Goal: Task Accomplishment & Management: Manage account settings

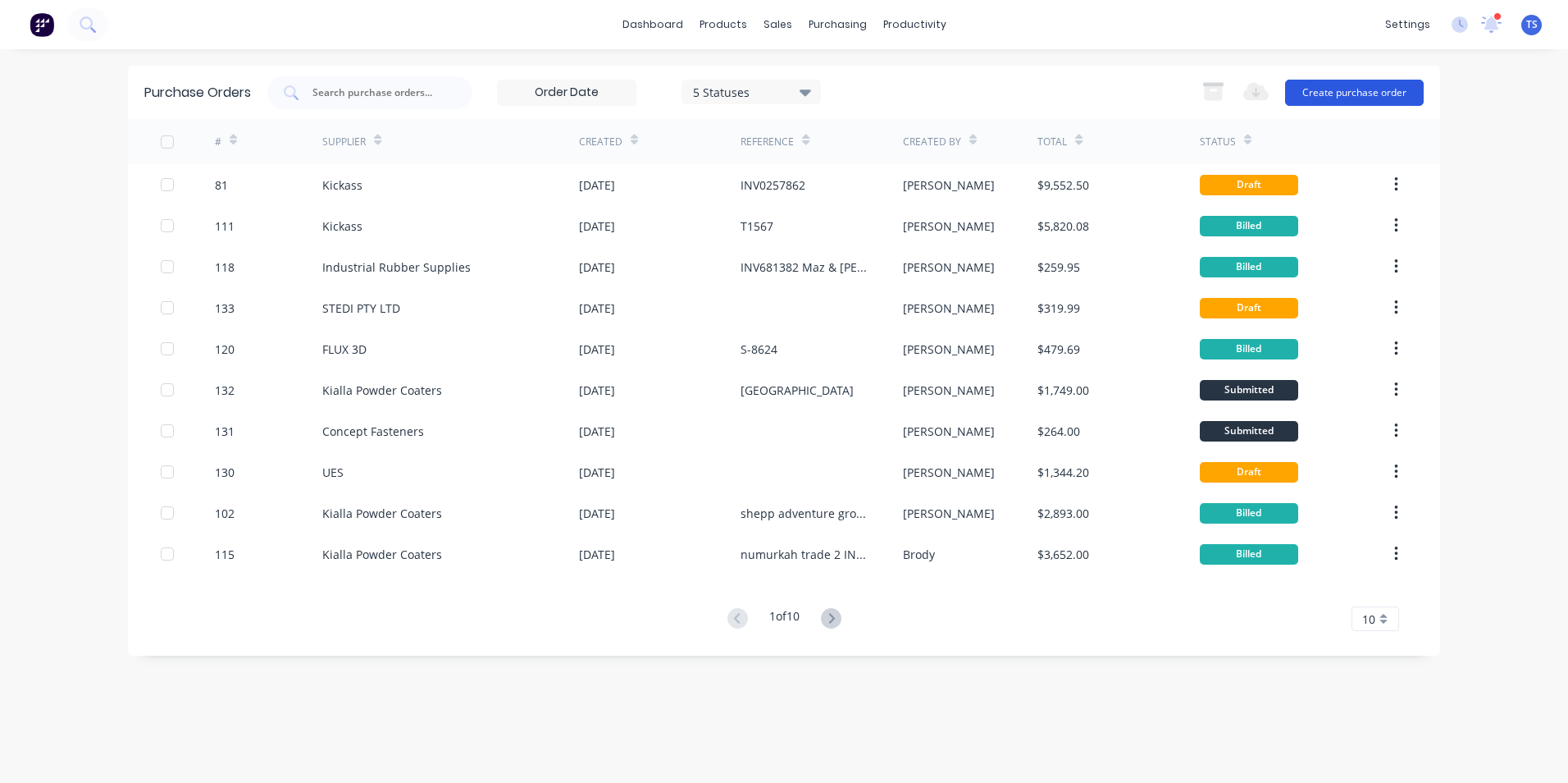
click at [1403, 88] on button "Create purchase order" at bounding box center [1354, 92] width 139 height 26
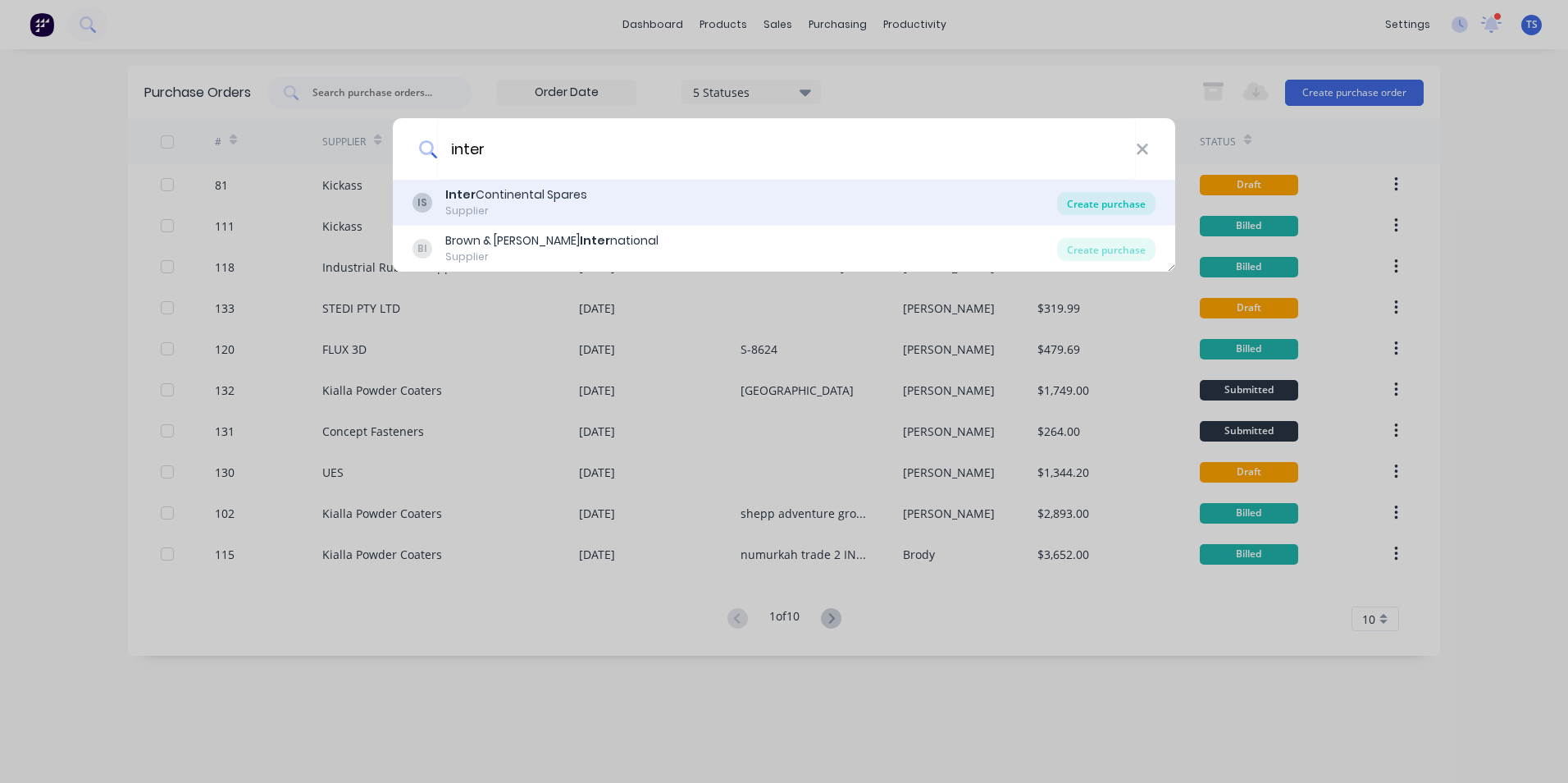
type input "inter"
click at [1103, 205] on div "Create purchase" at bounding box center [1106, 204] width 98 height 23
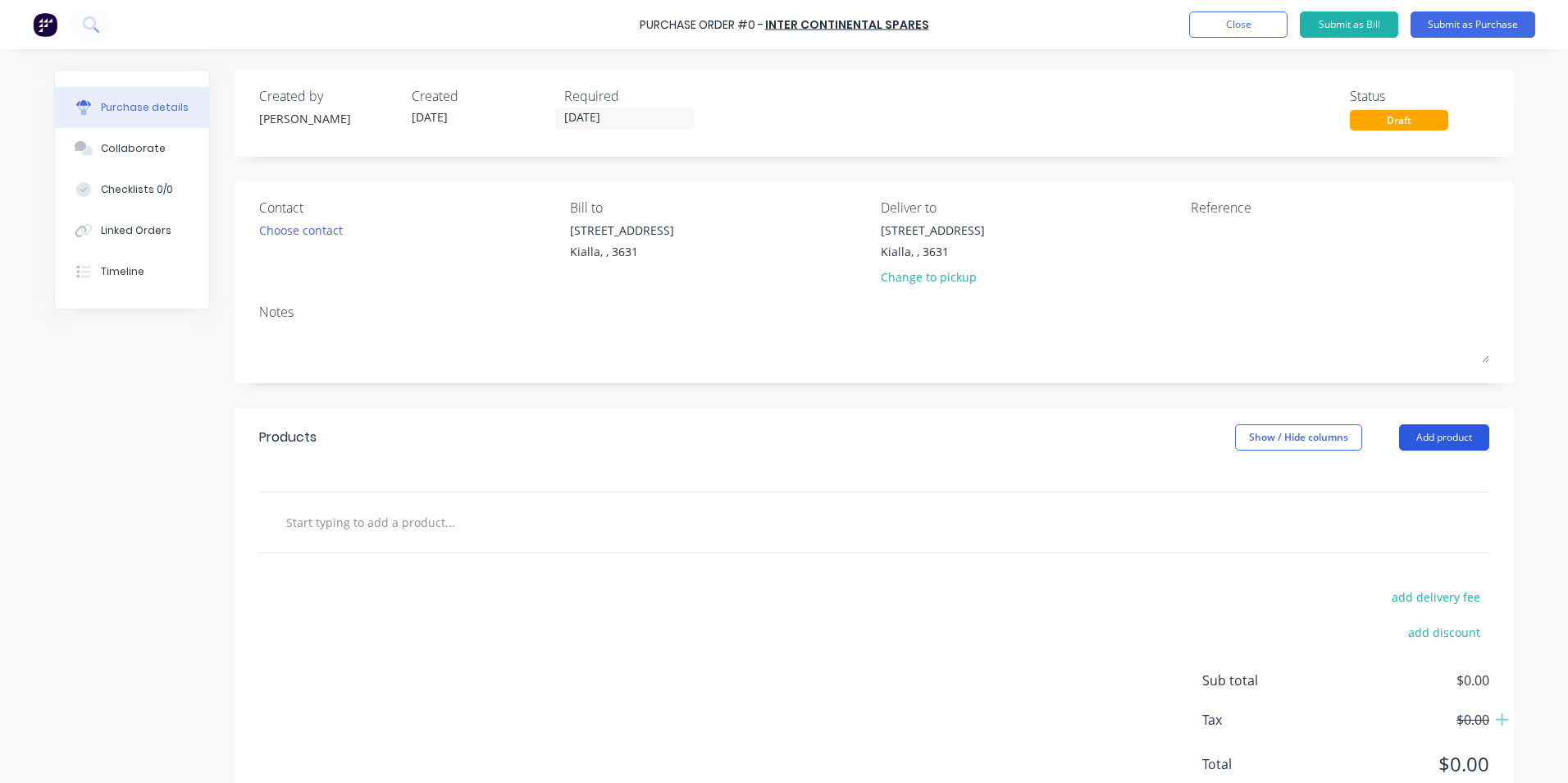
click at [1447, 434] on button "Add product" at bounding box center [1444, 438] width 91 height 26
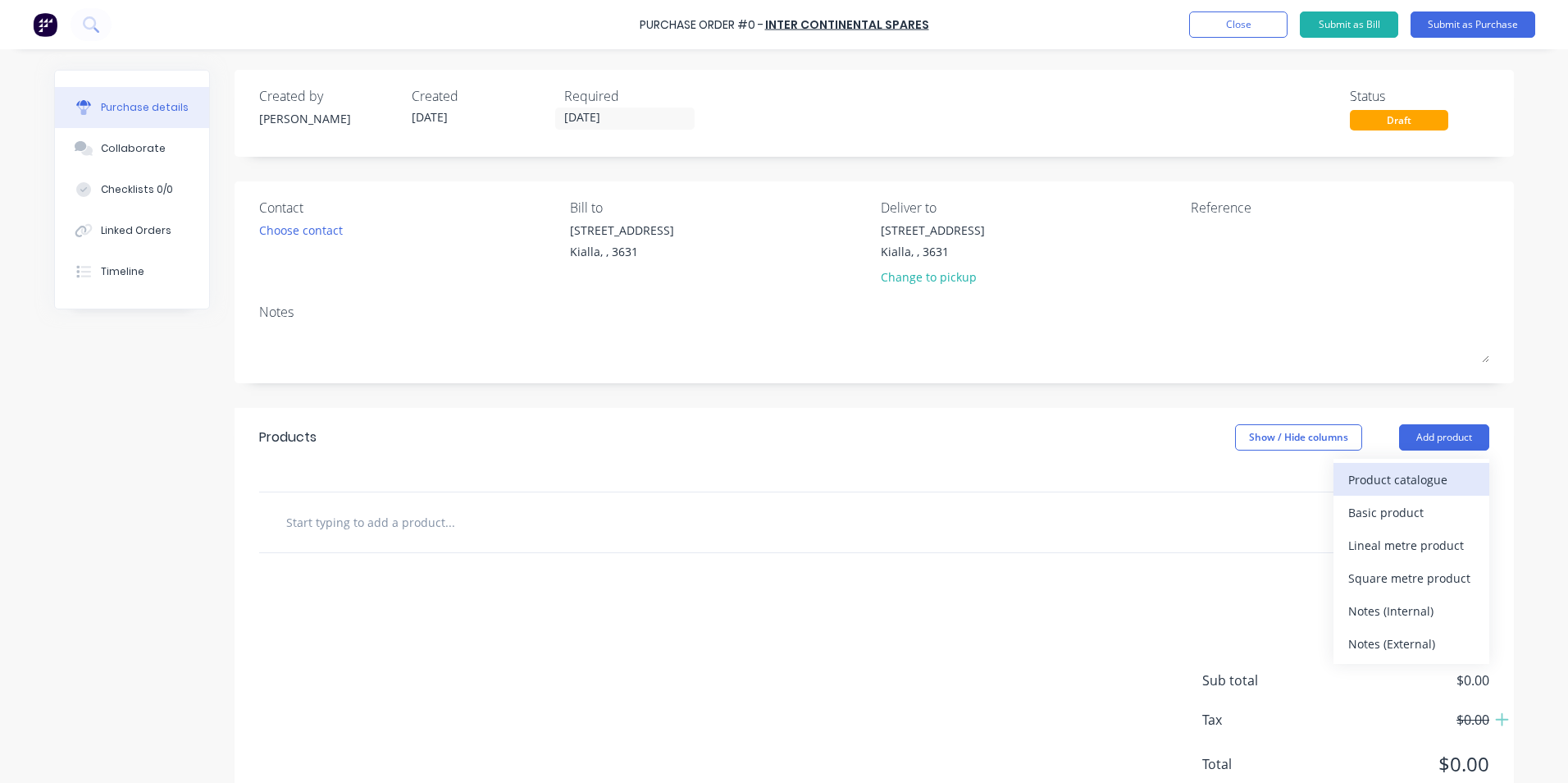
click at [1395, 479] on div "Product catalogue" at bounding box center [1411, 479] width 126 height 24
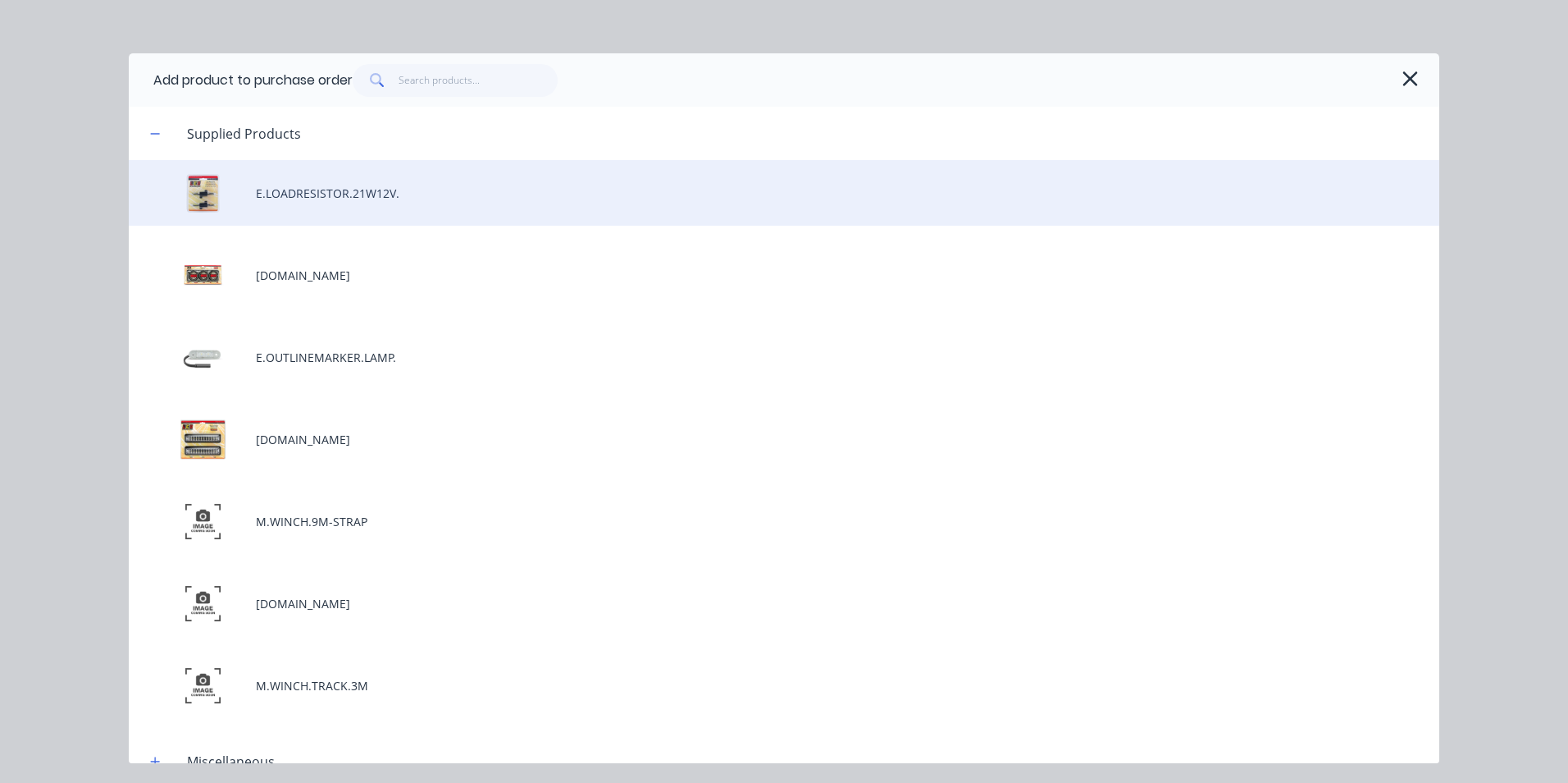
click at [304, 198] on div "E.LOADRESISTOR.21W12V." at bounding box center [784, 193] width 1311 height 66
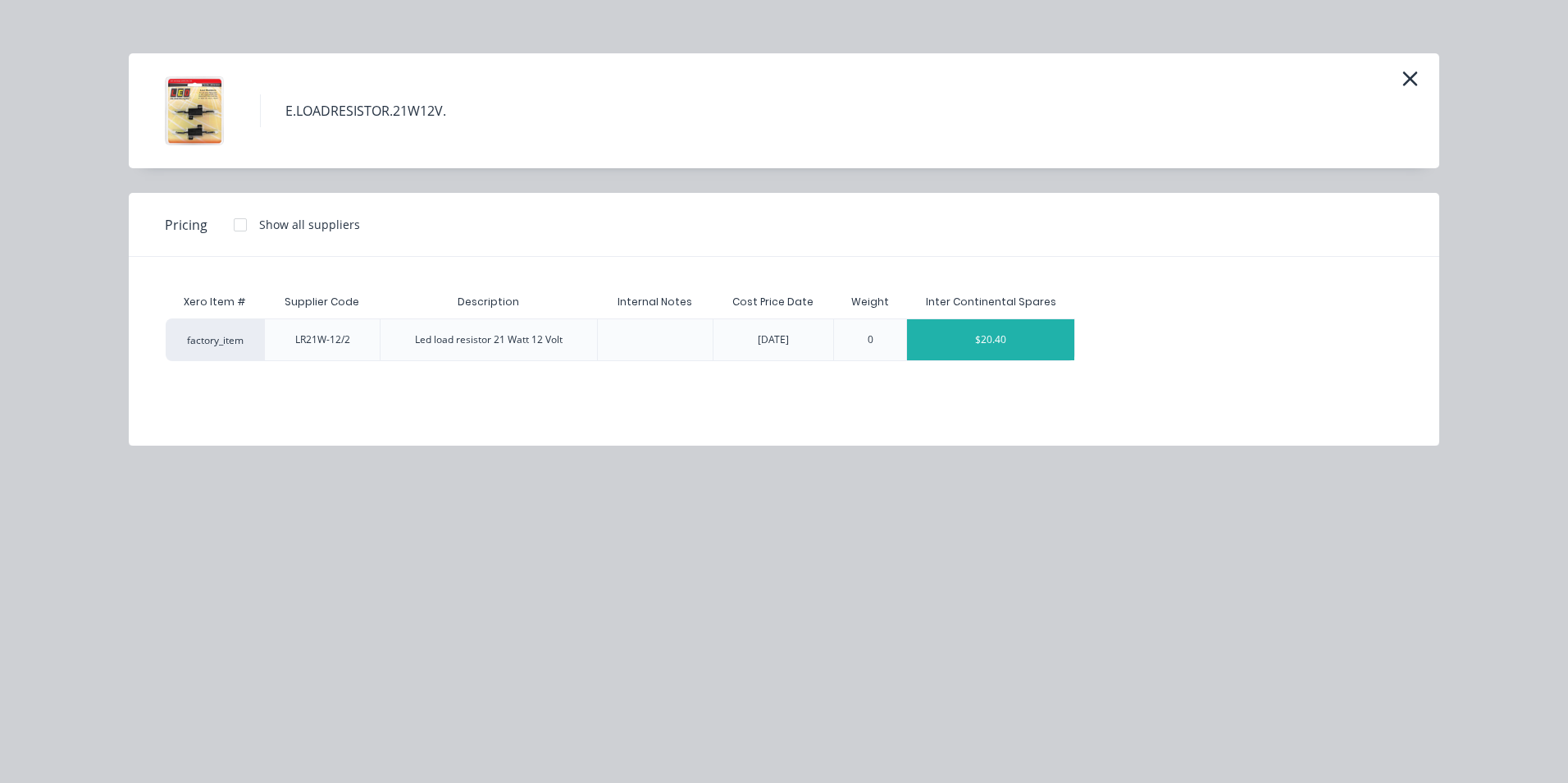
click at [970, 355] on div "$20.40" at bounding box center [990, 339] width 167 height 41
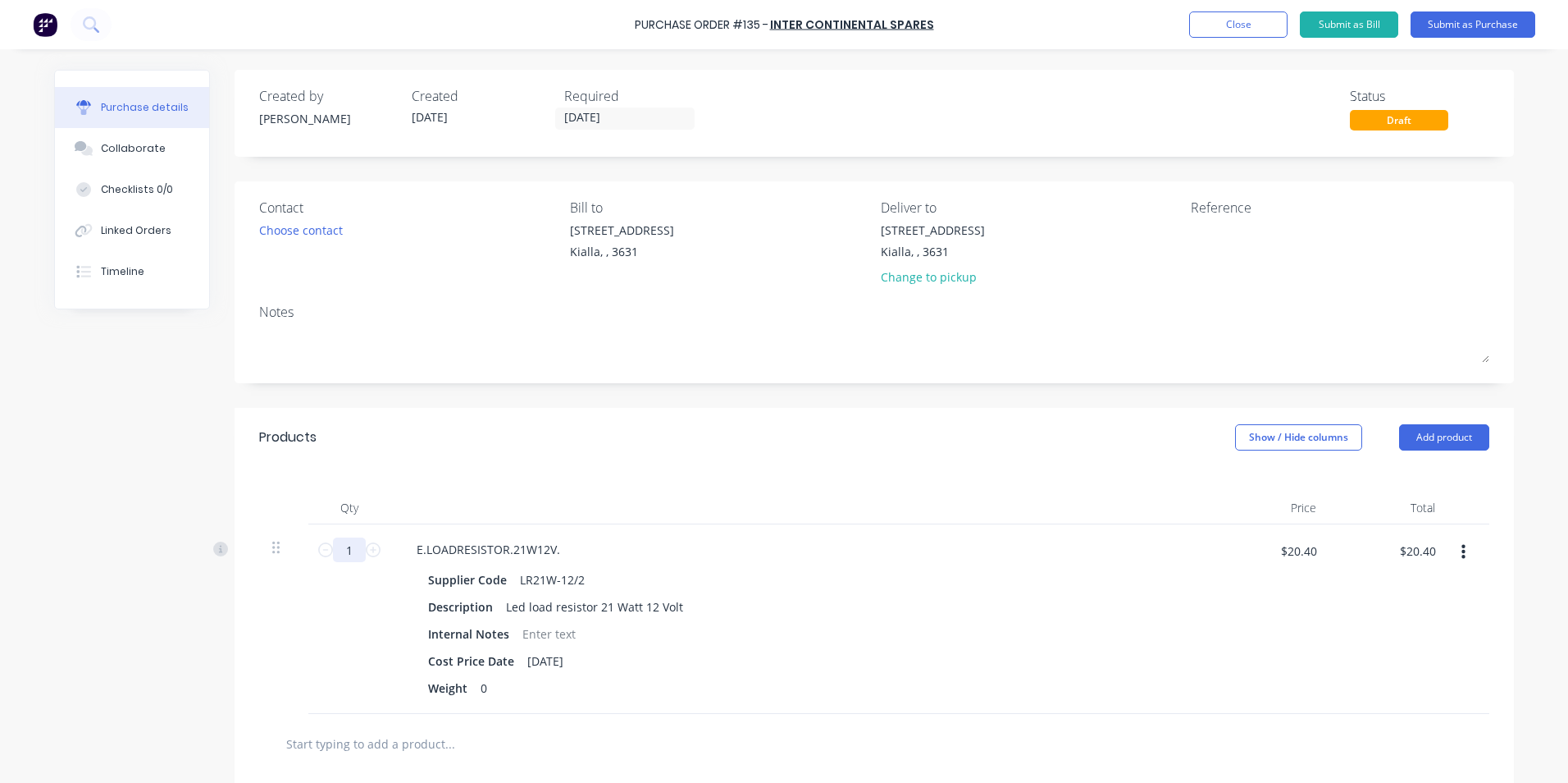
click at [346, 554] on input "1" at bounding box center [349, 550] width 33 height 25
type input "10"
type input "$204.00"
type input "10"
click at [985, 624] on div "Internal Notes" at bounding box center [797, 633] width 751 height 24
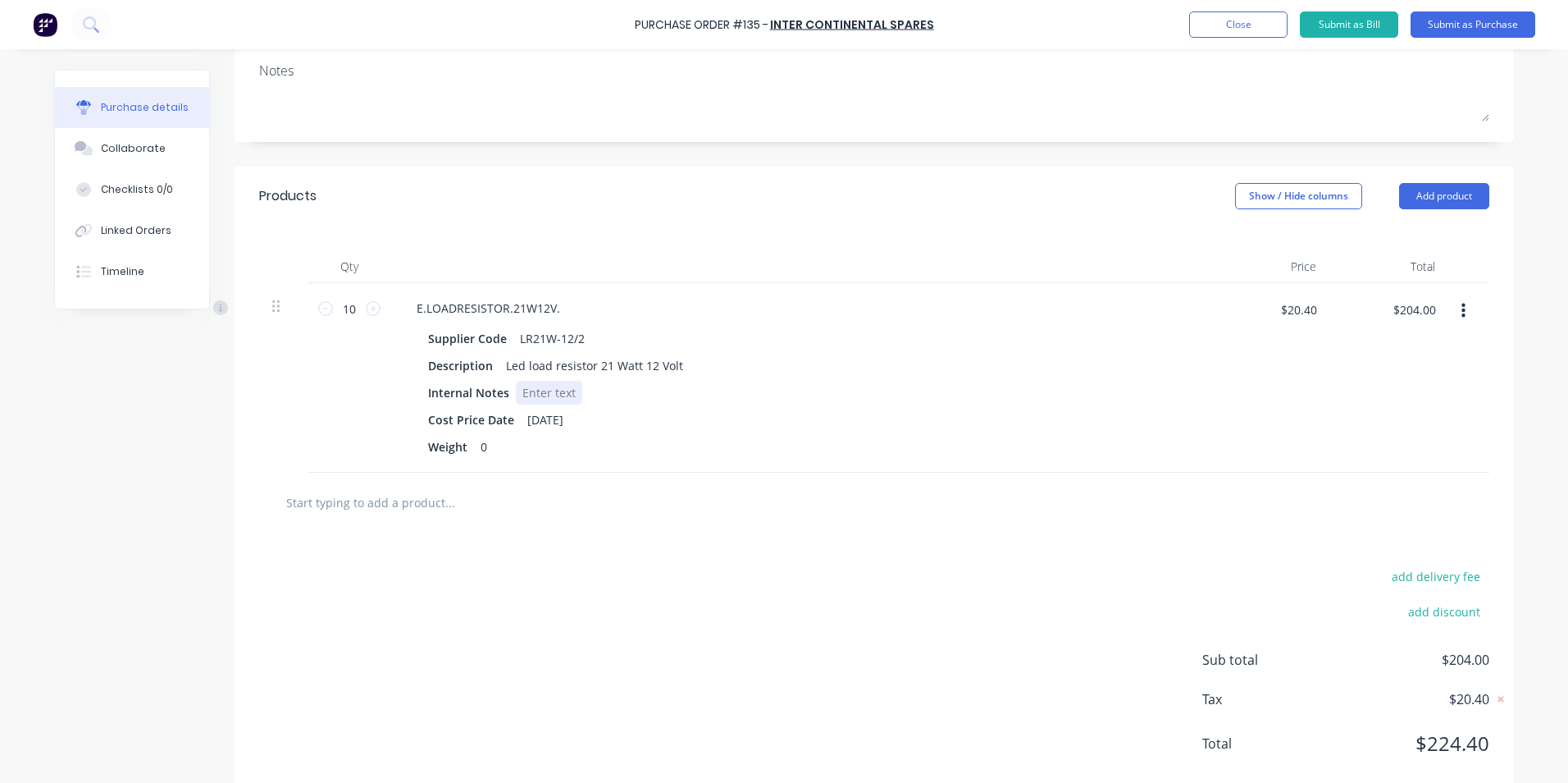
scroll to position [246, 0]
click at [425, 506] on input "text" at bounding box center [450, 497] width 328 height 33
click at [1465, 187] on button "Add product" at bounding box center [1444, 192] width 91 height 26
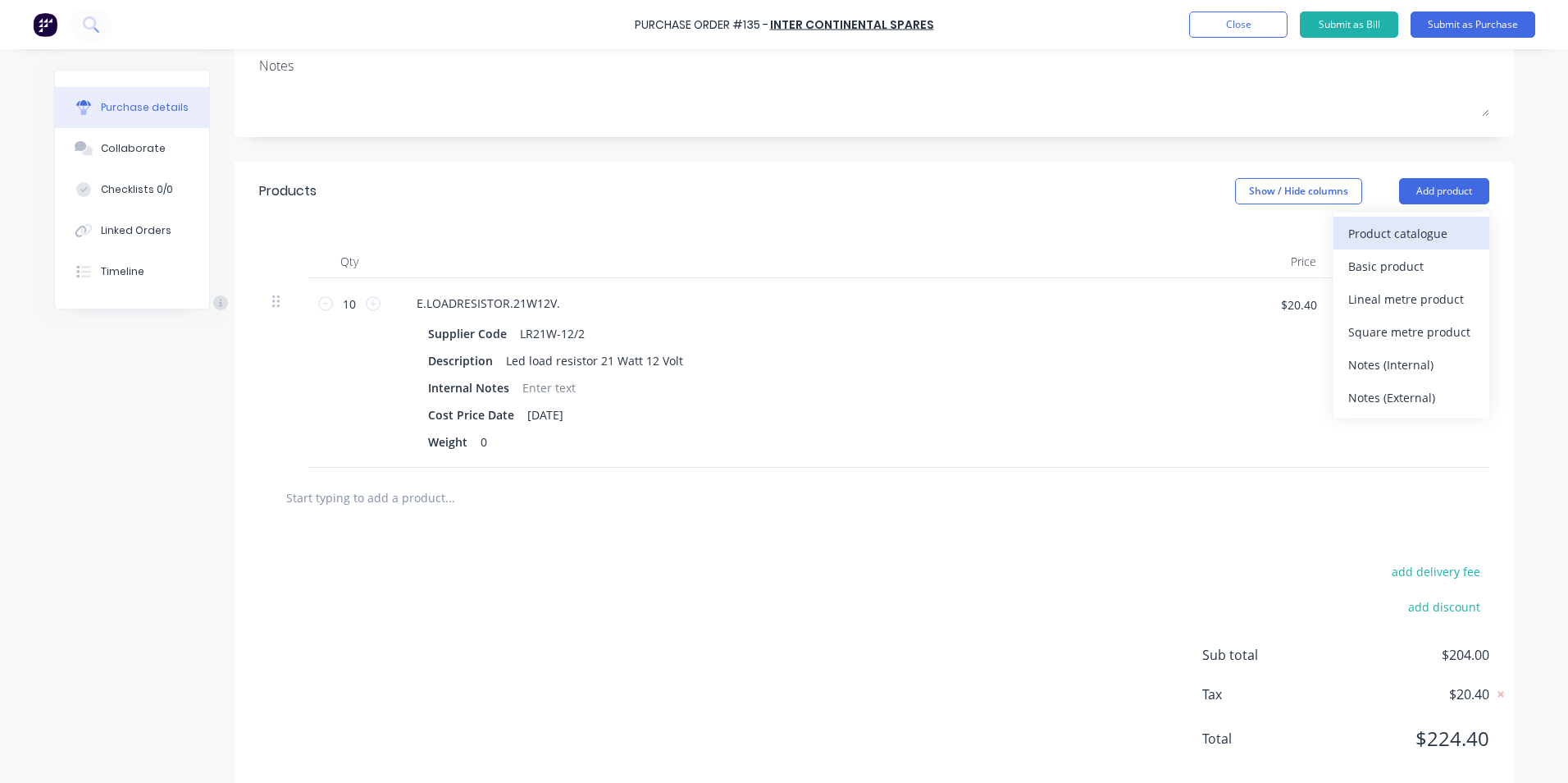
click at [1415, 234] on div "Product catalogue" at bounding box center [1411, 233] width 126 height 24
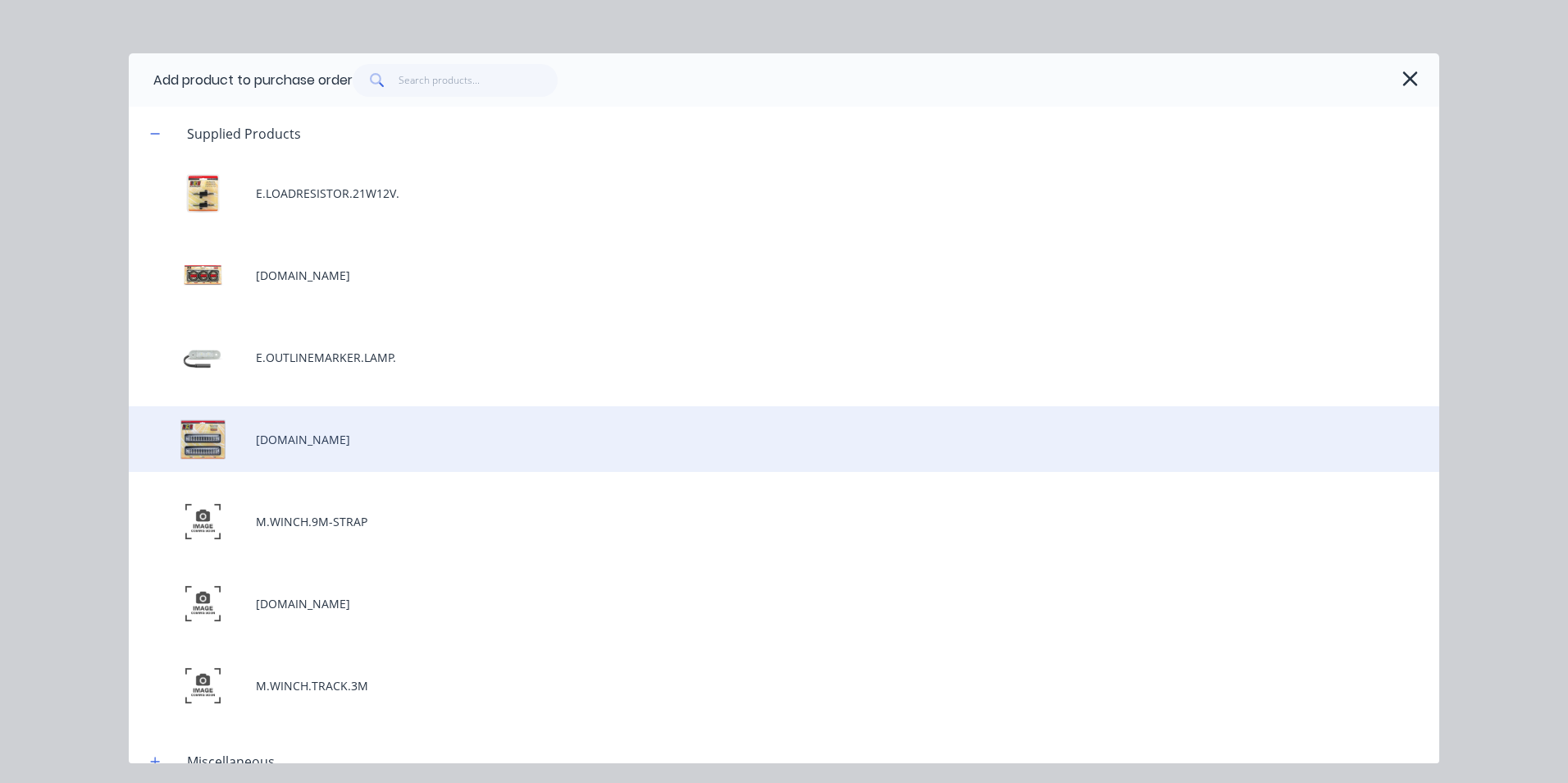
click at [322, 444] on div "[DOMAIN_NAME]" at bounding box center [784, 440] width 1311 height 66
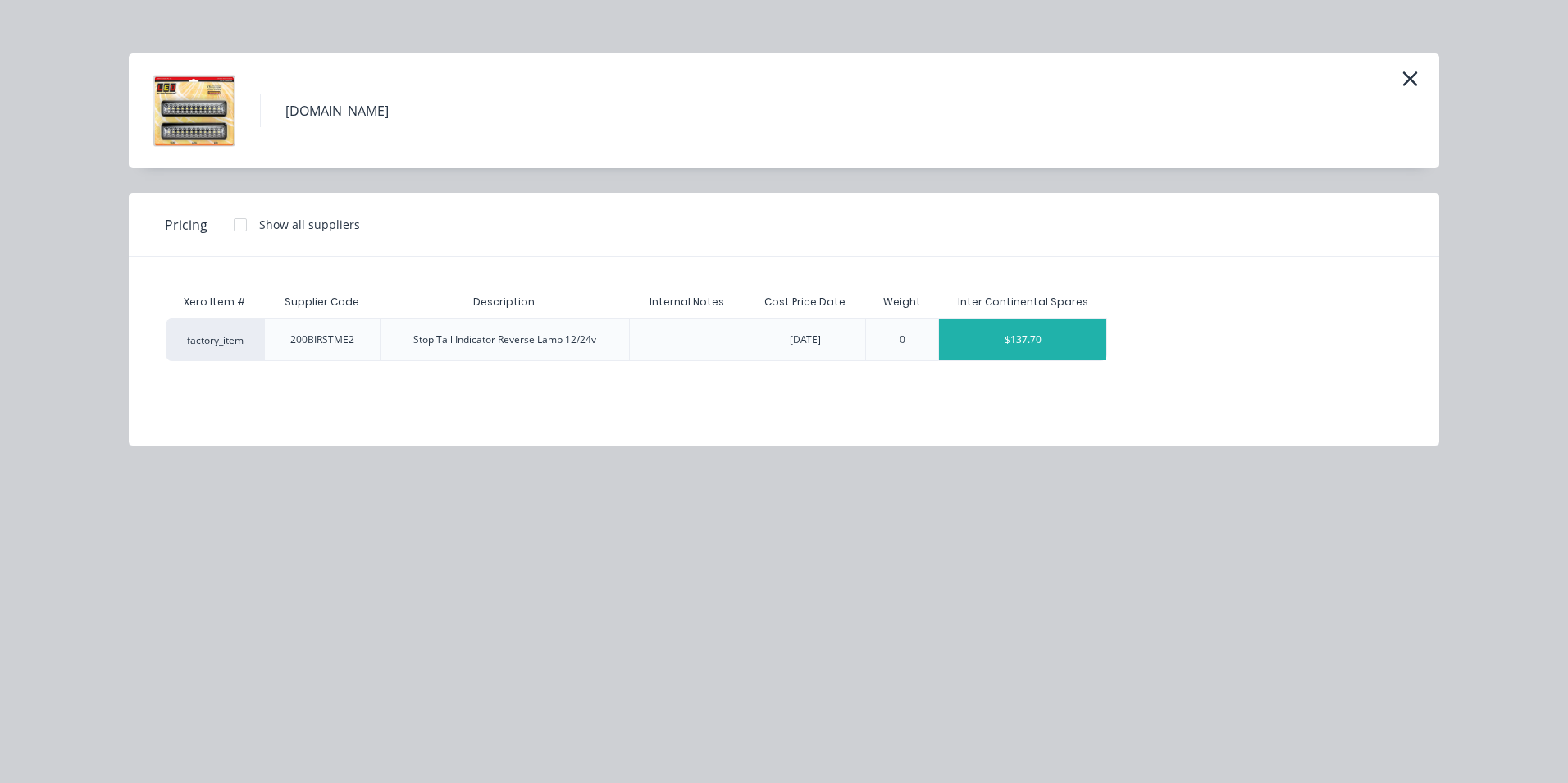
click at [1084, 346] on div "$137.70" at bounding box center [1022, 339] width 167 height 41
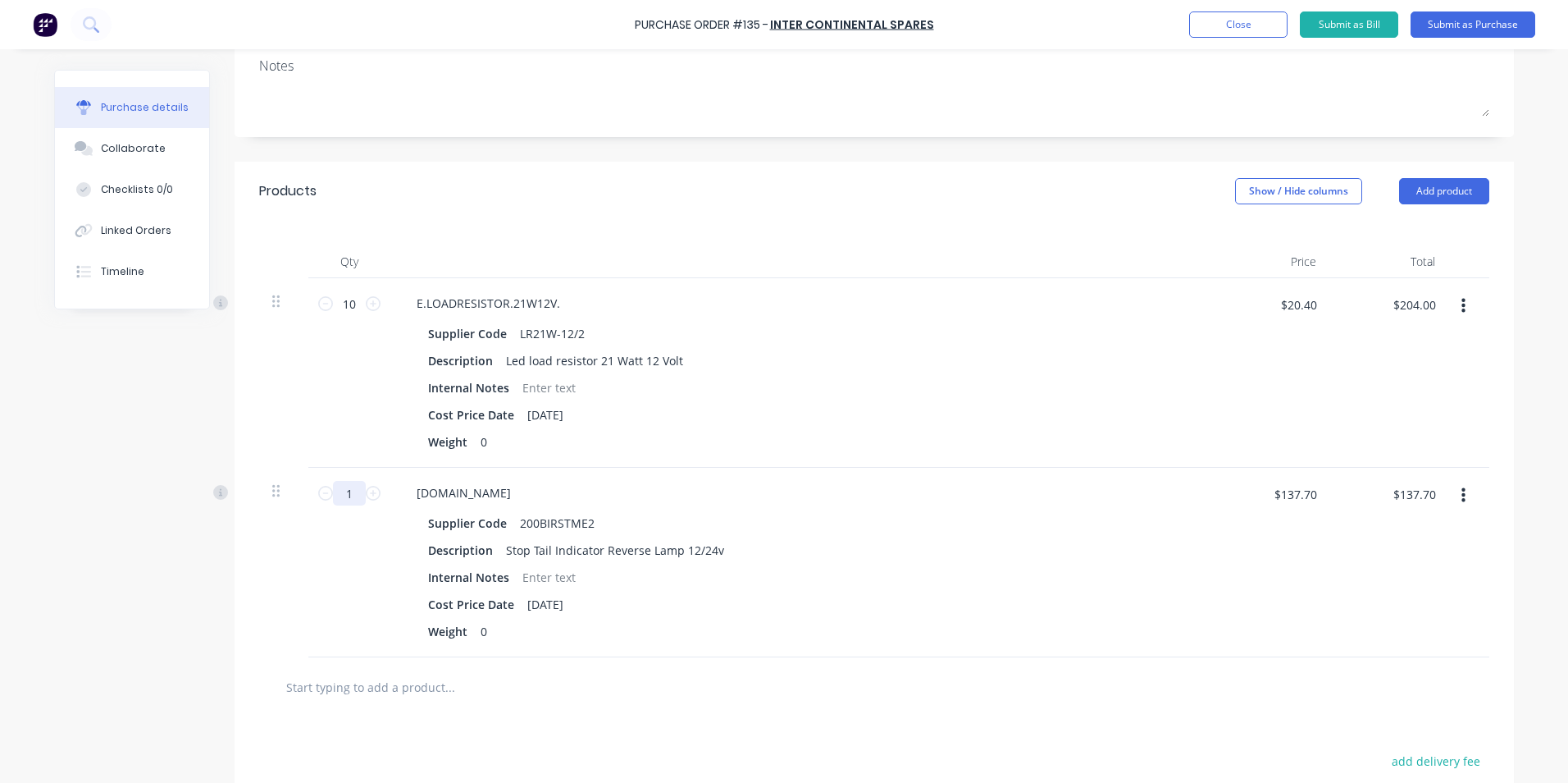
click at [349, 492] on input "1" at bounding box center [349, 493] width 33 height 25
type input "15"
type input "$2,065.50"
type input "15"
click at [809, 696] on div at bounding box center [874, 687] width 1204 height 33
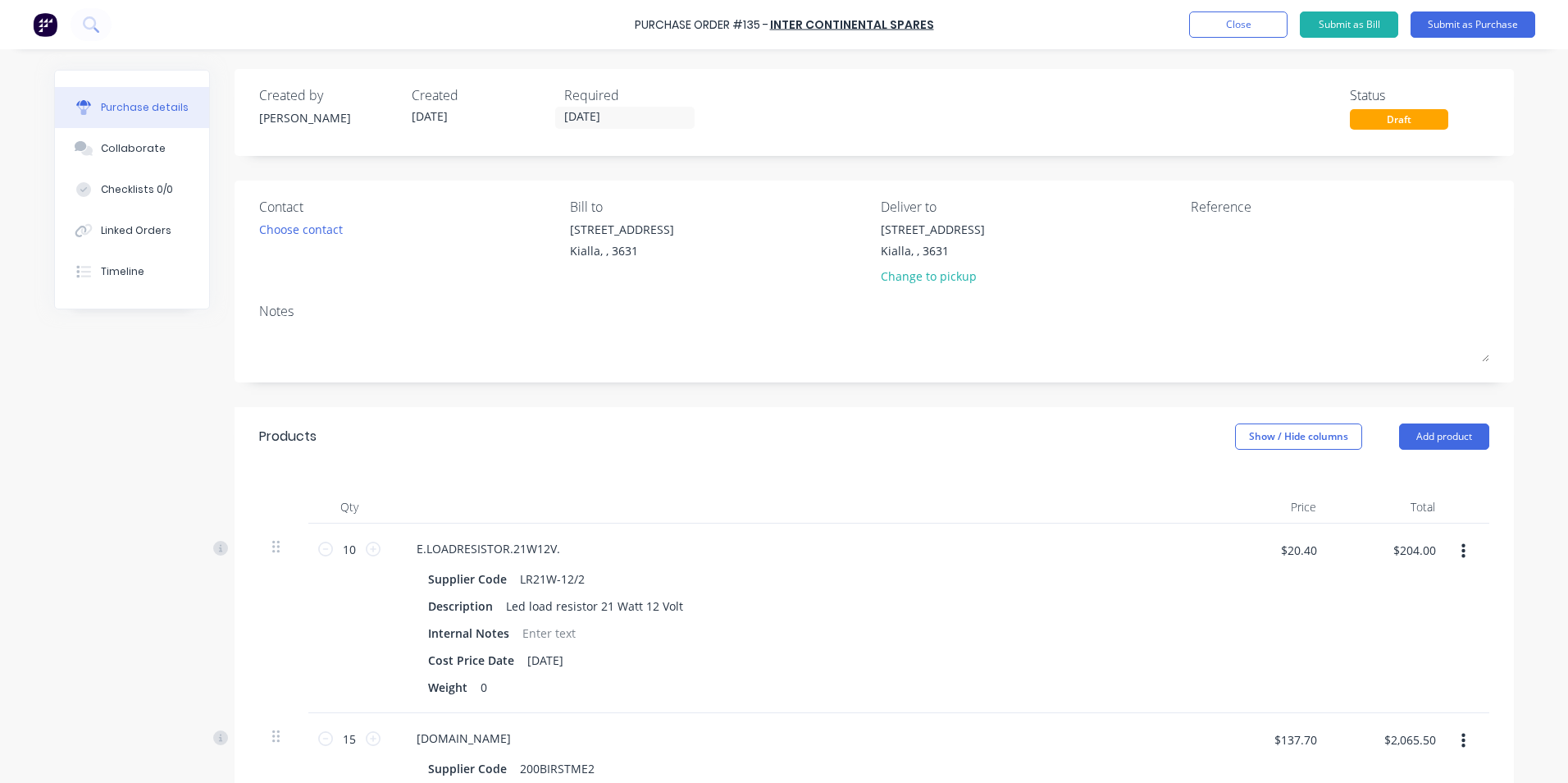
scroll to position [0, 0]
click at [1200, 243] on textarea at bounding box center [1293, 240] width 205 height 37
type textarea "Stock"
type textarea "x"
type textarea "Stock"
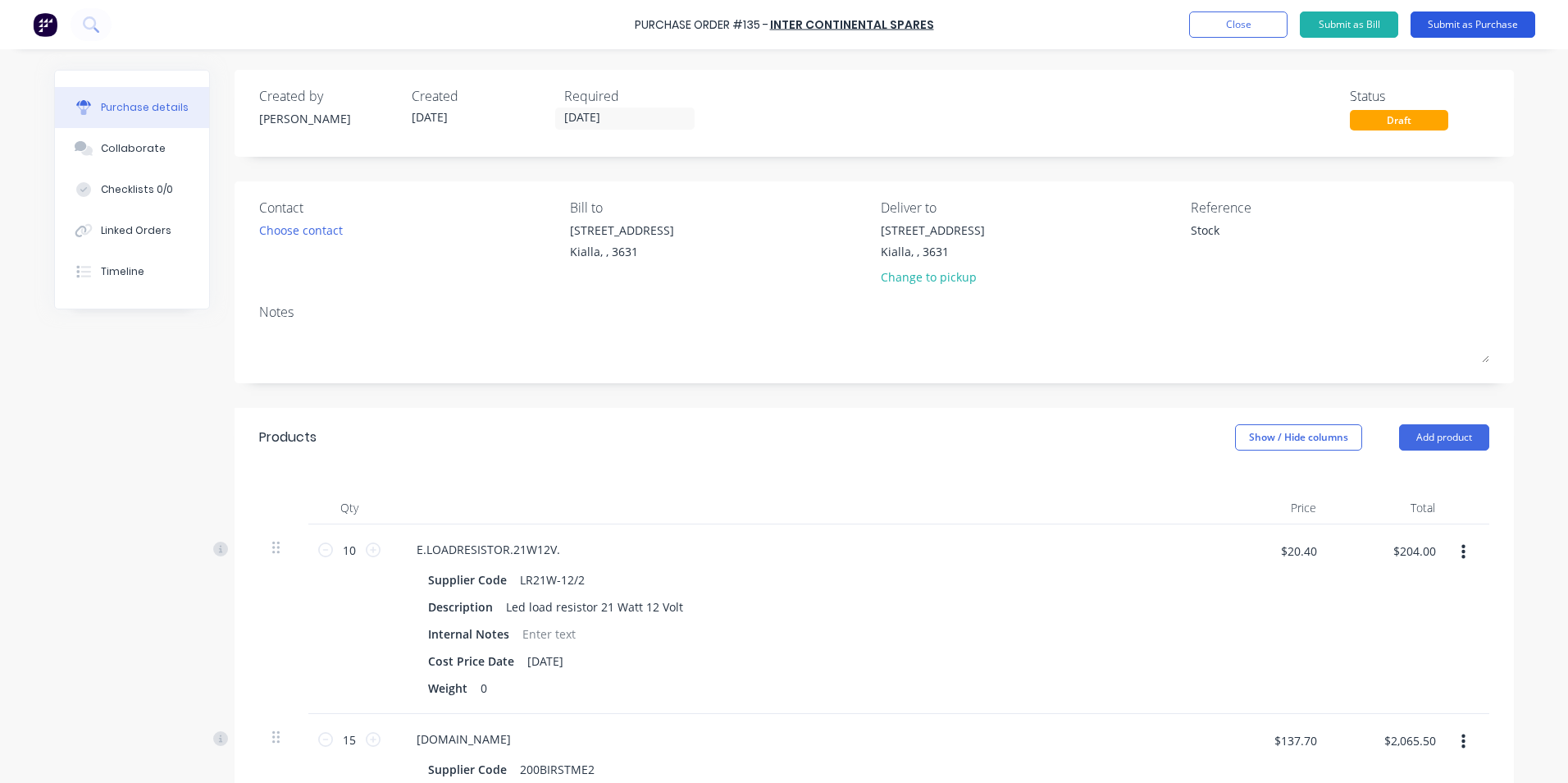
click at [1485, 22] on button "Submit as Purchase" at bounding box center [1473, 25] width 124 height 26
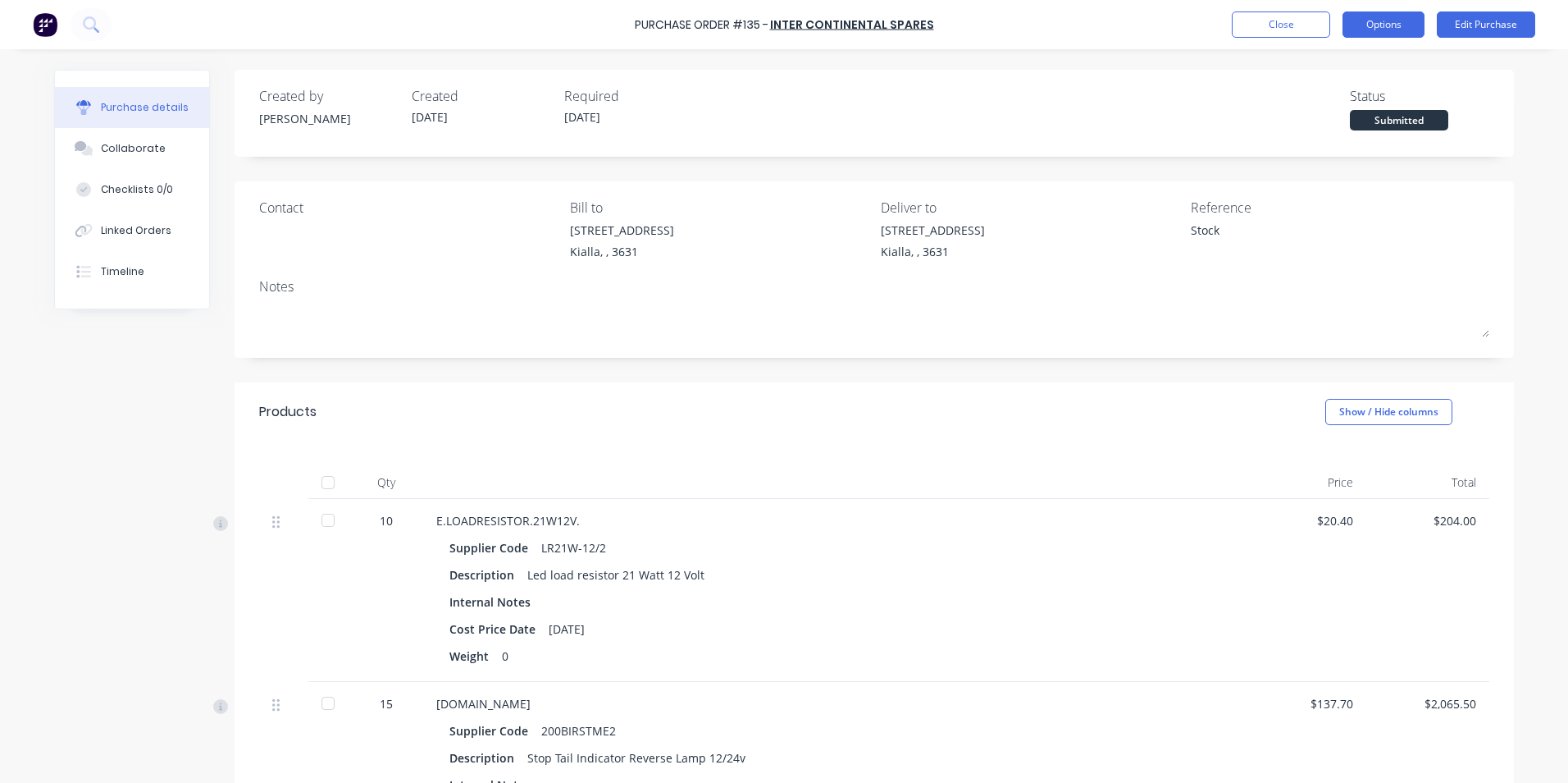
click at [1388, 19] on button "Options" at bounding box center [1383, 25] width 82 height 26
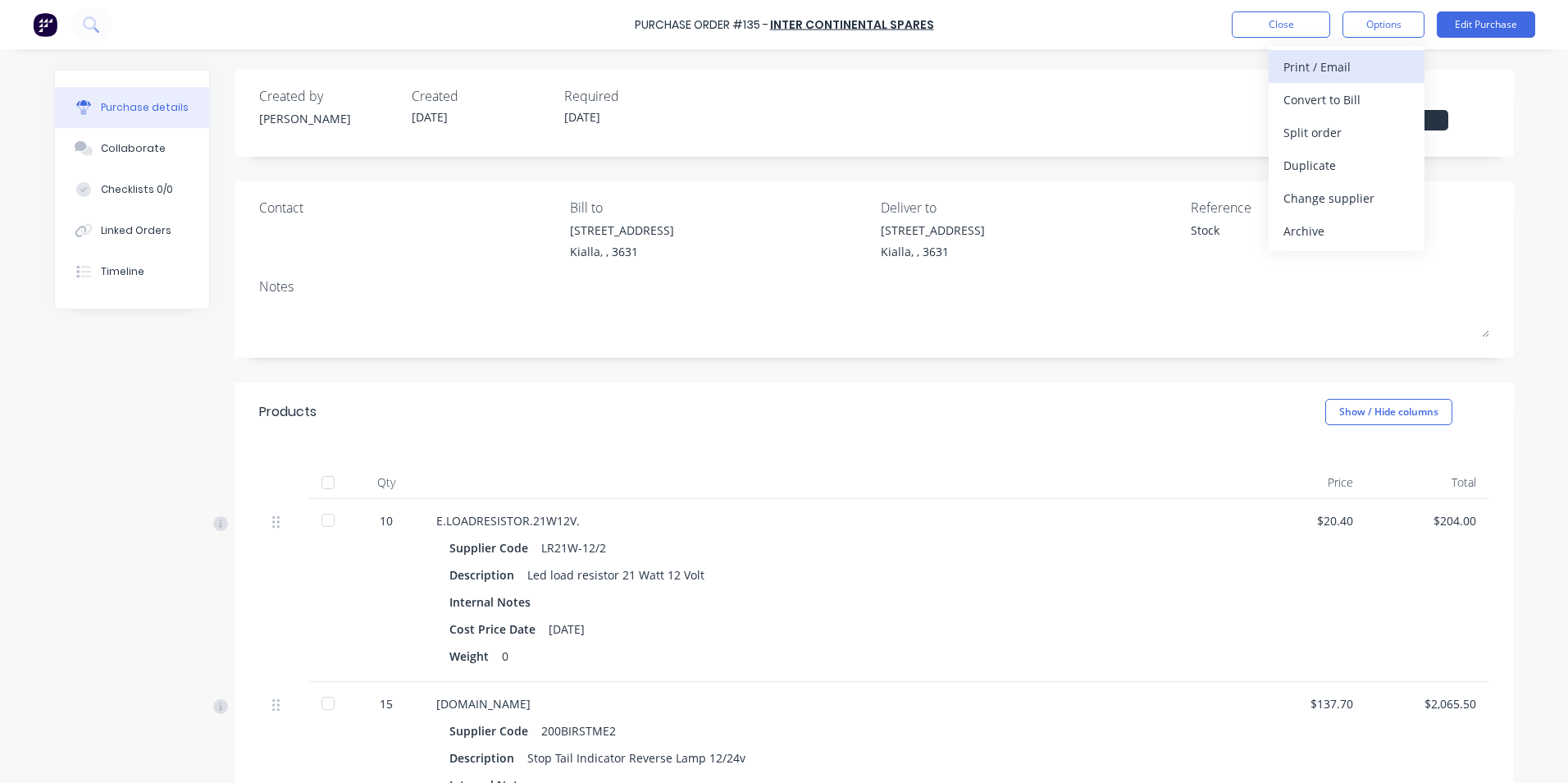
click at [1328, 68] on div "Print / Email" at bounding box center [1346, 66] width 126 height 24
click at [1341, 105] on div "With pricing" at bounding box center [1346, 99] width 126 height 24
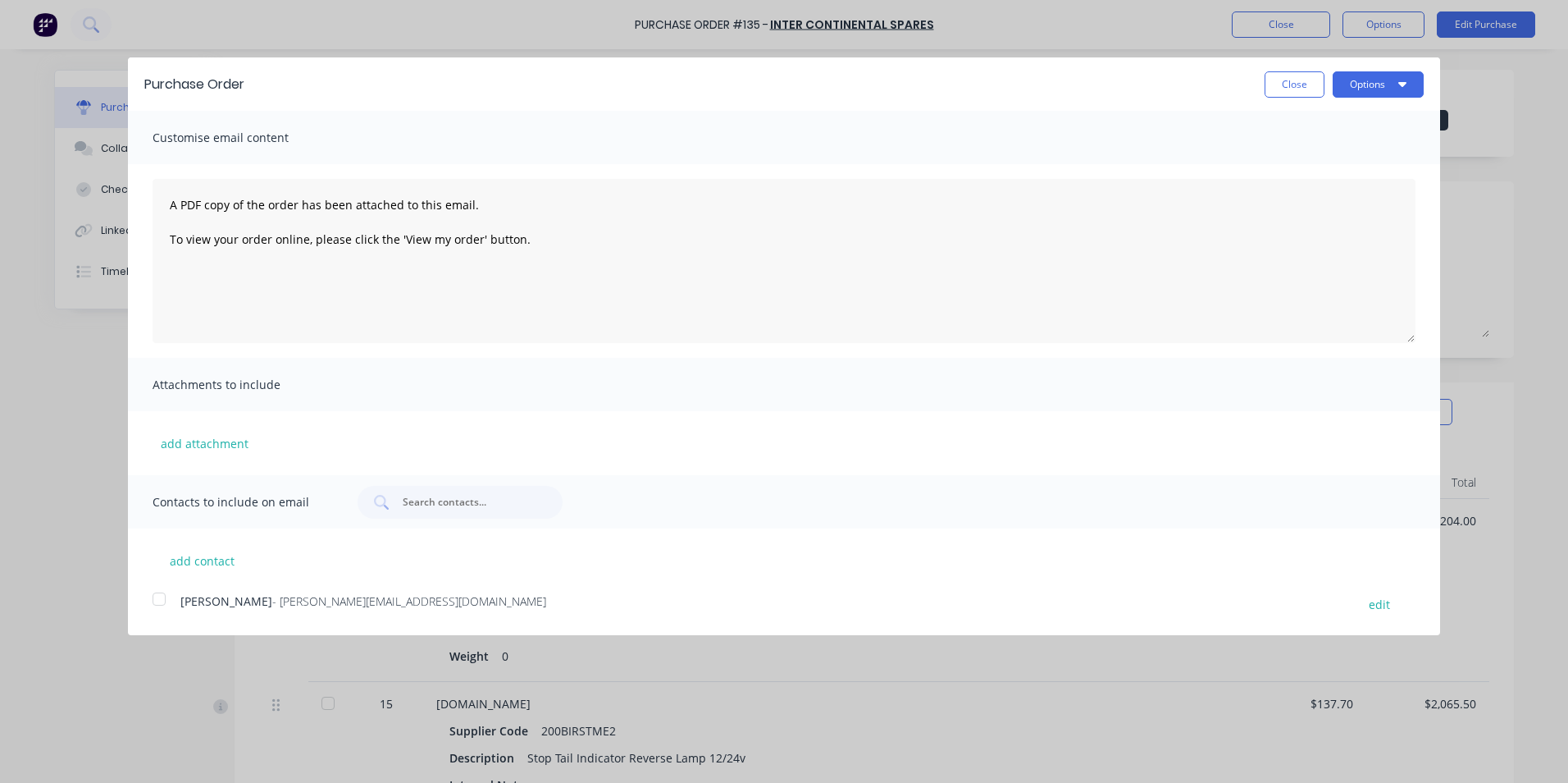
click at [157, 601] on div at bounding box center [158, 599] width 33 height 33
click at [1399, 85] on icon "button" at bounding box center [1402, 84] width 8 height 13
click at [1337, 160] on div "Email" at bounding box center [1346, 158] width 126 height 24
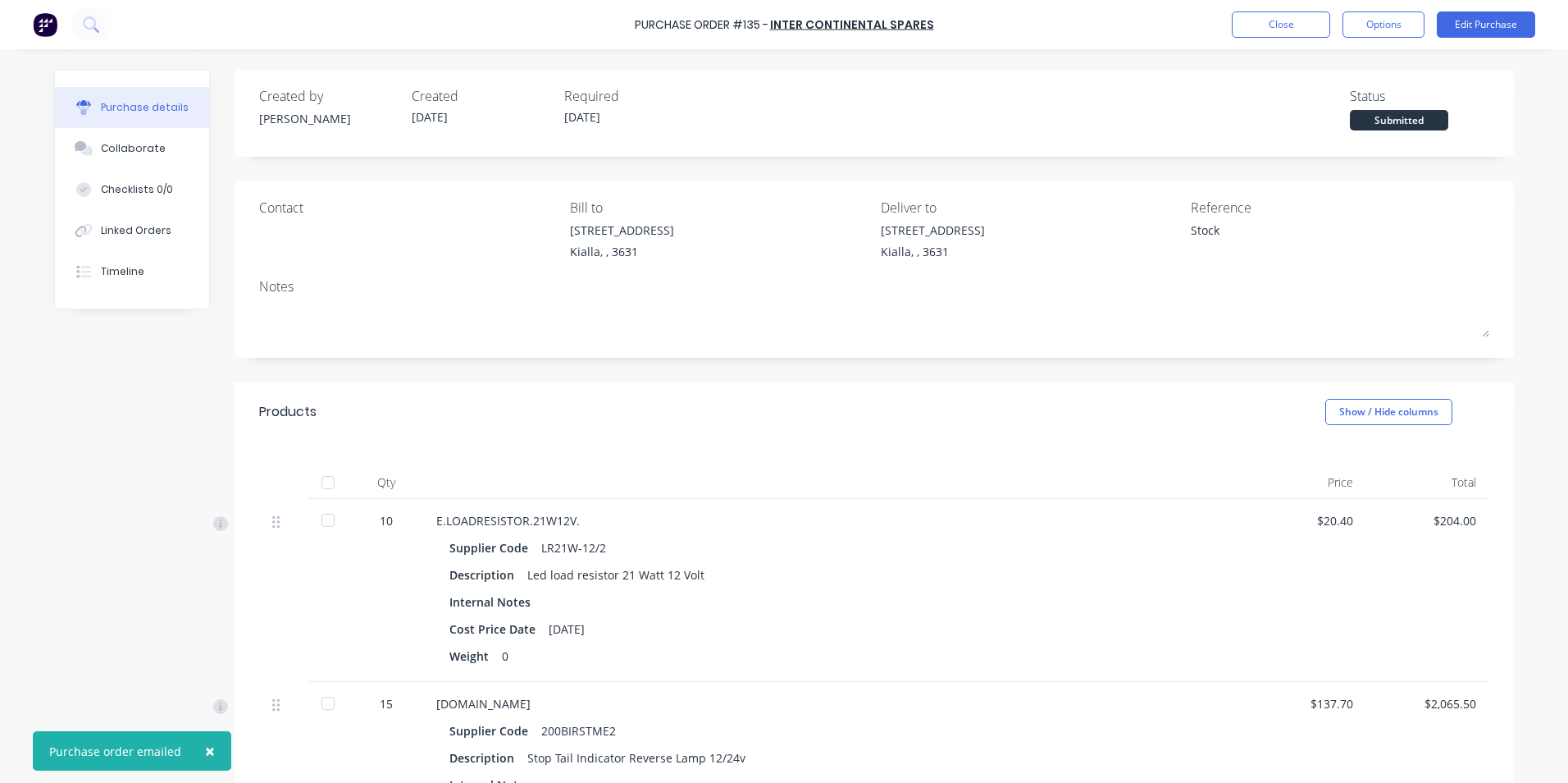
type textarea "x"
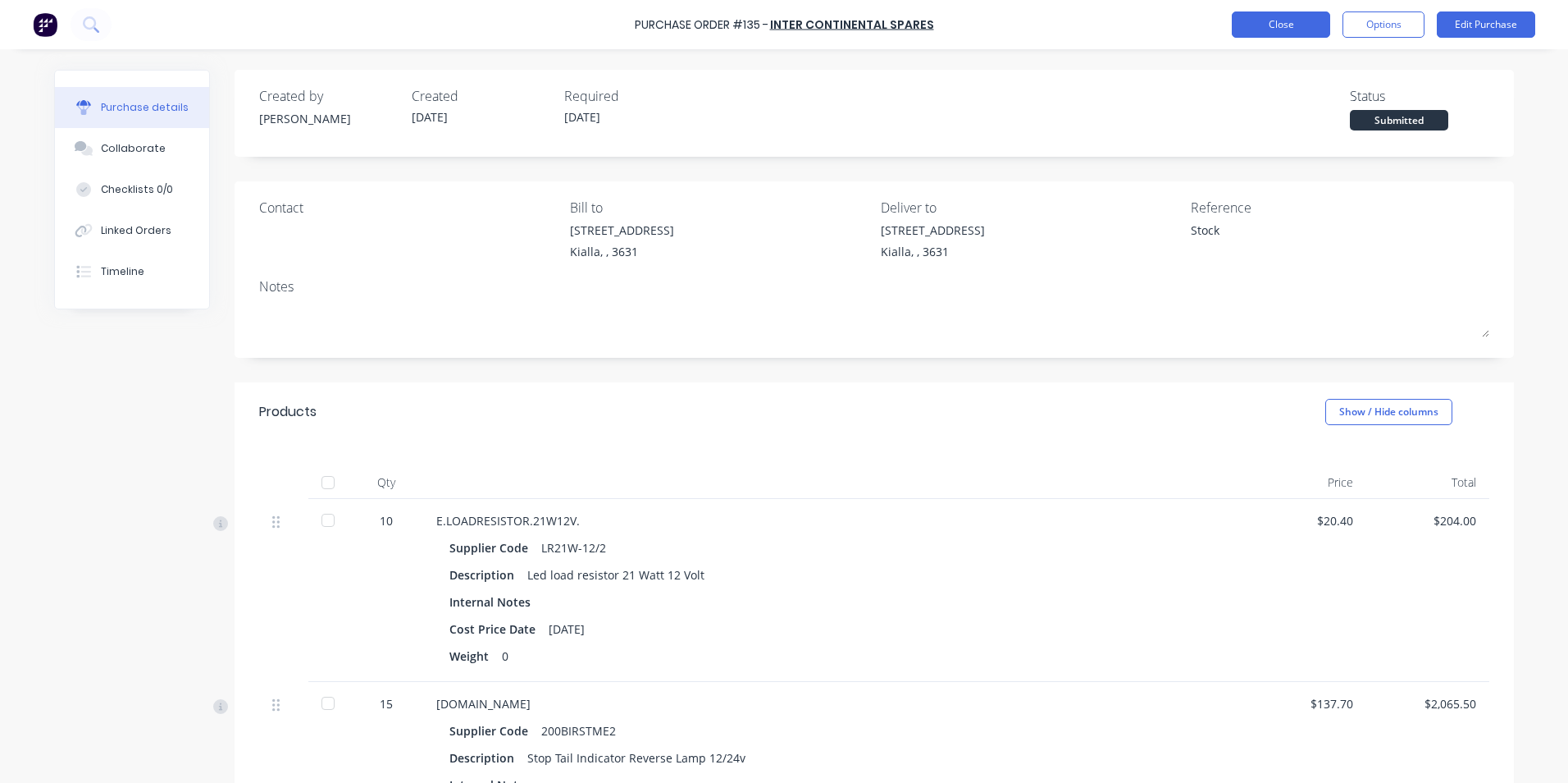
click at [1288, 20] on button "Close" at bounding box center [1281, 25] width 98 height 26
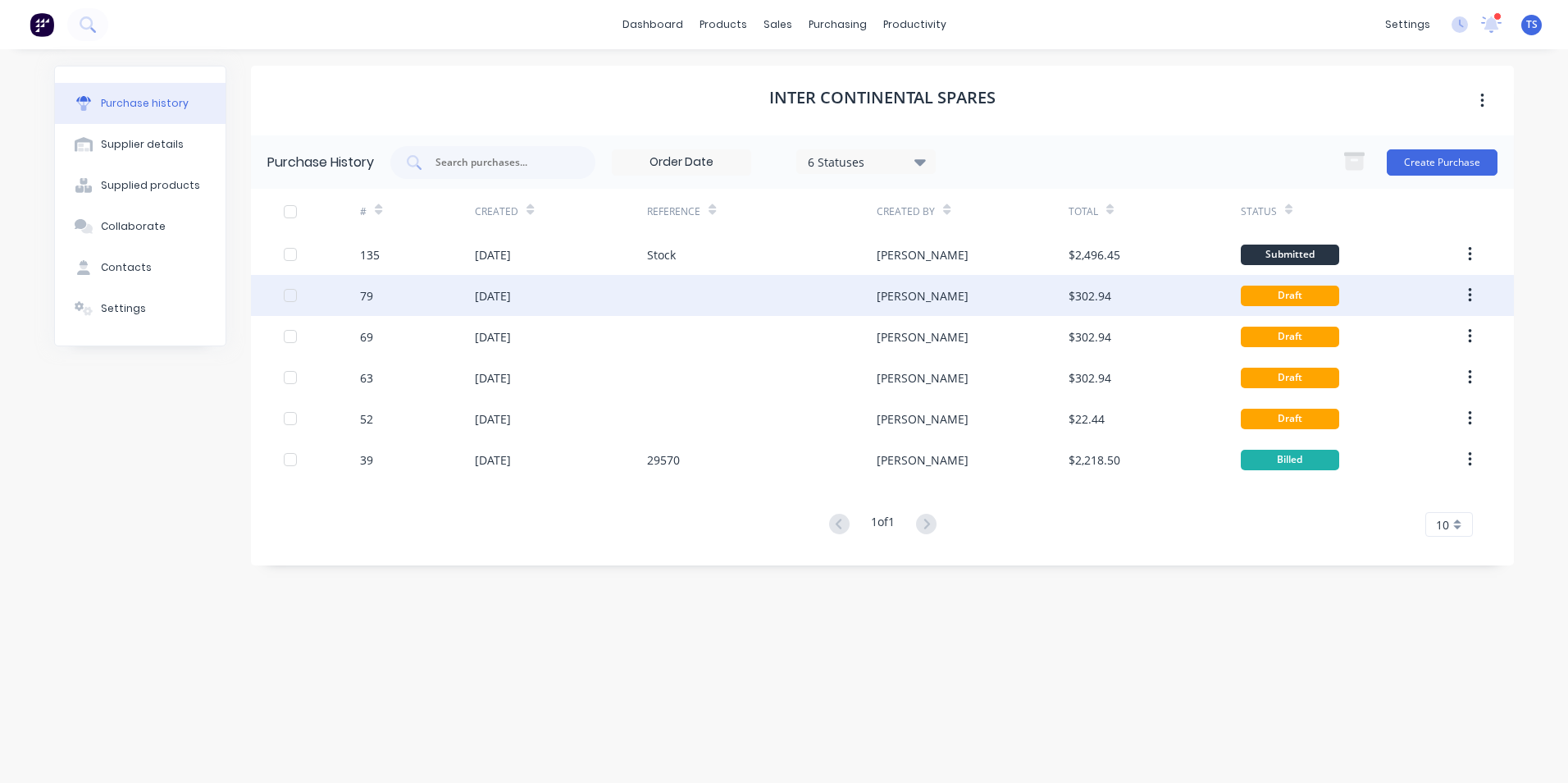
click at [511, 294] on div "[DATE]" at bounding box center [493, 295] width 36 height 17
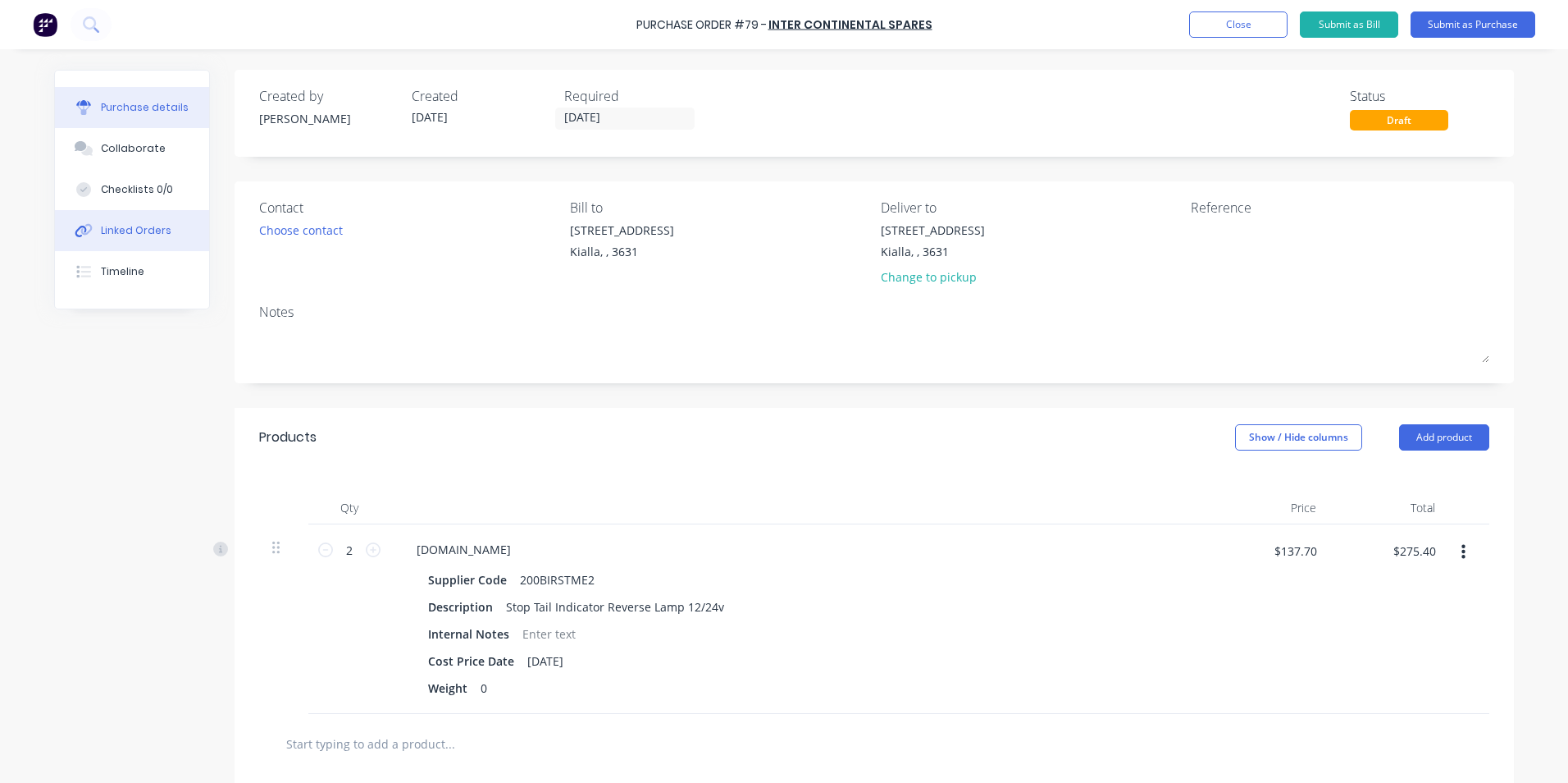
click at [131, 228] on div "Linked Orders" at bounding box center [136, 231] width 71 height 15
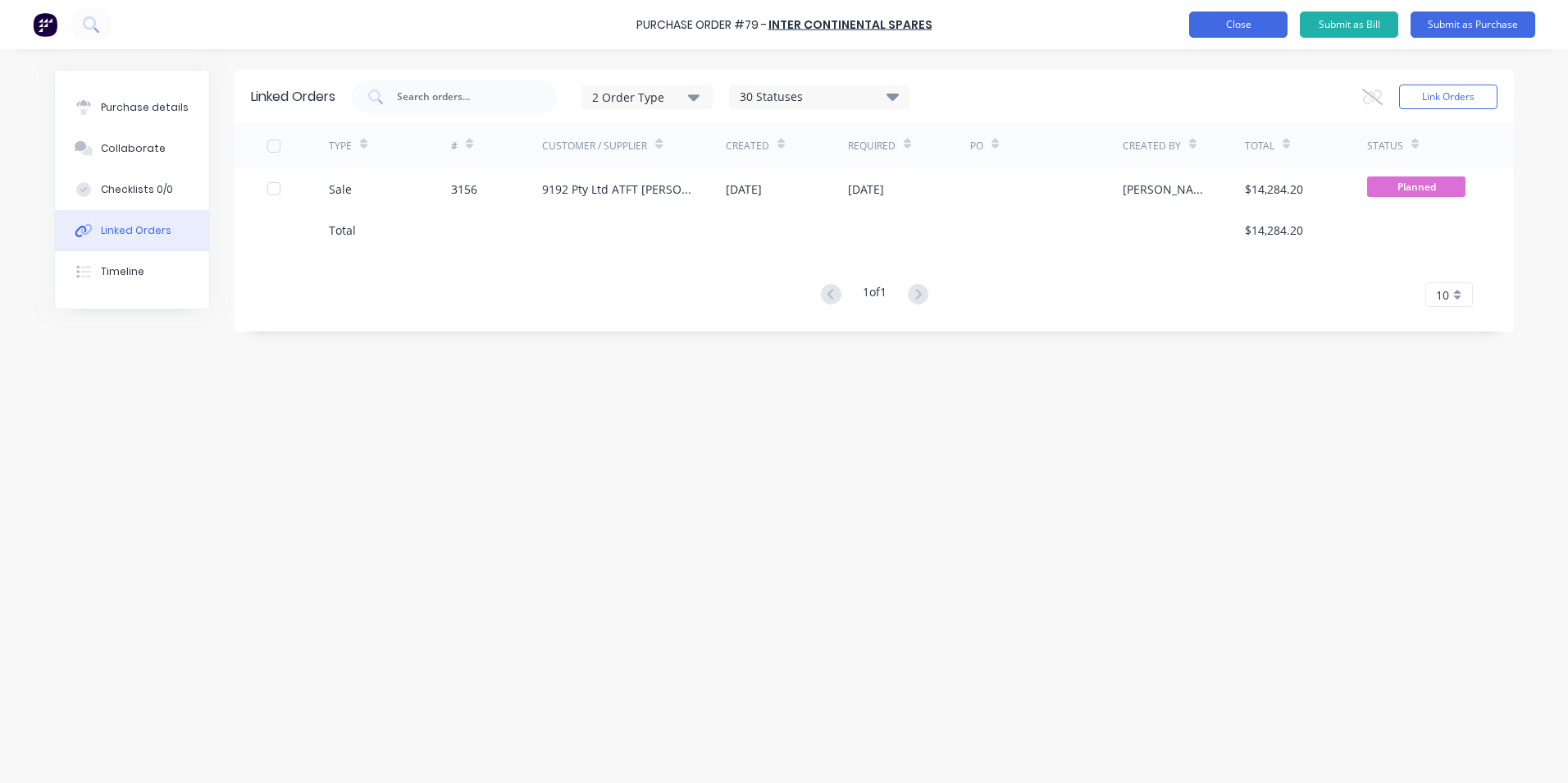
click at [1230, 23] on button "Close" at bounding box center [1238, 25] width 98 height 26
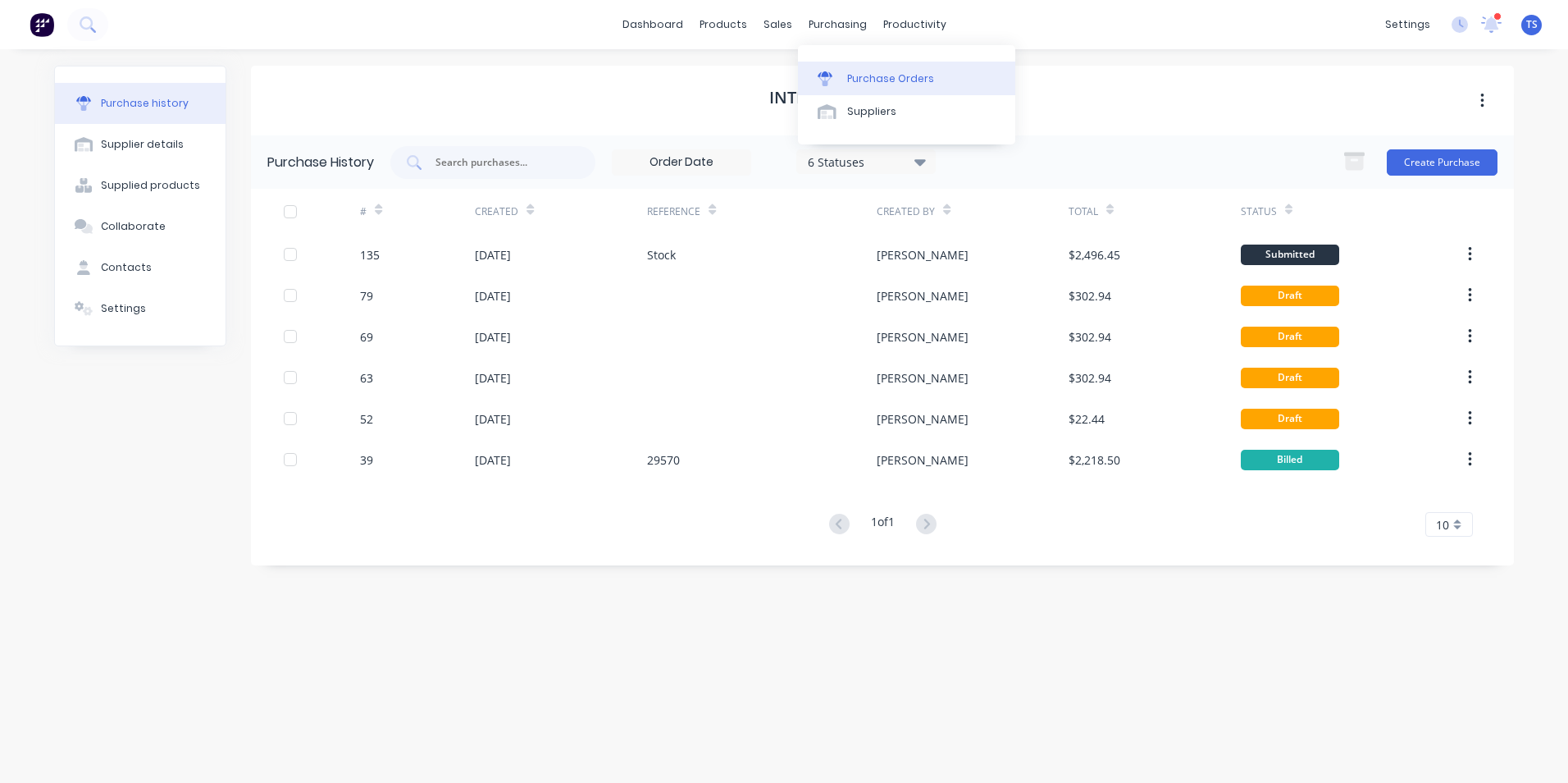
click at [875, 76] on div "Purchase Orders" at bounding box center [891, 79] width 87 height 15
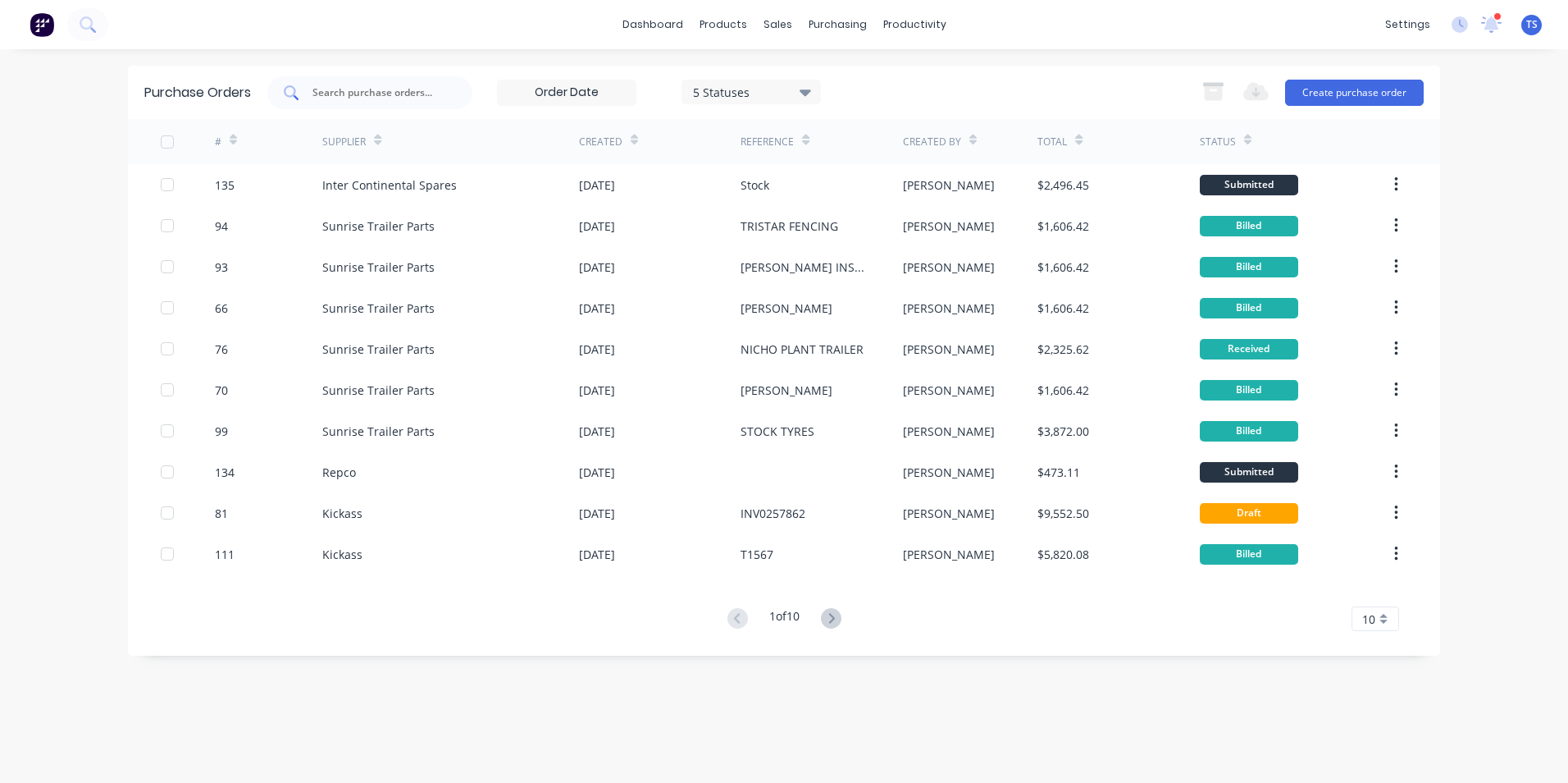
click at [358, 97] on input "text" at bounding box center [379, 92] width 136 height 16
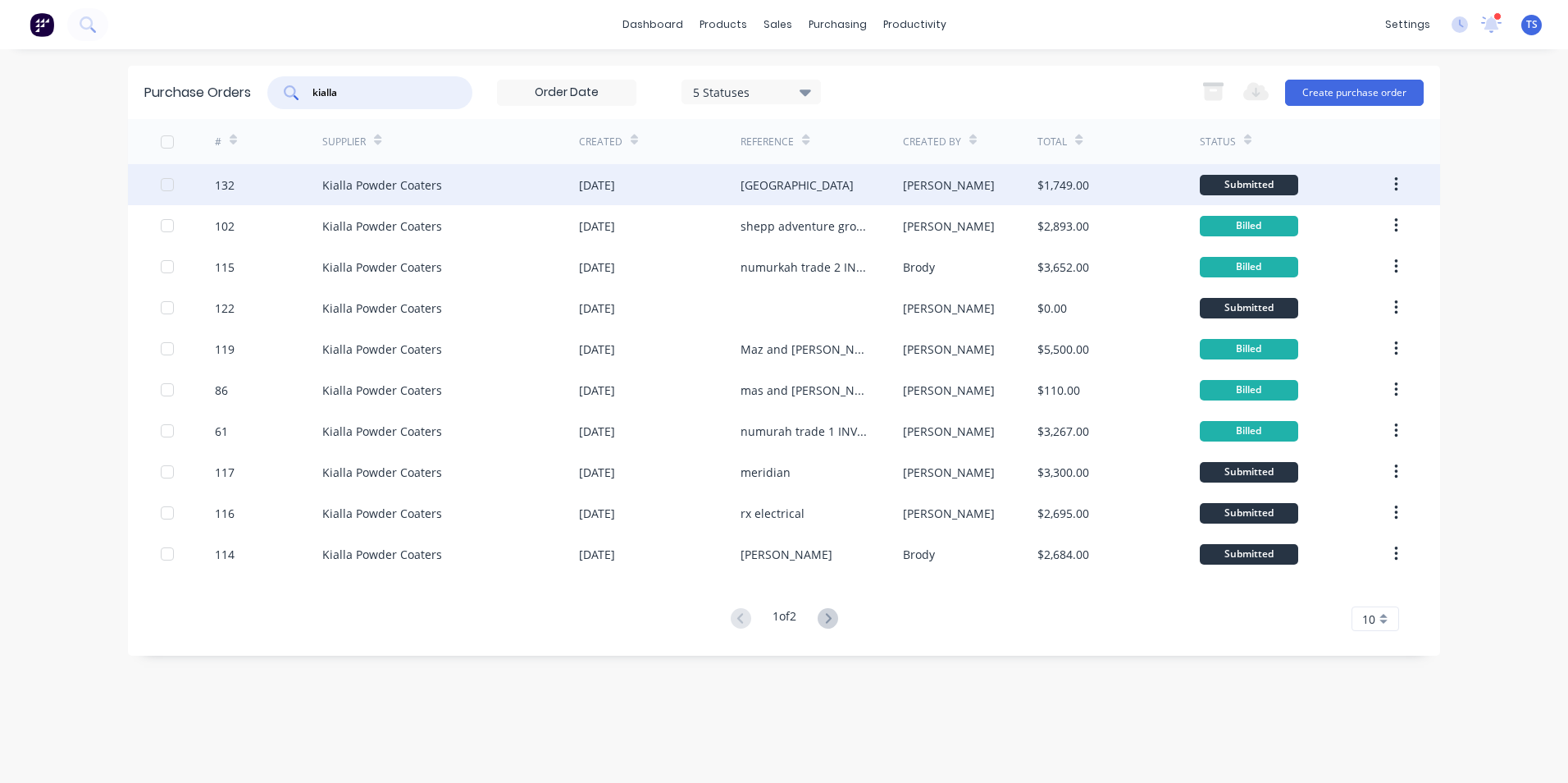
type input "kialla"
click at [401, 181] on div "Kialla Powder Coaters" at bounding box center [382, 185] width 120 height 17
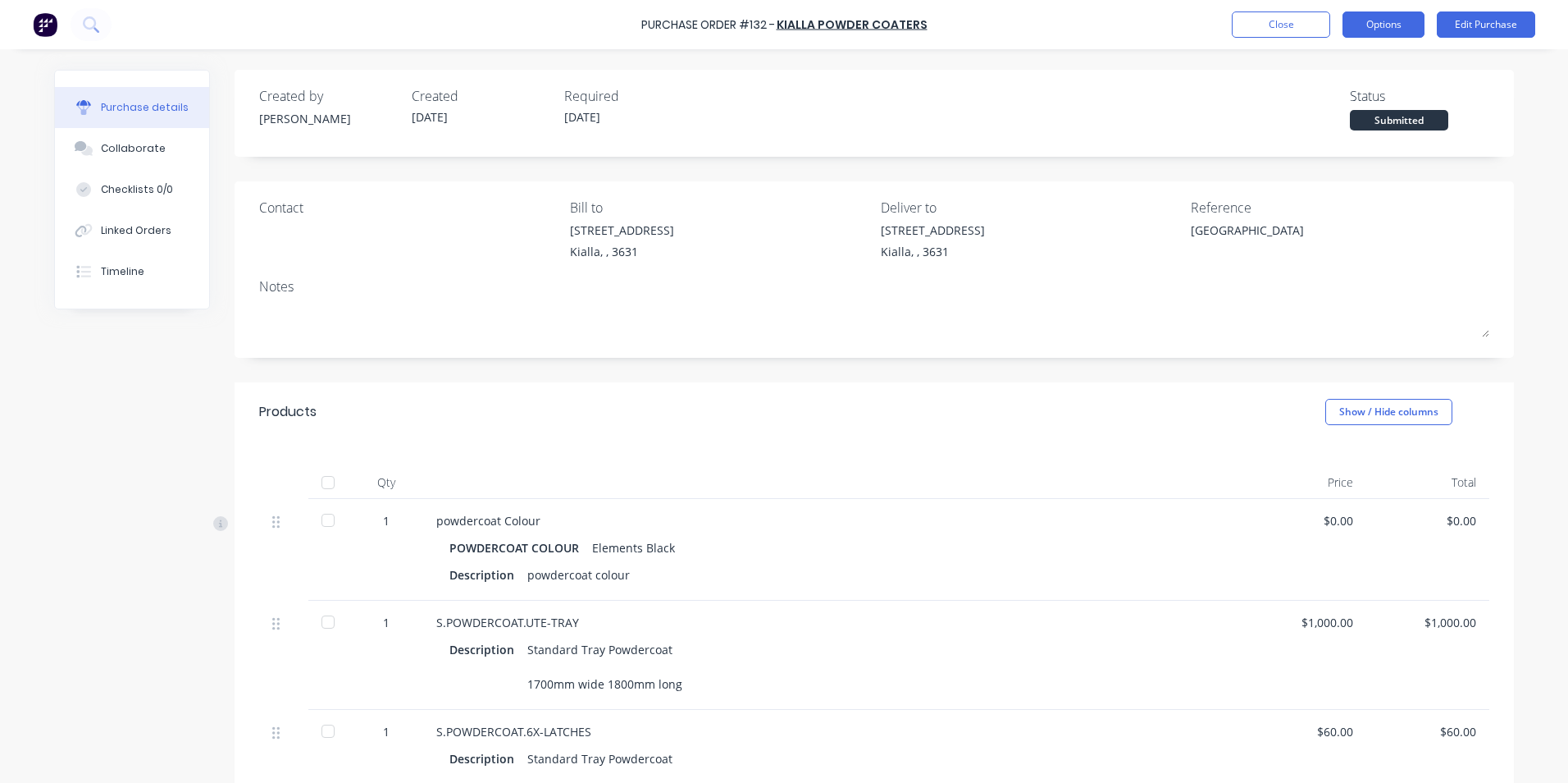
click at [1386, 22] on button "Options" at bounding box center [1383, 25] width 82 height 26
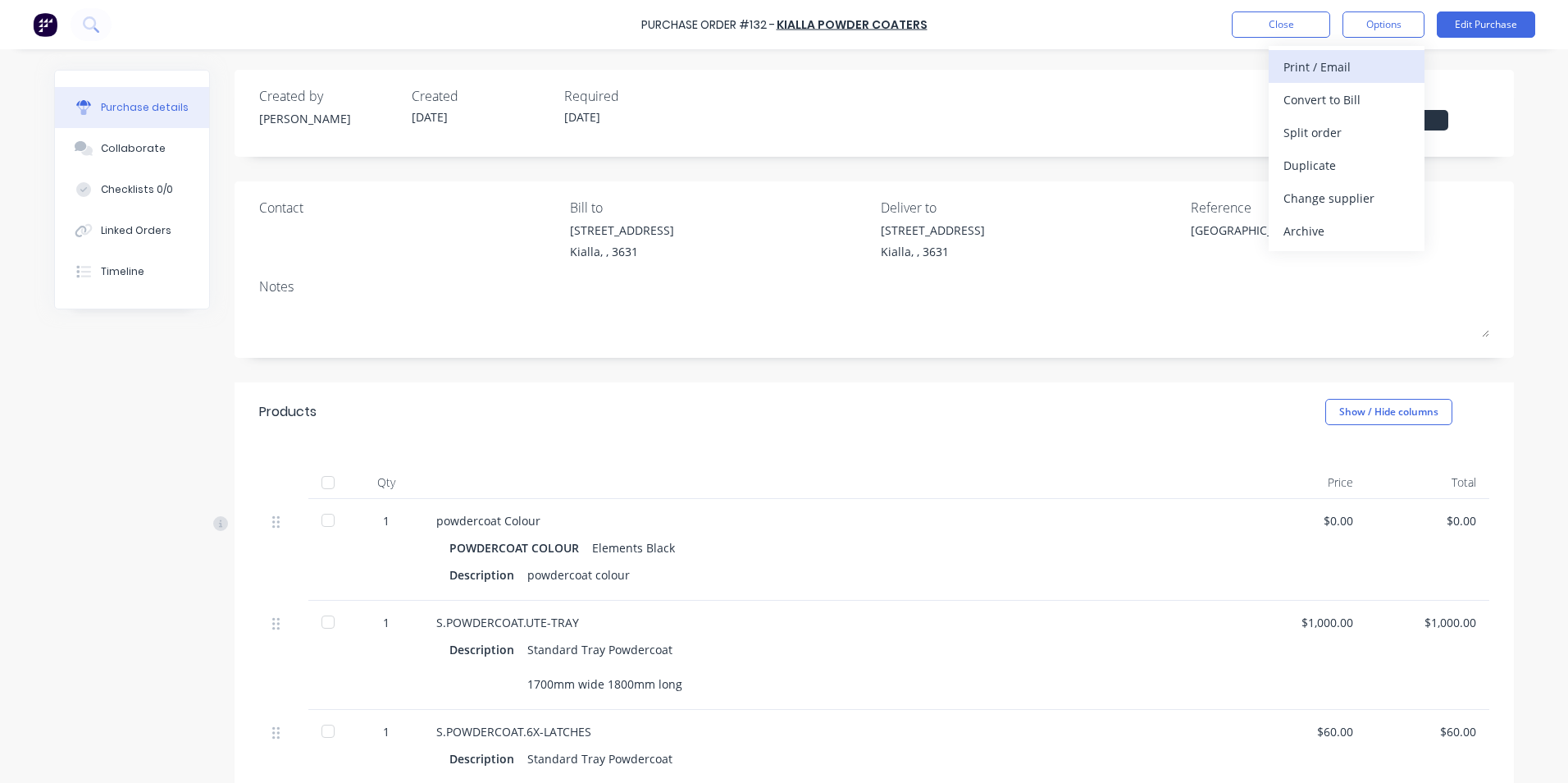
click at [1310, 62] on div "Print / Email" at bounding box center [1346, 66] width 126 height 24
click at [1309, 135] on div "Without pricing" at bounding box center [1346, 132] width 126 height 24
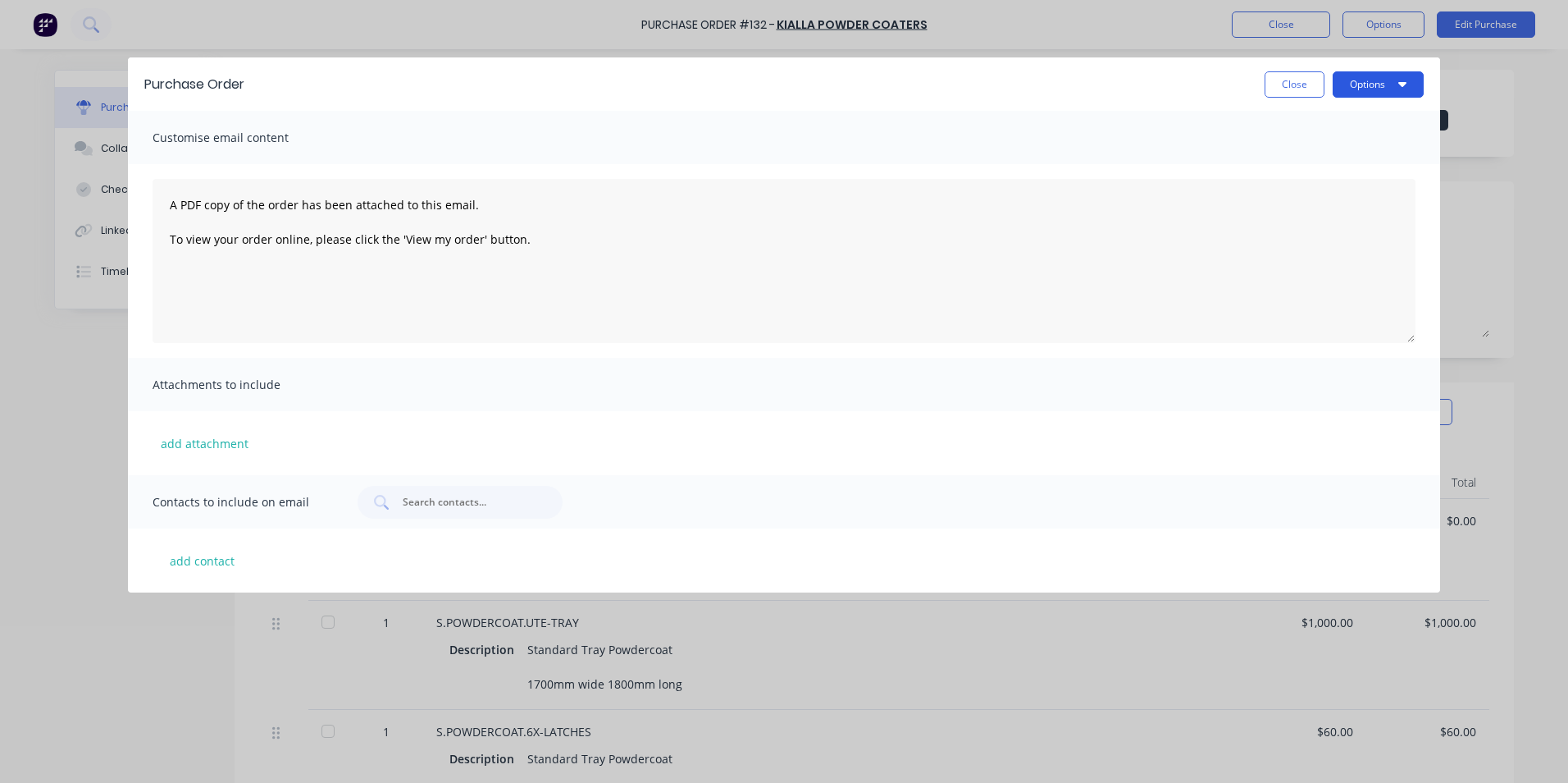
click at [1398, 85] on icon "button" at bounding box center [1402, 84] width 8 height 13
click at [1336, 125] on div "Print" at bounding box center [1346, 125] width 126 height 24
click at [1290, 86] on button "Close" at bounding box center [1295, 85] width 60 height 26
type textarea "x"
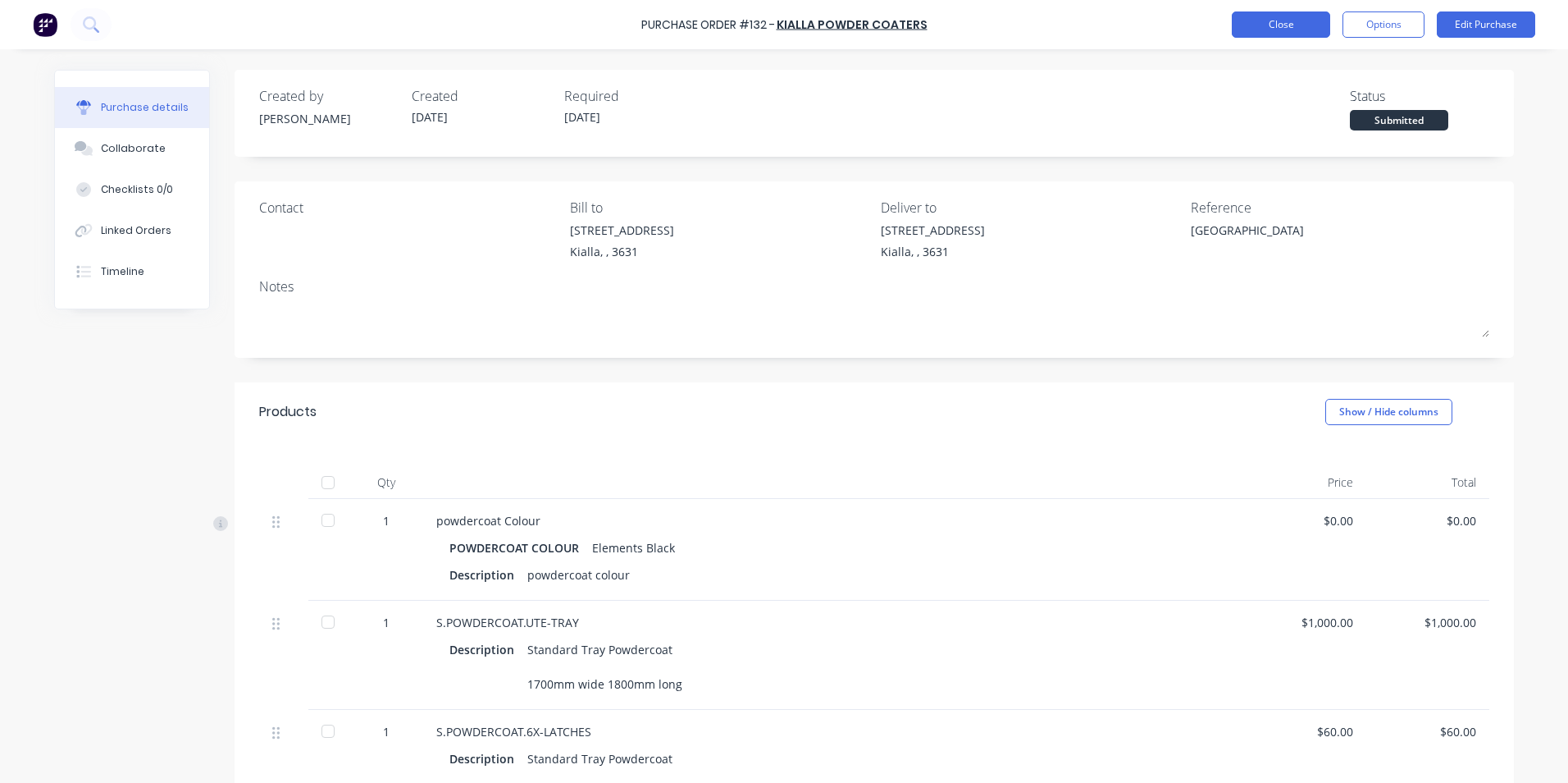
click at [1283, 29] on button "Close" at bounding box center [1281, 25] width 98 height 26
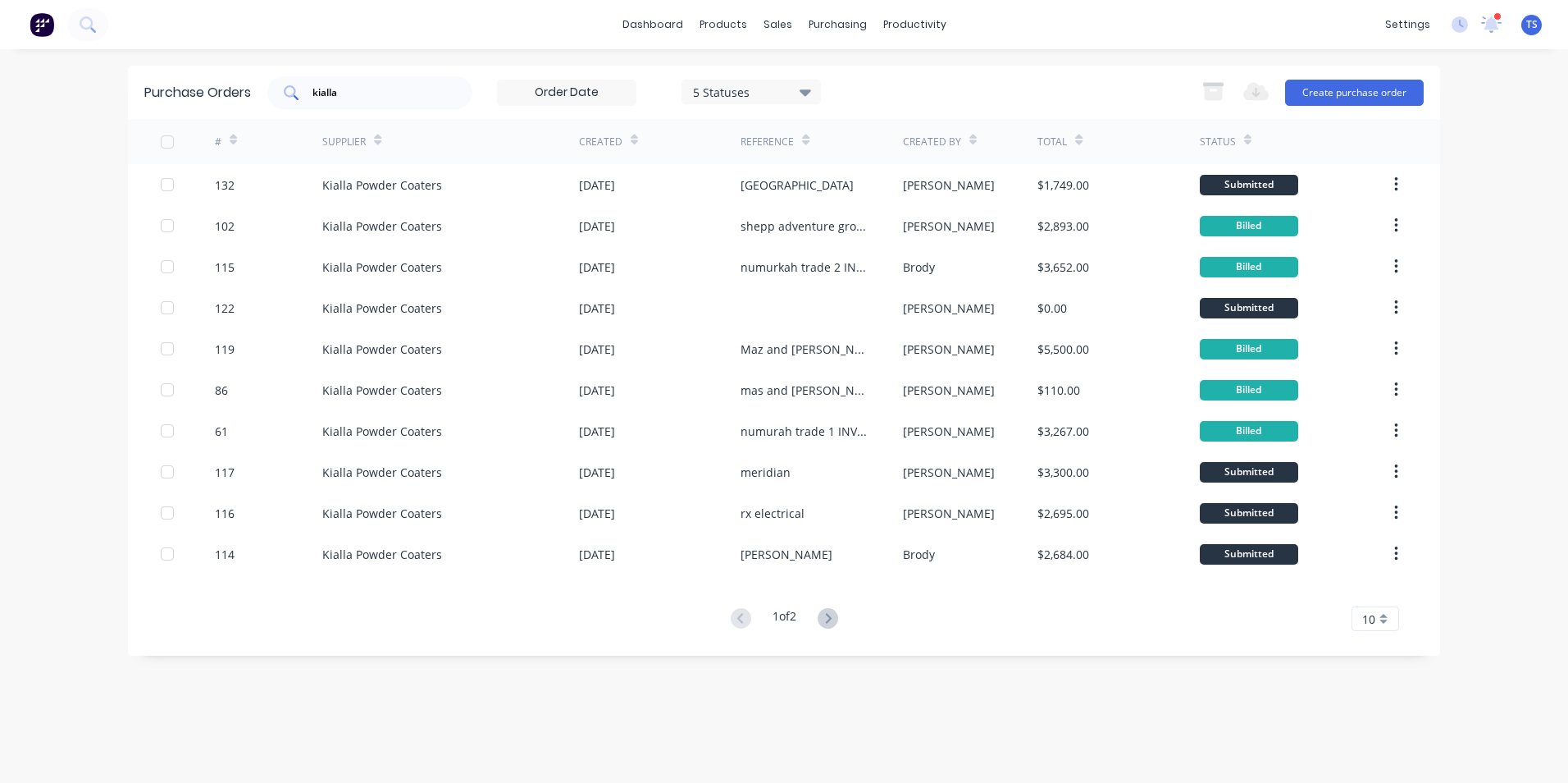
click at [346, 87] on input "kialla" at bounding box center [379, 92] width 136 height 16
type input "k"
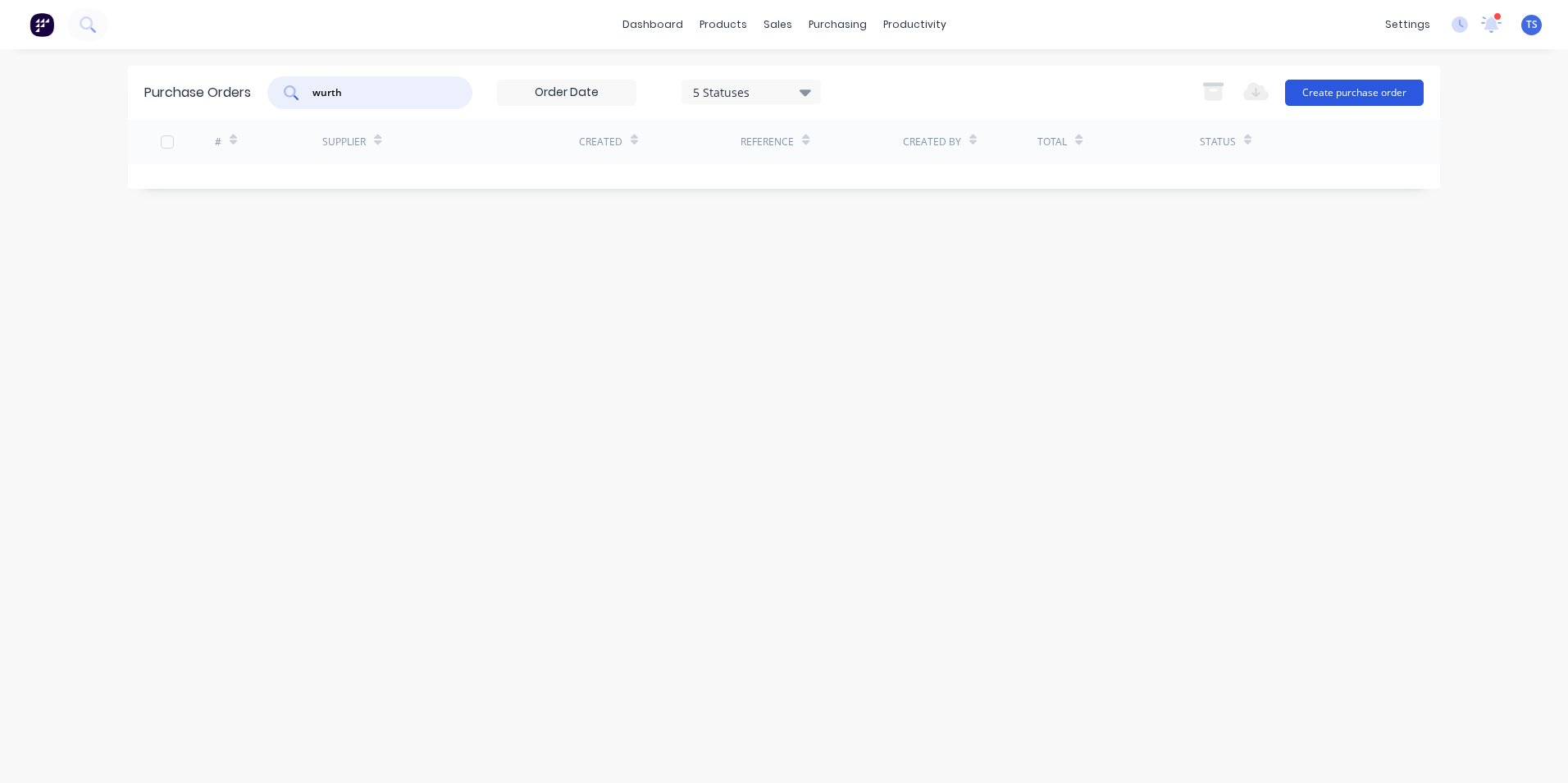
type input "wurth"
click at [1328, 95] on button "Create purchase order" at bounding box center [1354, 92] width 139 height 26
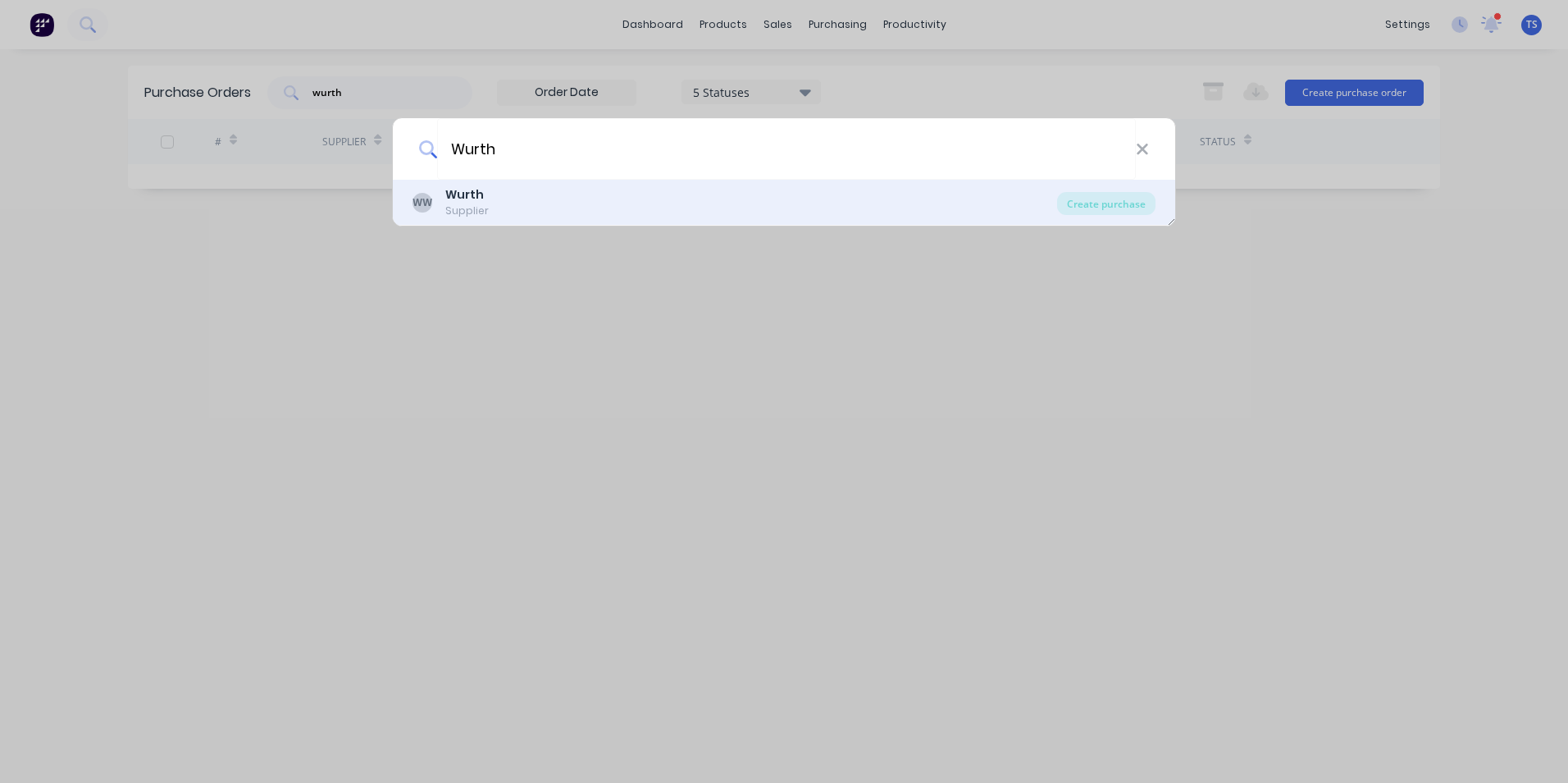
type input "Wurth"
click at [457, 208] on div "Supplier" at bounding box center [467, 211] width 43 height 15
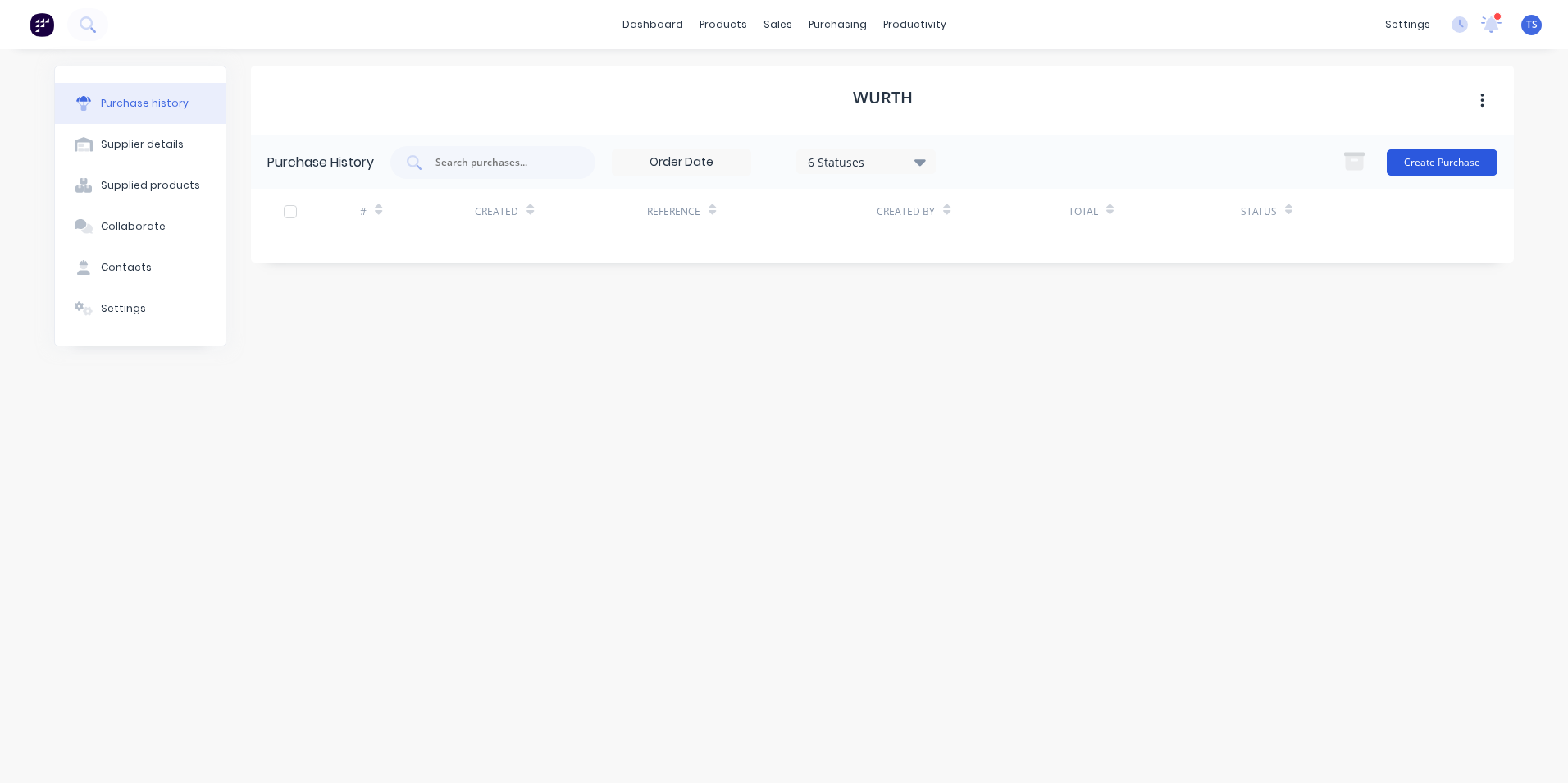
click at [1472, 161] on button "Create Purchase" at bounding box center [1442, 162] width 110 height 26
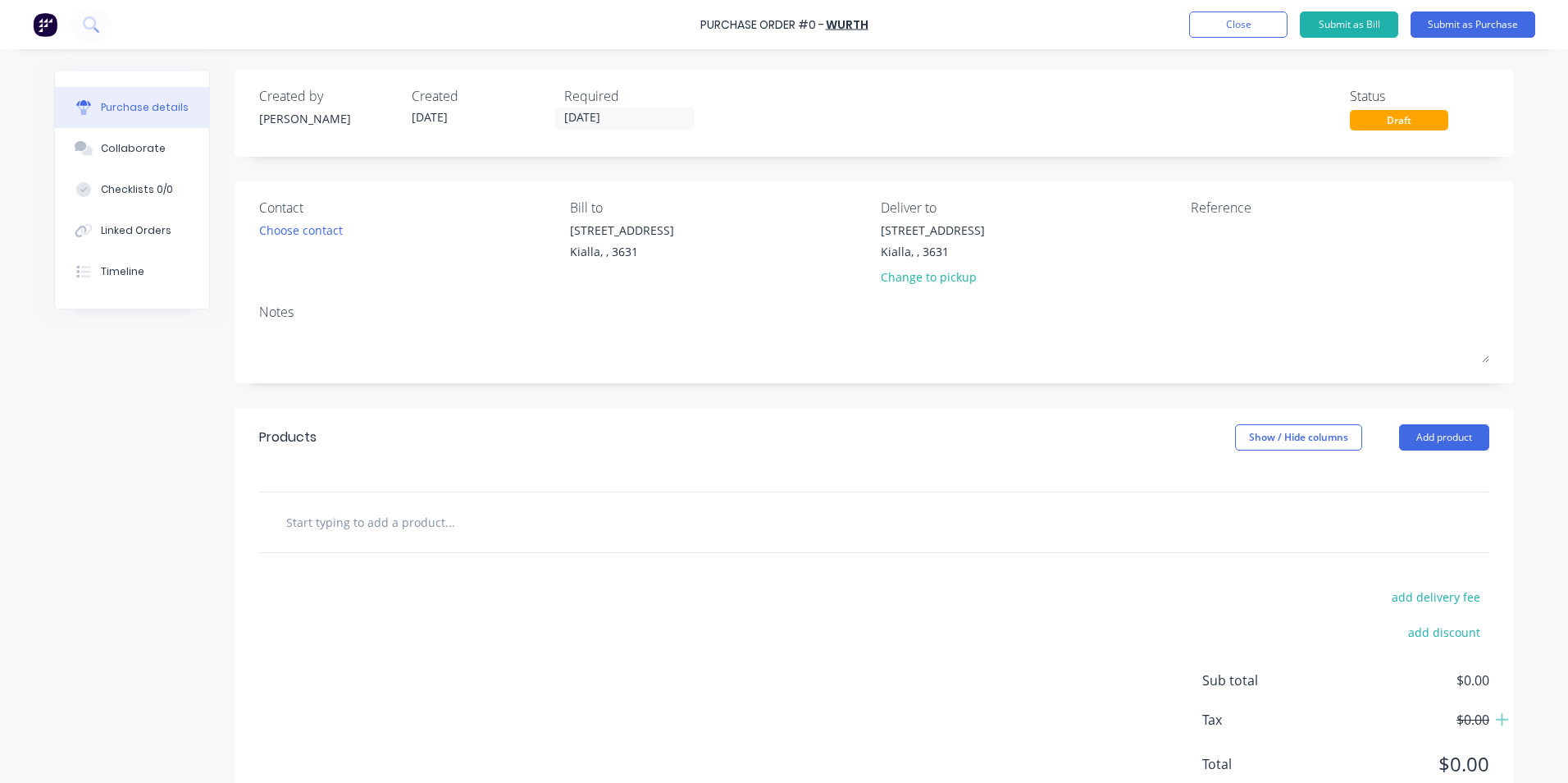
click at [291, 520] on input "text" at bounding box center [450, 522] width 328 height 33
click at [1445, 433] on button "Add product" at bounding box center [1444, 438] width 91 height 26
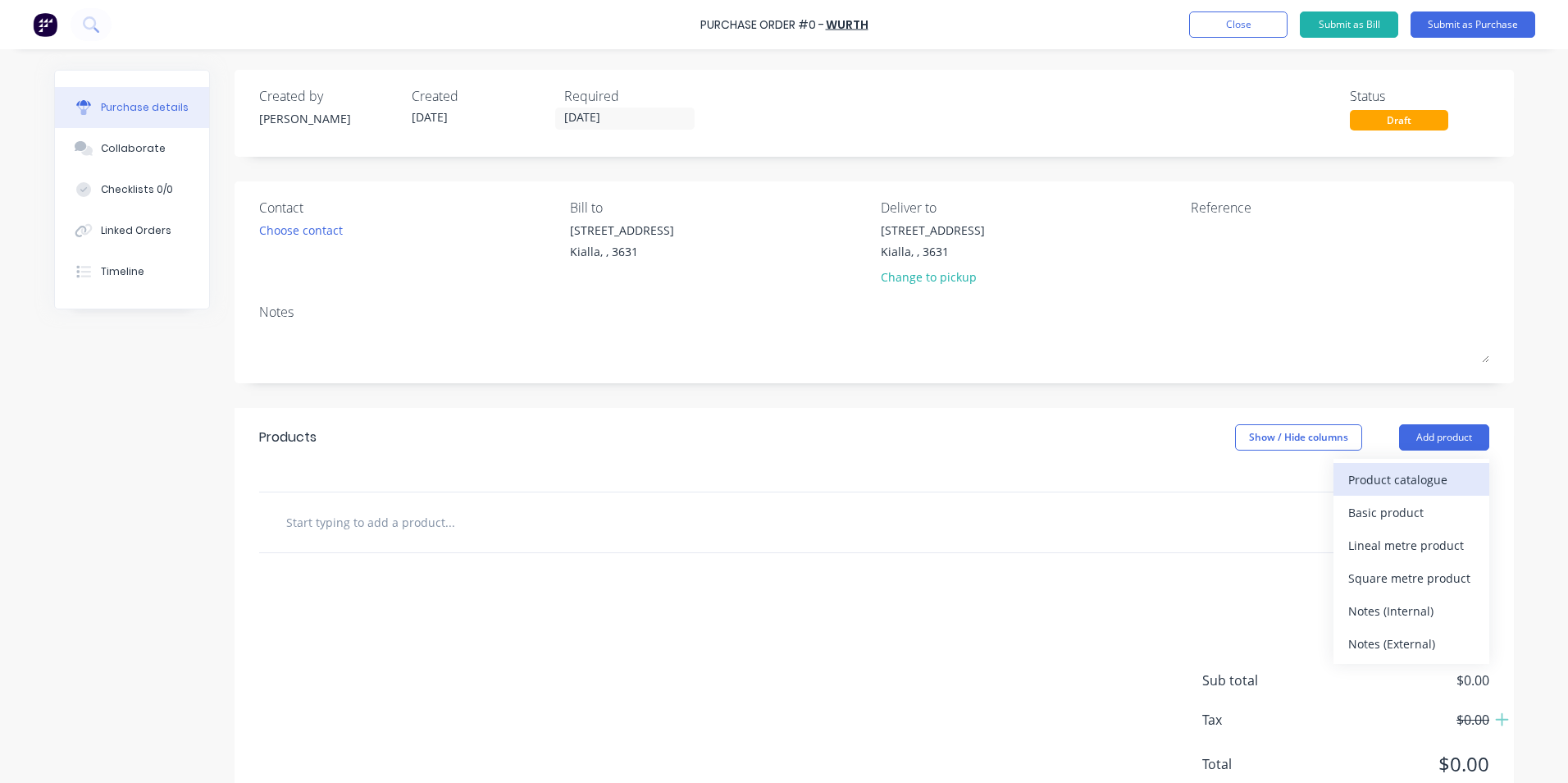
click at [1429, 485] on div "Product catalogue" at bounding box center [1411, 479] width 126 height 24
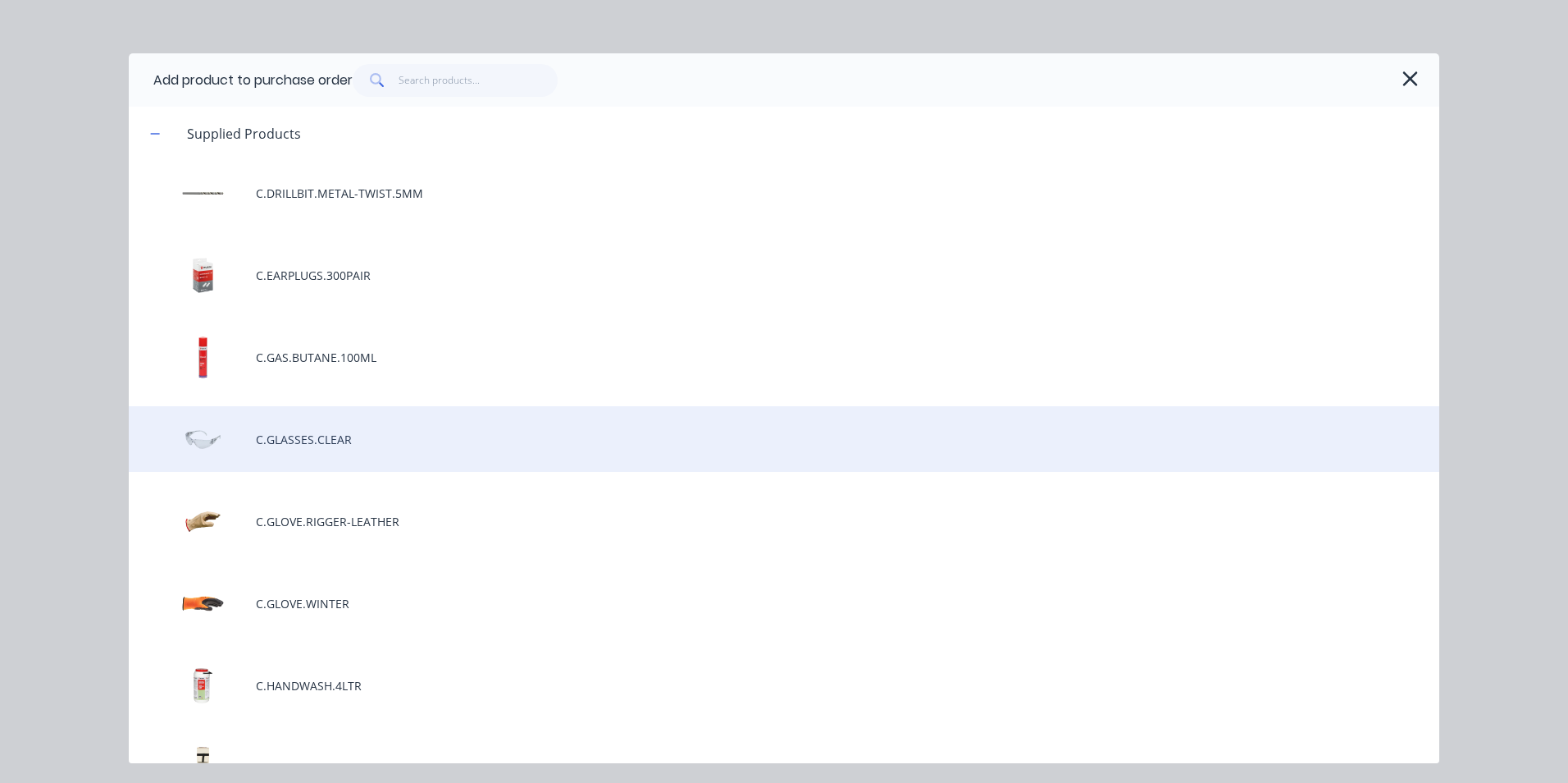
click at [421, 444] on div "C.GLASSES.CLEAR" at bounding box center [784, 440] width 1311 height 66
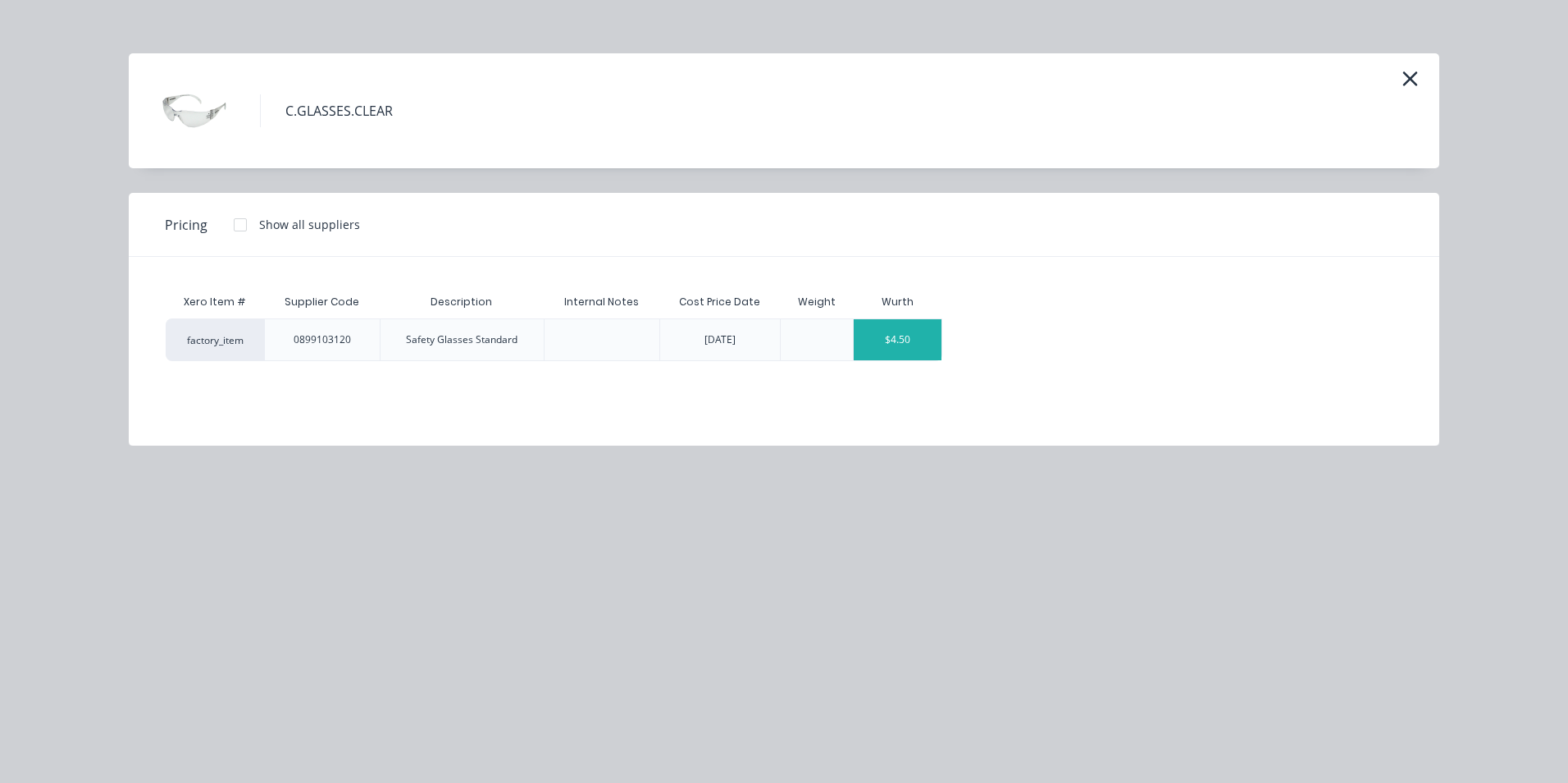
click at [871, 356] on div "$4.50" at bounding box center [898, 339] width 88 height 41
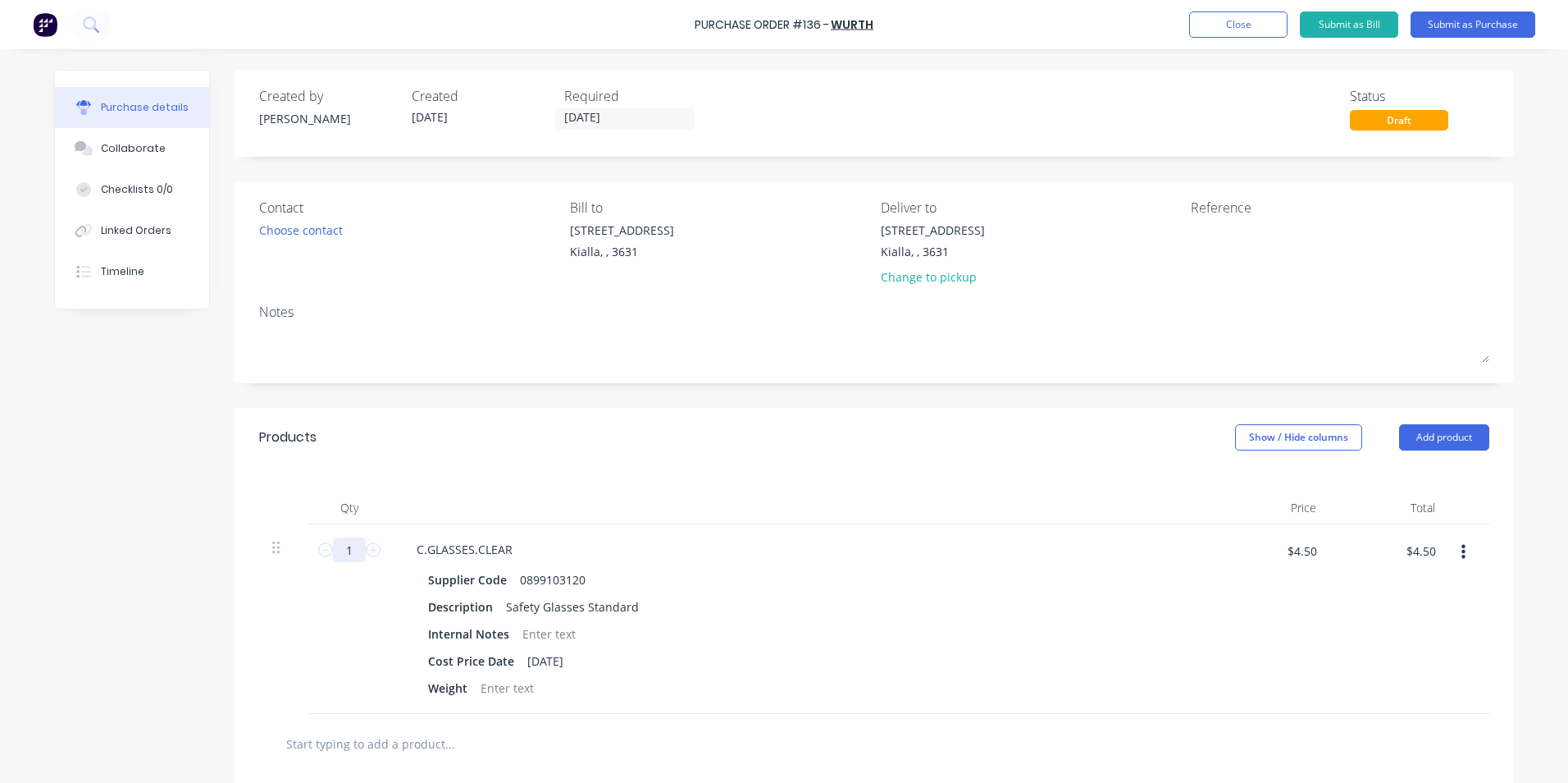
click at [346, 551] on input "1" at bounding box center [349, 550] width 33 height 25
type input "10"
type input "$45.00"
type input "10"
click at [1072, 647] on div "Supplier Code 0899103120 Description Safety Glasses Standard Internal Notes Cos…" at bounding box center [801, 634] width 794 height 132
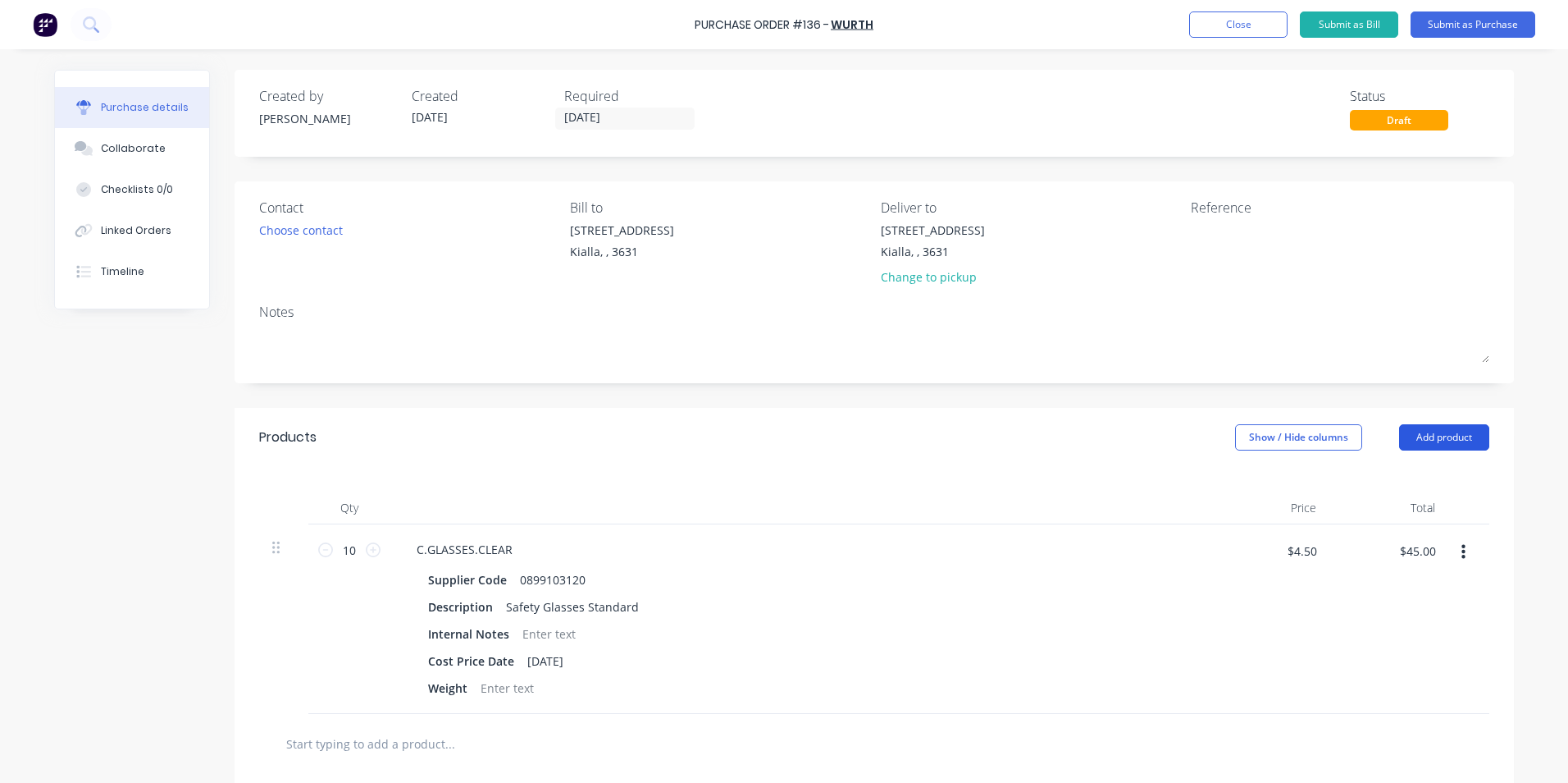
click at [1446, 438] on button "Add product" at bounding box center [1444, 438] width 91 height 26
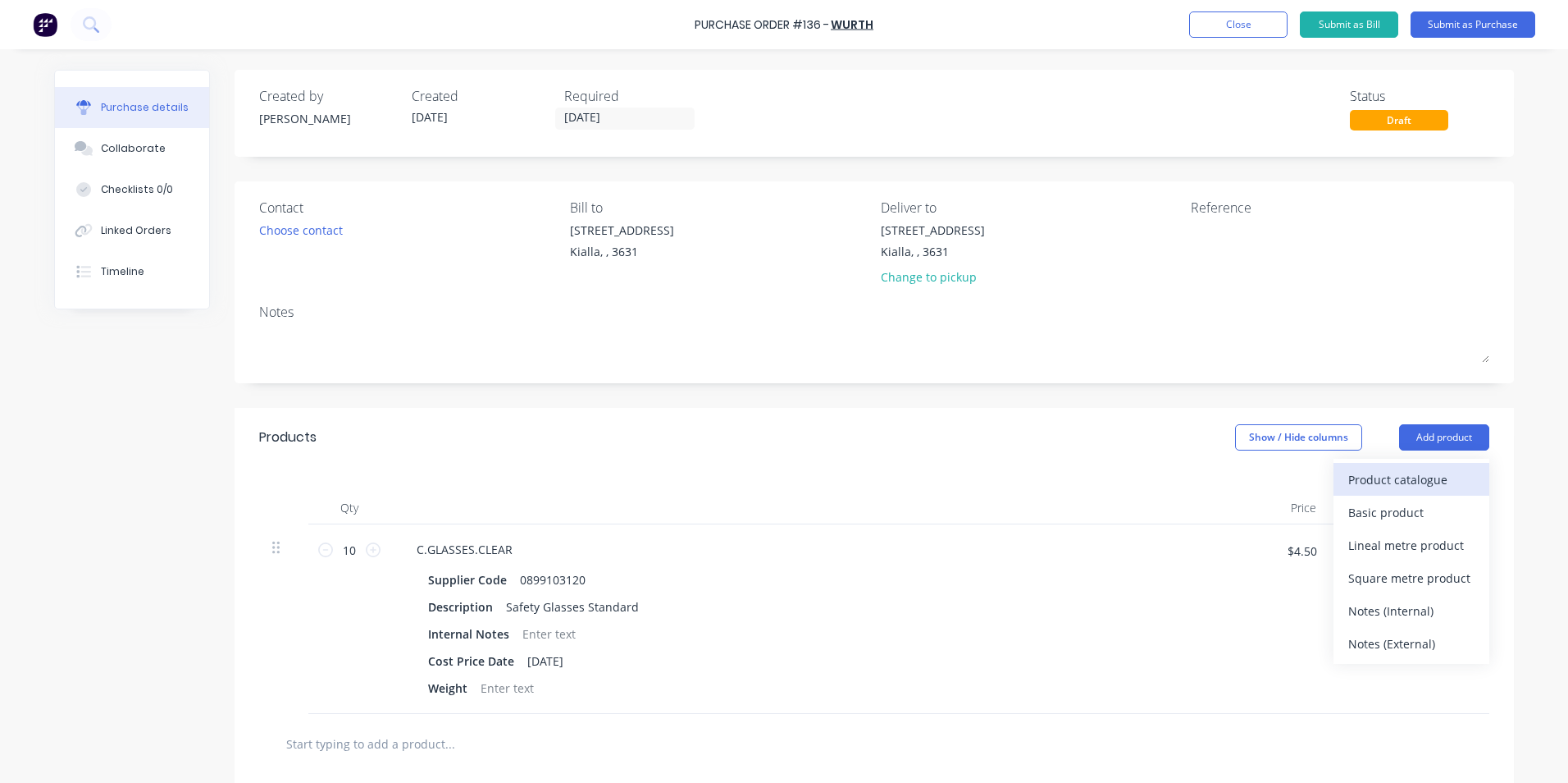
click at [1405, 488] on div "Product catalogue" at bounding box center [1411, 479] width 126 height 24
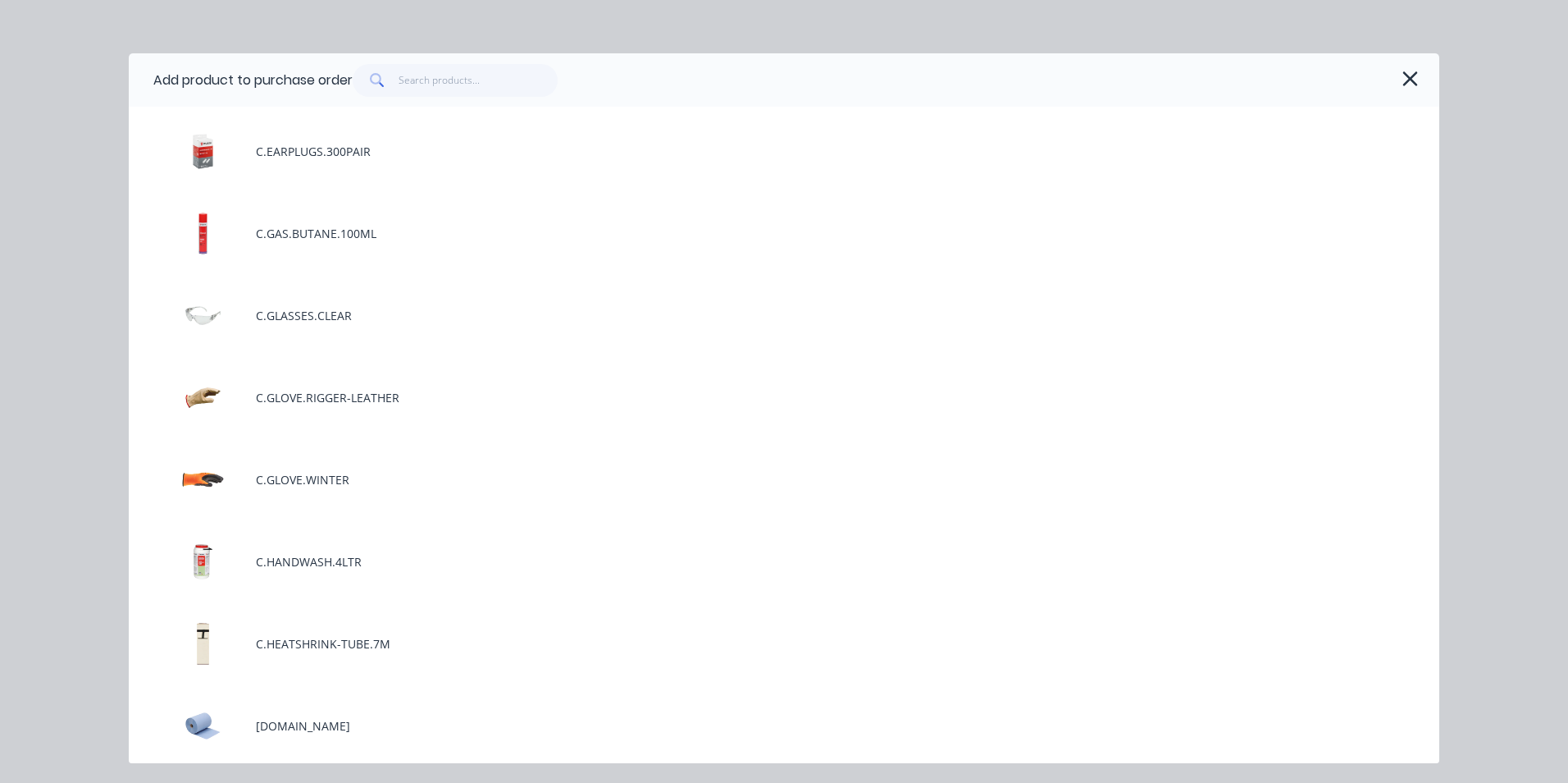
scroll to position [164, 0]
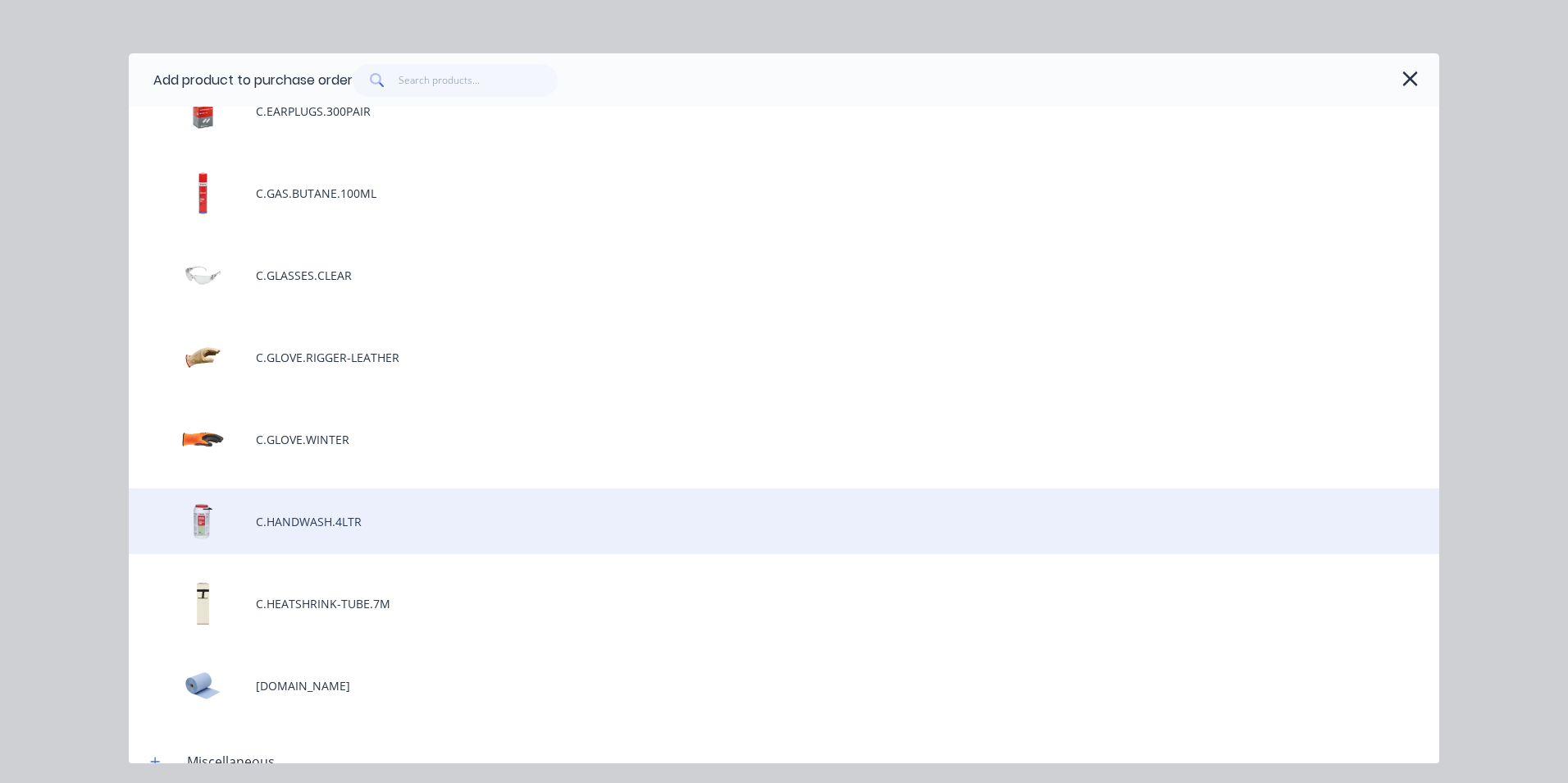
click at [323, 519] on div "C.HANDWASH.4LTR" at bounding box center [784, 522] width 1311 height 66
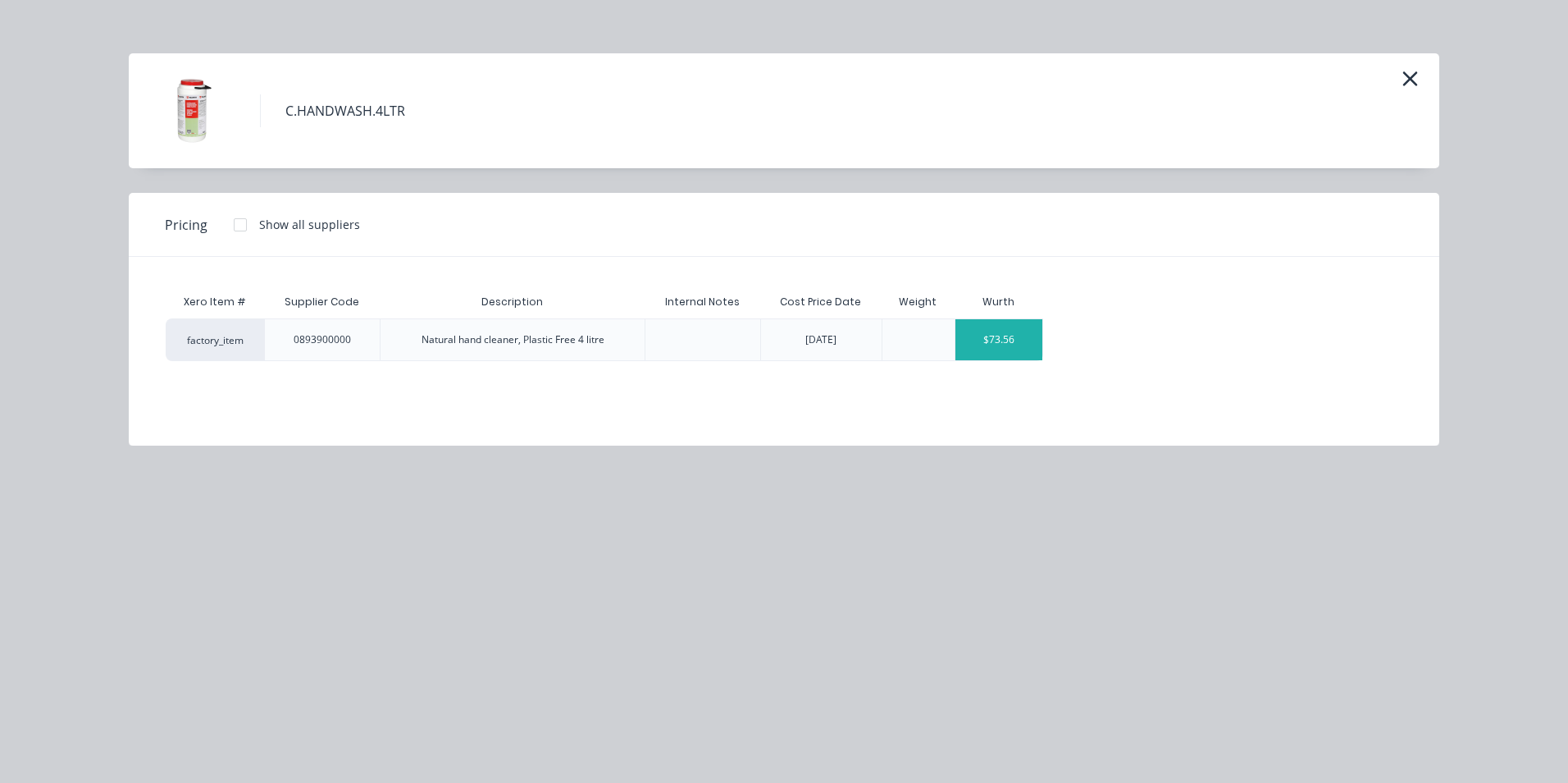
click at [974, 350] on div "$73.56" at bounding box center [999, 339] width 88 height 41
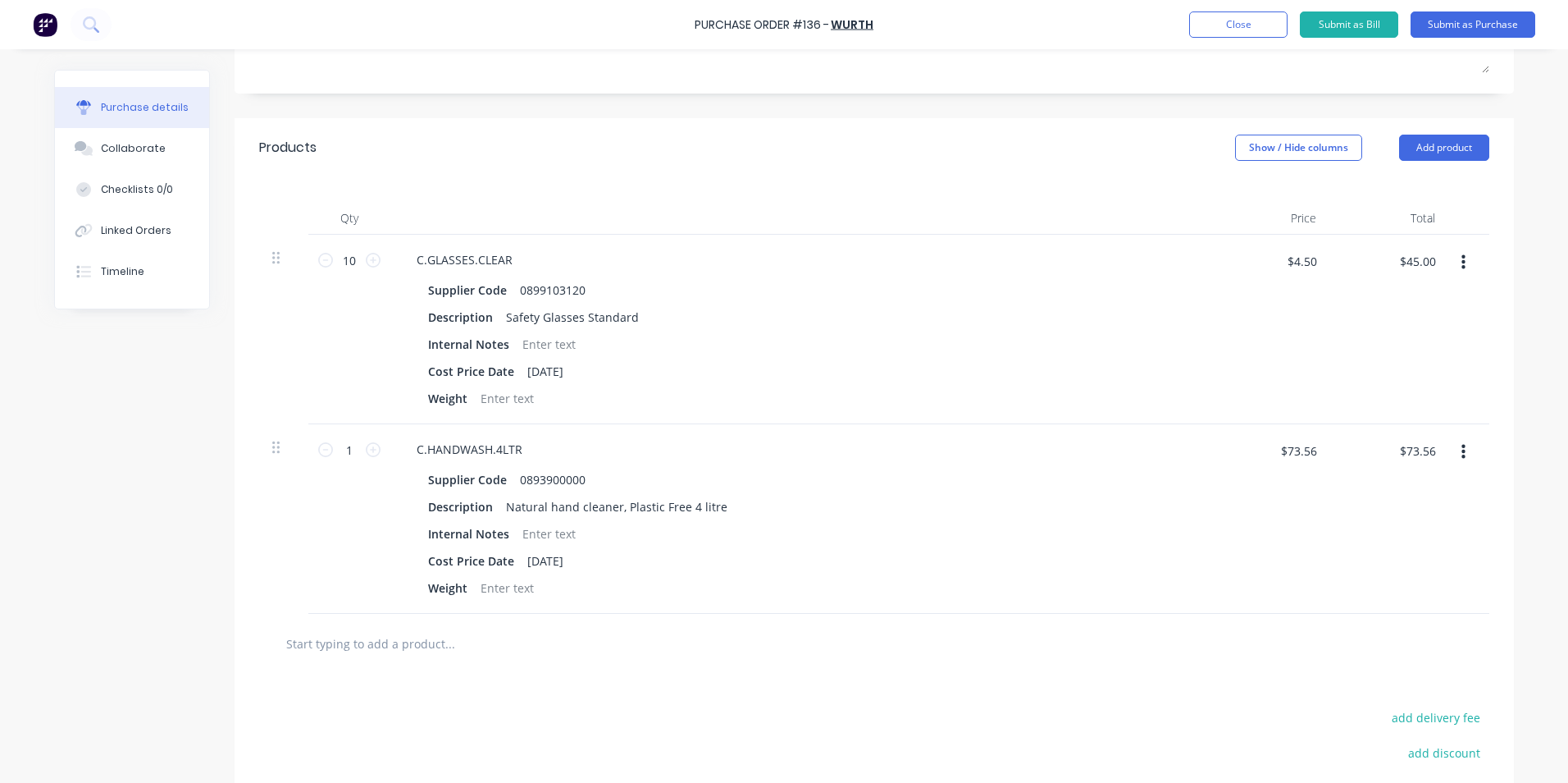
scroll to position [328, 0]
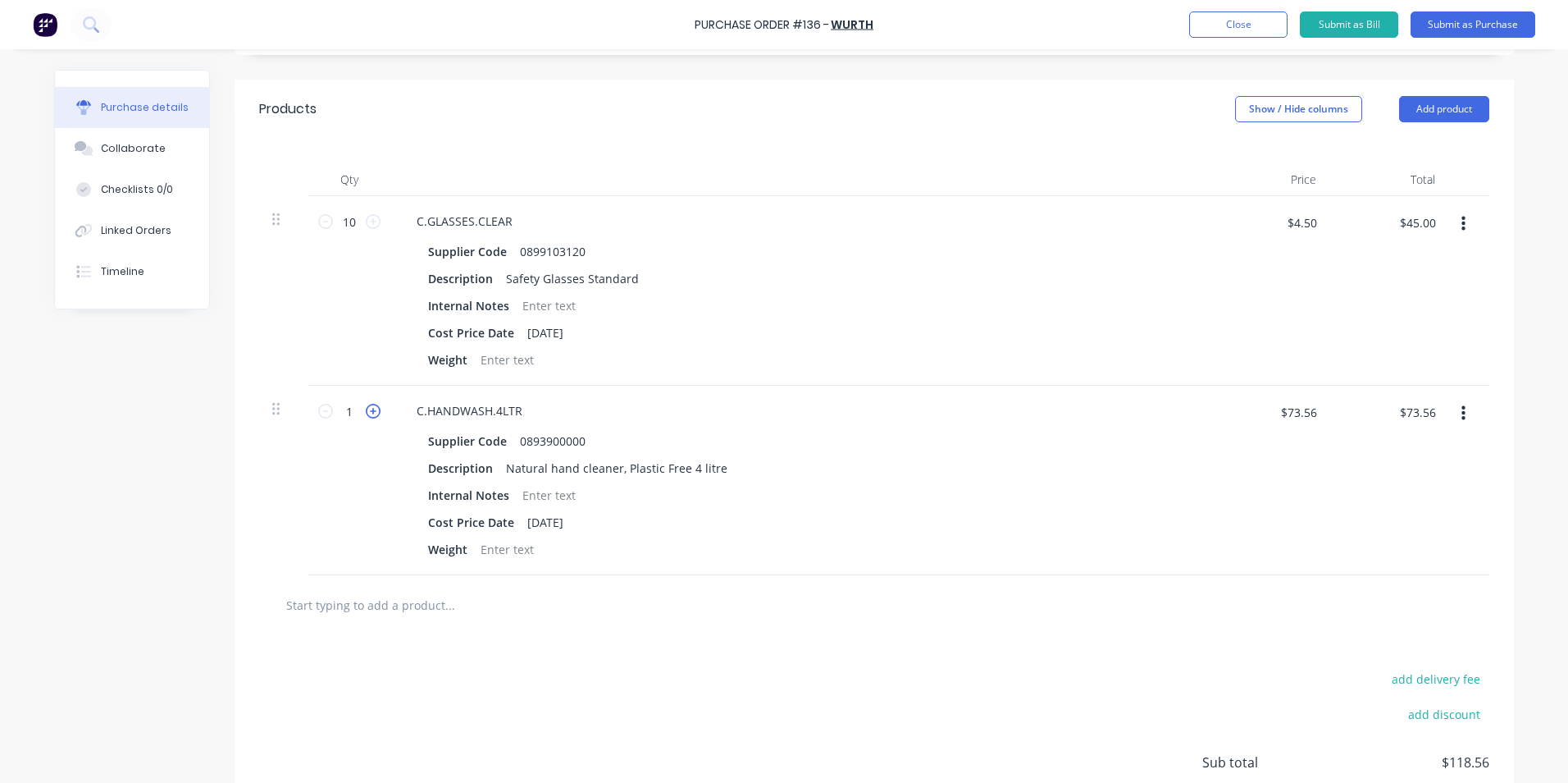
click at [366, 414] on icon at bounding box center [373, 411] width 15 height 15
type input "2"
type input "$147.12"
click at [438, 603] on input "text" at bounding box center [450, 605] width 328 height 33
click at [1451, 110] on button "Add product" at bounding box center [1444, 109] width 91 height 26
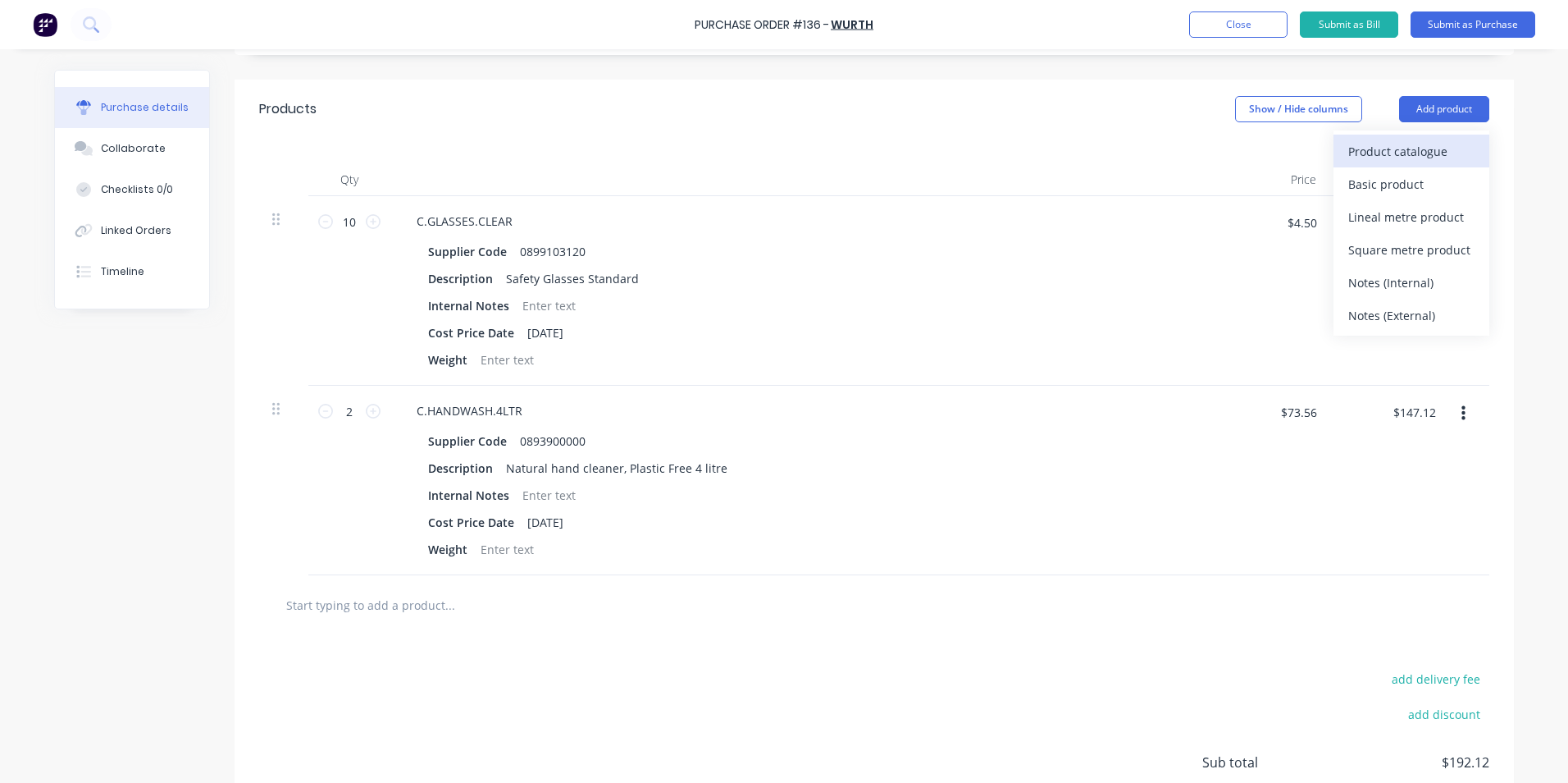
click at [1415, 157] on div "Product catalogue" at bounding box center [1411, 151] width 126 height 24
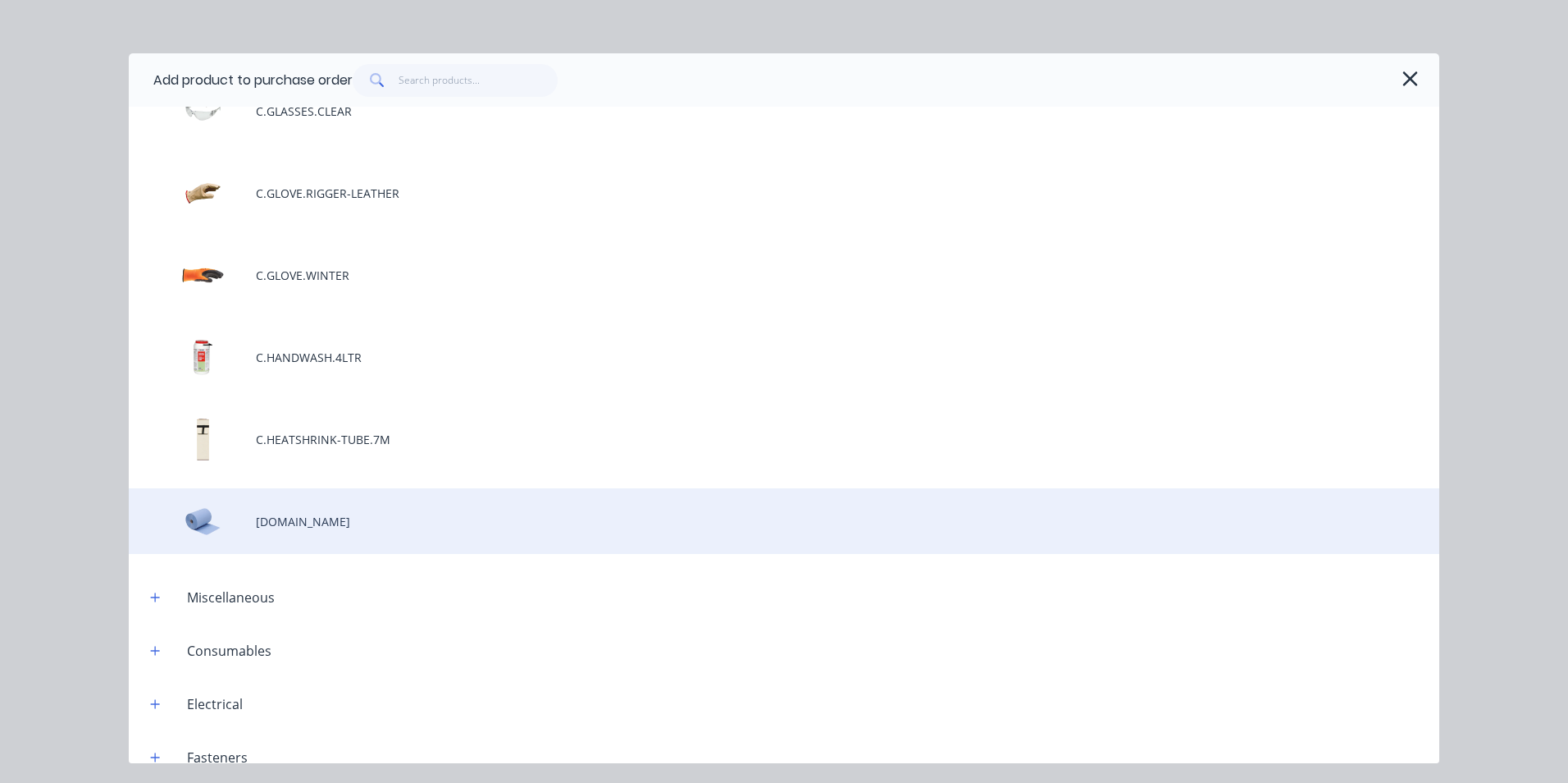
click at [325, 521] on div "[DOMAIN_NAME]" at bounding box center [784, 522] width 1311 height 66
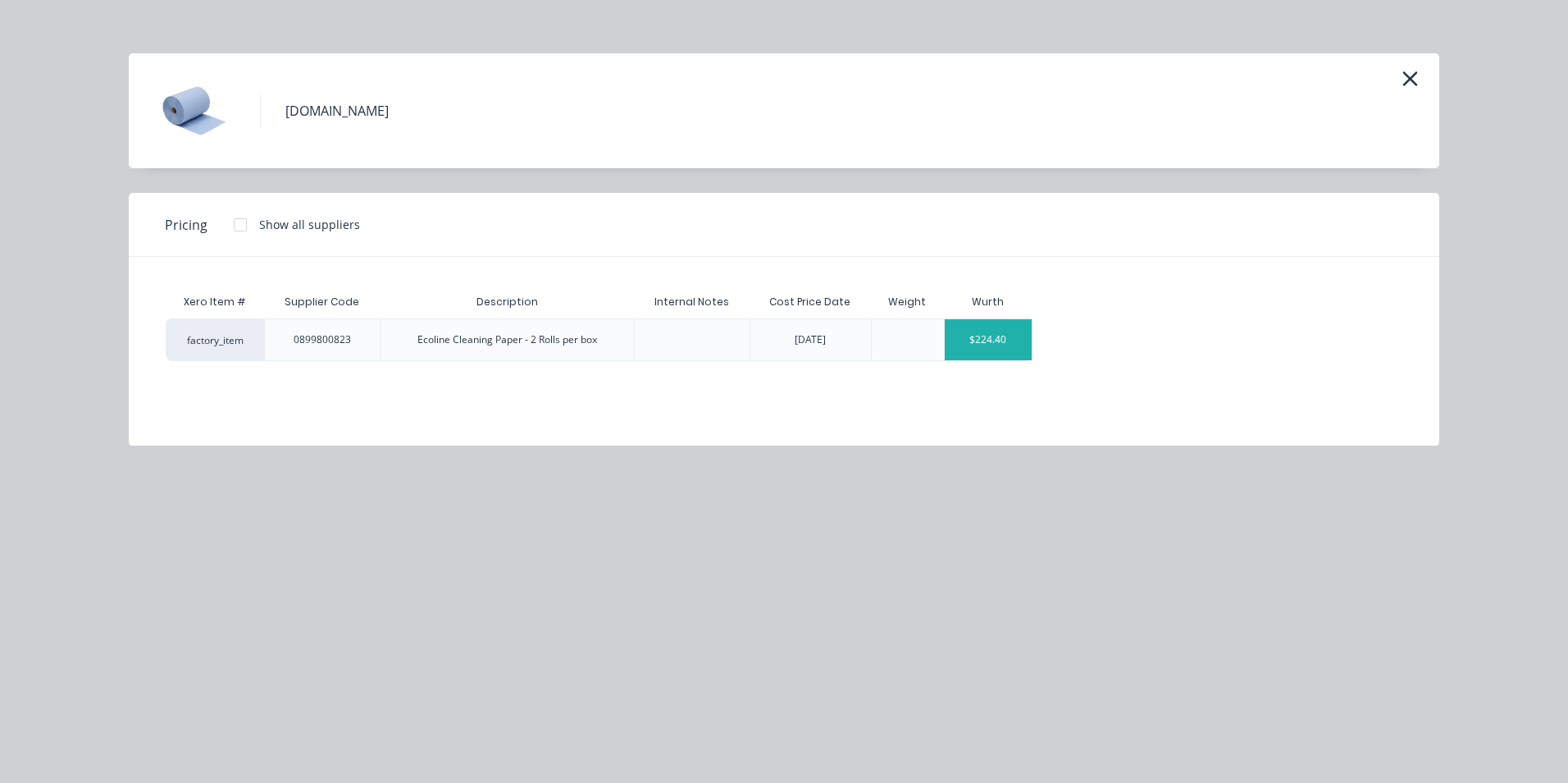
click at [962, 346] on div "$224.40" at bounding box center [988, 339] width 88 height 41
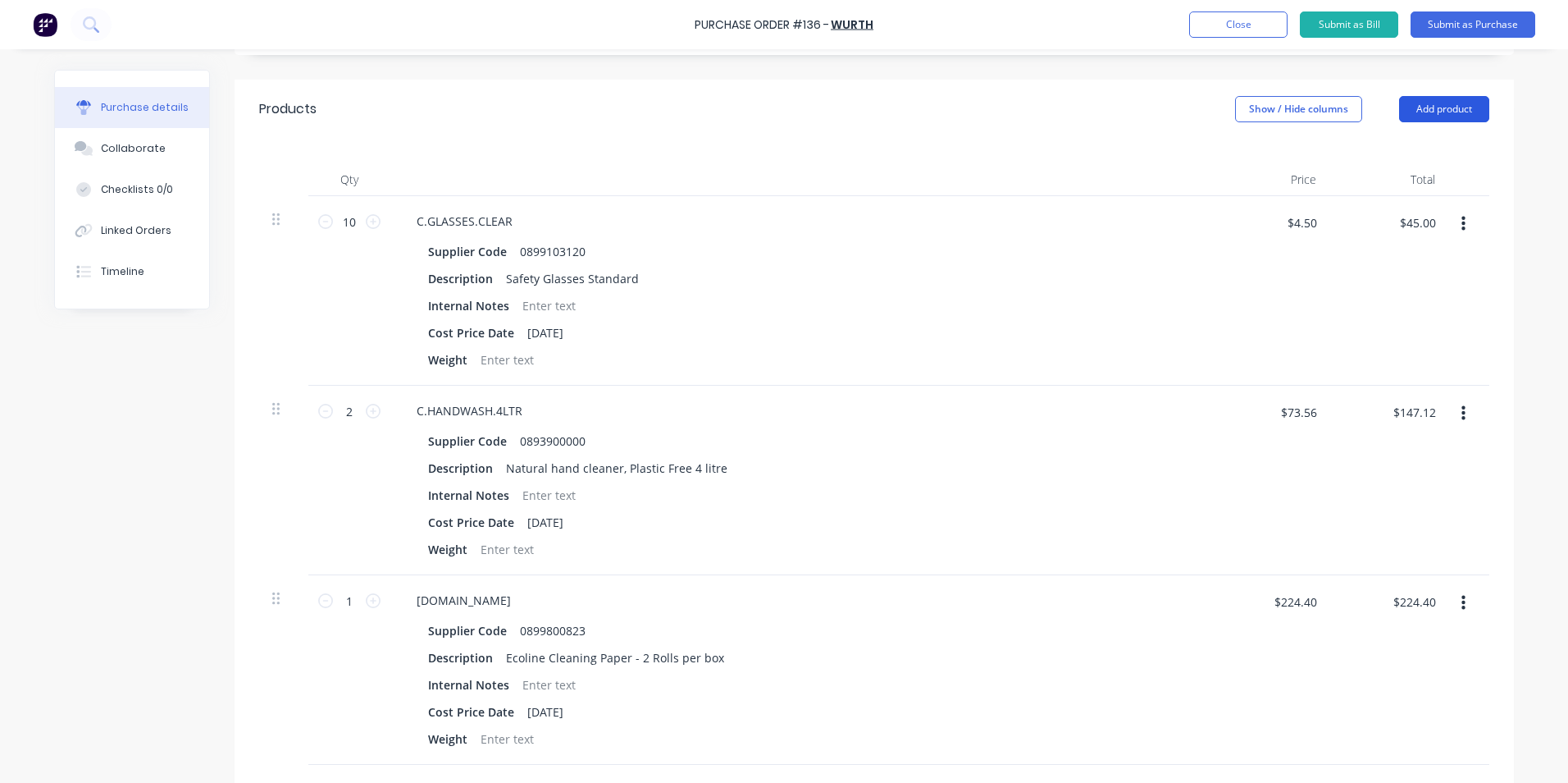
click at [1461, 110] on button "Add product" at bounding box center [1444, 109] width 91 height 26
click at [1376, 156] on div "Product catalogue" at bounding box center [1411, 151] width 126 height 24
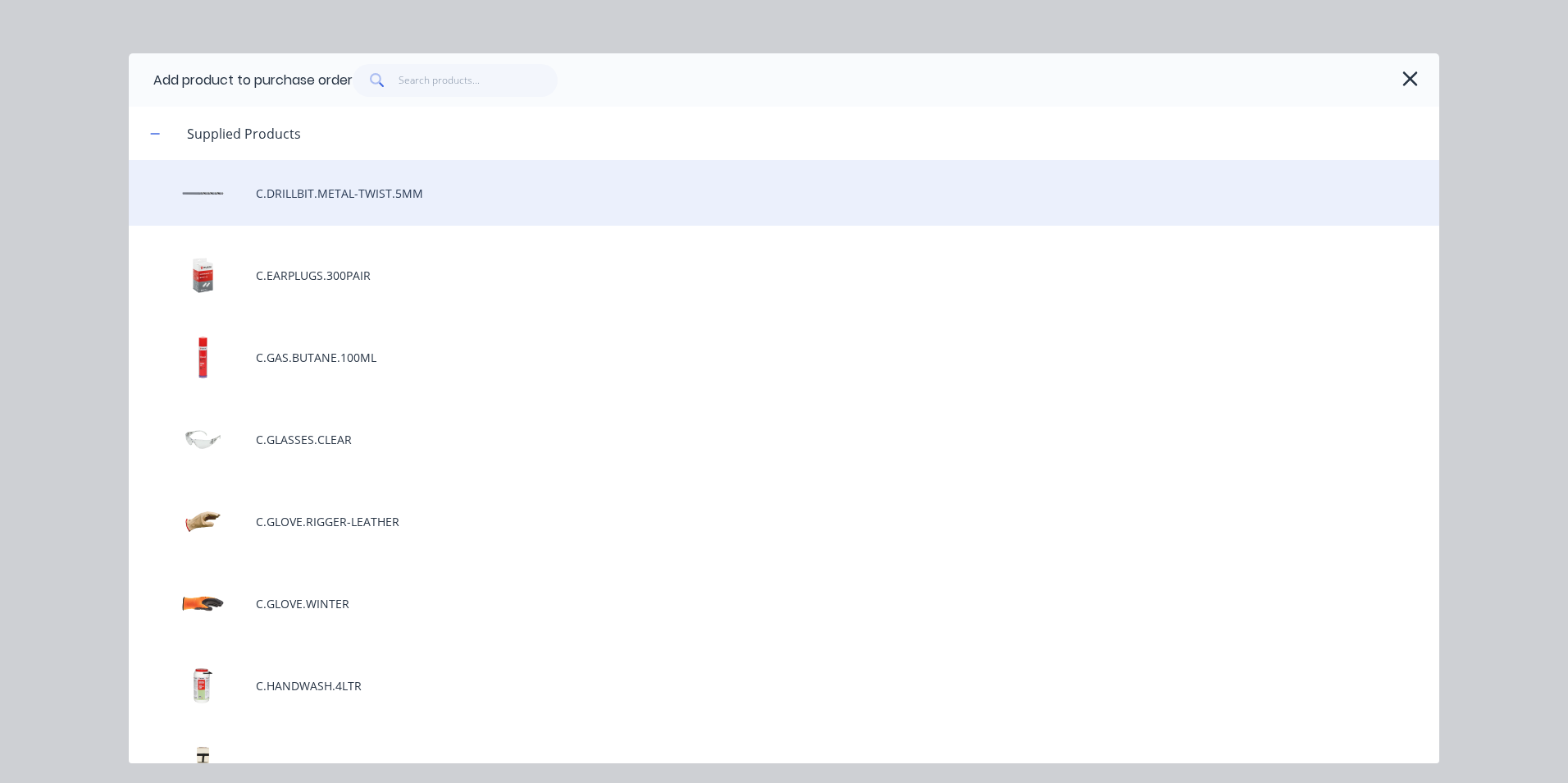
click at [305, 192] on div "C.DRILLBIT.METAL-TWIST.5MM" at bounding box center [784, 193] width 1311 height 66
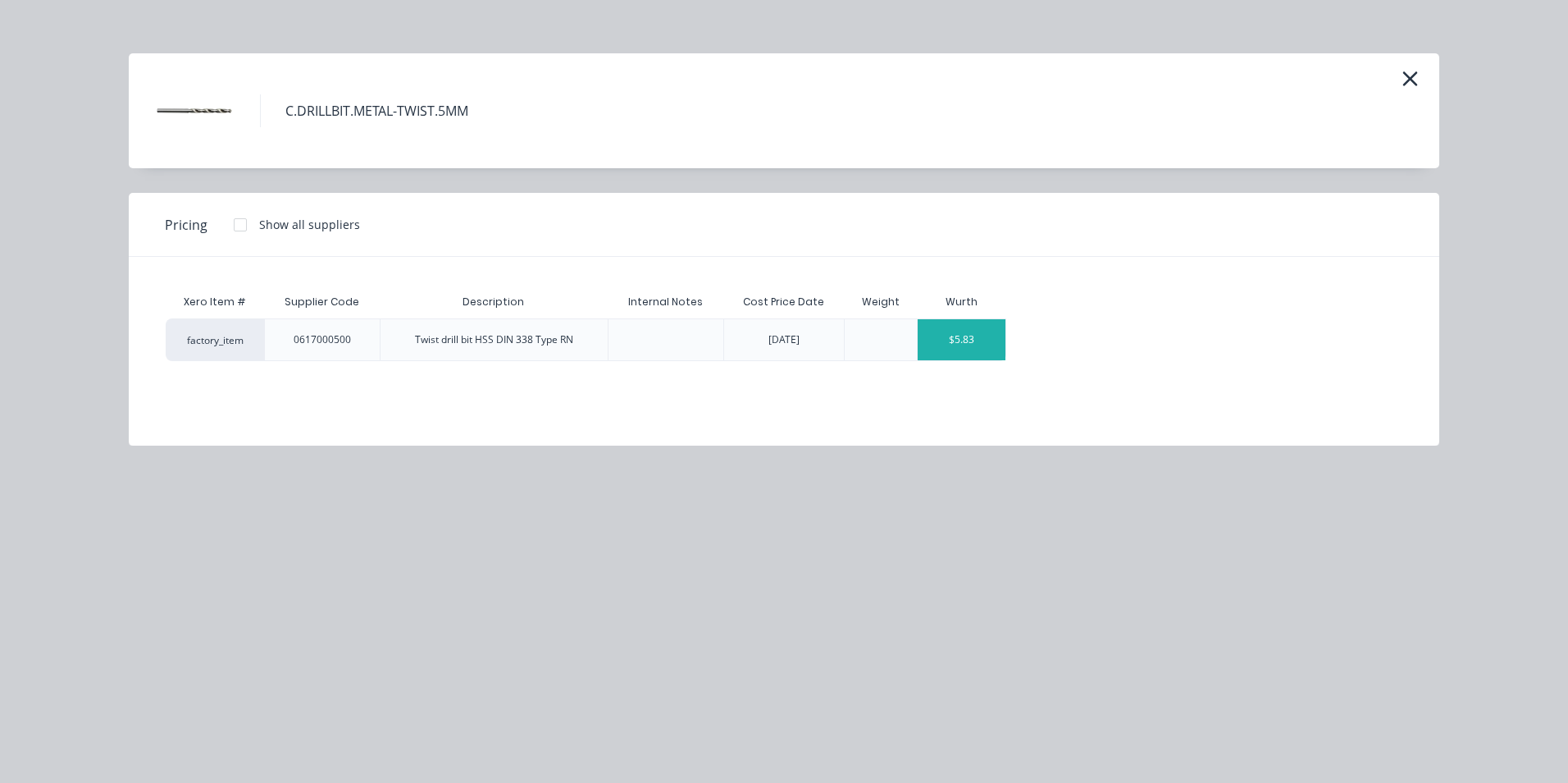
click at [986, 346] on div "$5.83" at bounding box center [961, 339] width 88 height 41
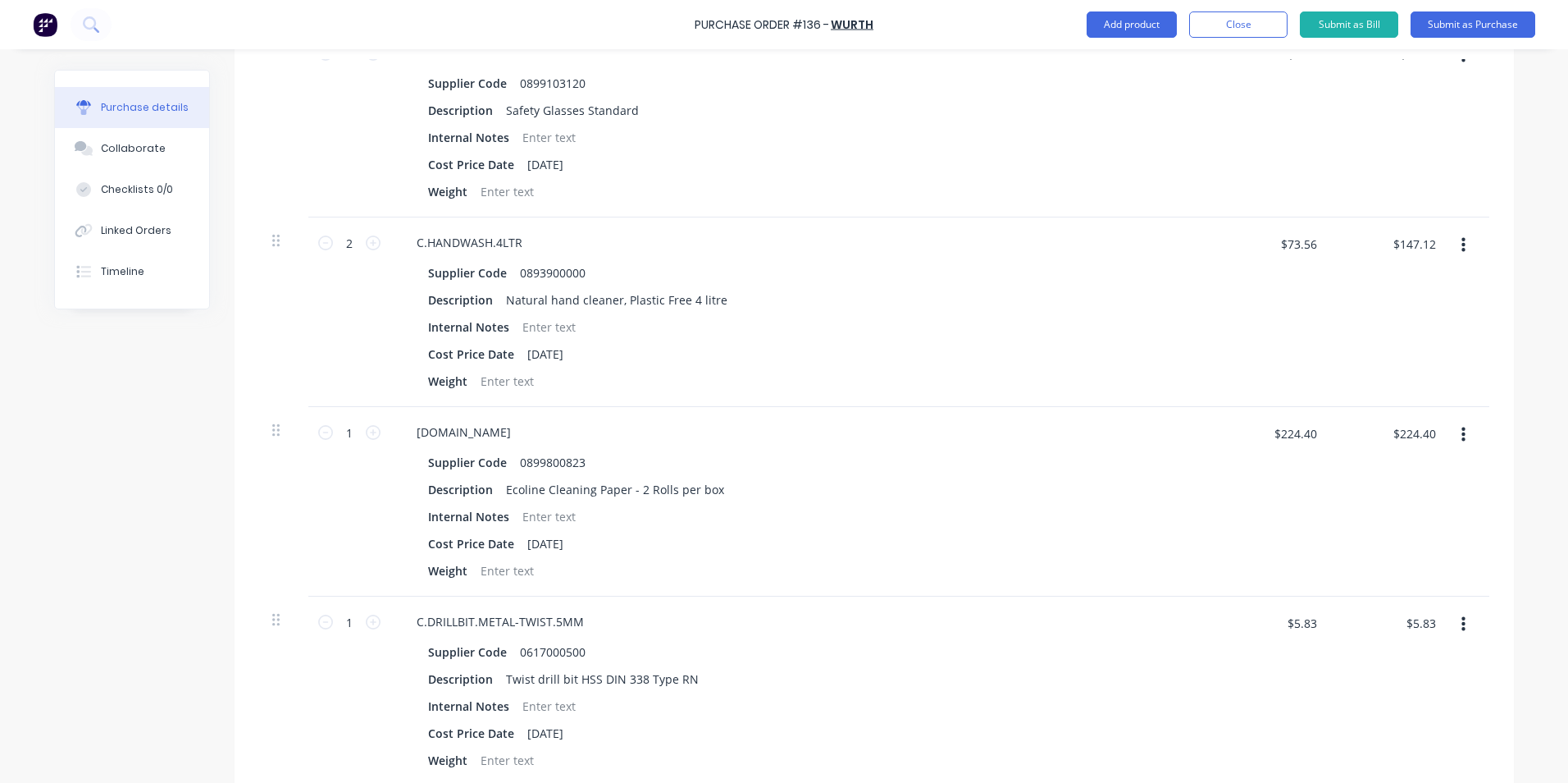
scroll to position [575, 0]
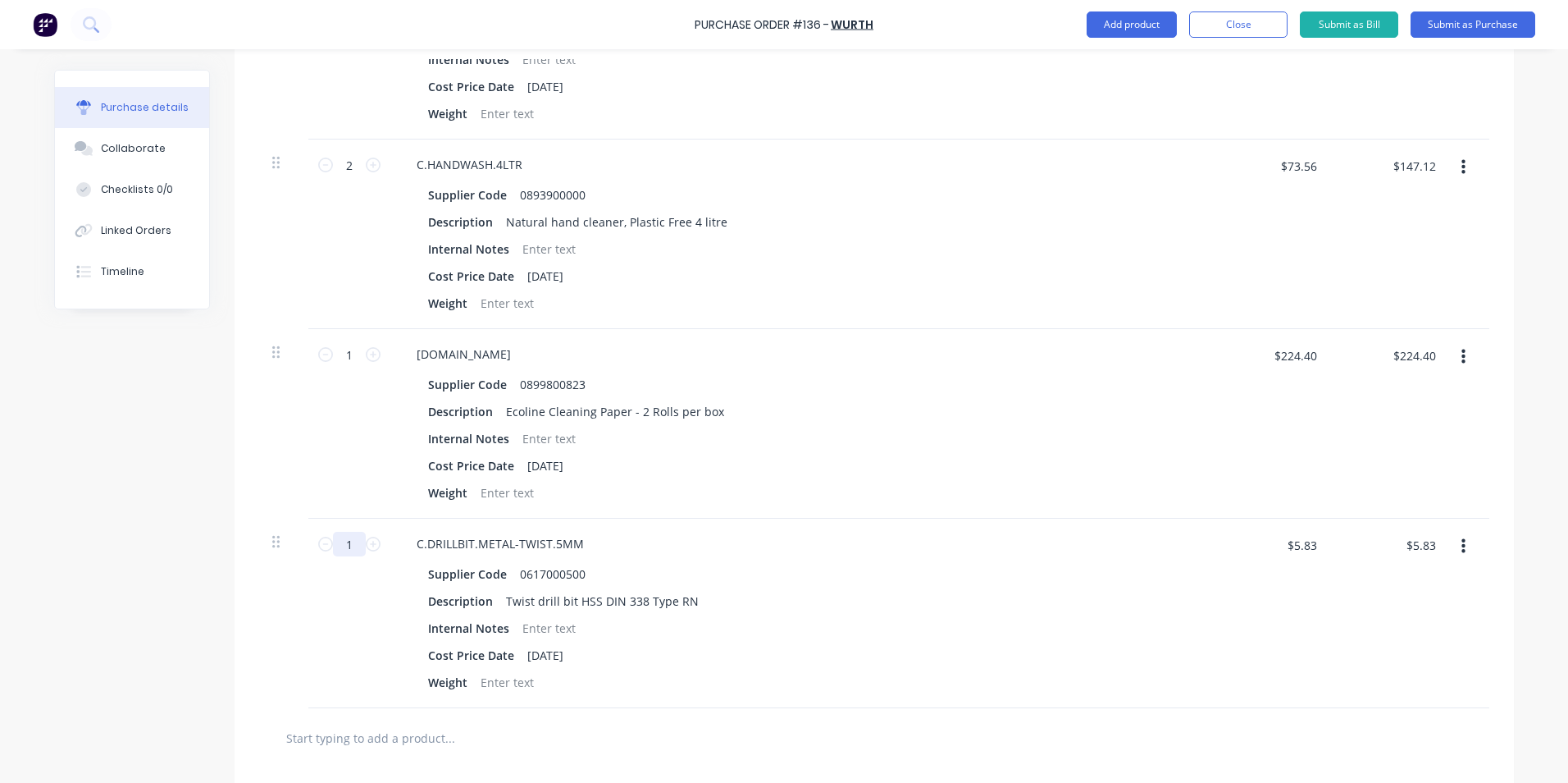
click at [347, 544] on input "1" at bounding box center [349, 544] width 33 height 25
type input "10"
type input "$58.30"
type input "10"
click at [817, 672] on div "Weight" at bounding box center [797, 682] width 751 height 24
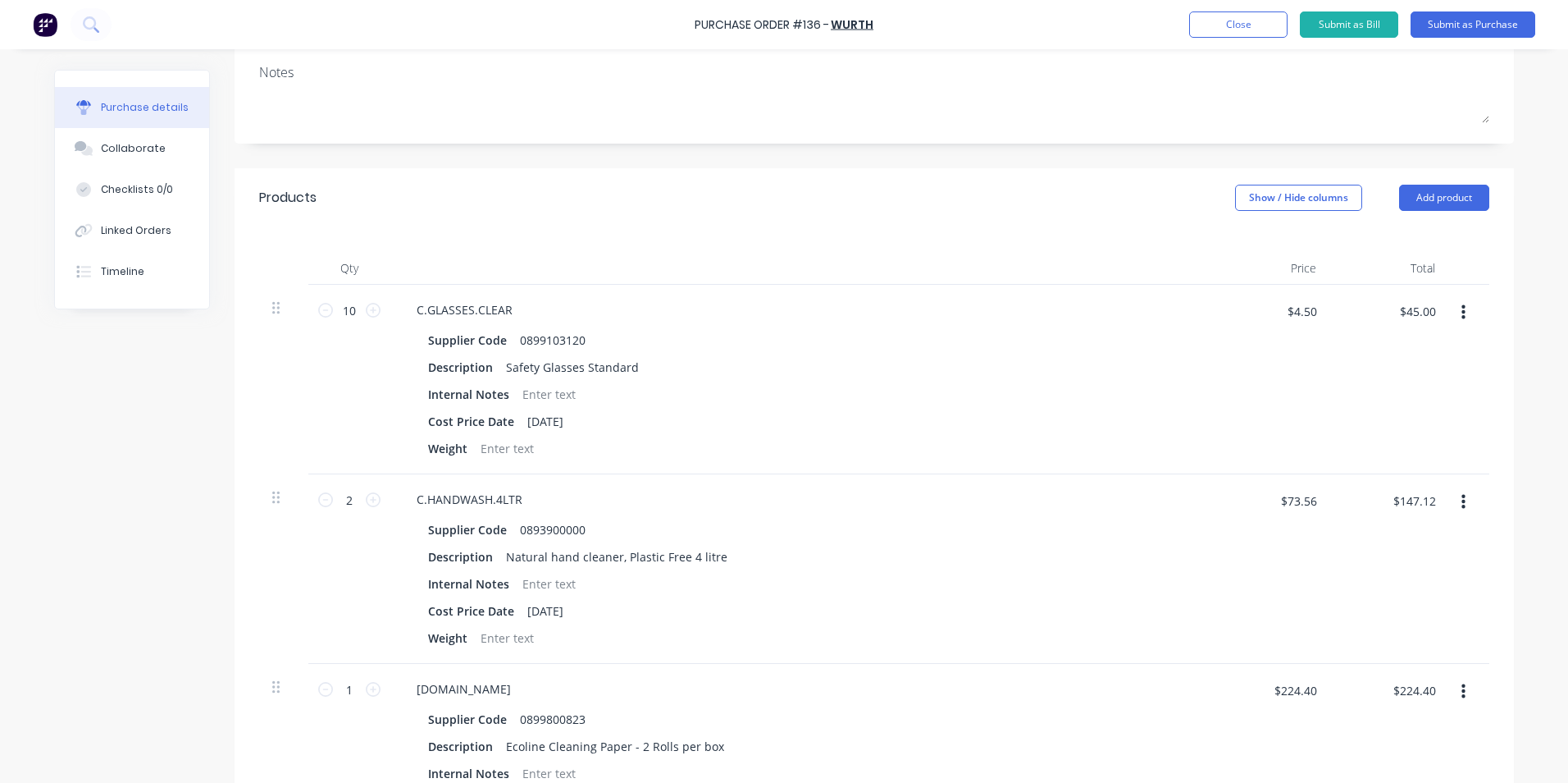
scroll to position [164, 0]
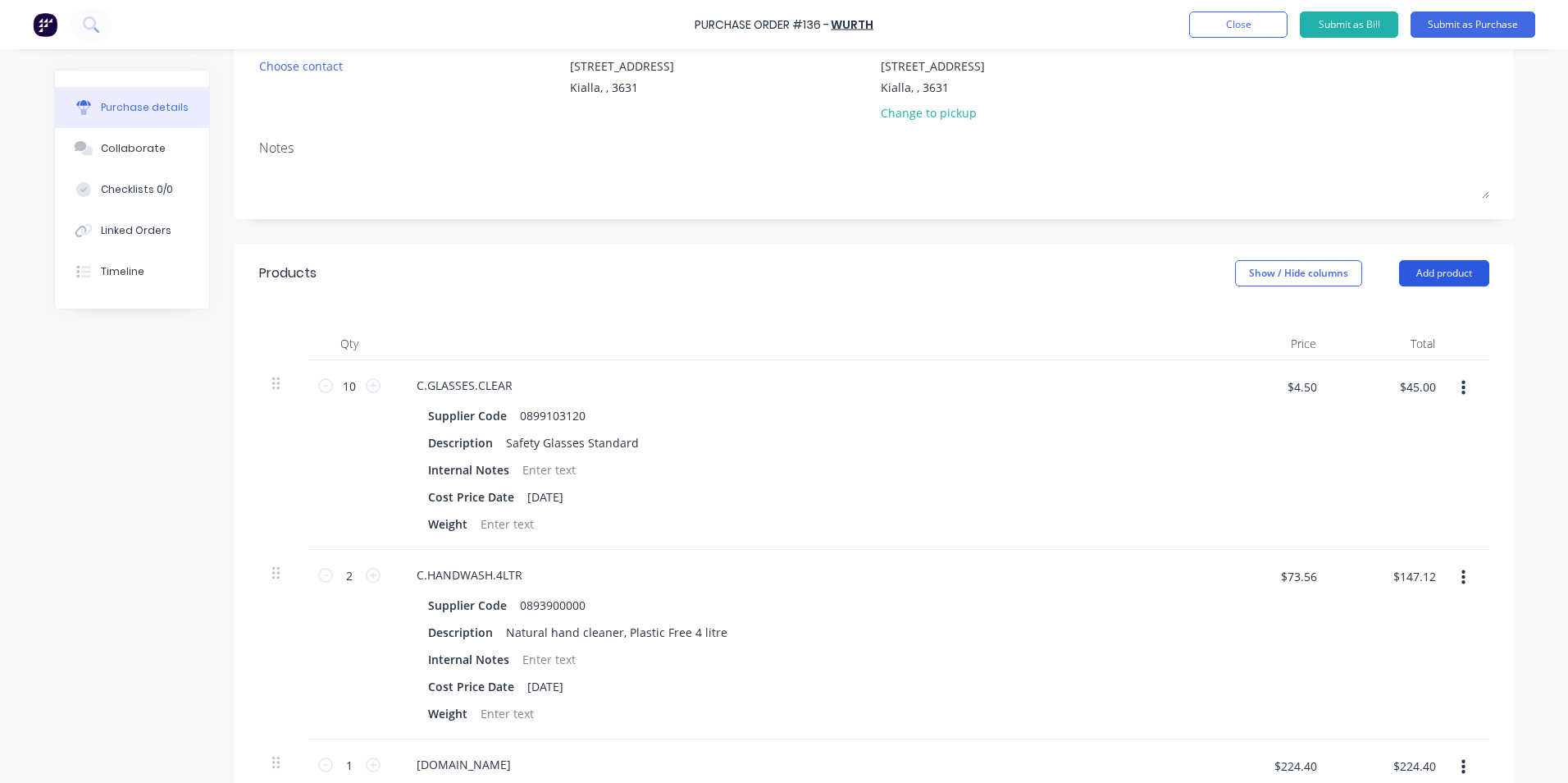
click at [1446, 273] on button "Add product" at bounding box center [1444, 274] width 91 height 26
click at [1446, 317] on div "Product catalogue" at bounding box center [1411, 315] width 126 height 24
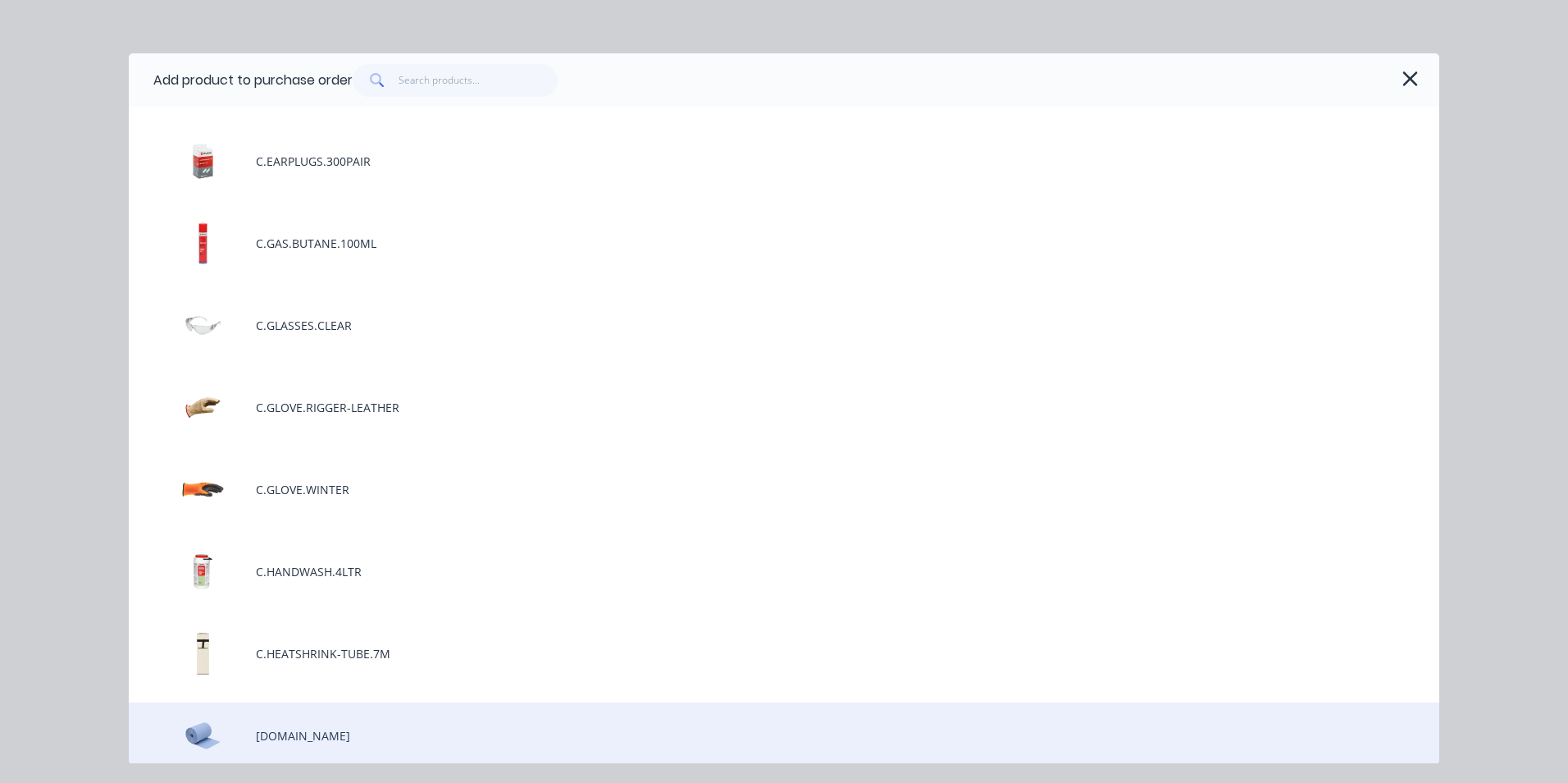
scroll to position [0, 0]
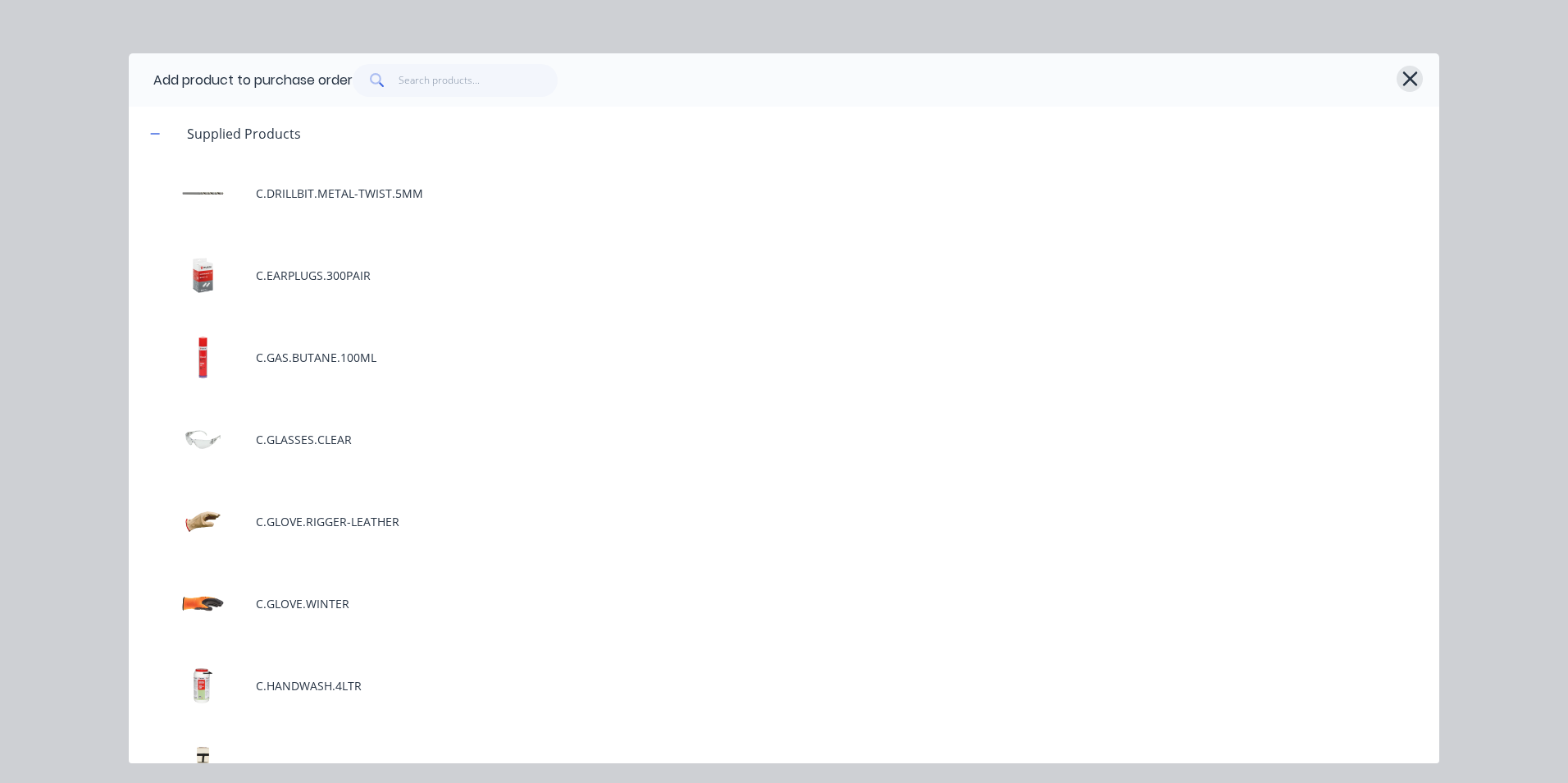
click at [1411, 79] on icon "button" at bounding box center [1411, 79] width 15 height 15
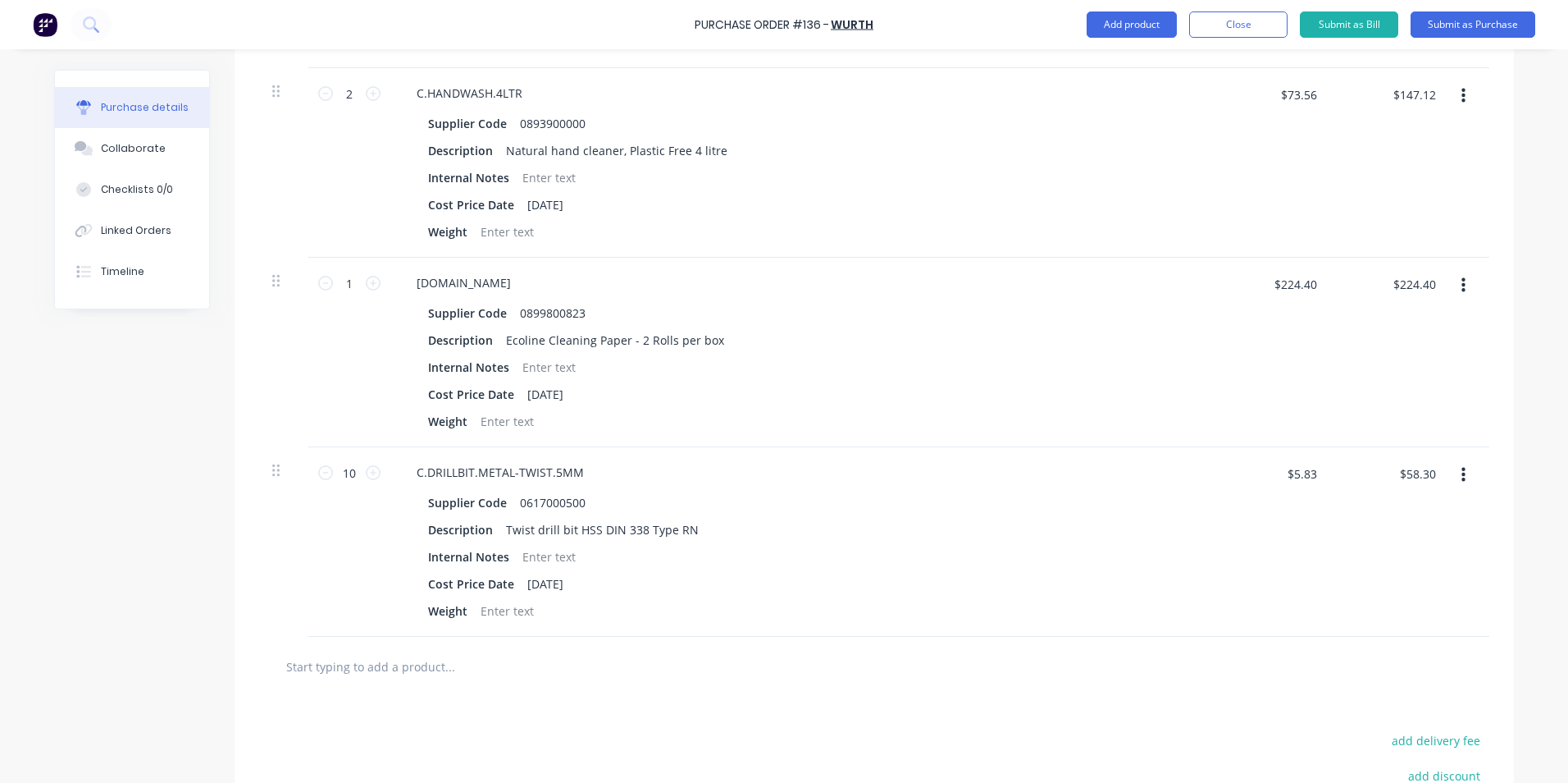
scroll to position [657, 0]
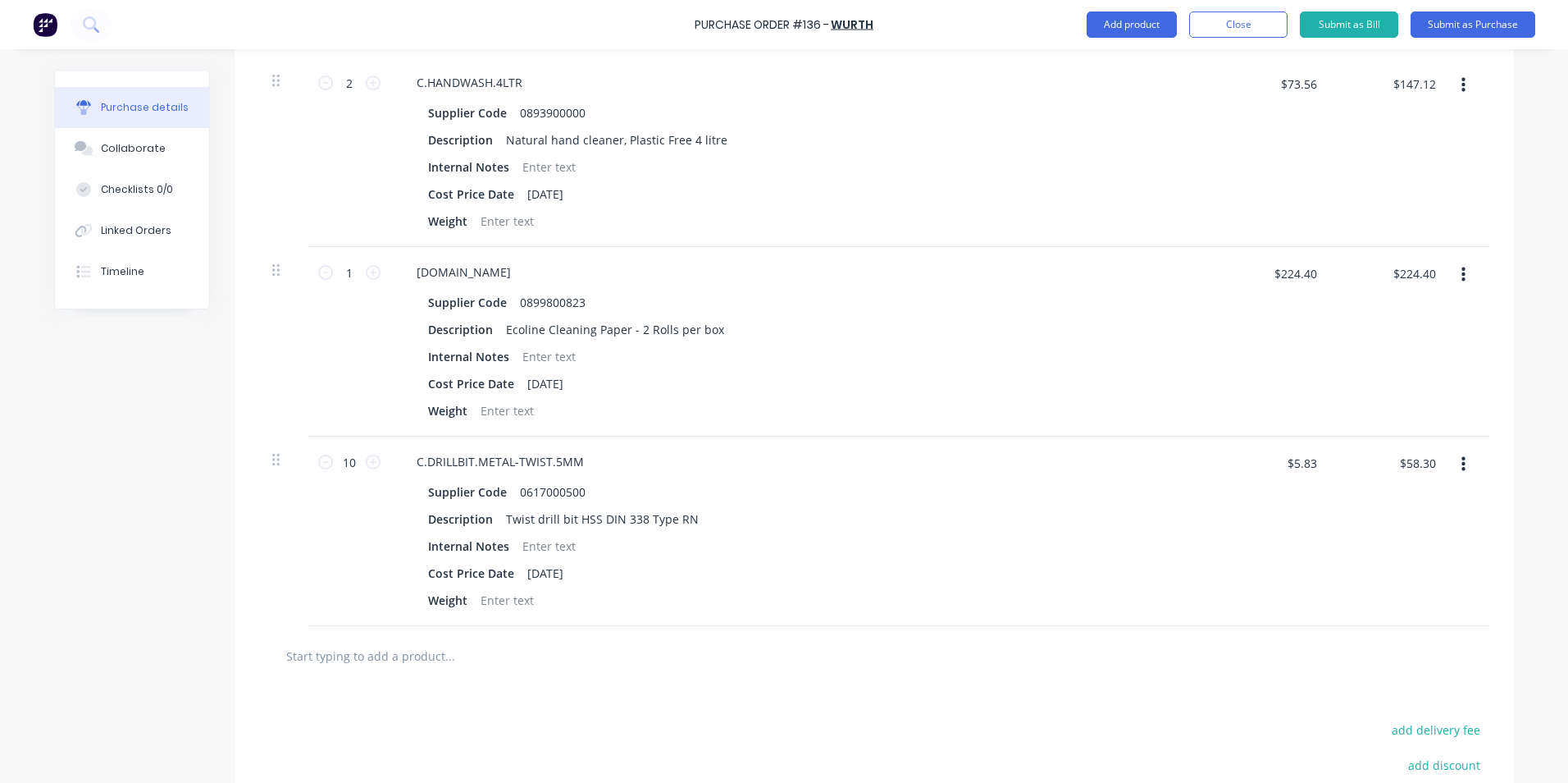
click at [344, 657] on input "text" at bounding box center [450, 656] width 328 height 33
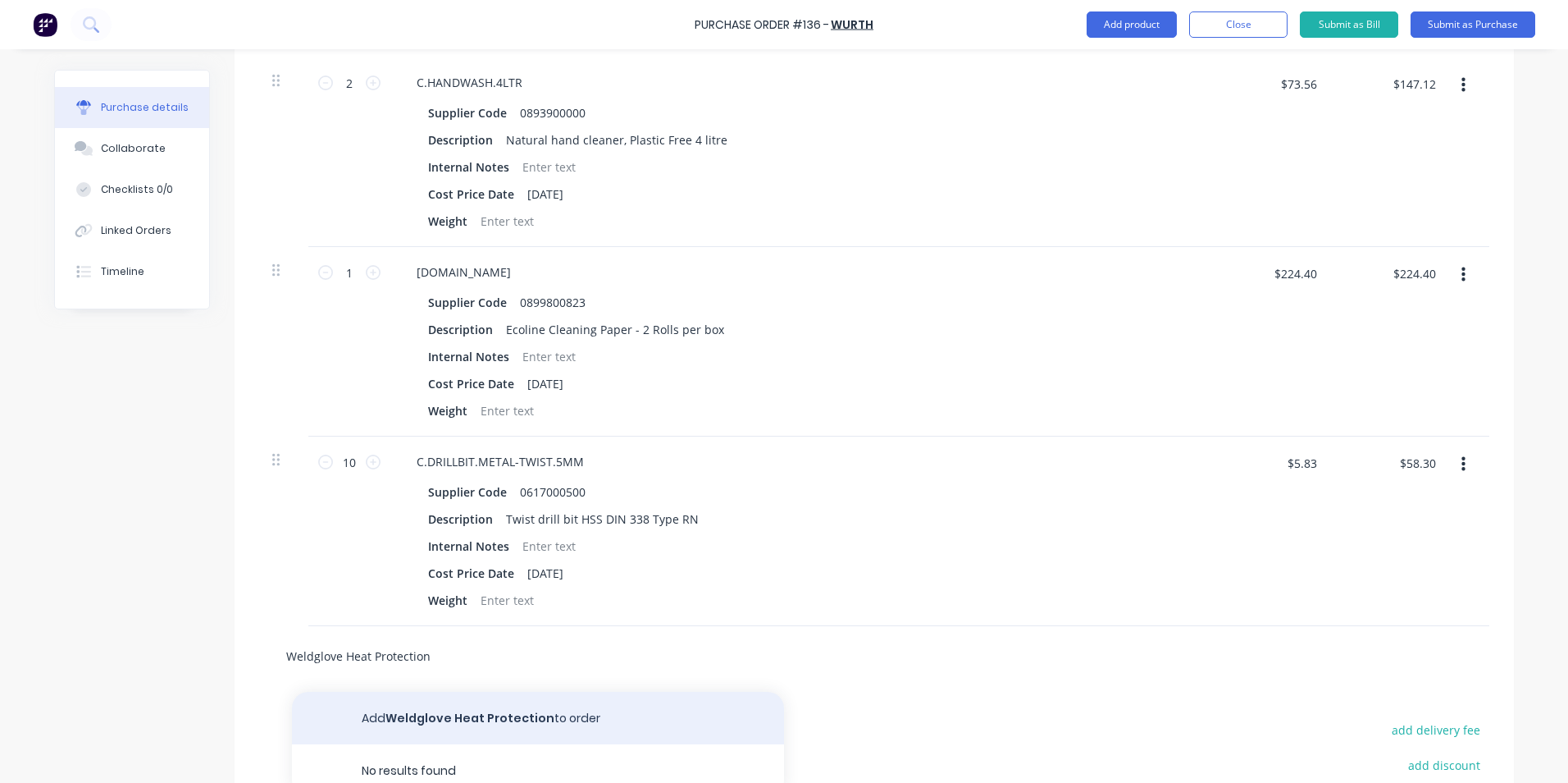
type input "Weldglove Heat Protection"
click at [521, 720] on button "Add Weldglove Heat Protection to order" at bounding box center [538, 718] width 492 height 53
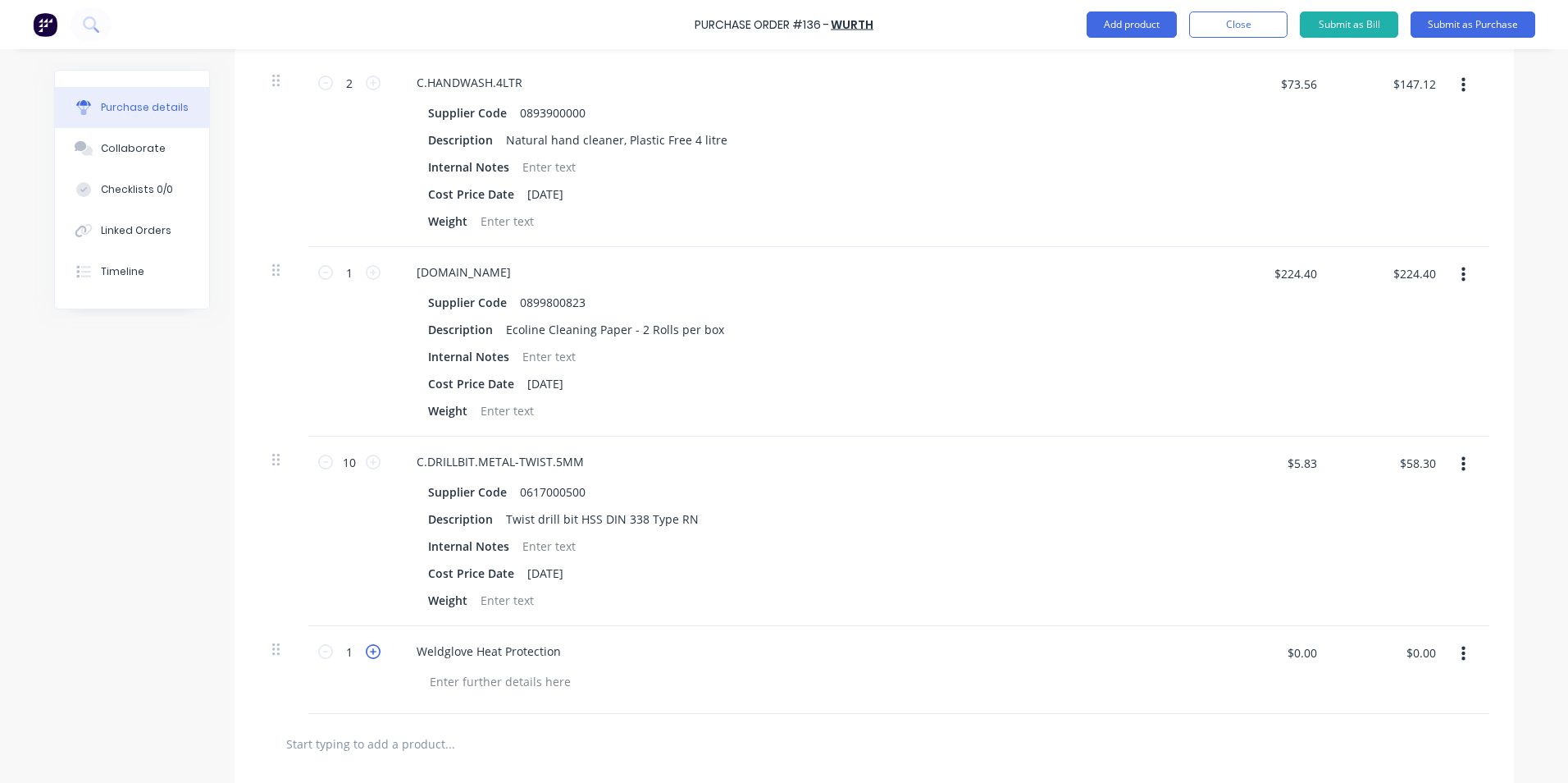
click at [369, 651] on icon at bounding box center [373, 652] width 15 height 15
type input "3"
click at [456, 684] on div at bounding box center [500, 681] width 167 height 24
drag, startPoint x: 1310, startPoint y: 652, endPoint x: 1281, endPoint y: 655, distance: 29.2
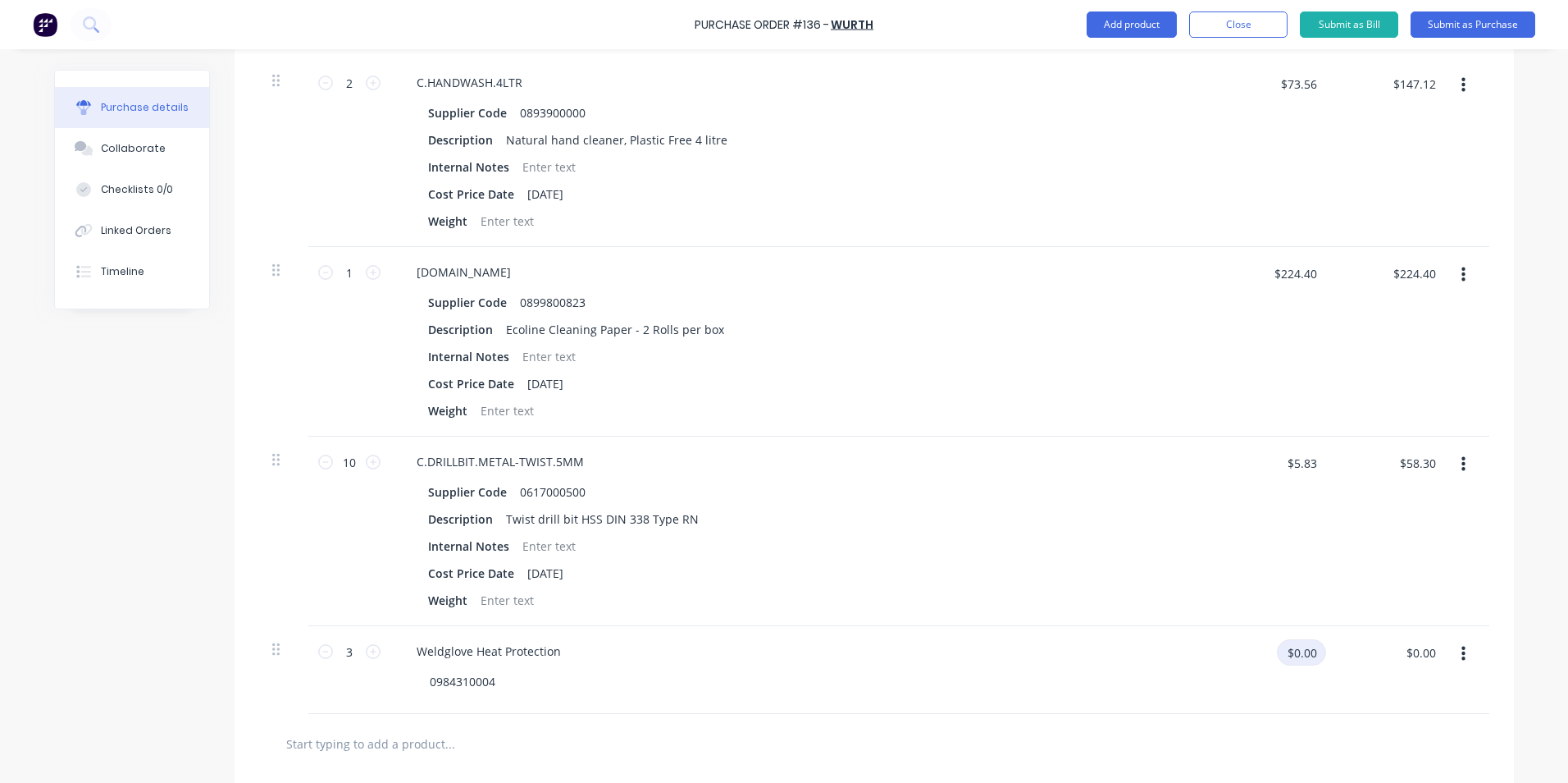
click at [1281, 655] on input "$0.00" at bounding box center [1301, 653] width 49 height 26
type input "$18.72"
type input "$56.16"
click at [1391, 681] on div "$56.16 $56.16" at bounding box center [1389, 670] width 119 height 88
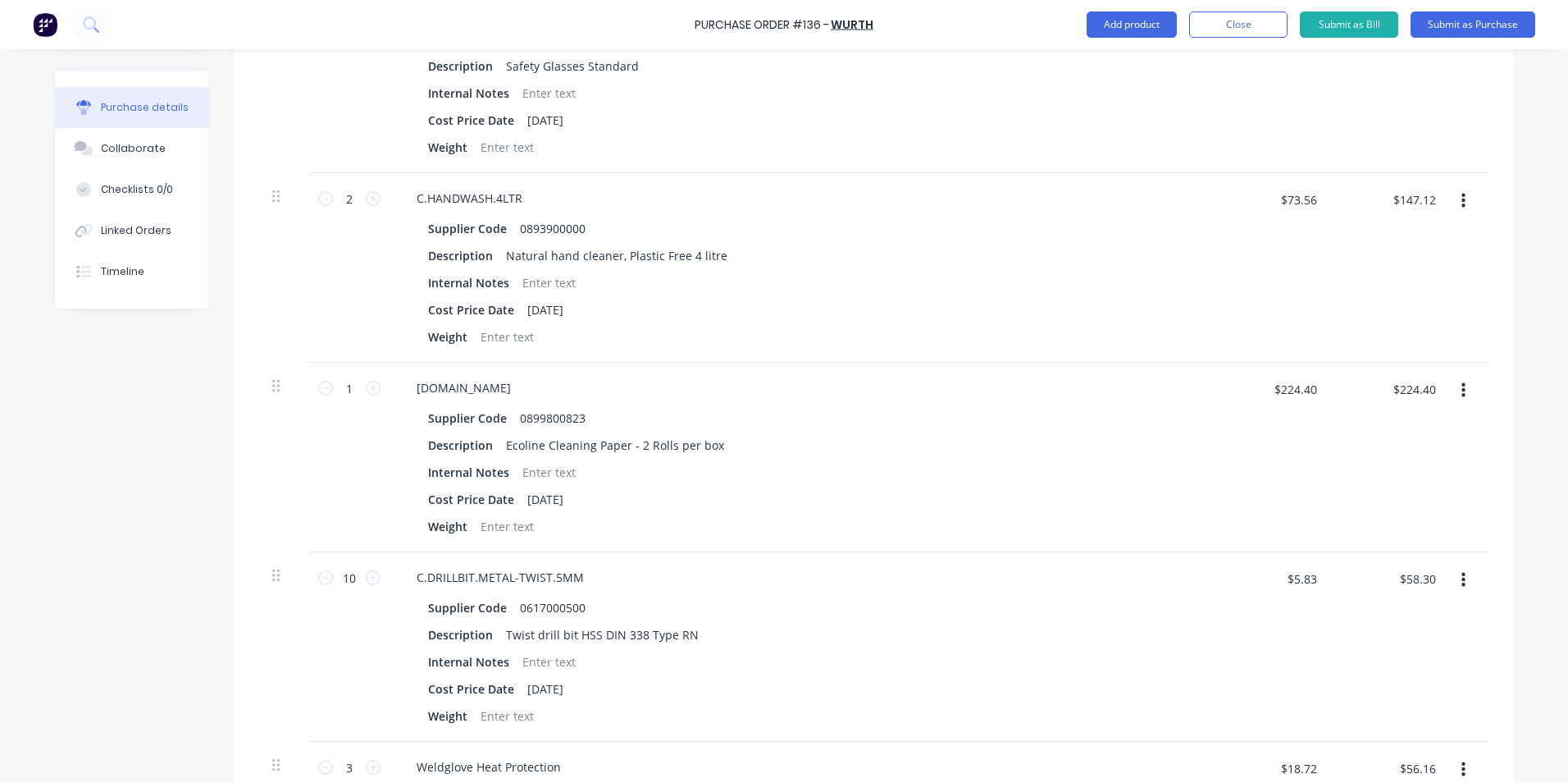
scroll to position [113, 0]
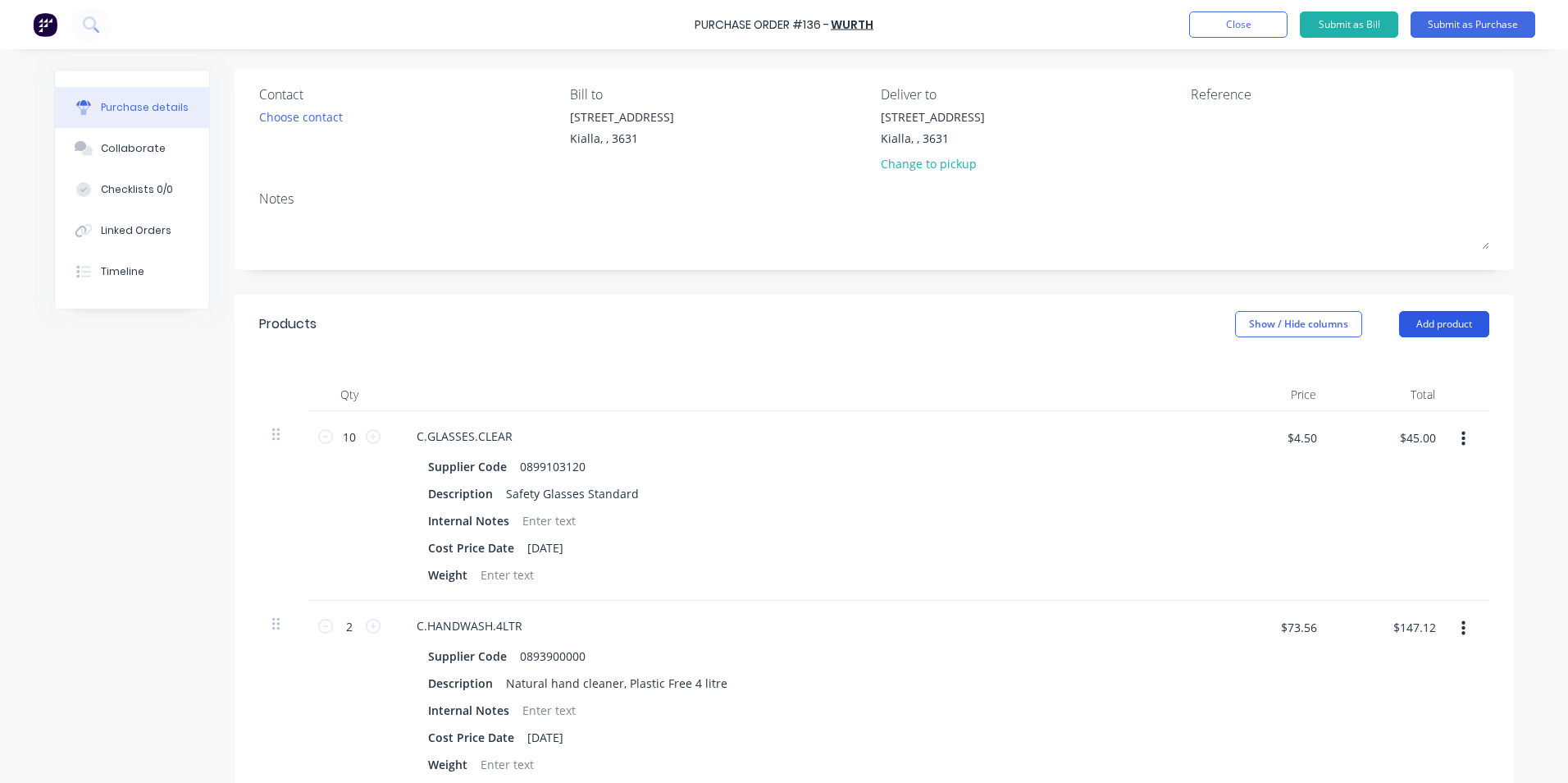
click at [1445, 325] on button "Add product" at bounding box center [1444, 325] width 91 height 26
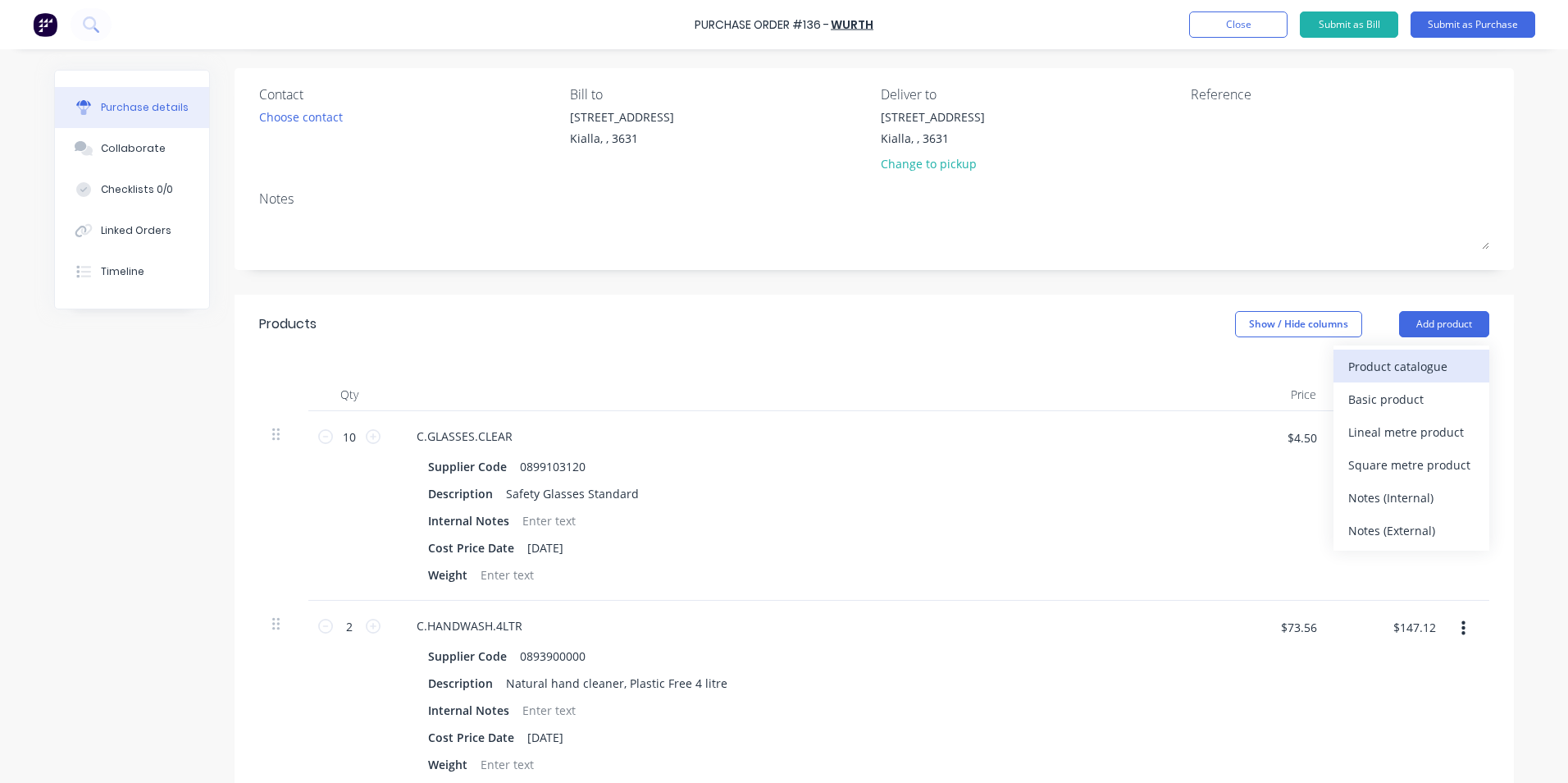
click at [1381, 363] on div "Product catalogue" at bounding box center [1411, 366] width 126 height 24
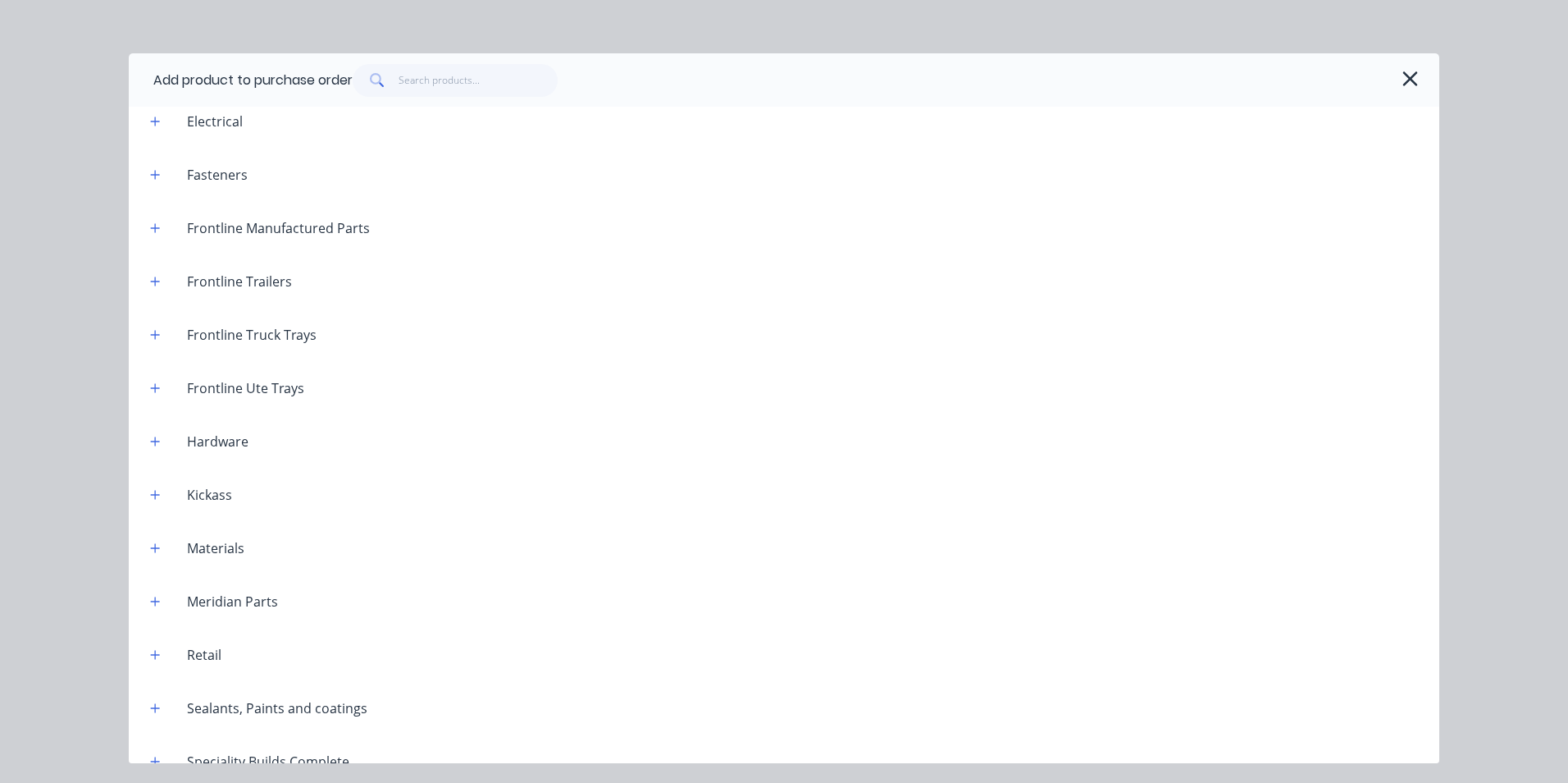
scroll to position [1256, 0]
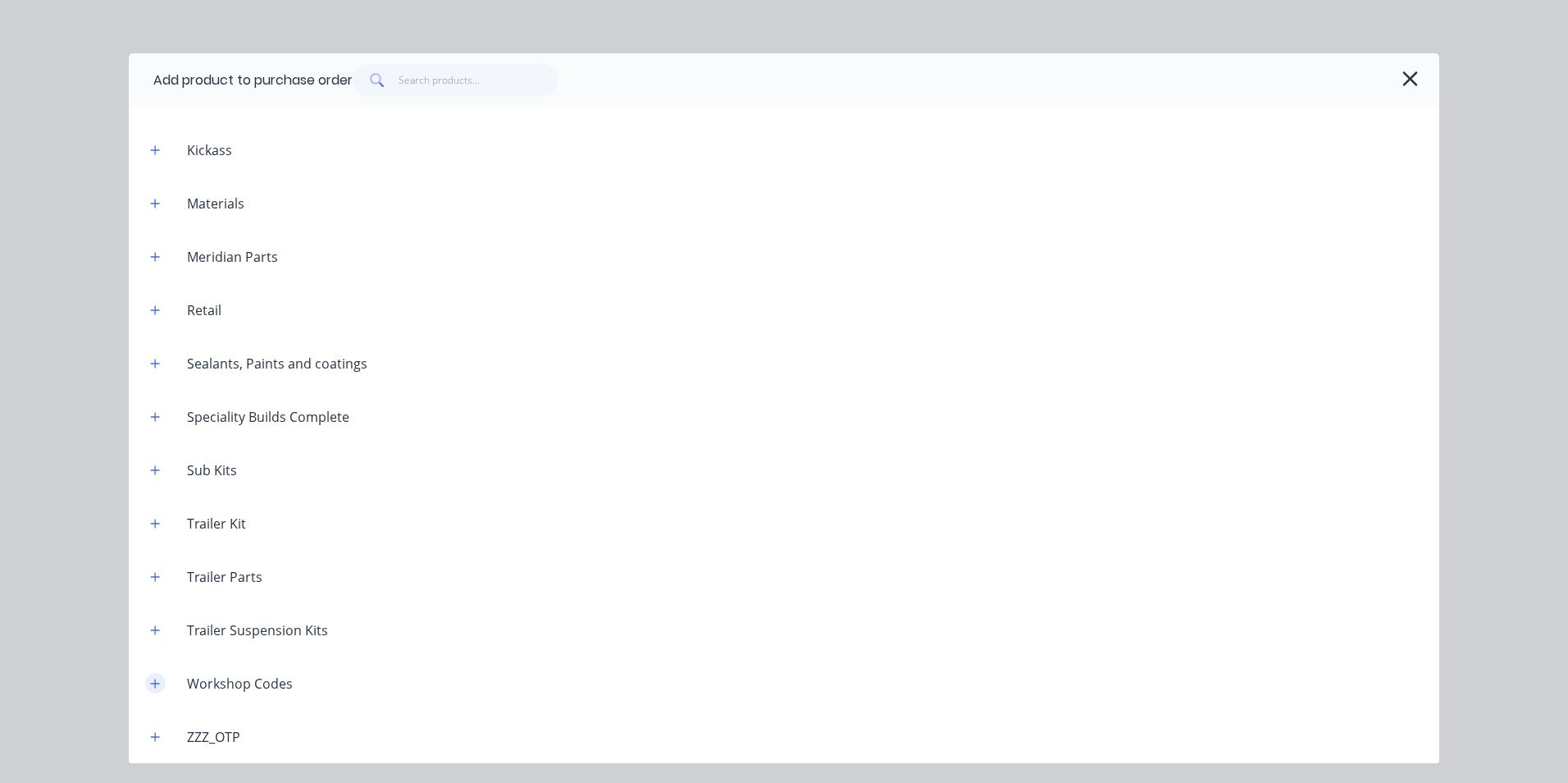
click at [155, 686] on icon "button" at bounding box center [156, 683] width 9 height 9
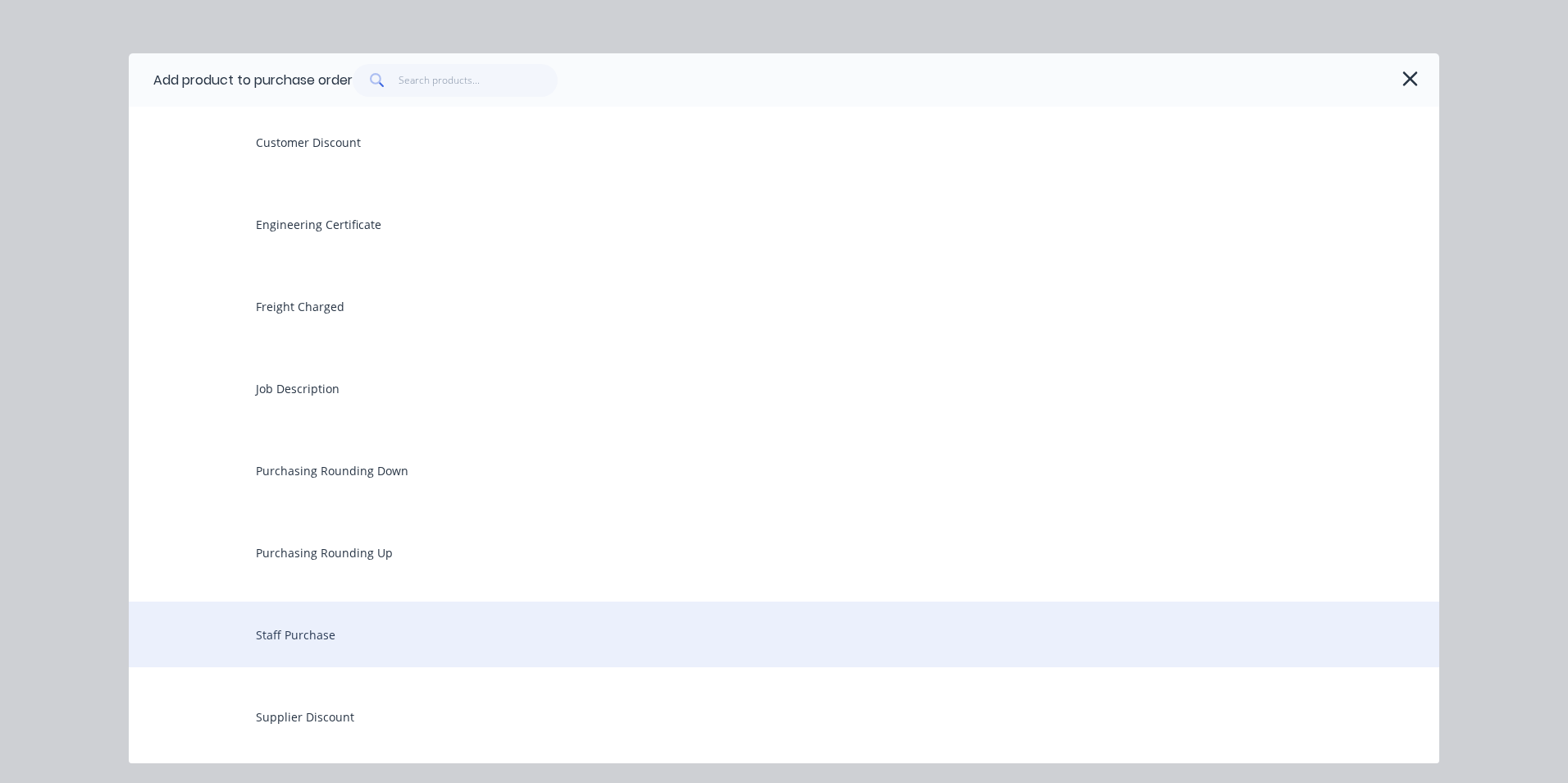
scroll to position [1830, 0]
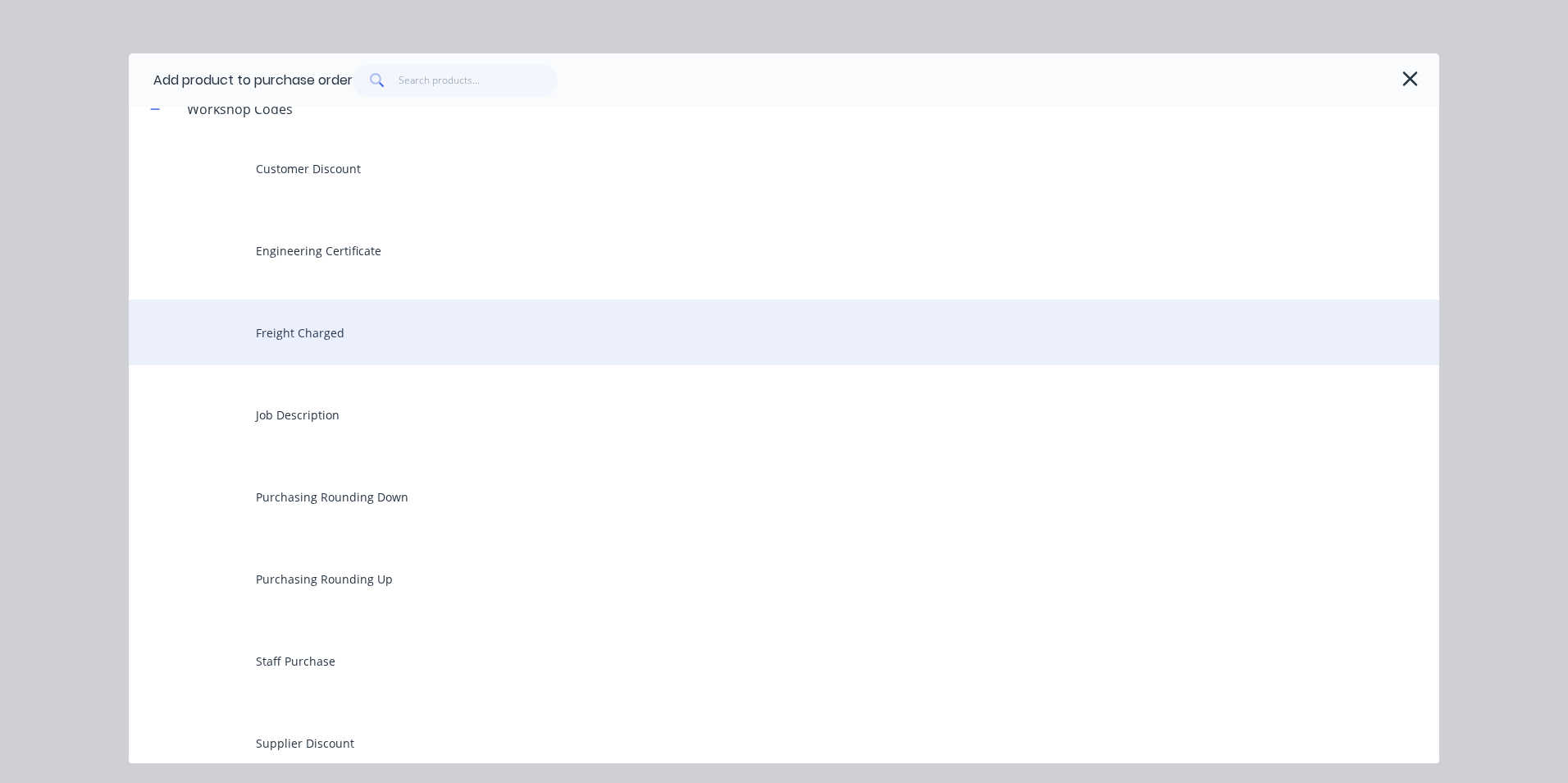
click at [315, 330] on div "Freight Charged" at bounding box center [784, 333] width 1311 height 66
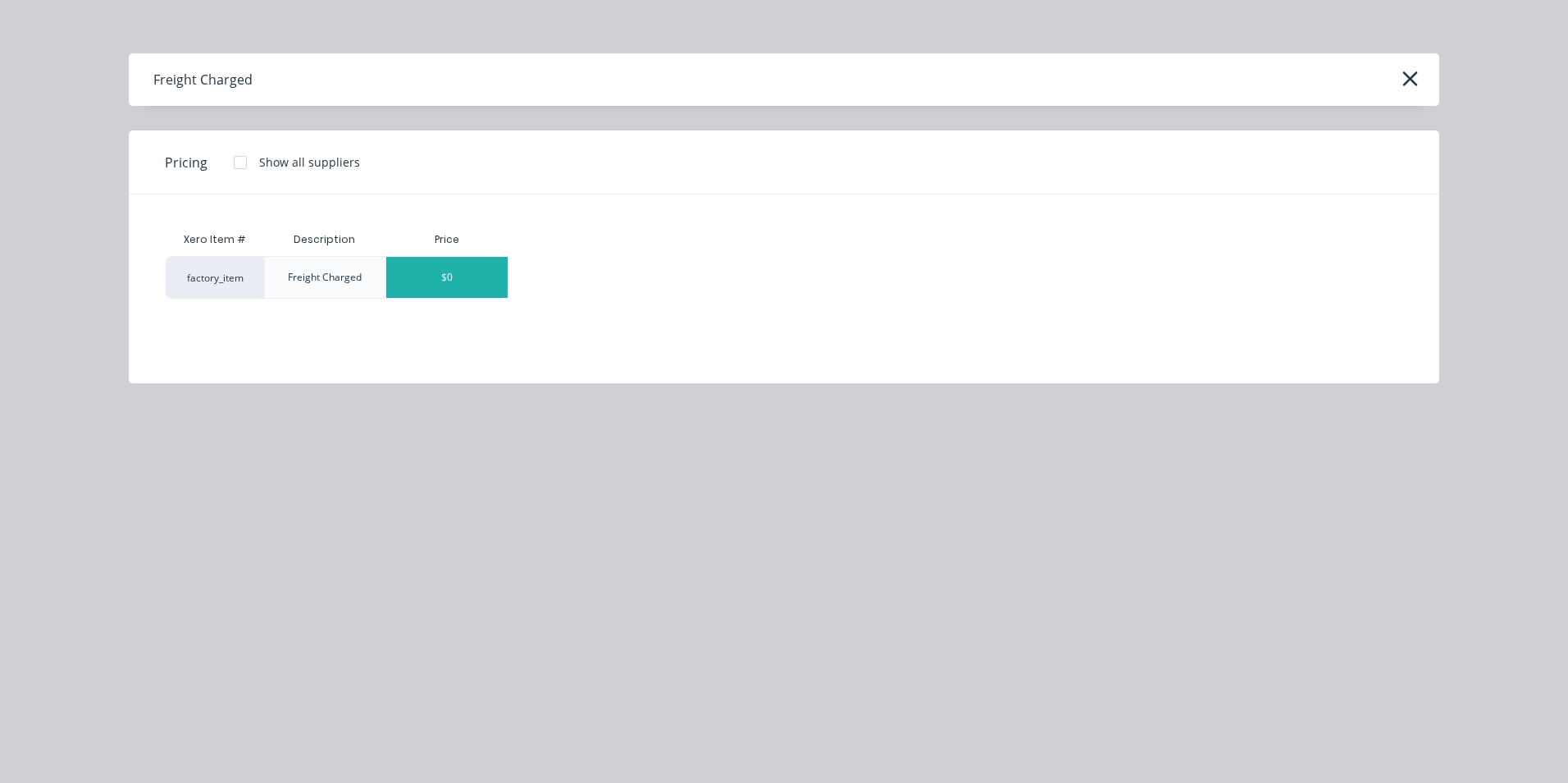
click at [505, 277] on div "$0" at bounding box center [447, 276] width 122 height 41
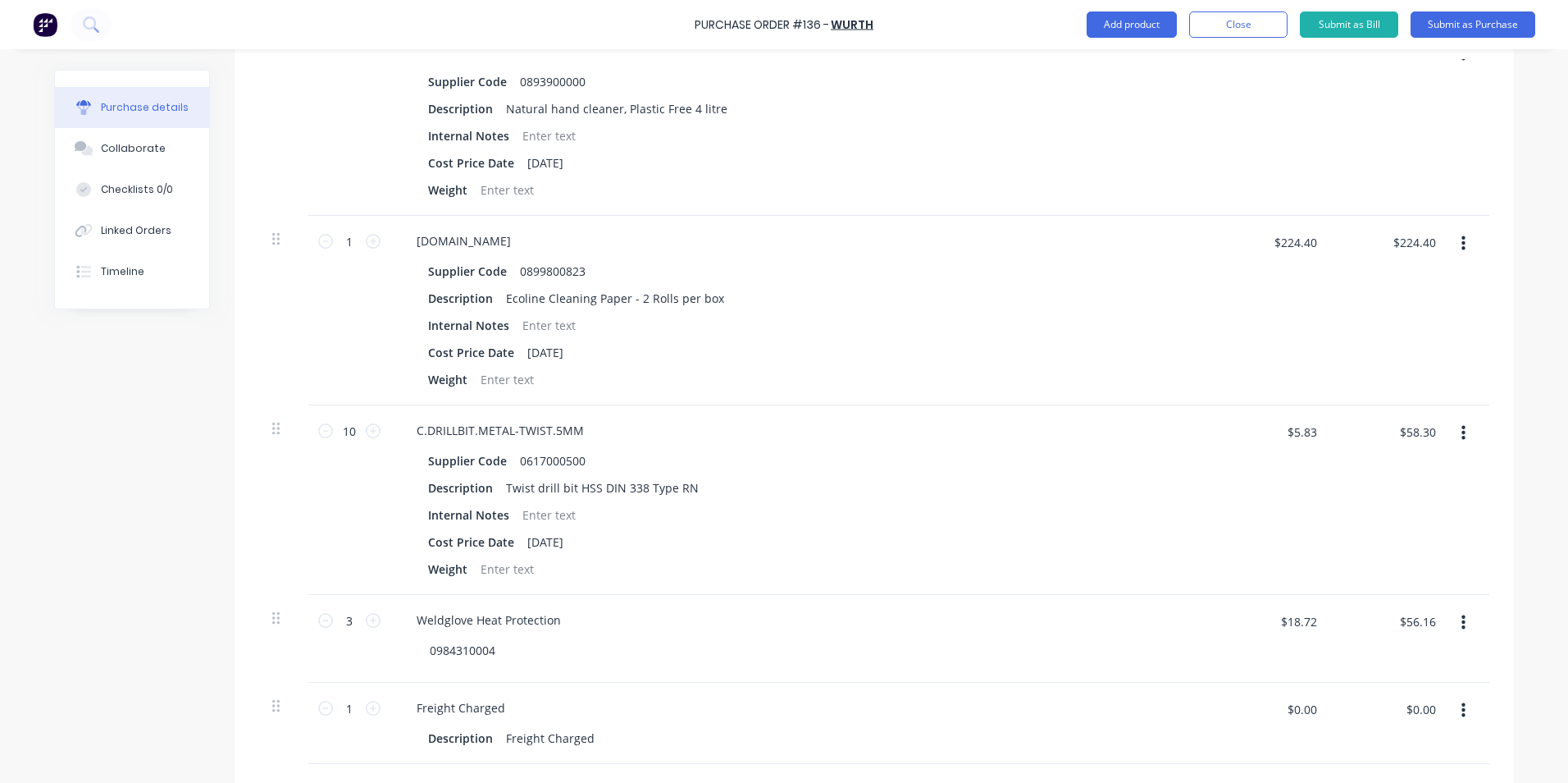
scroll to position [1015, 0]
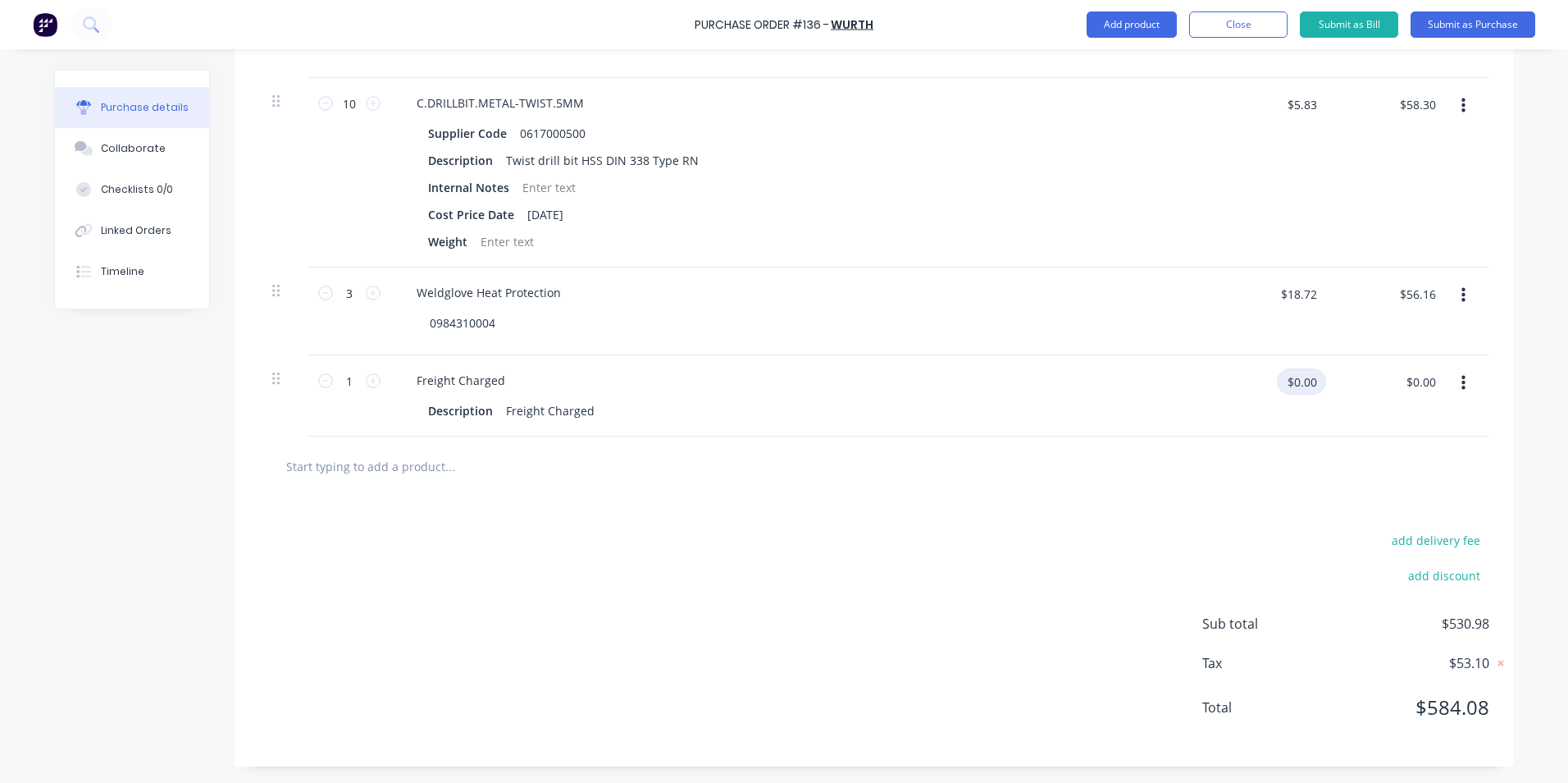
drag, startPoint x: 1314, startPoint y: 380, endPoint x: 1218, endPoint y: 379, distance: 96.0
click at [1224, 379] on div "$0.00 $0.00" at bounding box center [1275, 388] width 103 height 39
type input "$14.95"
click at [1367, 417] on div "$14.95 $14.95" at bounding box center [1389, 396] width 119 height 81
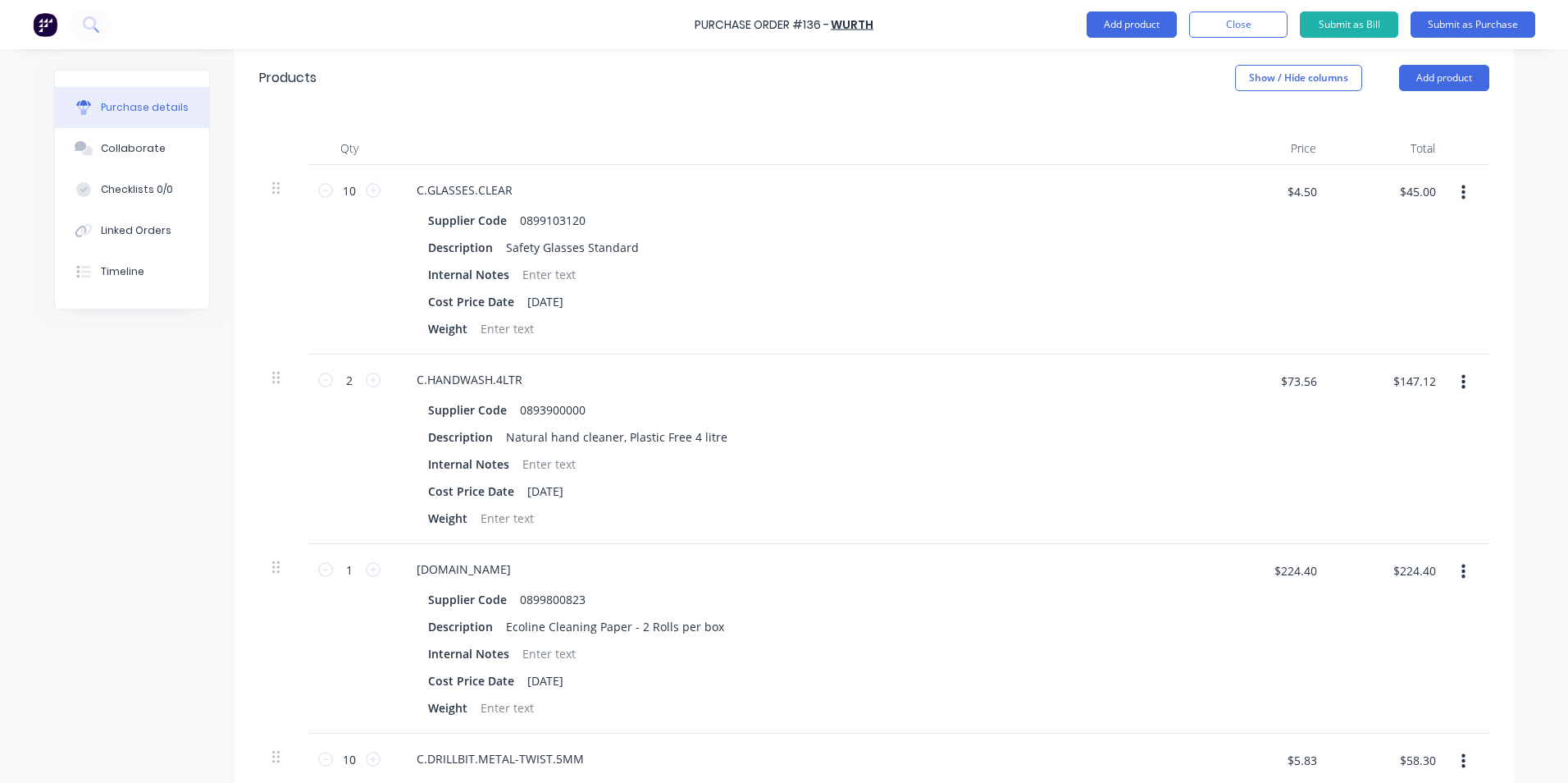
scroll to position [276, 0]
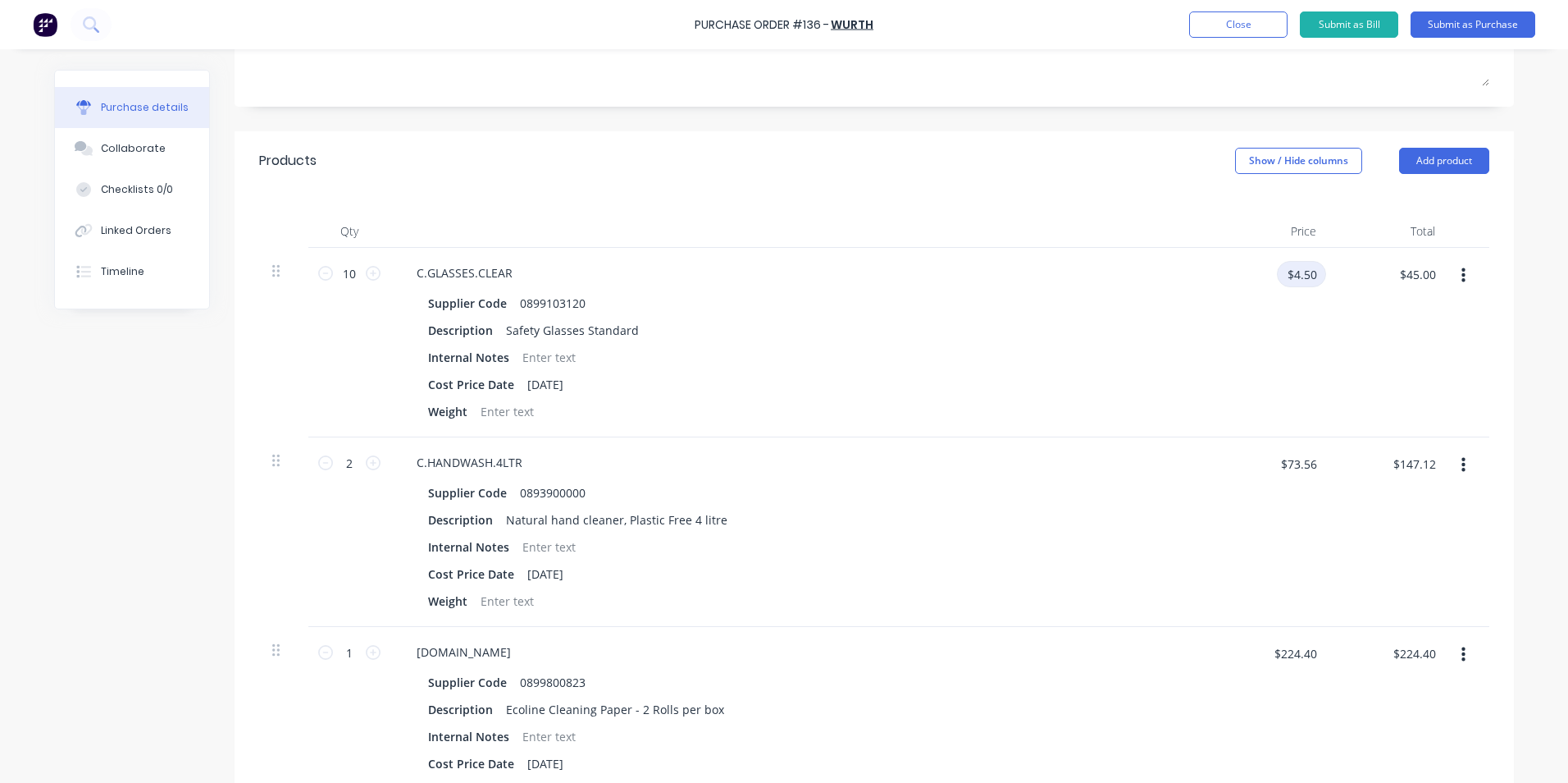
drag, startPoint x: 1310, startPoint y: 274, endPoint x: 1230, endPoint y: 275, distance: 80.0
click at [1230, 275] on div "$4.50 $4.50" at bounding box center [1275, 280] width 103 height 39
type input "$4.84"
type input "$48.40"
click at [1364, 326] on div "$48.40 $48.40" at bounding box center [1389, 342] width 119 height 190
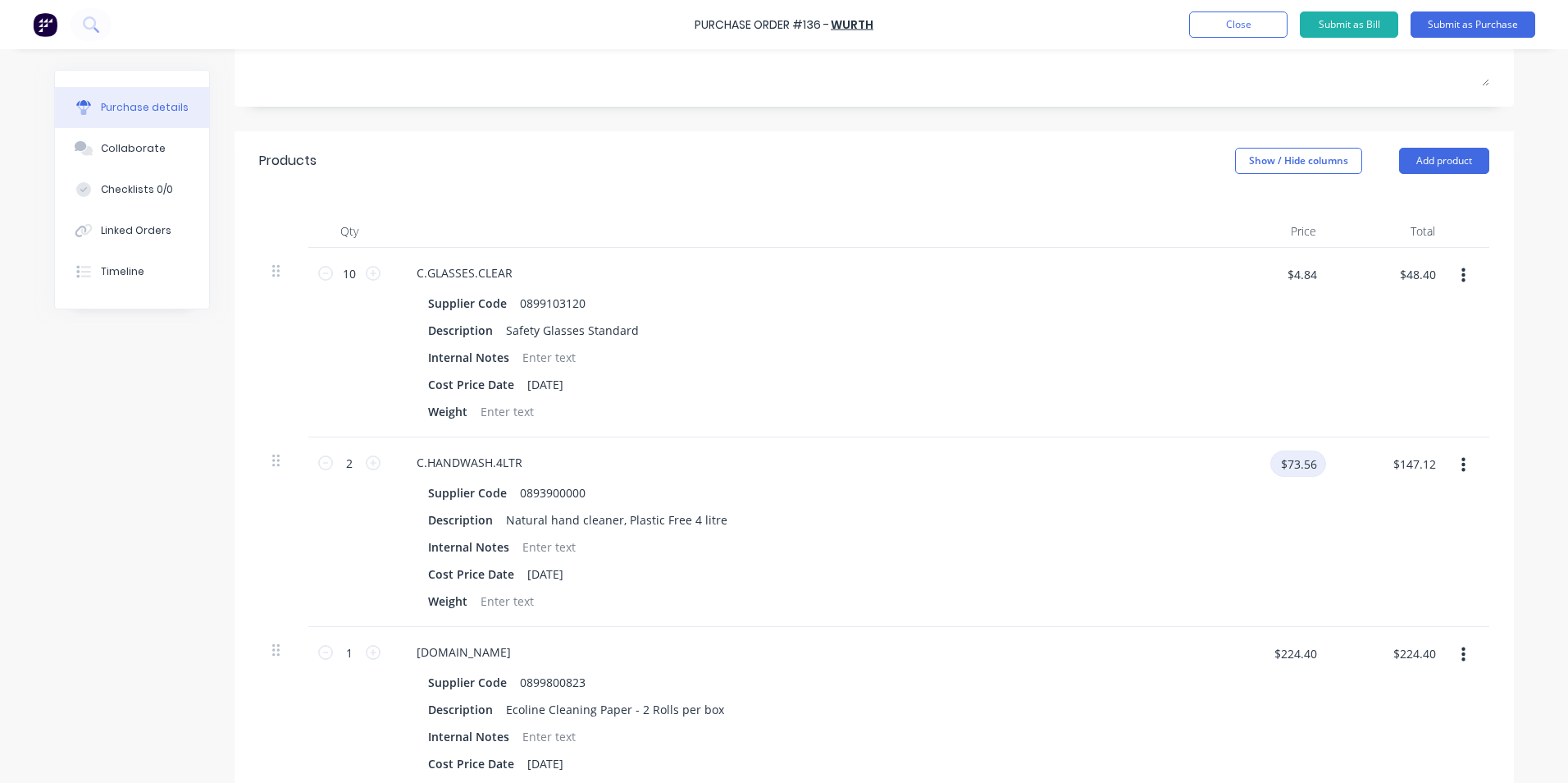
drag, startPoint x: 1313, startPoint y: 463, endPoint x: 1223, endPoint y: 463, distance: 90.0
click at [1270, 463] on input "$73.56" at bounding box center [1297, 464] width 56 height 26
type input "$69.62"
type input "$139.24"
click at [1401, 521] on div "$139.24 $139.24" at bounding box center [1389, 532] width 119 height 190
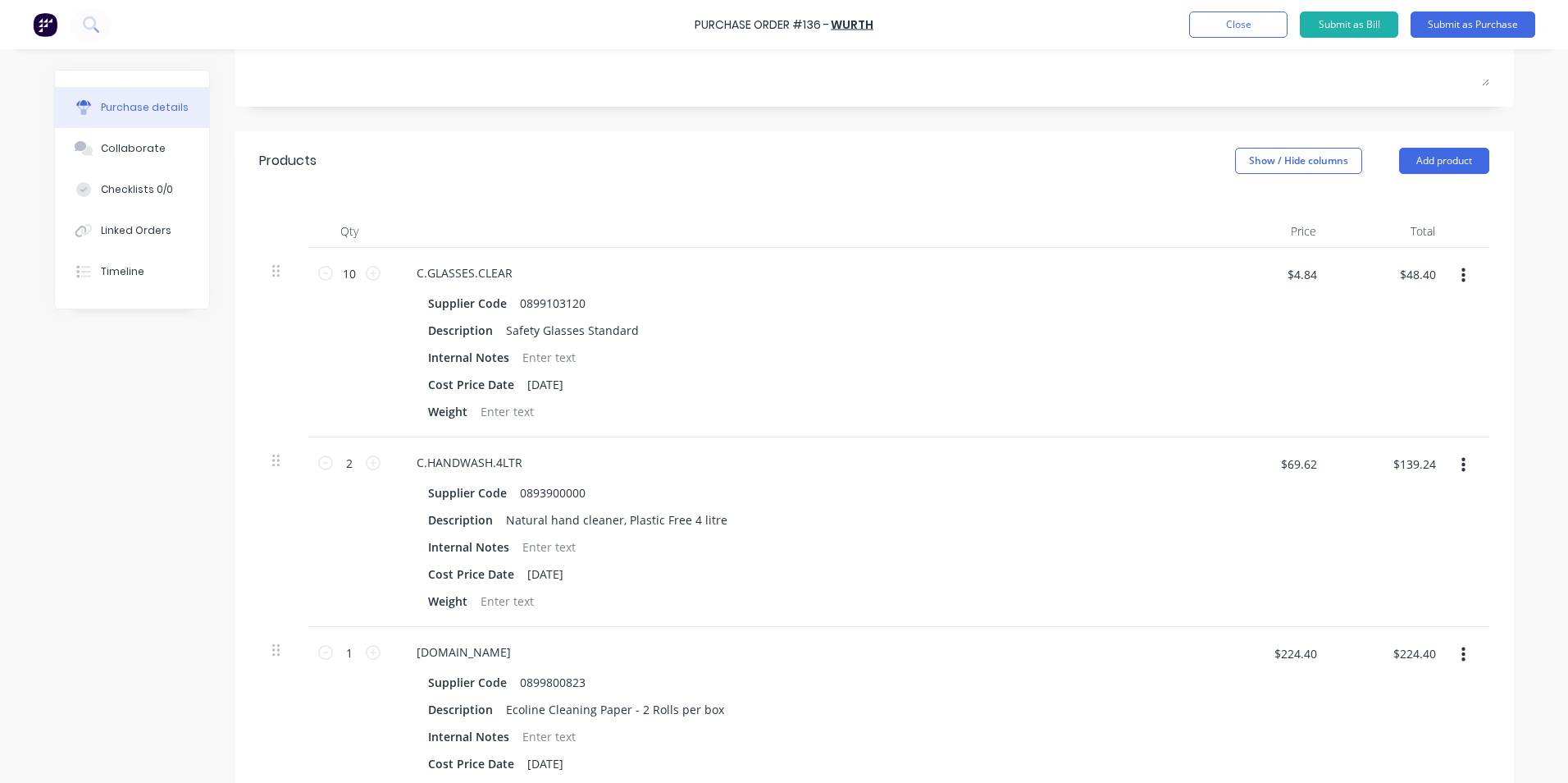
scroll to position [441, 0]
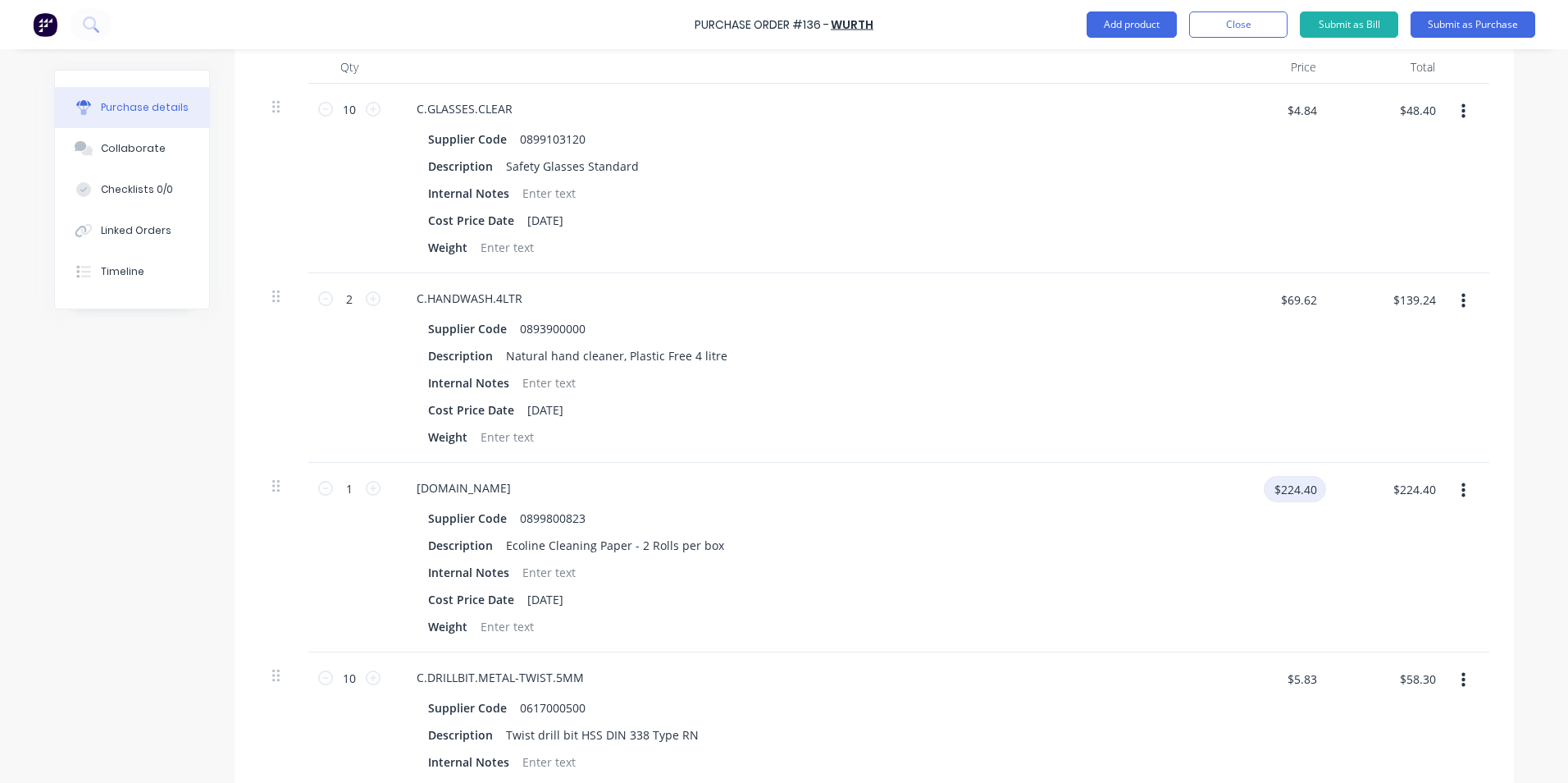
drag, startPoint x: 1310, startPoint y: 489, endPoint x: 1245, endPoint y: 475, distance: 66.5
click at [1245, 475] on div "$224.40 $224.40" at bounding box center [1270, 558] width 119 height 190
type input "$198.01"
click at [1122, 577] on div "Internal Notes" at bounding box center [797, 572] width 751 height 24
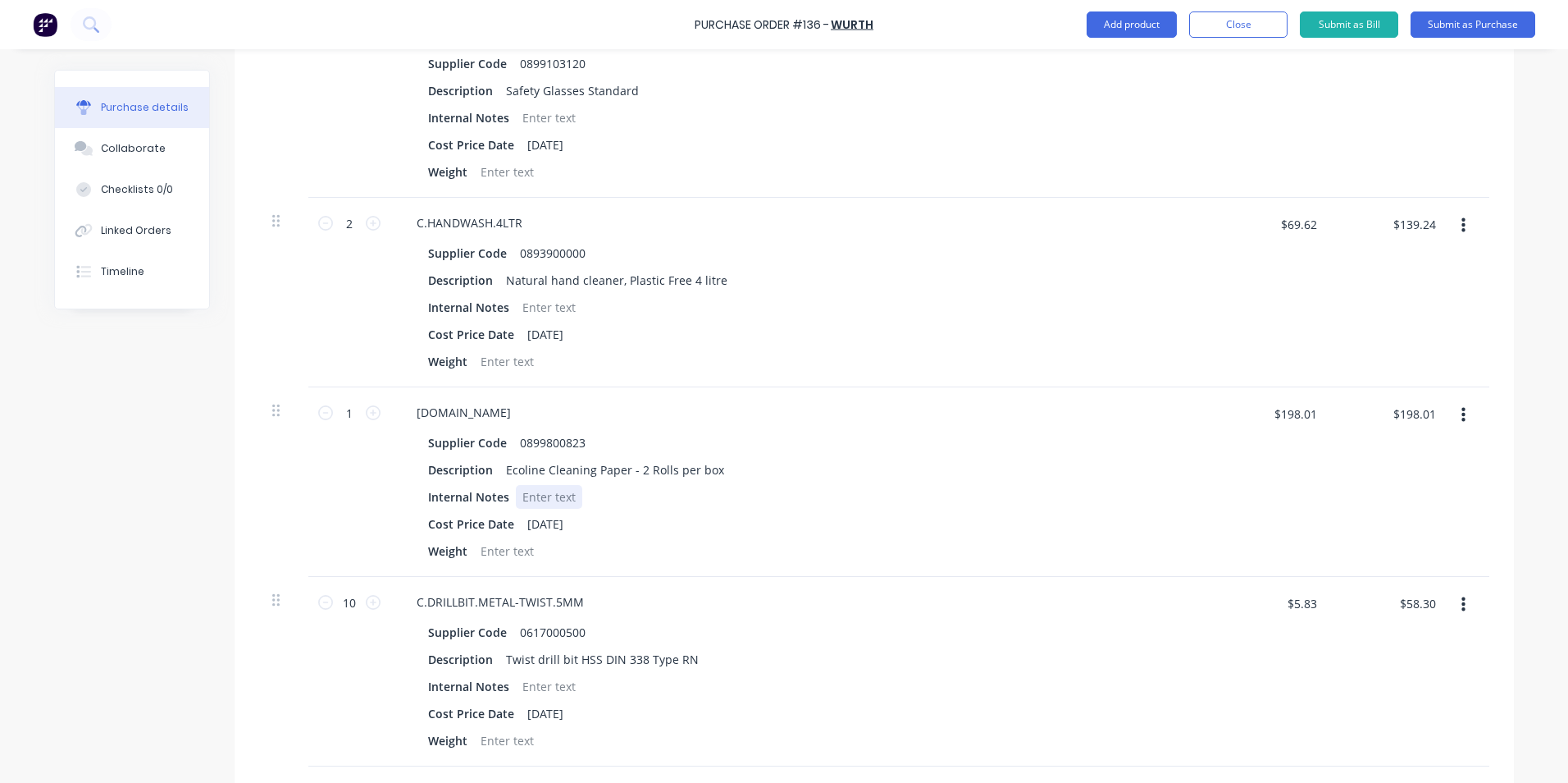
scroll to position [605, 0]
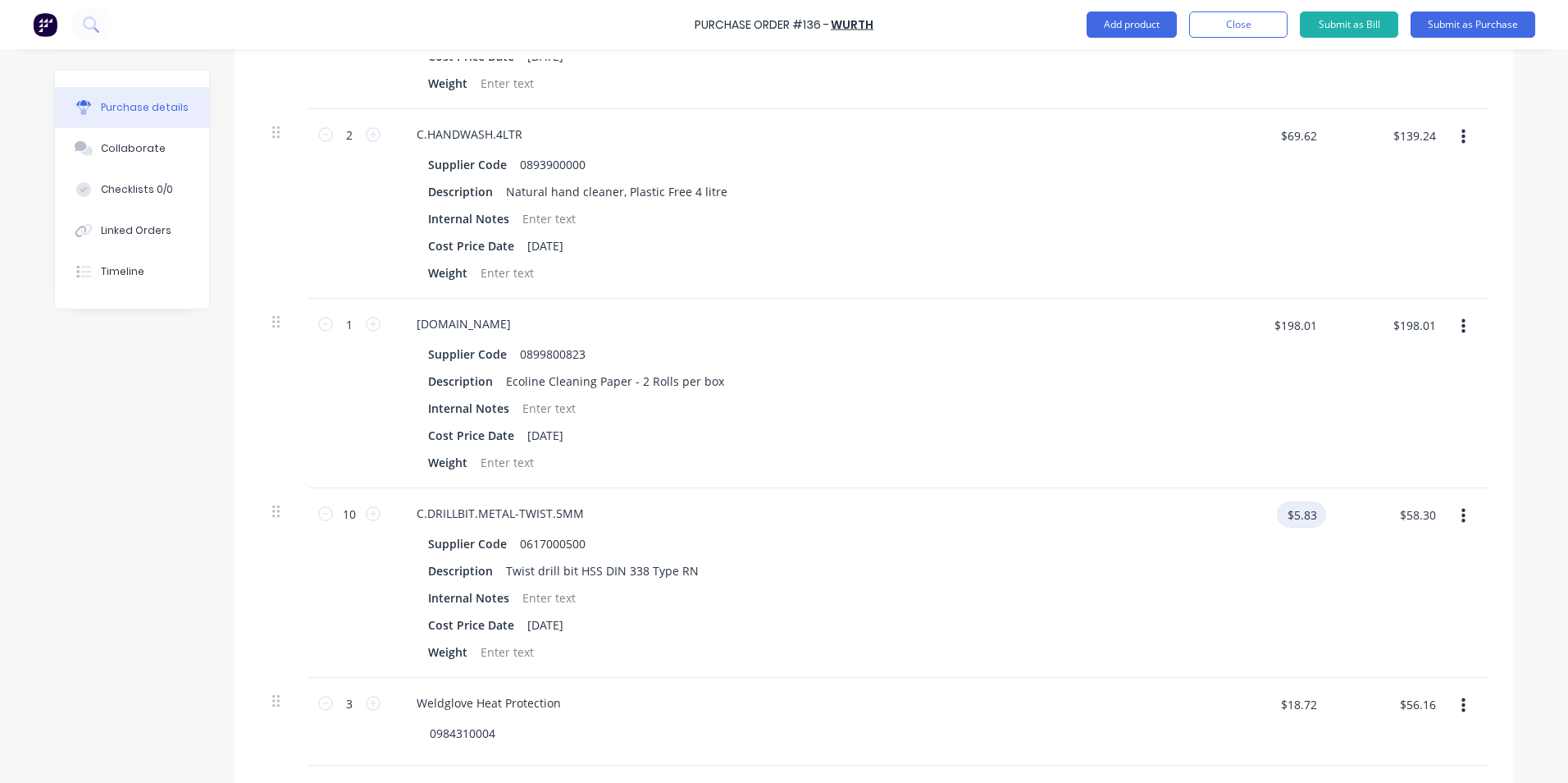
drag, startPoint x: 1314, startPoint y: 513, endPoint x: 1273, endPoint y: 521, distance: 41.8
click at [1277, 516] on input "$5.83" at bounding box center [1301, 515] width 49 height 26
type input "$4.86"
type input "$48.60"
click at [1098, 574] on div "Description Twist drill bit HSS DIN 338 Type RN" at bounding box center [797, 570] width 751 height 24
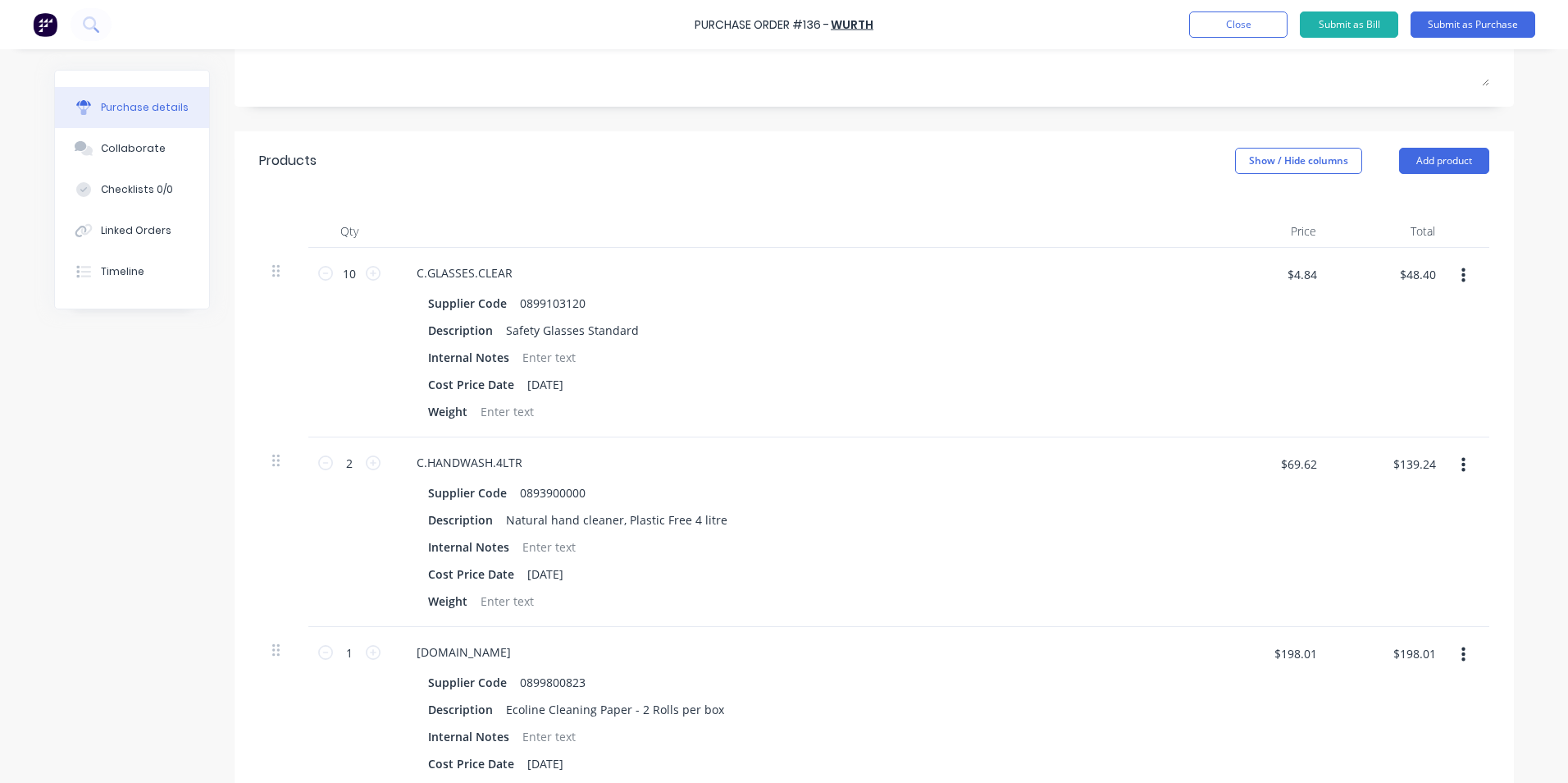
scroll to position [0, 0]
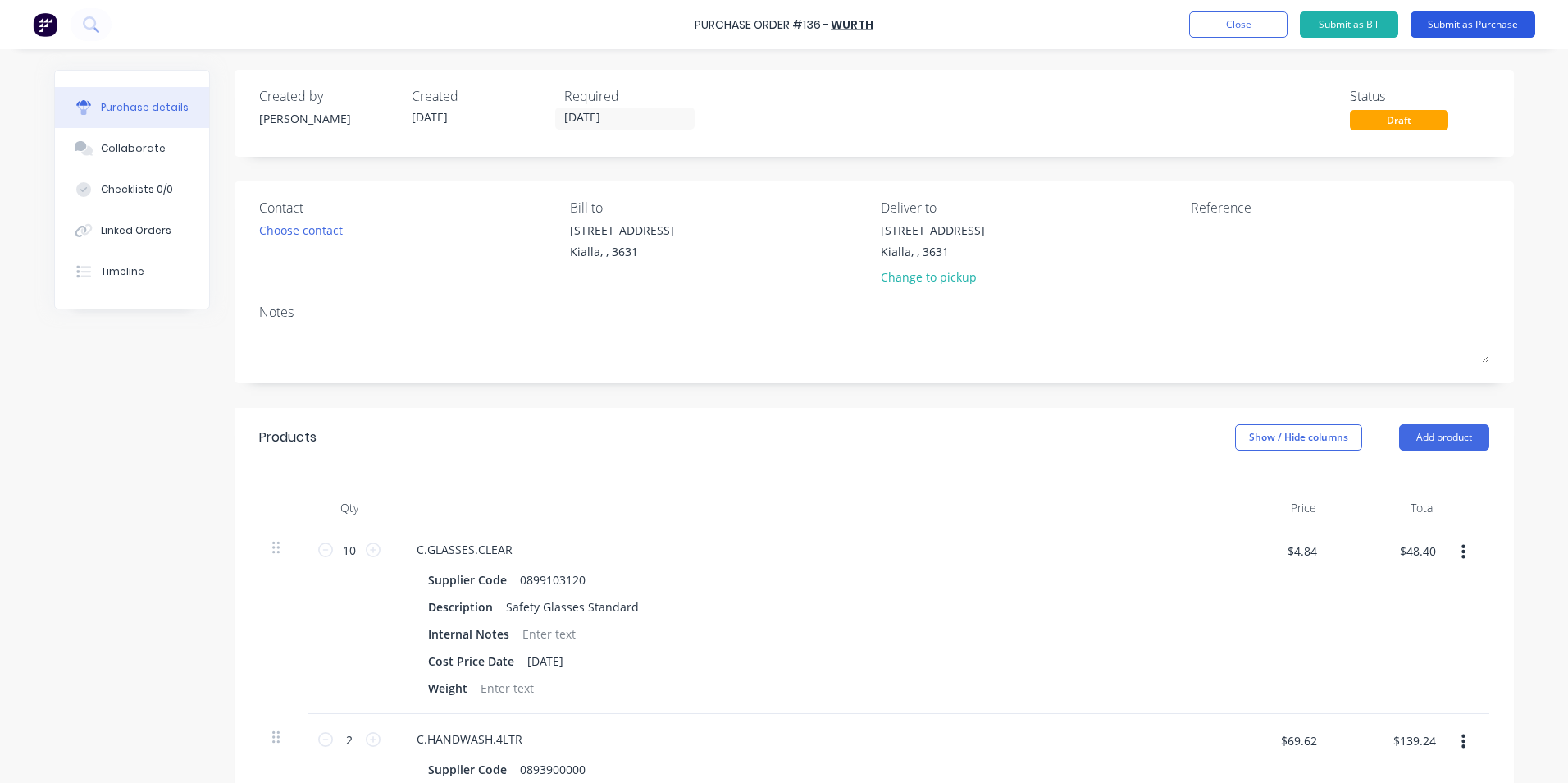
click at [1493, 22] on button "Submit as Purchase" at bounding box center [1473, 25] width 124 height 26
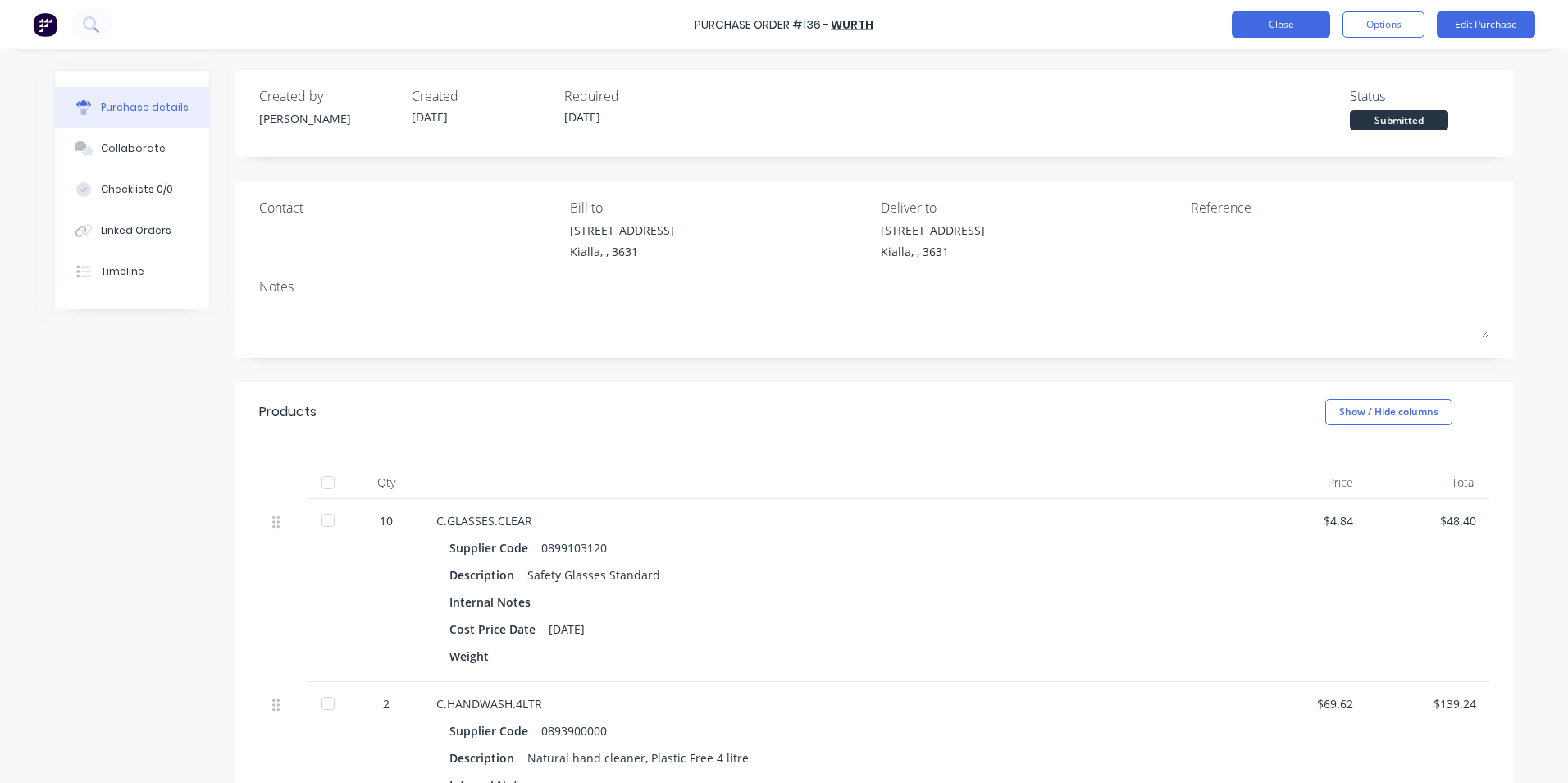
click at [1282, 26] on button "Close" at bounding box center [1281, 25] width 98 height 26
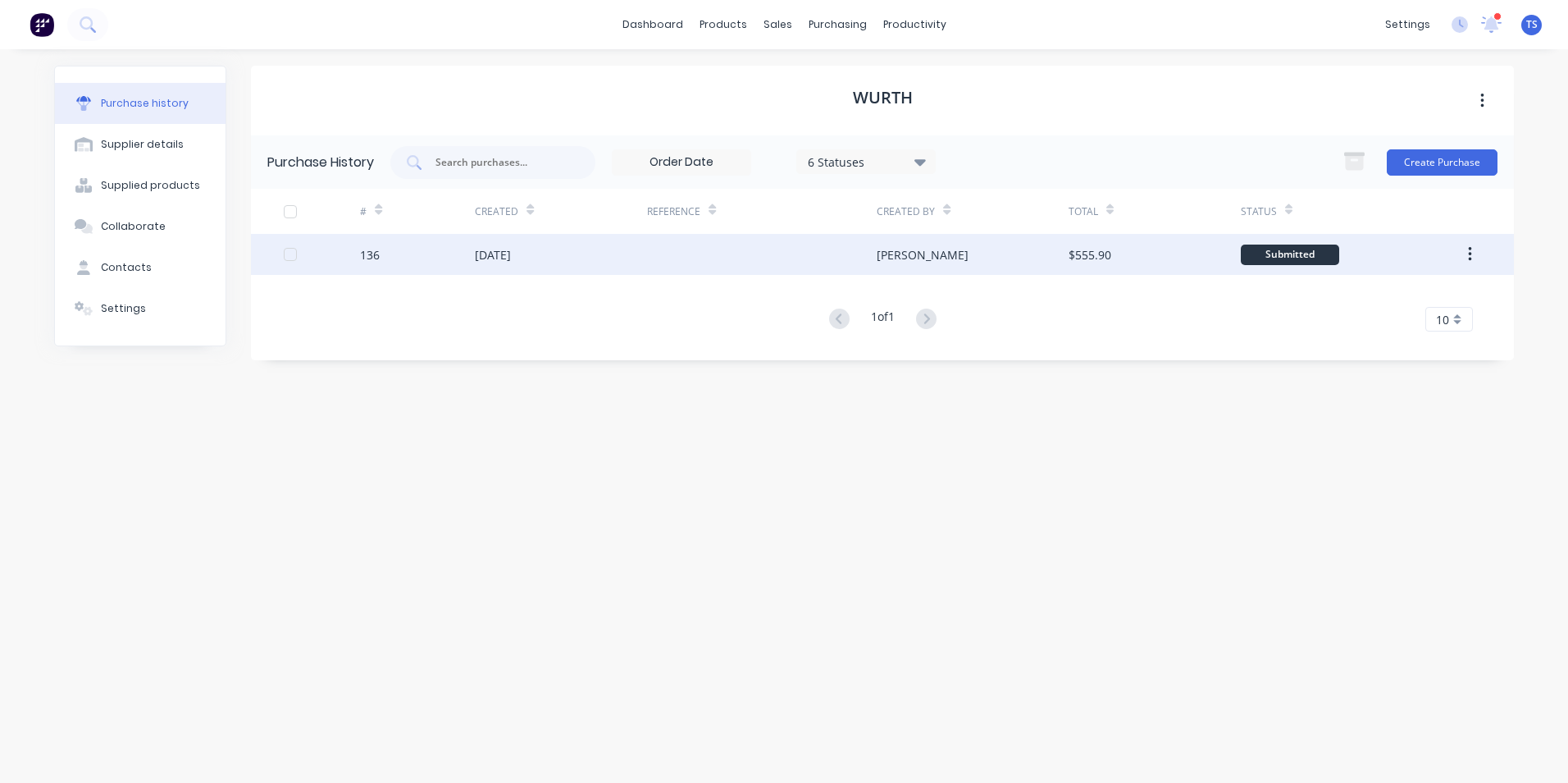
click at [369, 258] on div "136" at bounding box center [370, 255] width 20 height 17
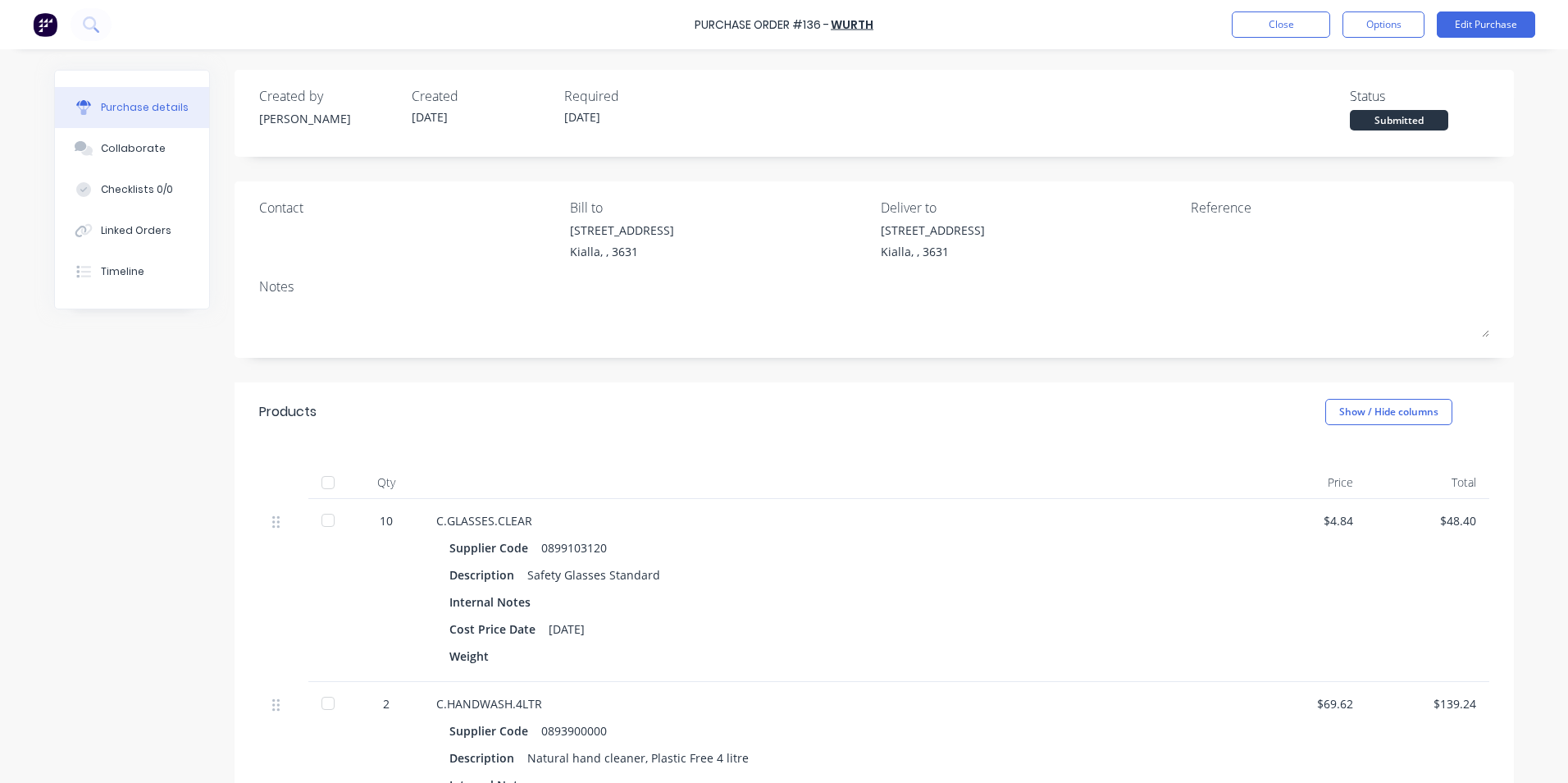
click at [321, 522] on div at bounding box center [328, 520] width 33 height 33
click at [327, 522] on div at bounding box center [328, 520] width 33 height 33
click at [323, 483] on div at bounding box center [328, 482] width 33 height 33
click at [1289, 25] on button "Close" at bounding box center [1281, 25] width 98 height 26
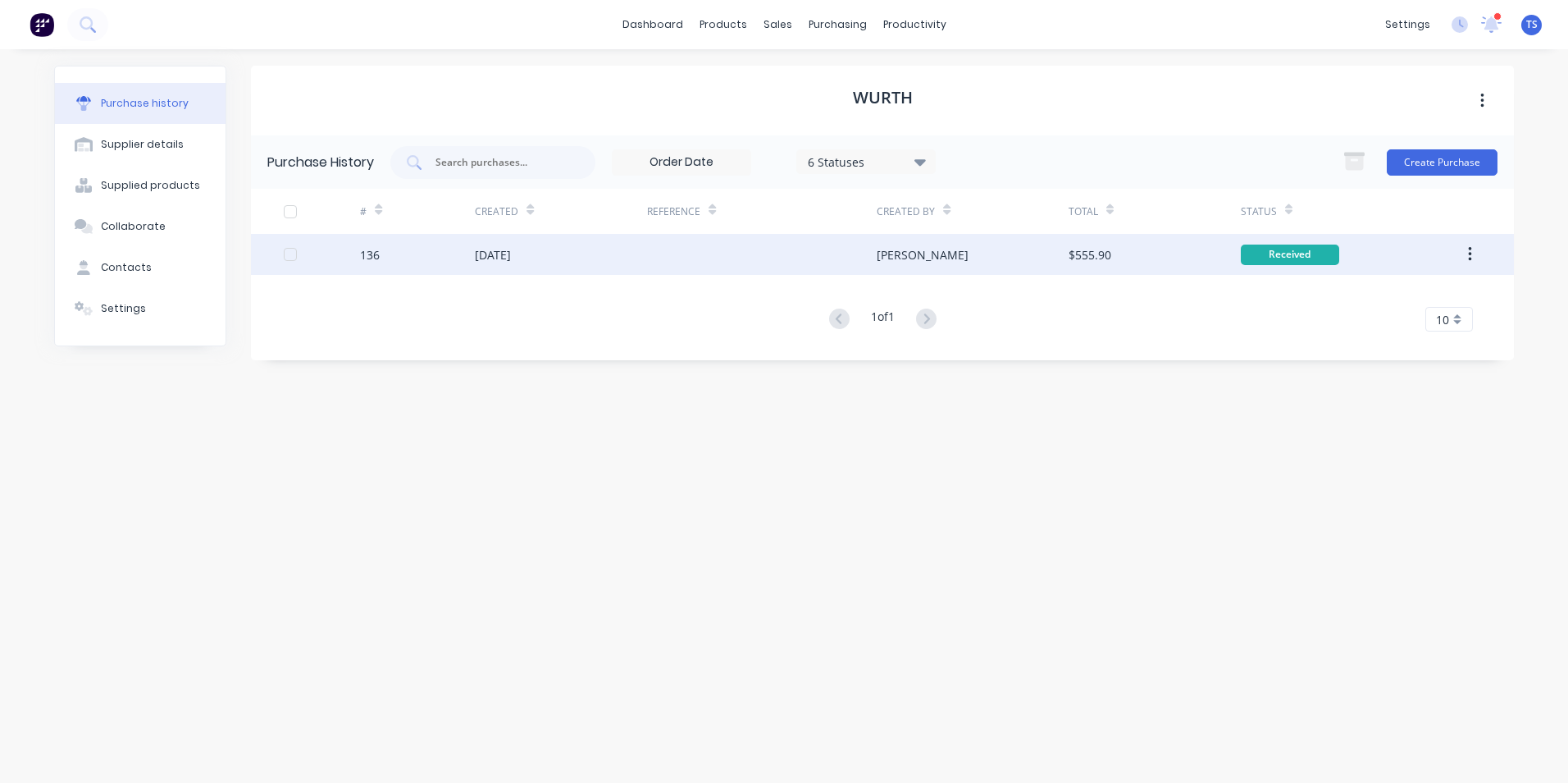
click at [511, 260] on div "[DATE]" at bounding box center [493, 255] width 36 height 17
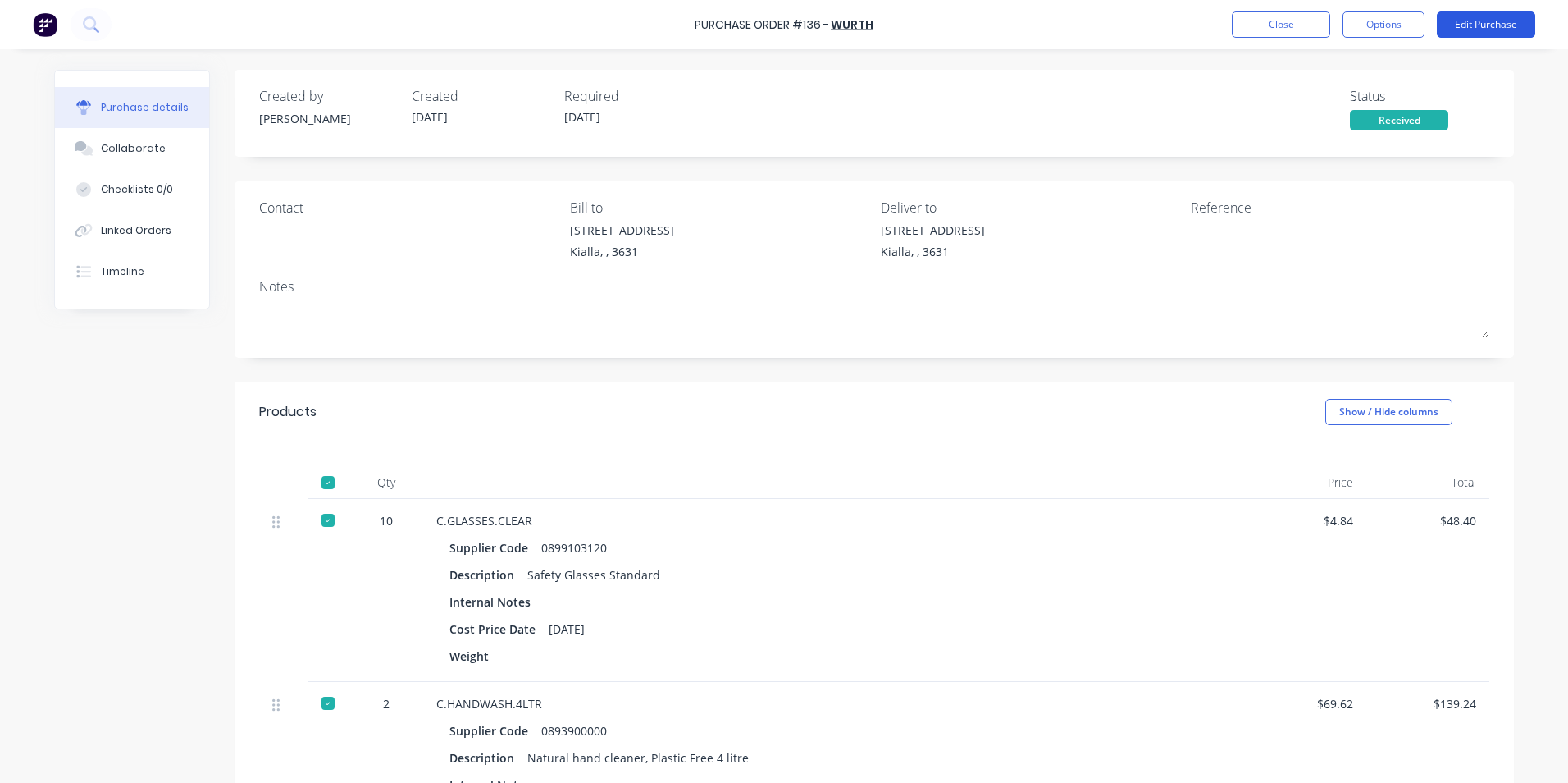
click at [1489, 25] on button "Edit Purchase" at bounding box center [1486, 25] width 98 height 26
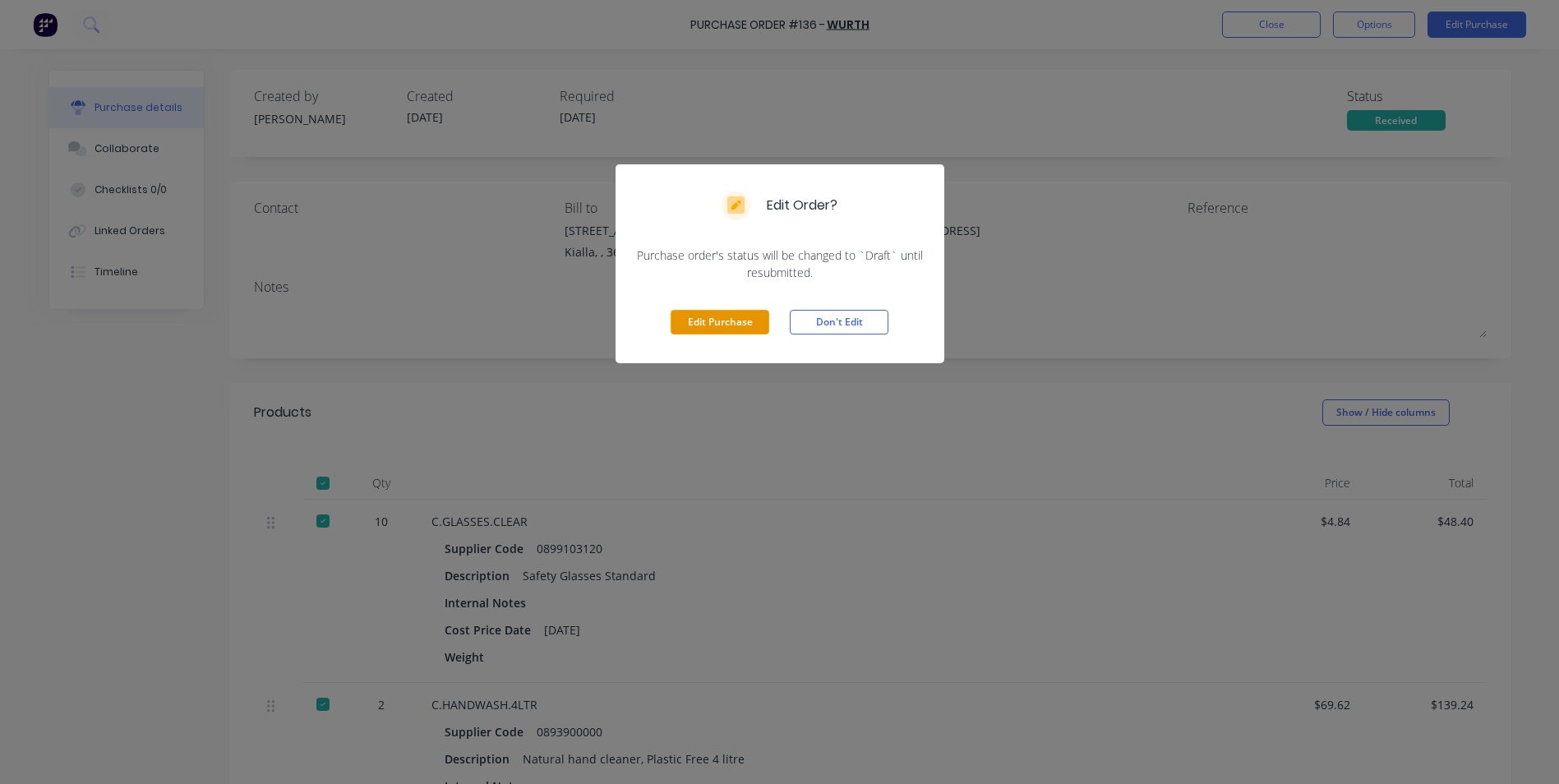
click at [722, 323] on button "Edit Purchase" at bounding box center [720, 322] width 98 height 25
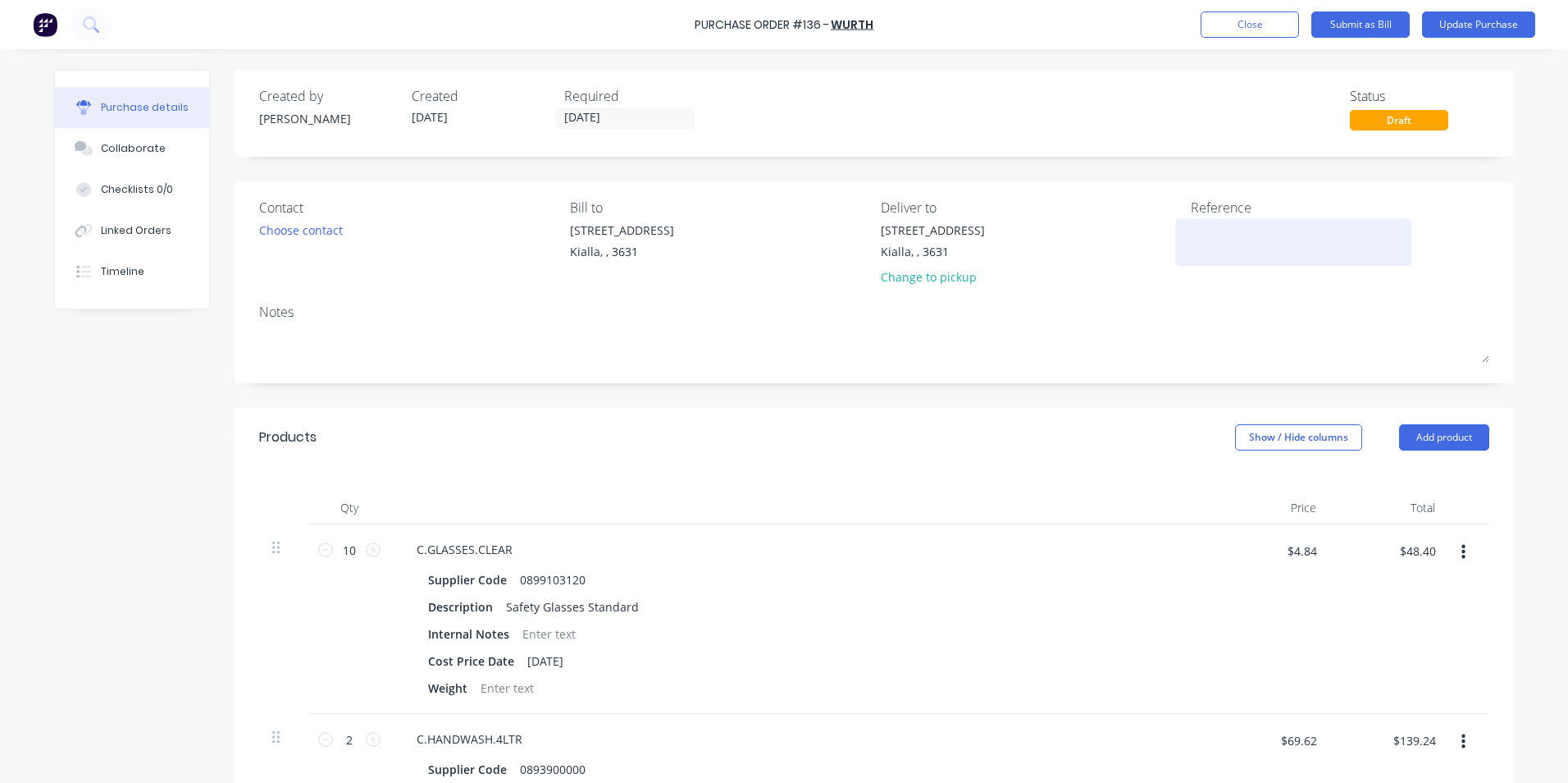
click at [1191, 237] on div at bounding box center [1293, 242] width 205 height 41
click at [1194, 233] on textarea at bounding box center [1293, 240] width 205 height 37
type textarea "4321523896"
type textarea "x"
type textarea "4321523896"
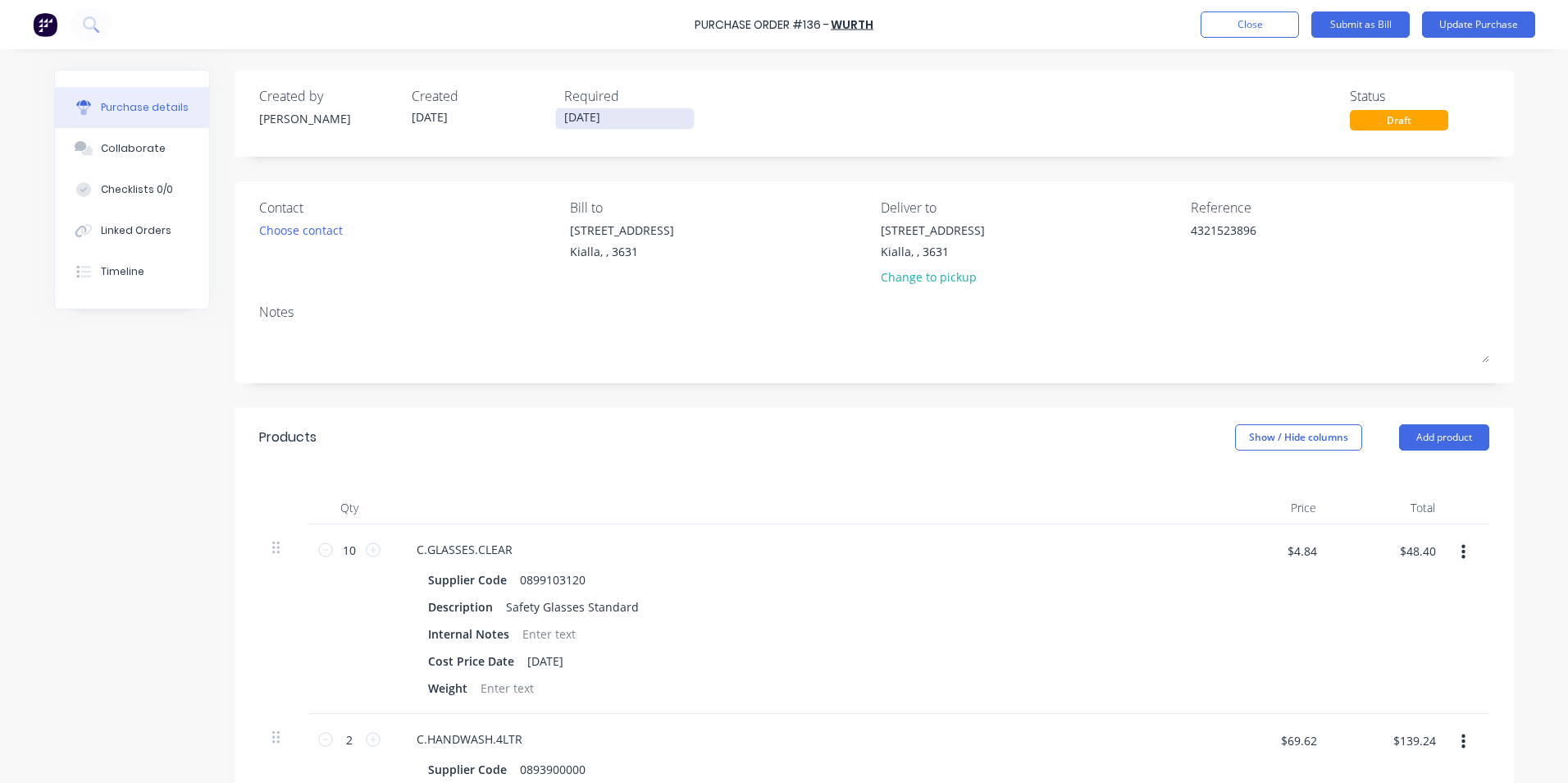
drag, startPoint x: 611, startPoint y: 115, endPoint x: 561, endPoint y: 111, distance: 50.2
click at [561, 111] on input "[DATE]" at bounding box center [625, 119] width 138 height 21
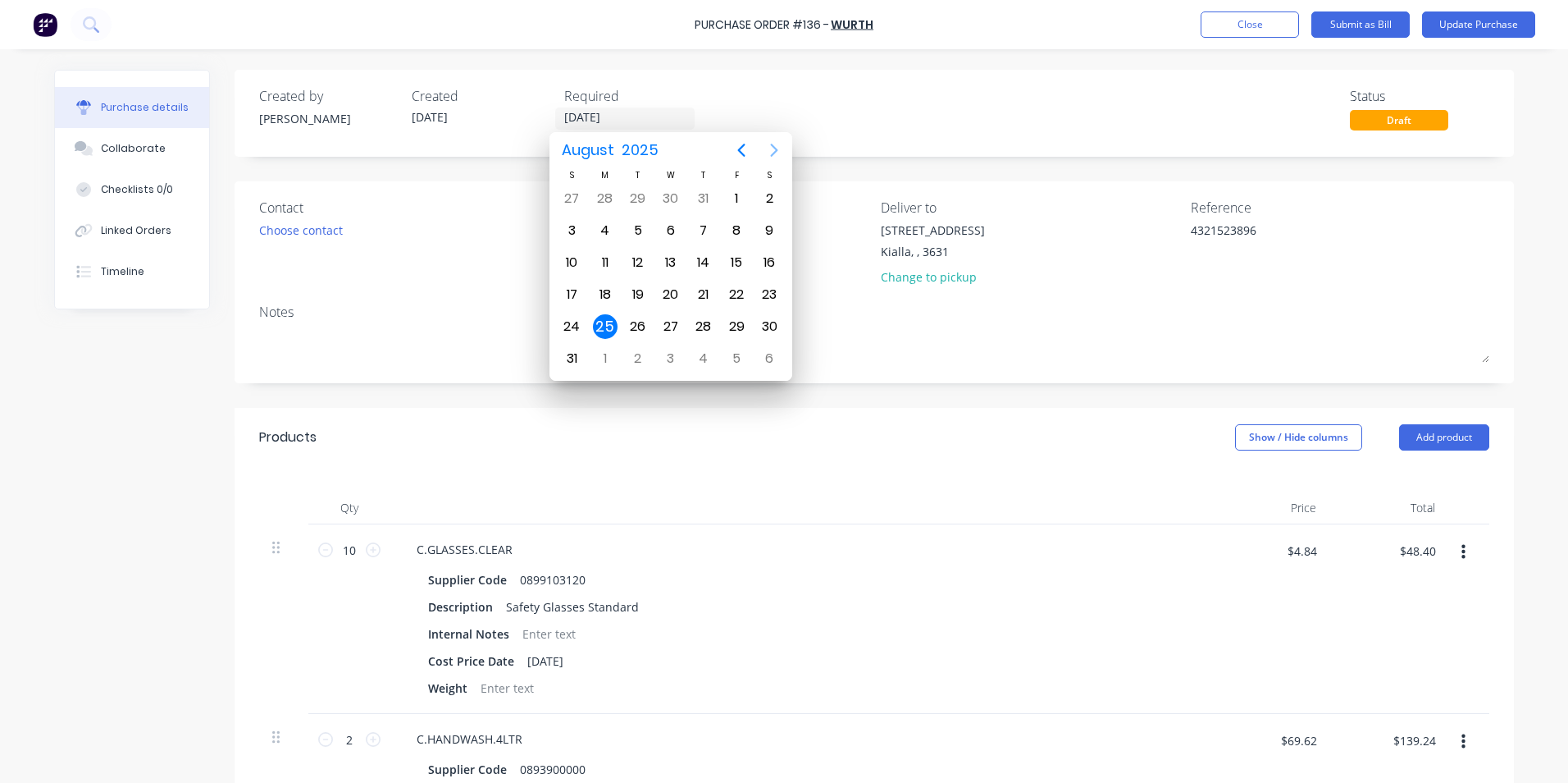
click at [775, 149] on icon "Next page" at bounding box center [774, 150] width 20 height 20
click at [638, 326] on div "30" at bounding box center [638, 326] width 25 height 25
type textarea "x"
type input "[DATE]"
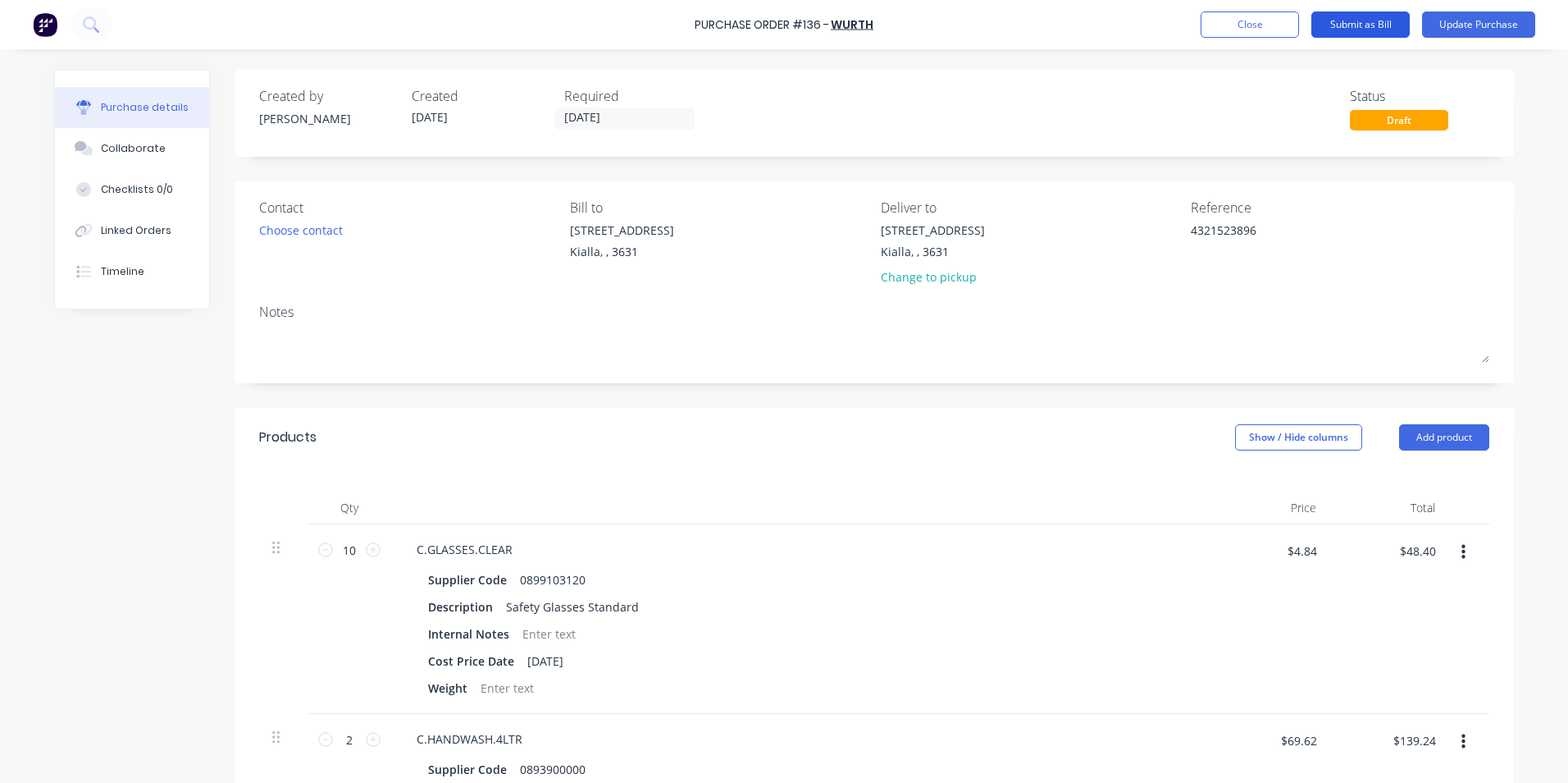
click at [1346, 22] on button "Submit as Bill" at bounding box center [1361, 25] width 98 height 26
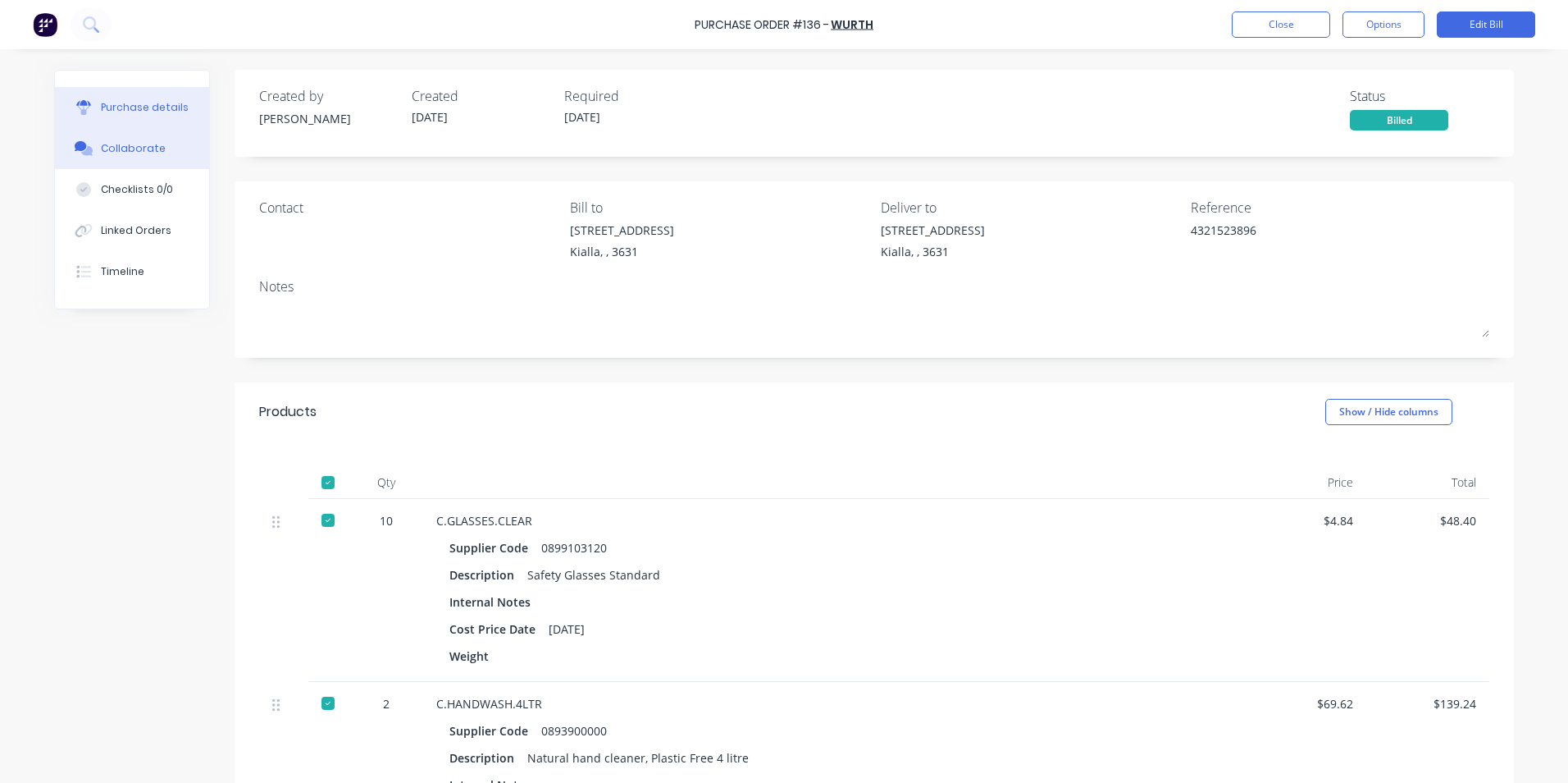
click at [148, 148] on div "Collaborate" at bounding box center [133, 149] width 65 height 15
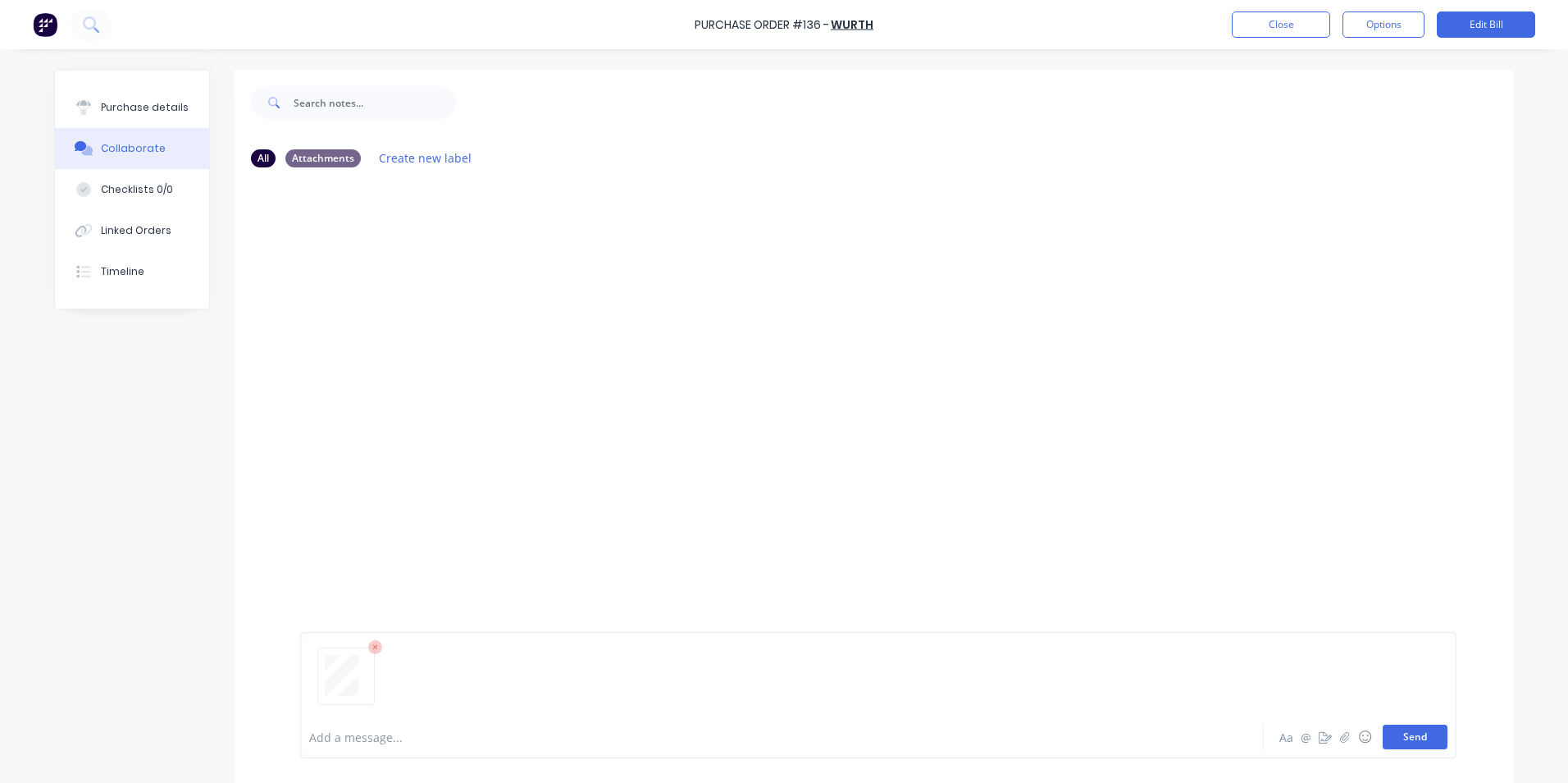
click at [1422, 741] on button "Send" at bounding box center [1415, 737] width 65 height 25
click at [121, 106] on div "Purchase details" at bounding box center [144, 108] width 88 height 15
type textarea "x"
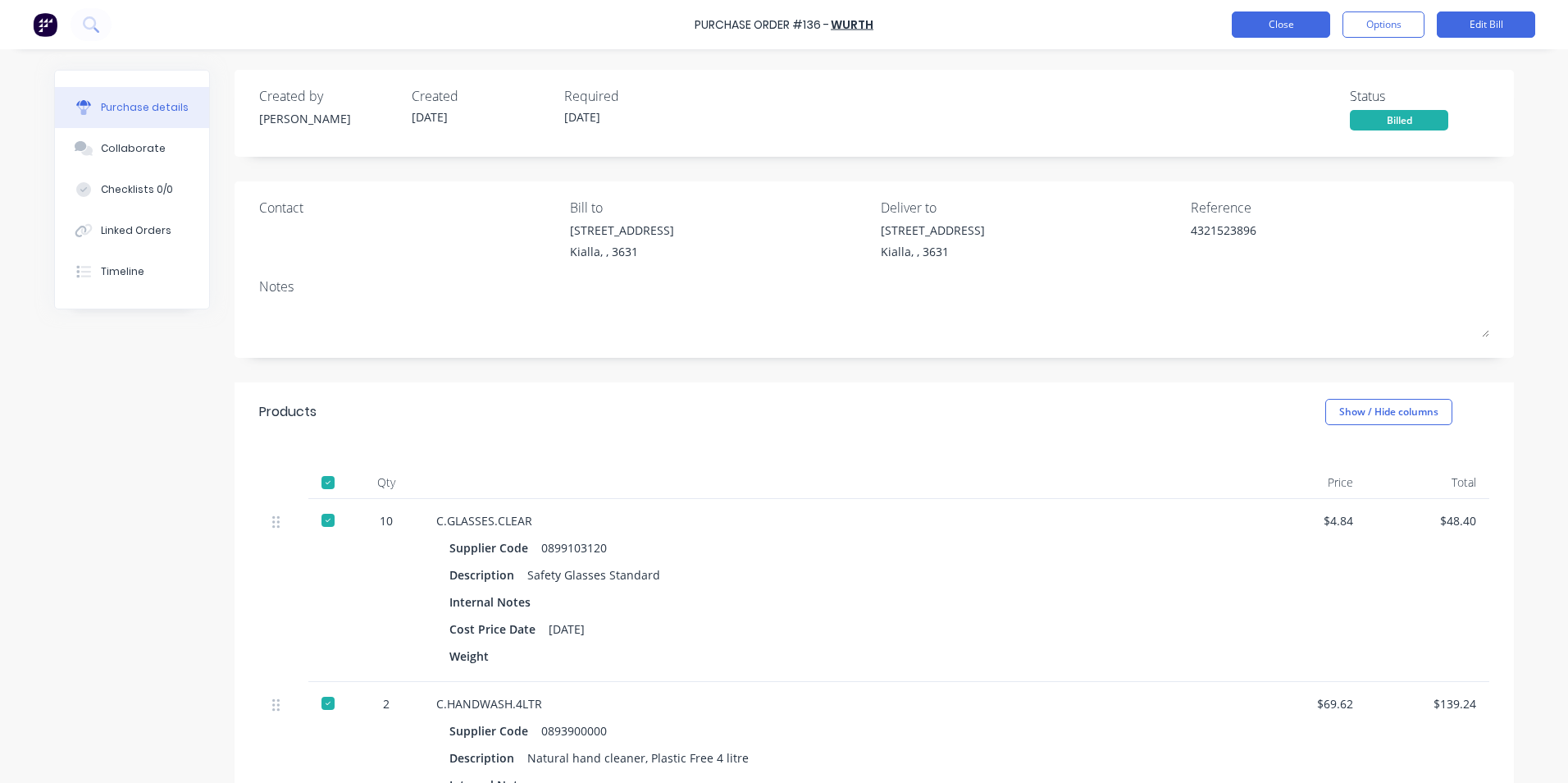
click at [1280, 27] on button "Close" at bounding box center [1281, 25] width 98 height 26
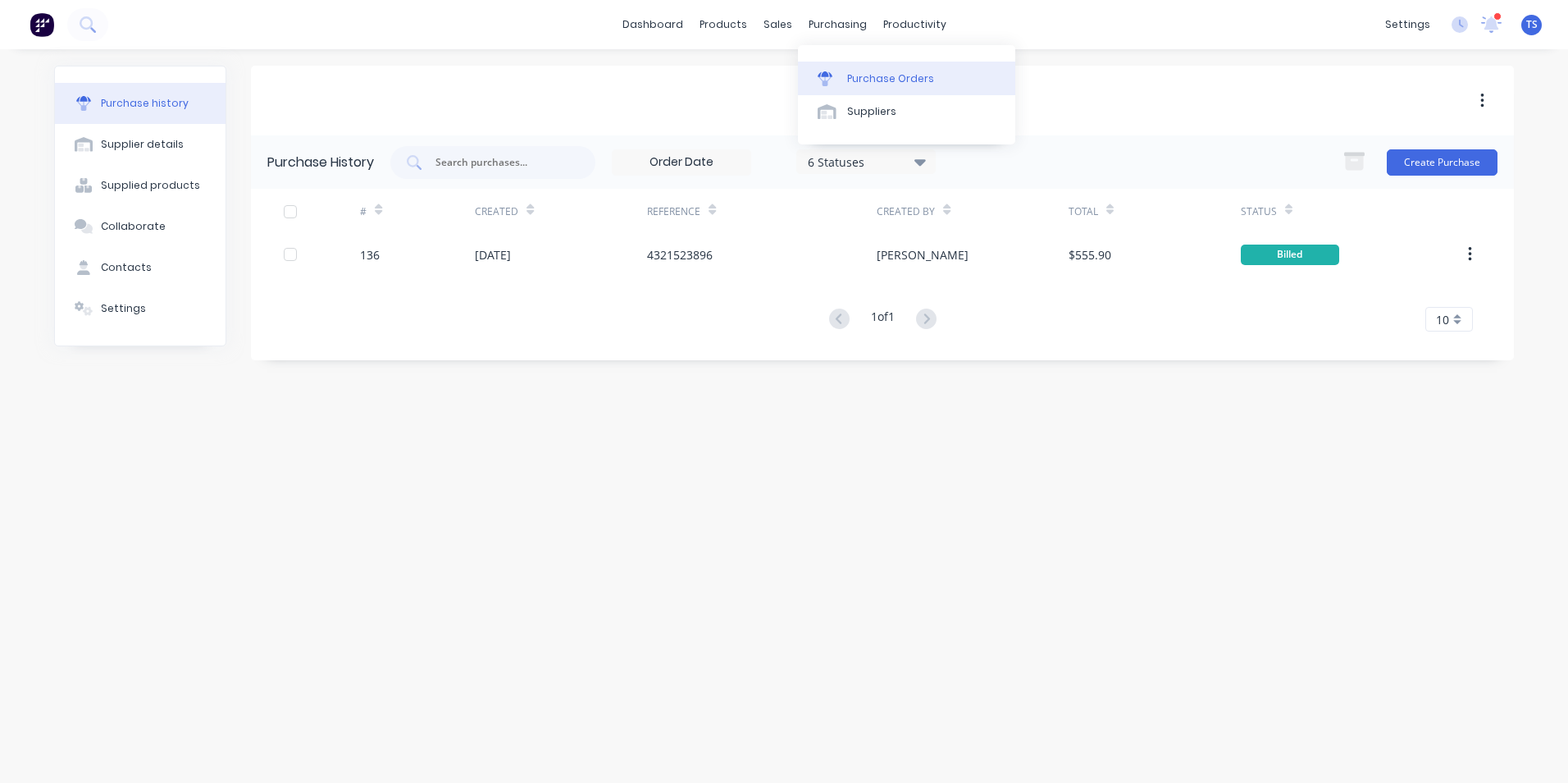
click at [883, 73] on div "Purchase Orders" at bounding box center [891, 79] width 87 height 15
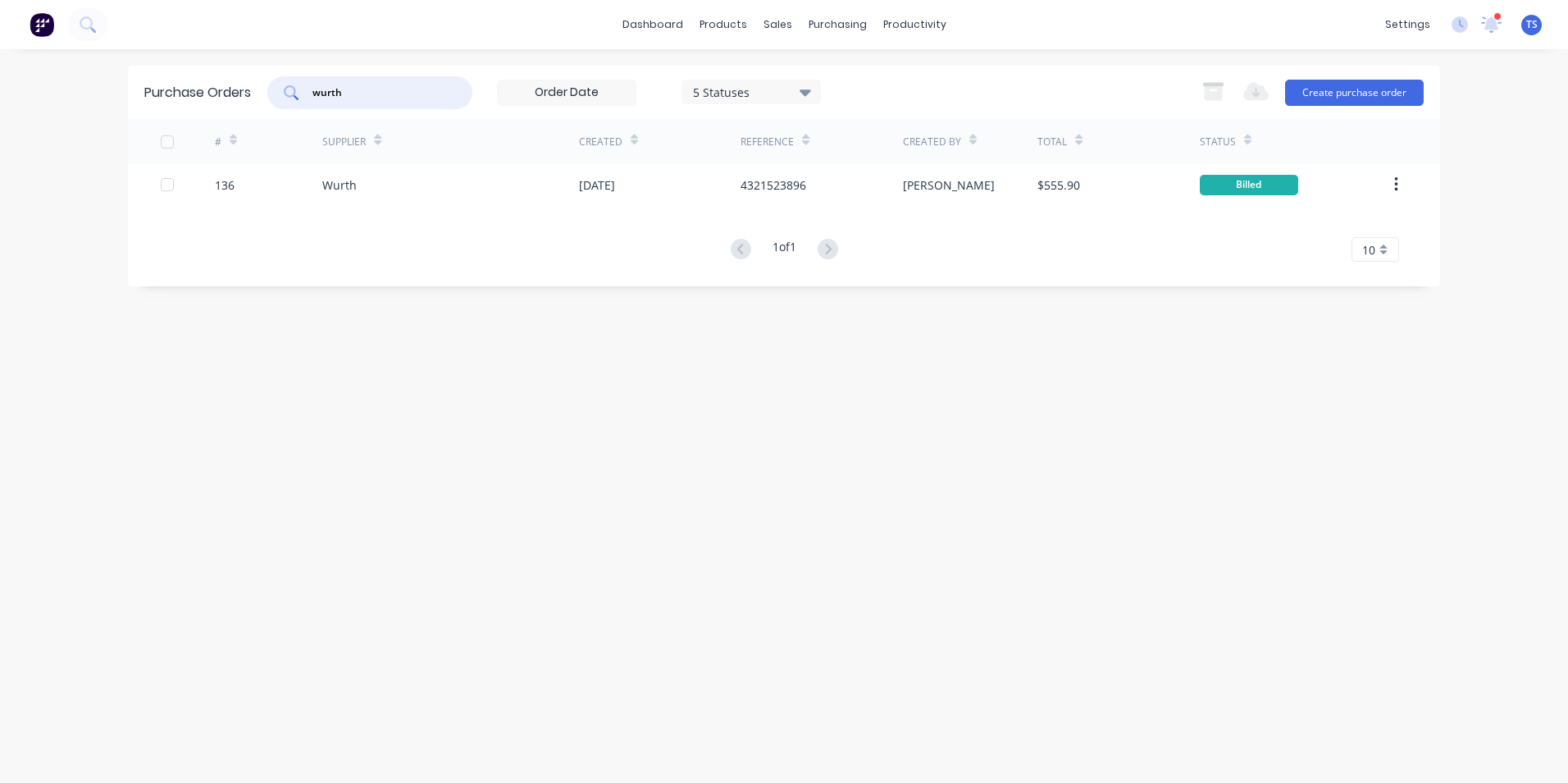
click at [352, 98] on input "wurth" at bounding box center [379, 92] width 136 height 16
type input "w"
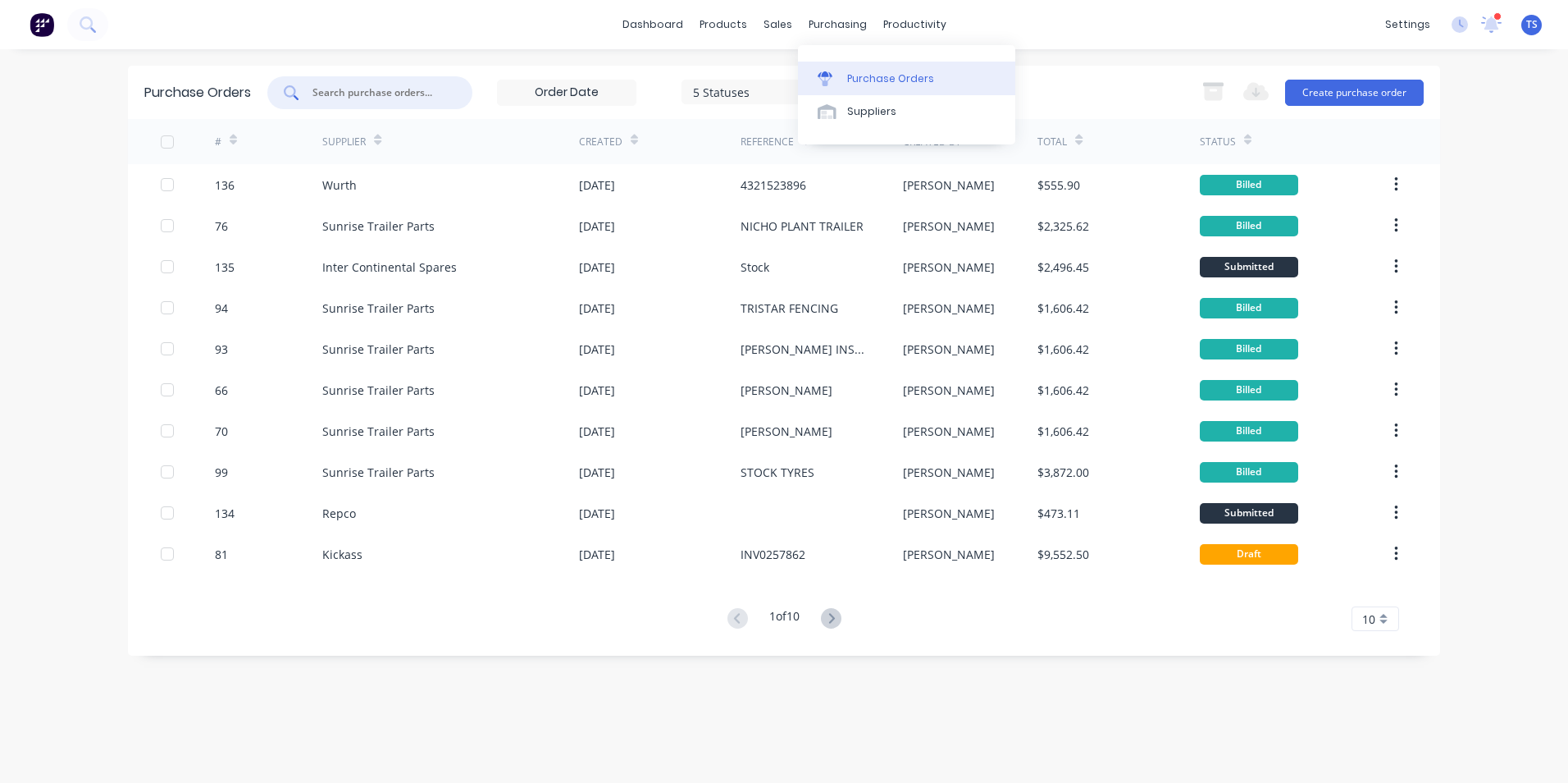
click at [867, 76] on div "Purchase Orders" at bounding box center [891, 79] width 87 height 15
click at [772, 77] on div "Product Catalogue" at bounding box center [796, 79] width 102 height 15
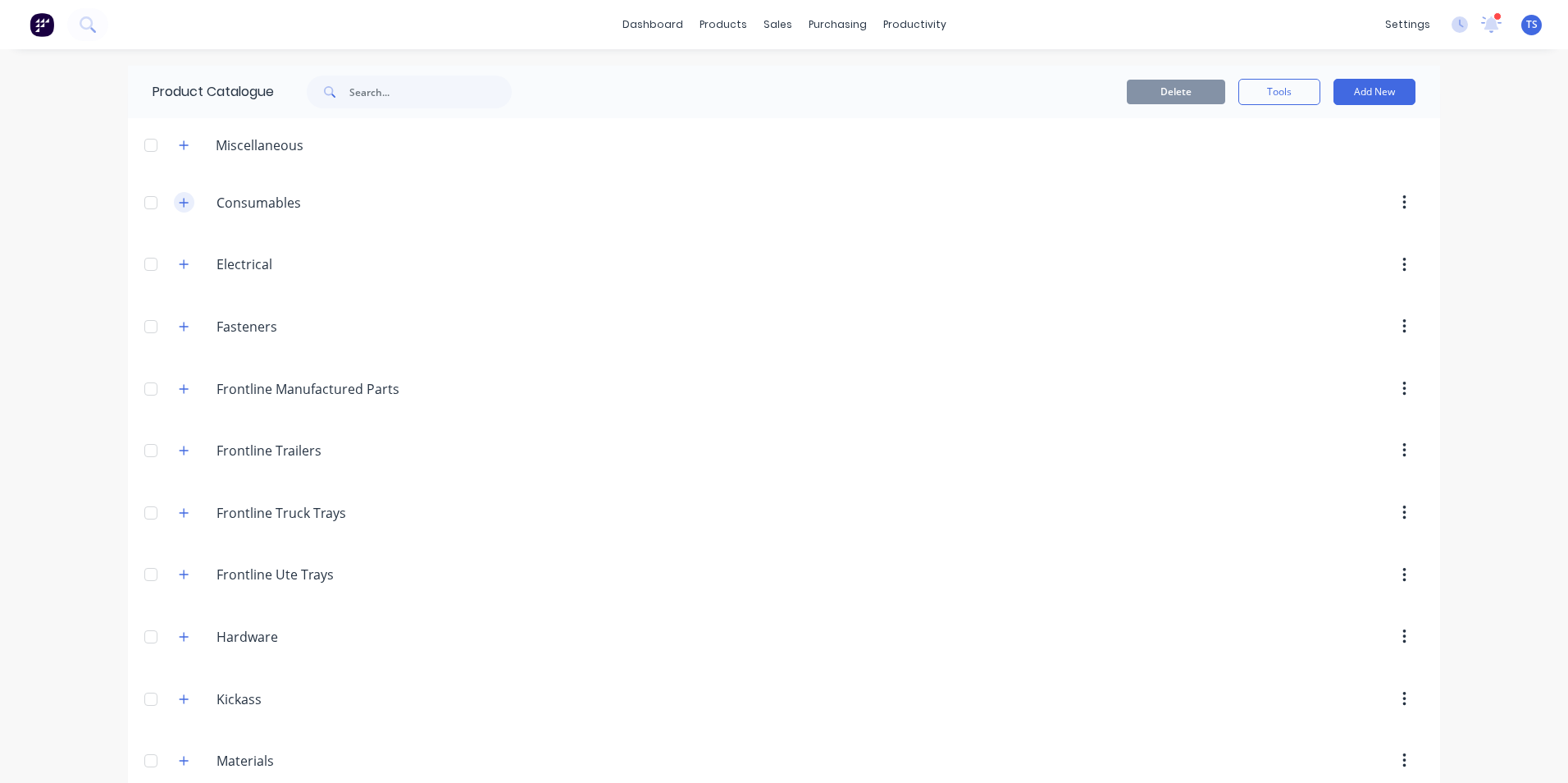
click at [179, 208] on icon "button" at bounding box center [184, 203] width 9 height 11
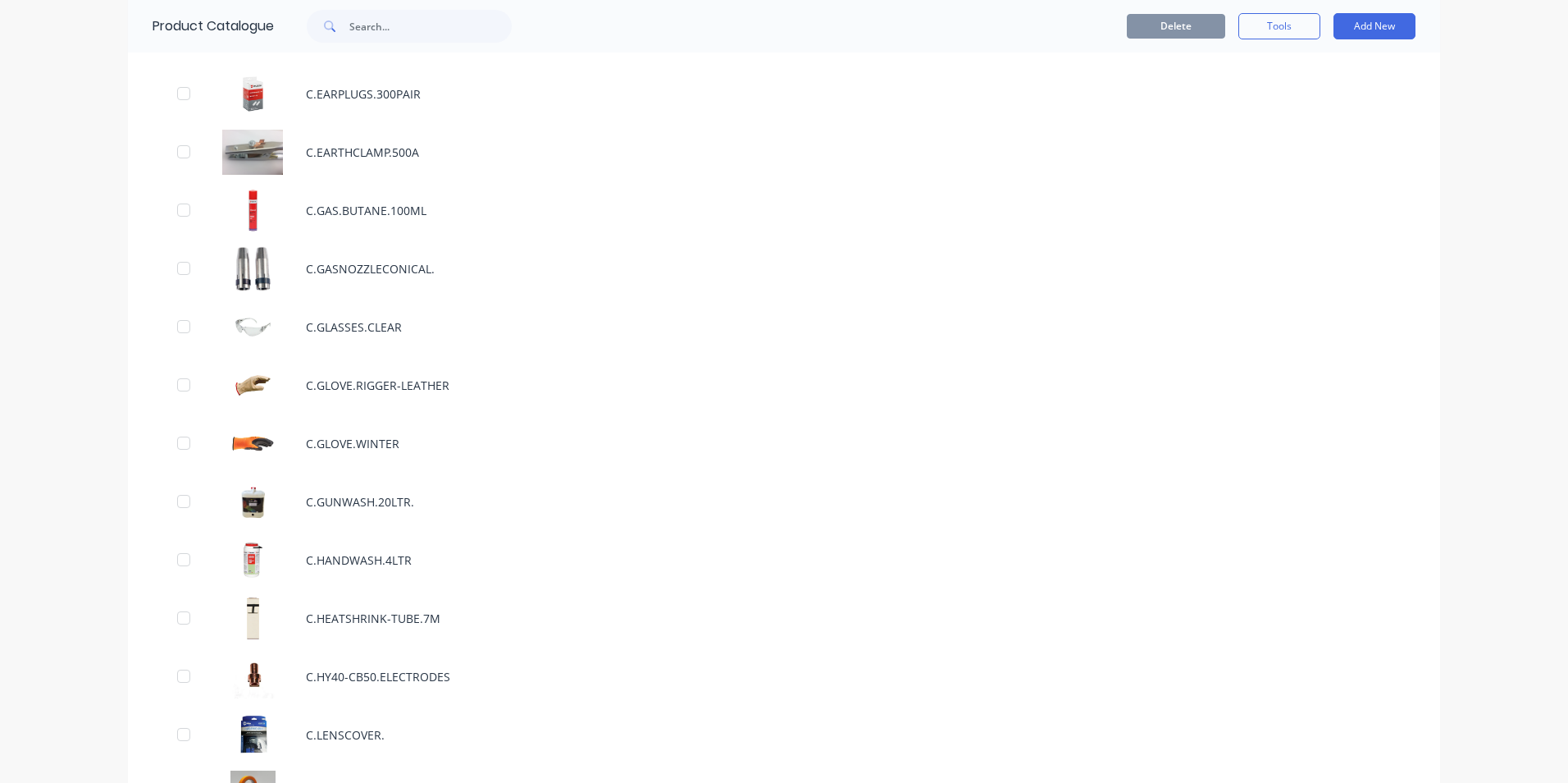
scroll to position [1067, 0]
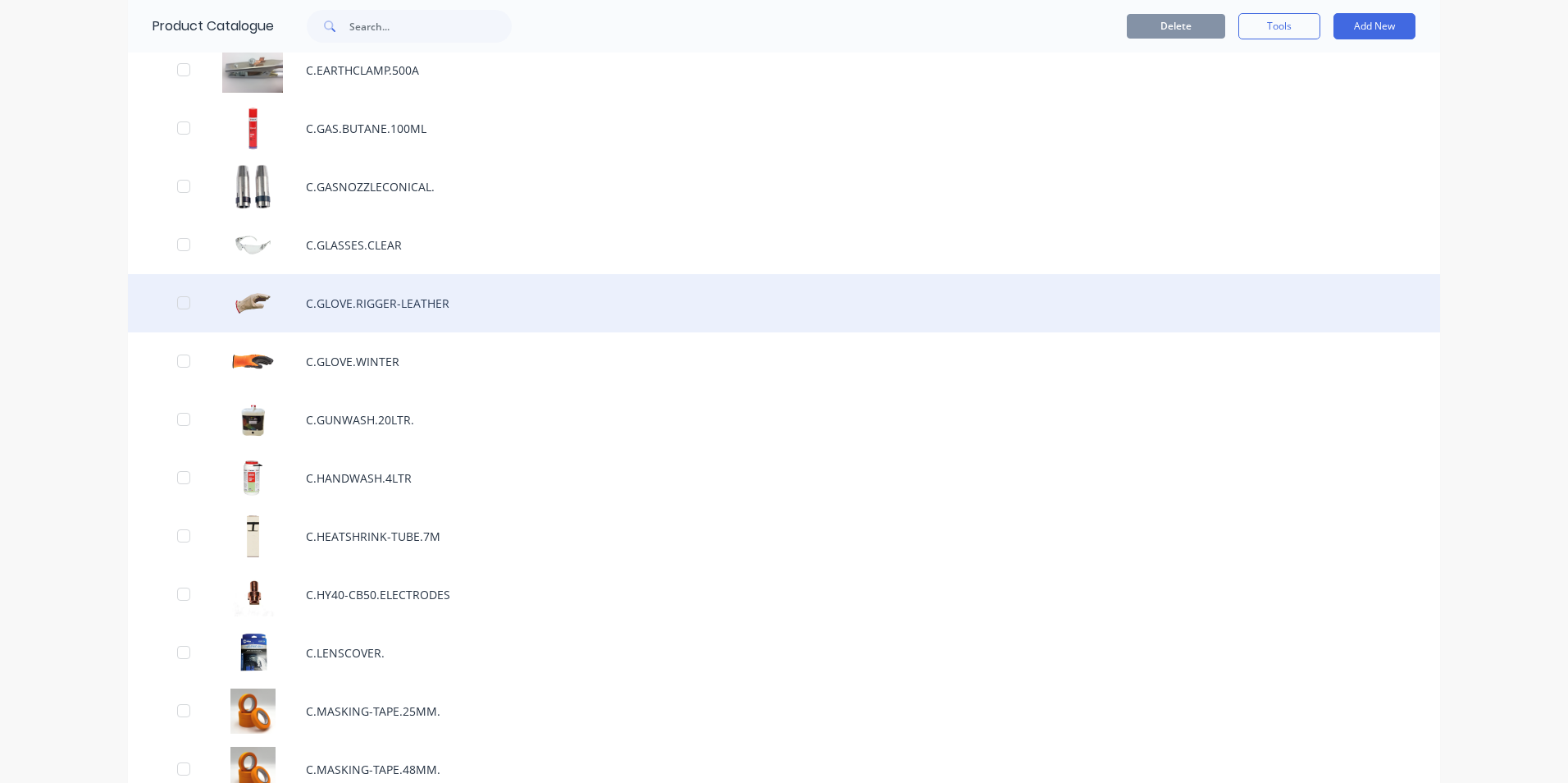
click at [382, 300] on div "C.GLOVE.RIGGER-LEATHER" at bounding box center [784, 304] width 1312 height 58
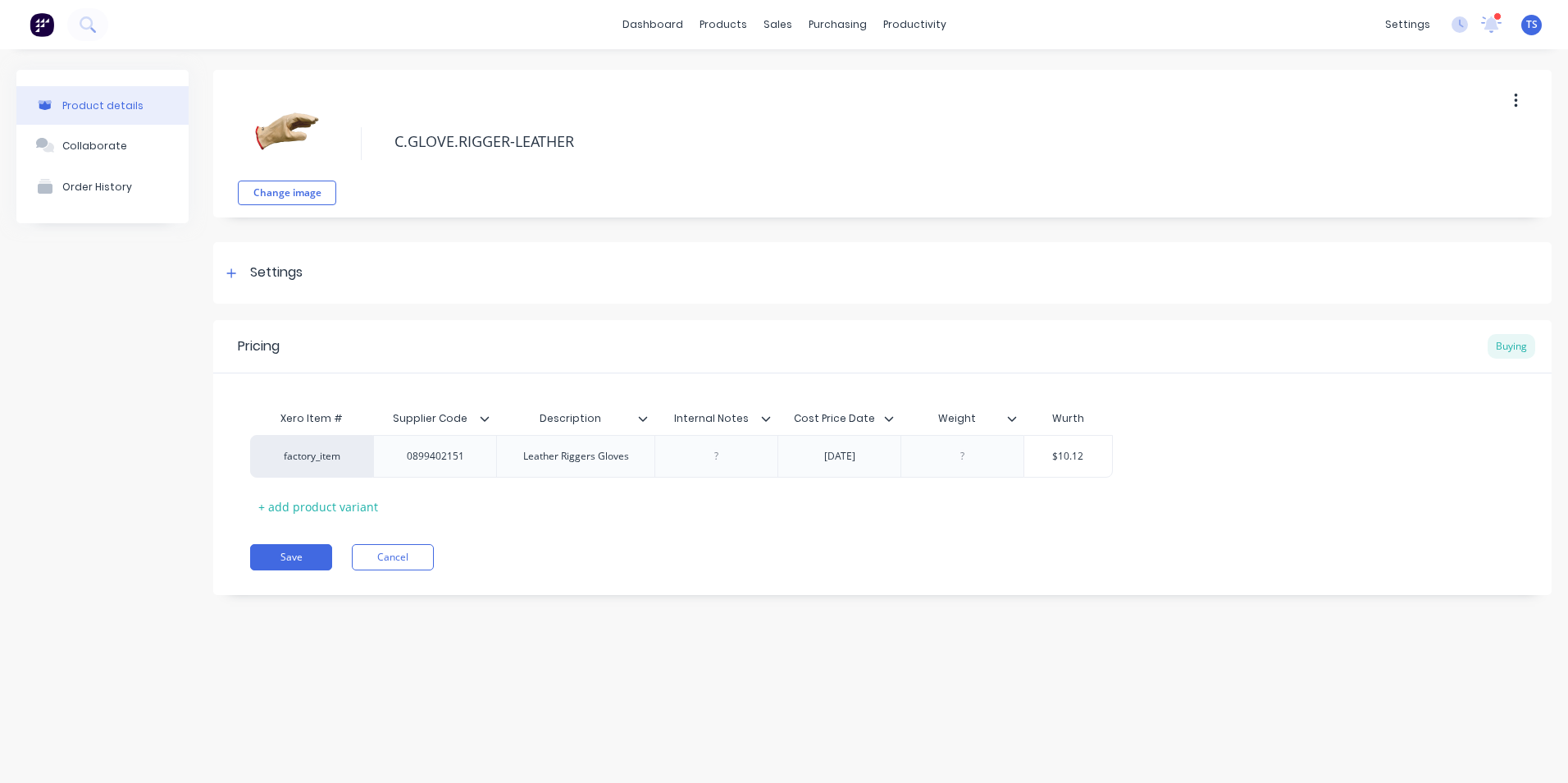
click at [1514, 98] on icon "button" at bounding box center [1516, 100] width 4 height 18
click at [1450, 137] on span "Duplicate" at bounding box center [1456, 144] width 123 height 17
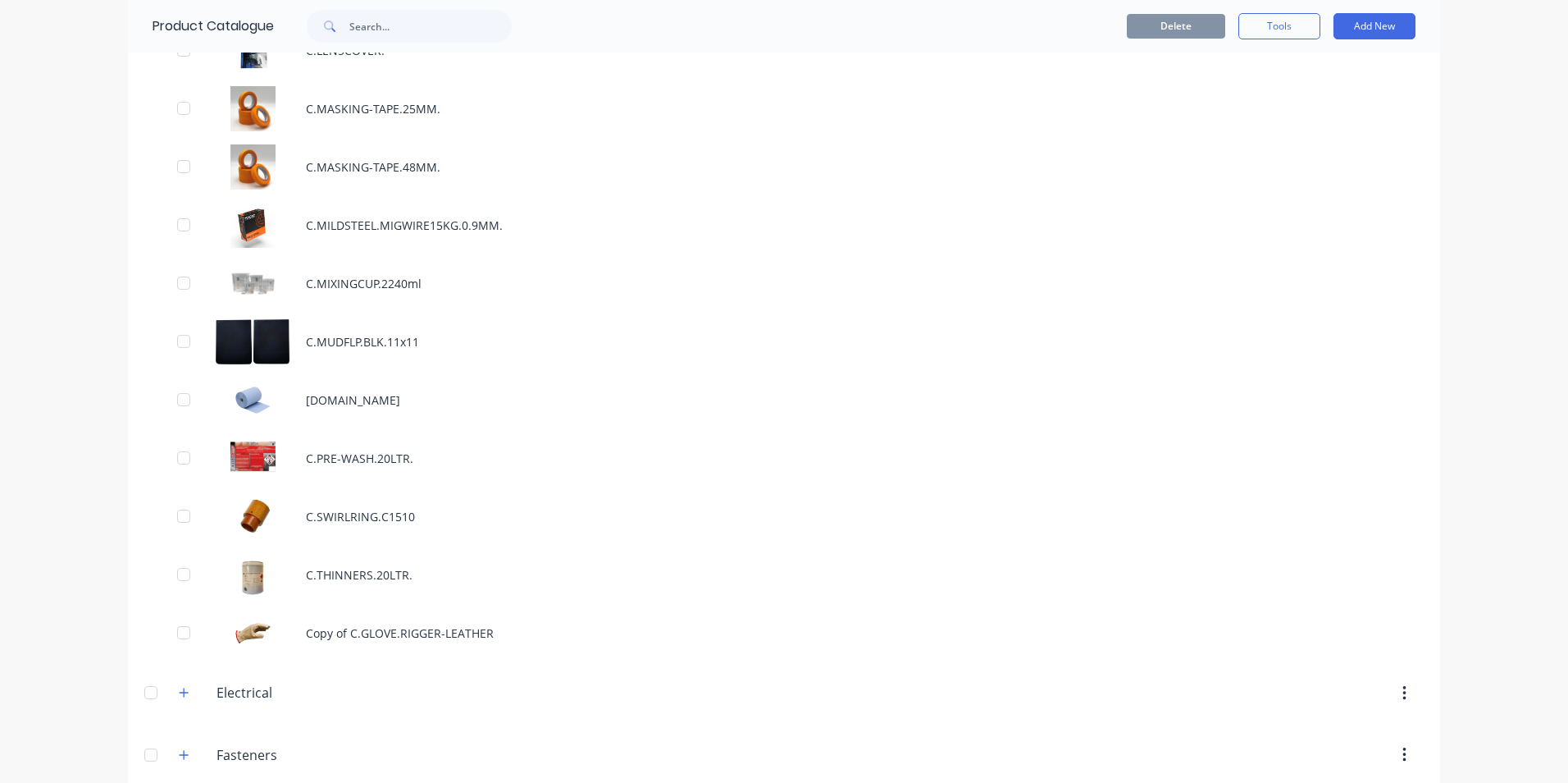
scroll to position [1970, 0]
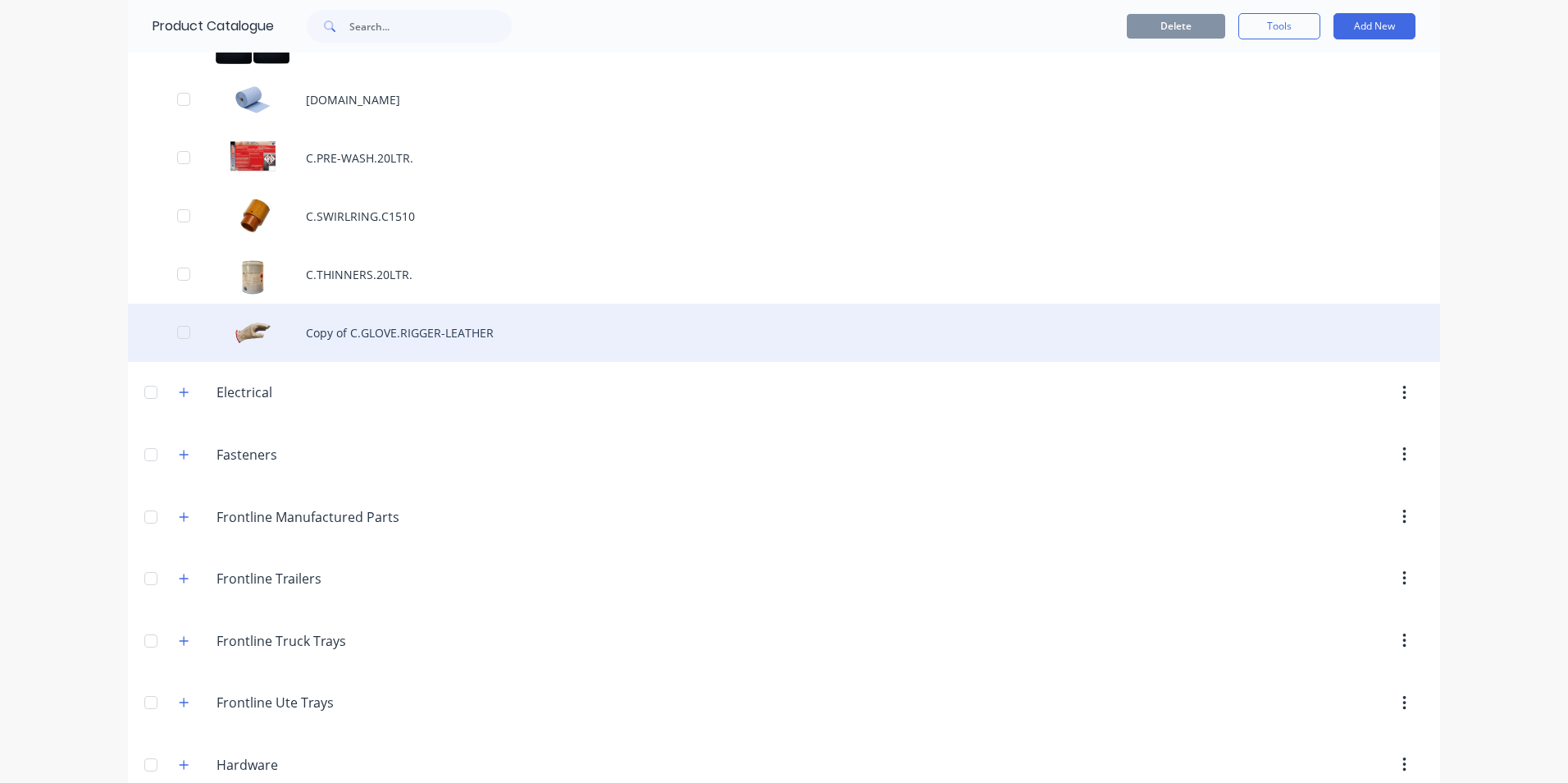
click at [352, 335] on div "Copy of C.GLOVE.RIGGER-LEATHER" at bounding box center [784, 333] width 1312 height 58
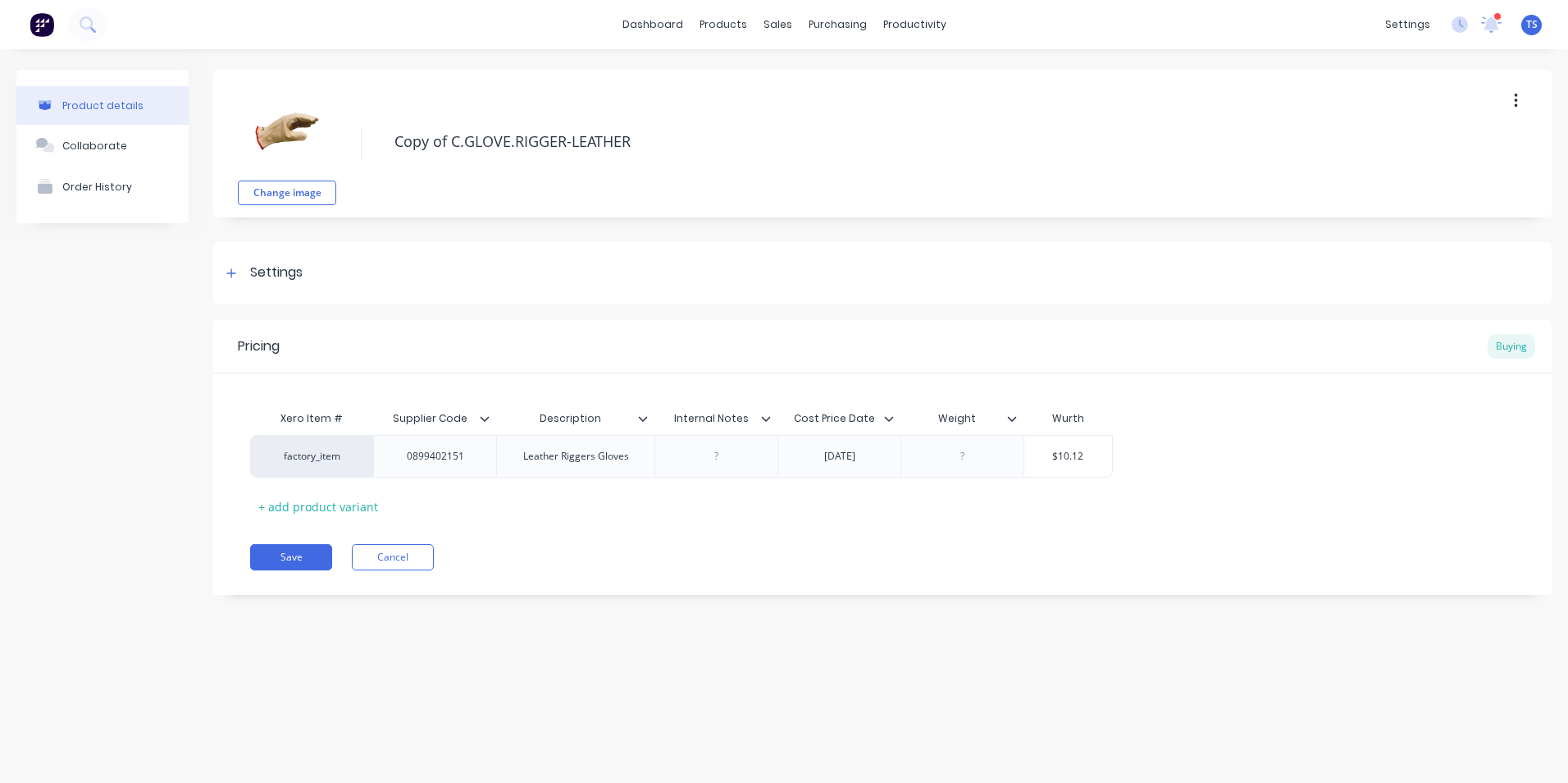
drag, startPoint x: 634, startPoint y: 139, endPoint x: 388, endPoint y: 197, distance: 252.7
click at [370, 161] on div "Change image Copy of C.GLOVE.RIGGER-LEATHER" at bounding box center [883, 143] width 1339 height 148
type textarea "x"
type textarea "C"
type textarea "x"
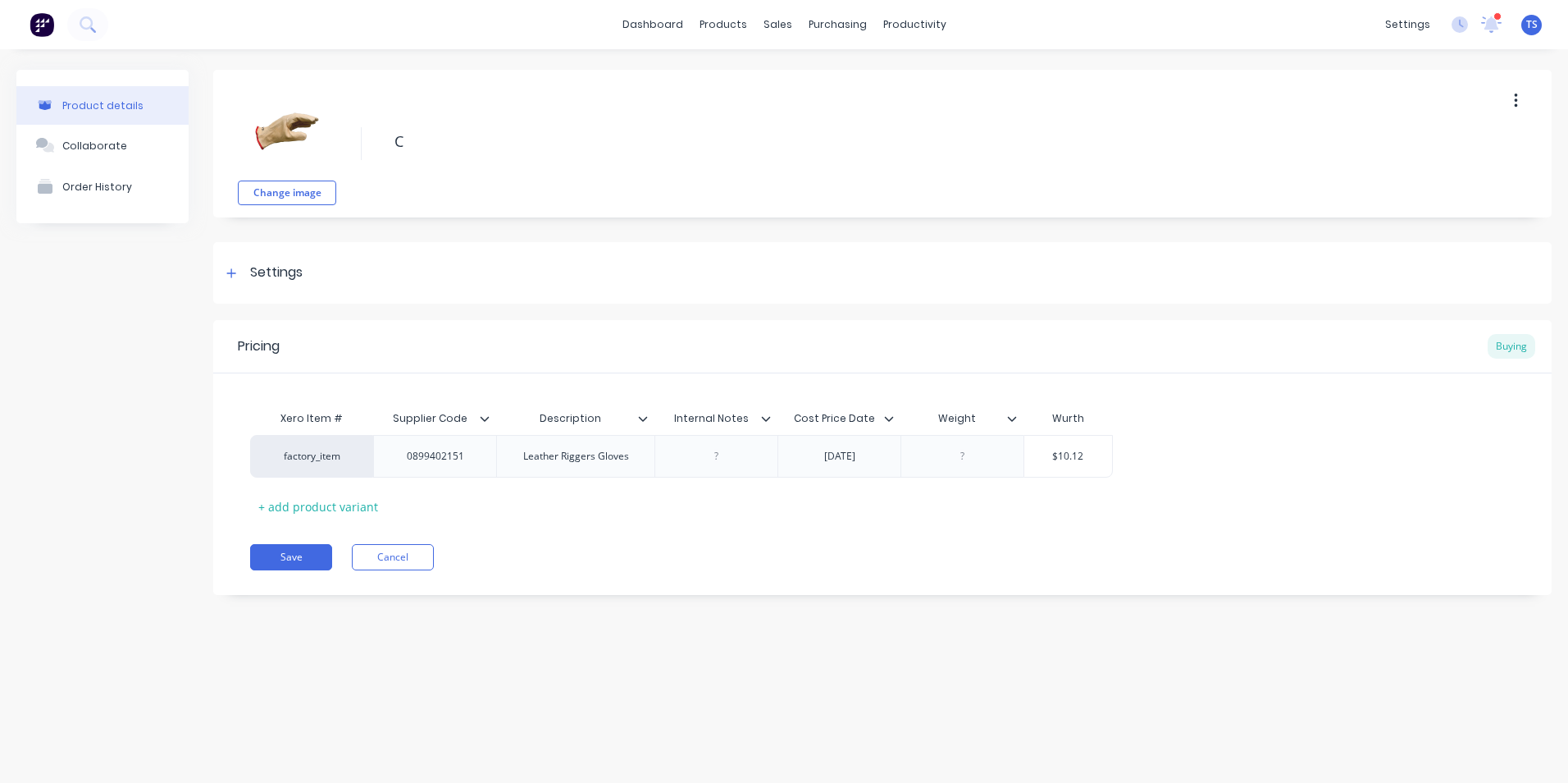
type textarea "C."
type textarea "x"
type textarea "C.G"
type textarea "x"
type textarea "[DOMAIN_NAME]"
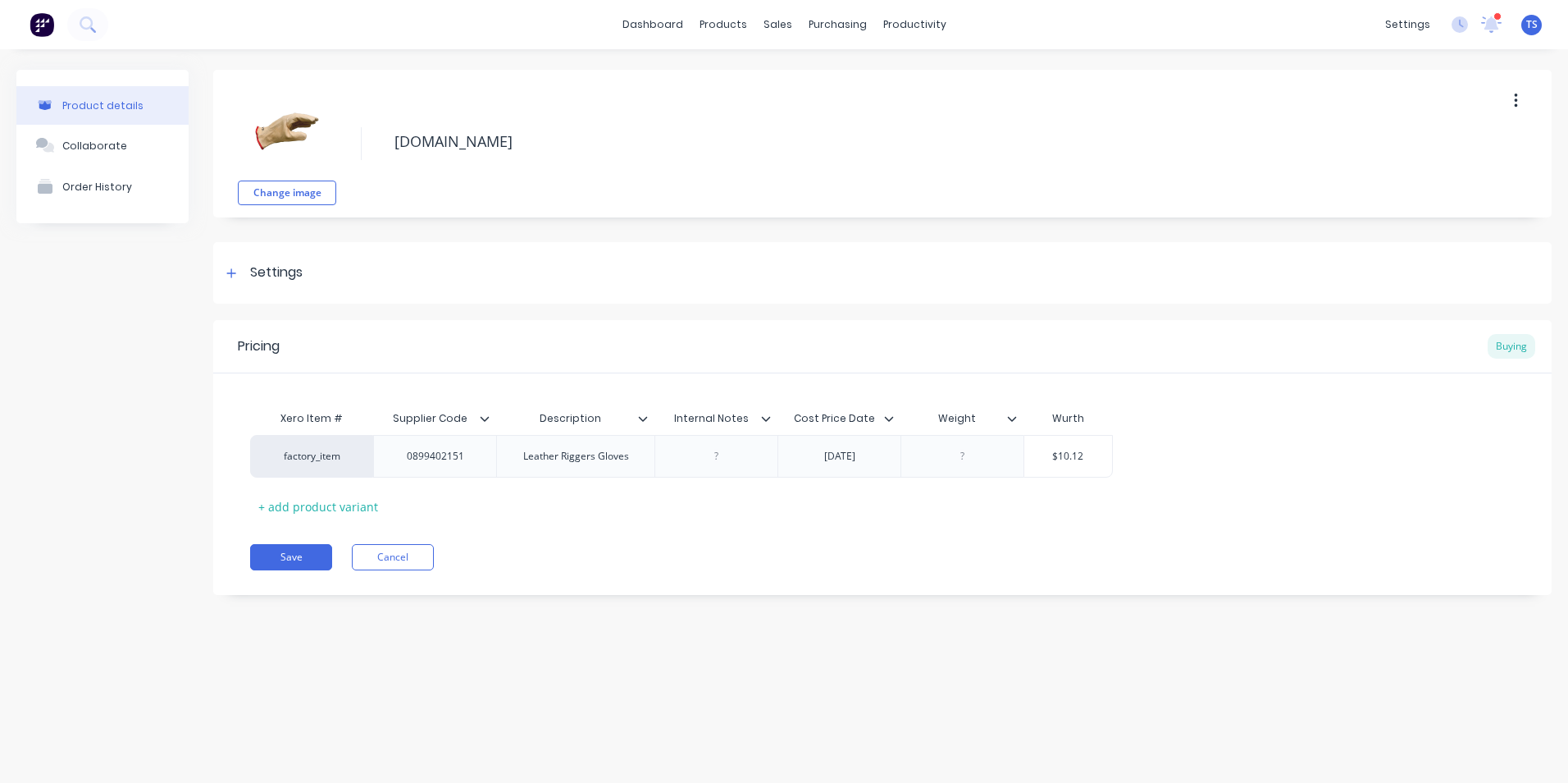
type textarea "x"
type textarea "C.GLO"
type textarea "x"
type textarea "C.GLOV"
type textarea "x"
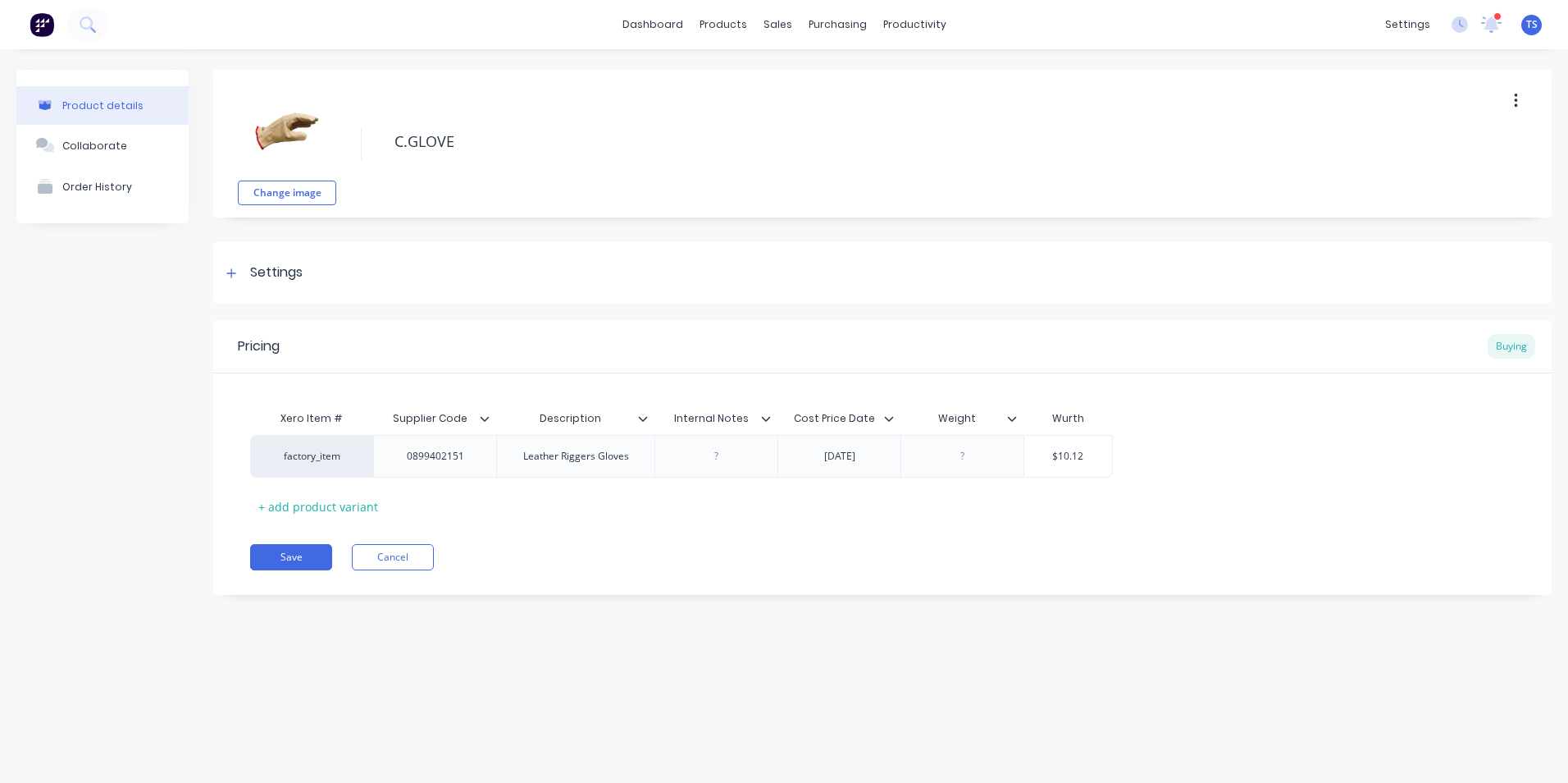
type textarea "C.GLOVE"
type textarea "x"
type textarea "C.GLOVE"
type textarea "x"
type textarea "C.GLOVE."
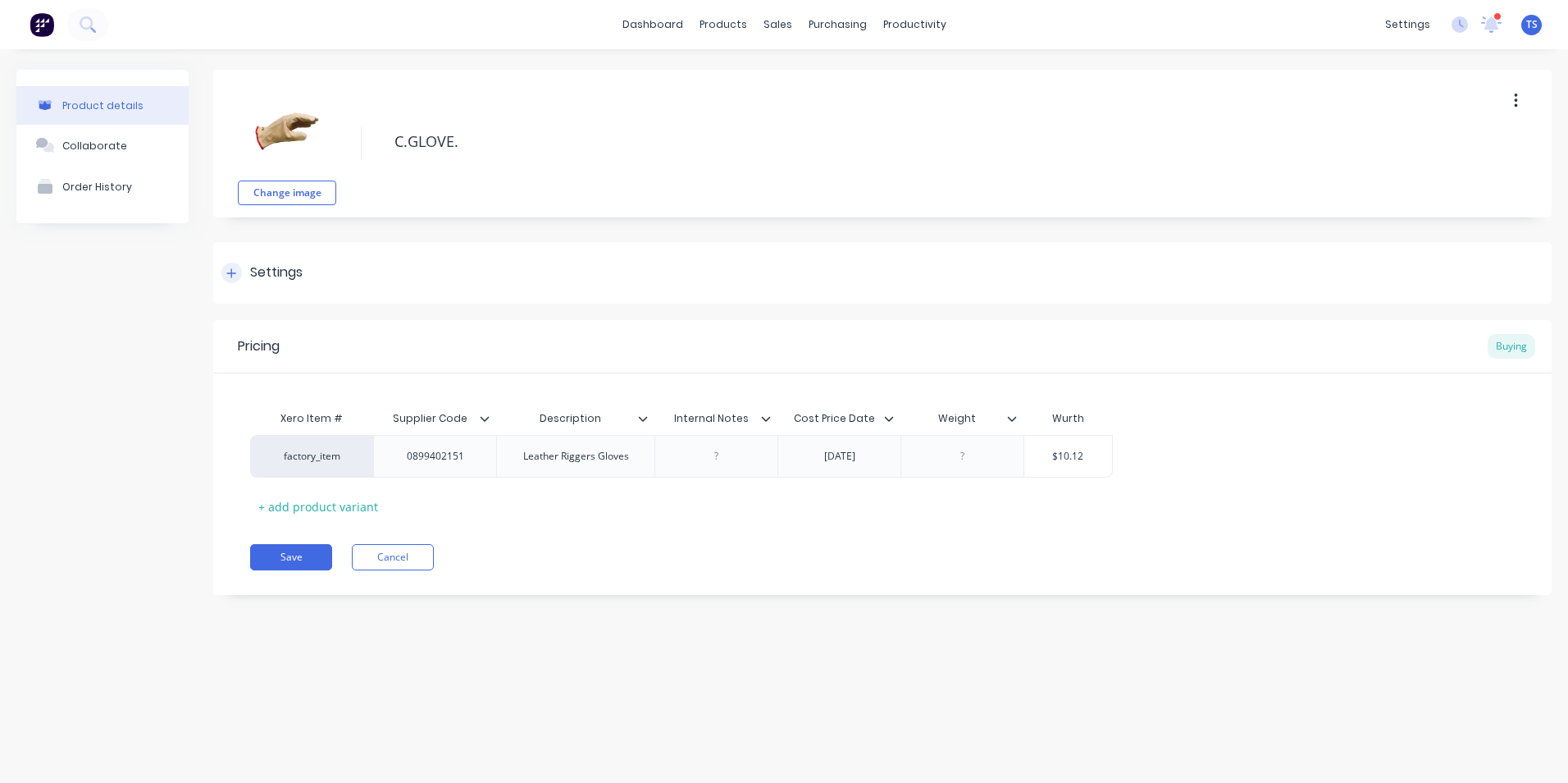
type textarea "x"
type textarea "C.GLOVE.C"
type textarea "x"
type textarea "[DOMAIN_NAME]"
type textarea "x"
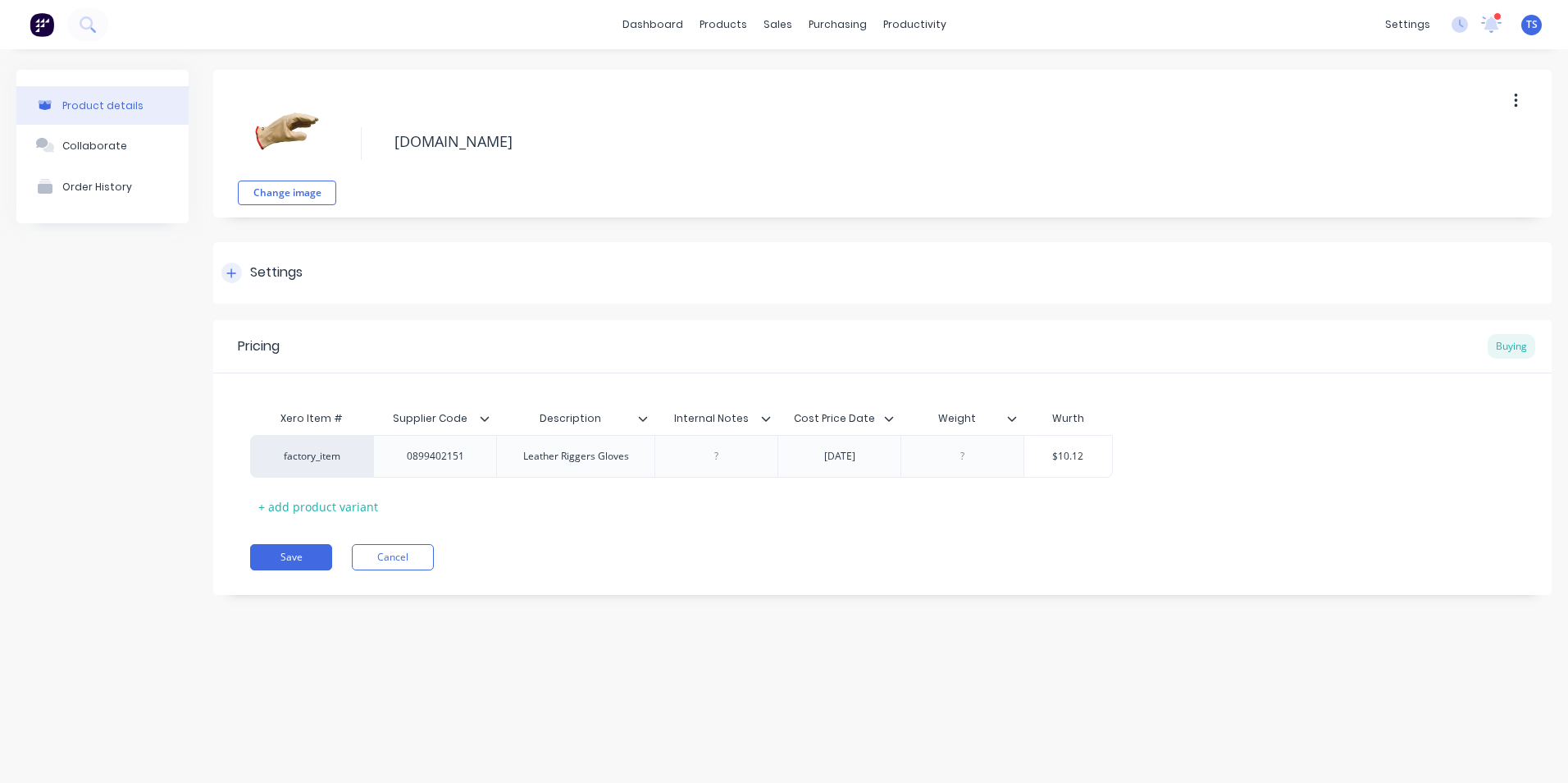
type textarea "C.GLOVE.COW"
type textarea "x"
type textarea "C.GLOVE.COWS"
type textarea "x"
type textarea "C.GLOVE.COWSP"
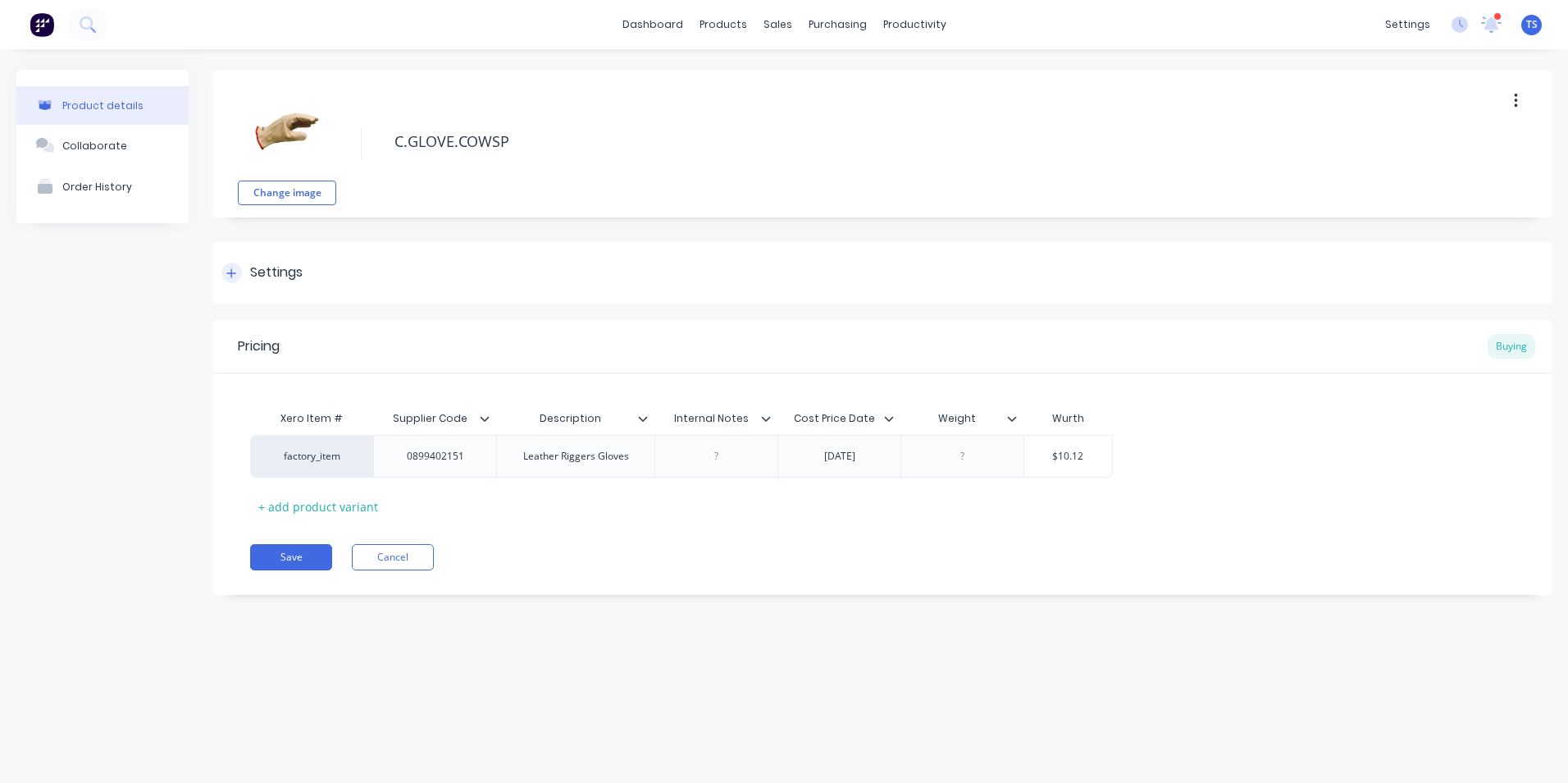
type textarea "x"
type textarea "C.GLOVE.COWSPL"
type textarea "x"
type textarea "C.GLOVE.COWSPLI"
type textarea "x"
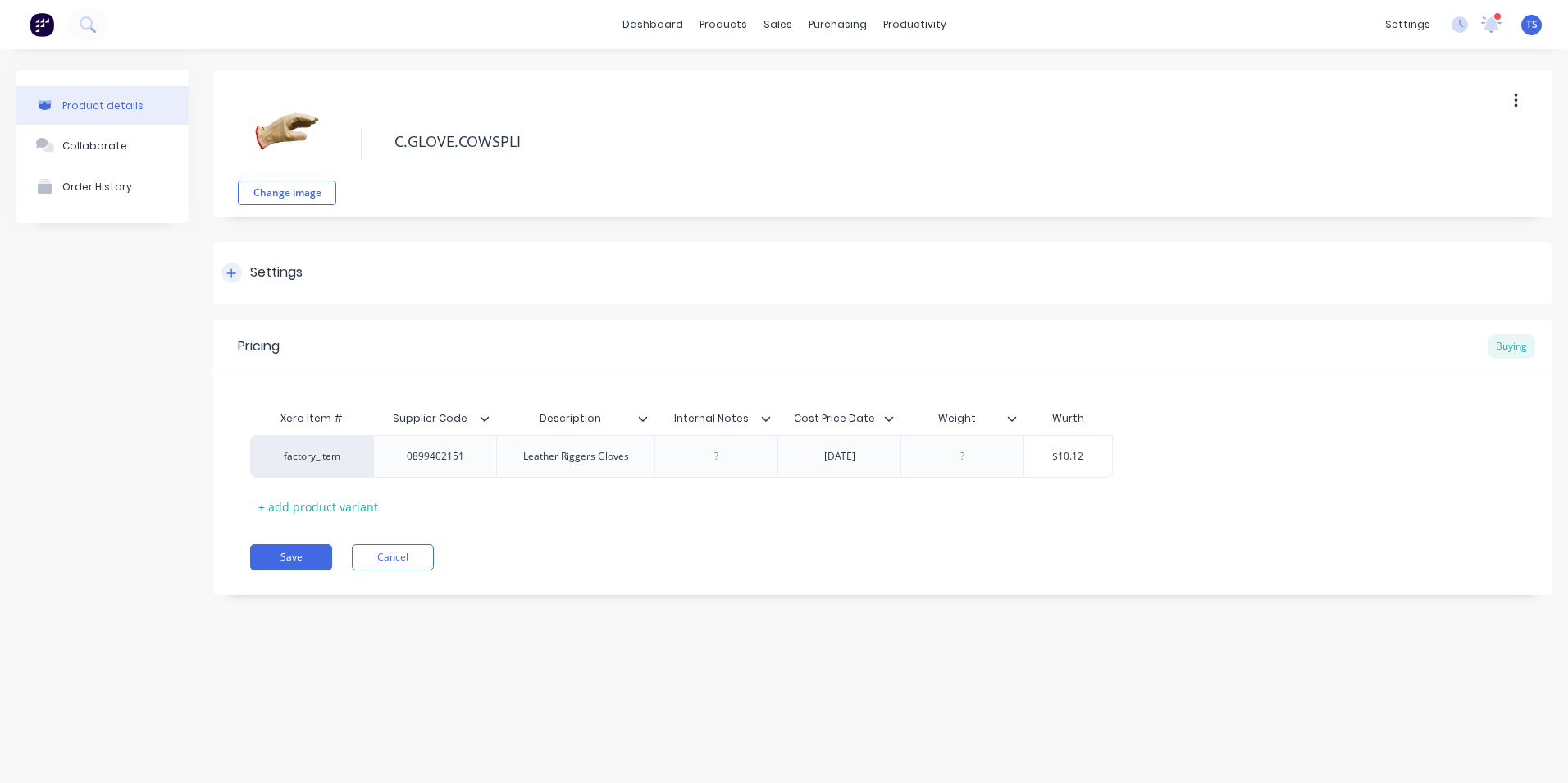
type textarea "C.GLOVE.COWSPLIT"
type textarea "x"
type textarea "C.GLOVE.COWSPLITL"
type textarea "x"
type textarea "C.GLOVE.COWSPLITLE"
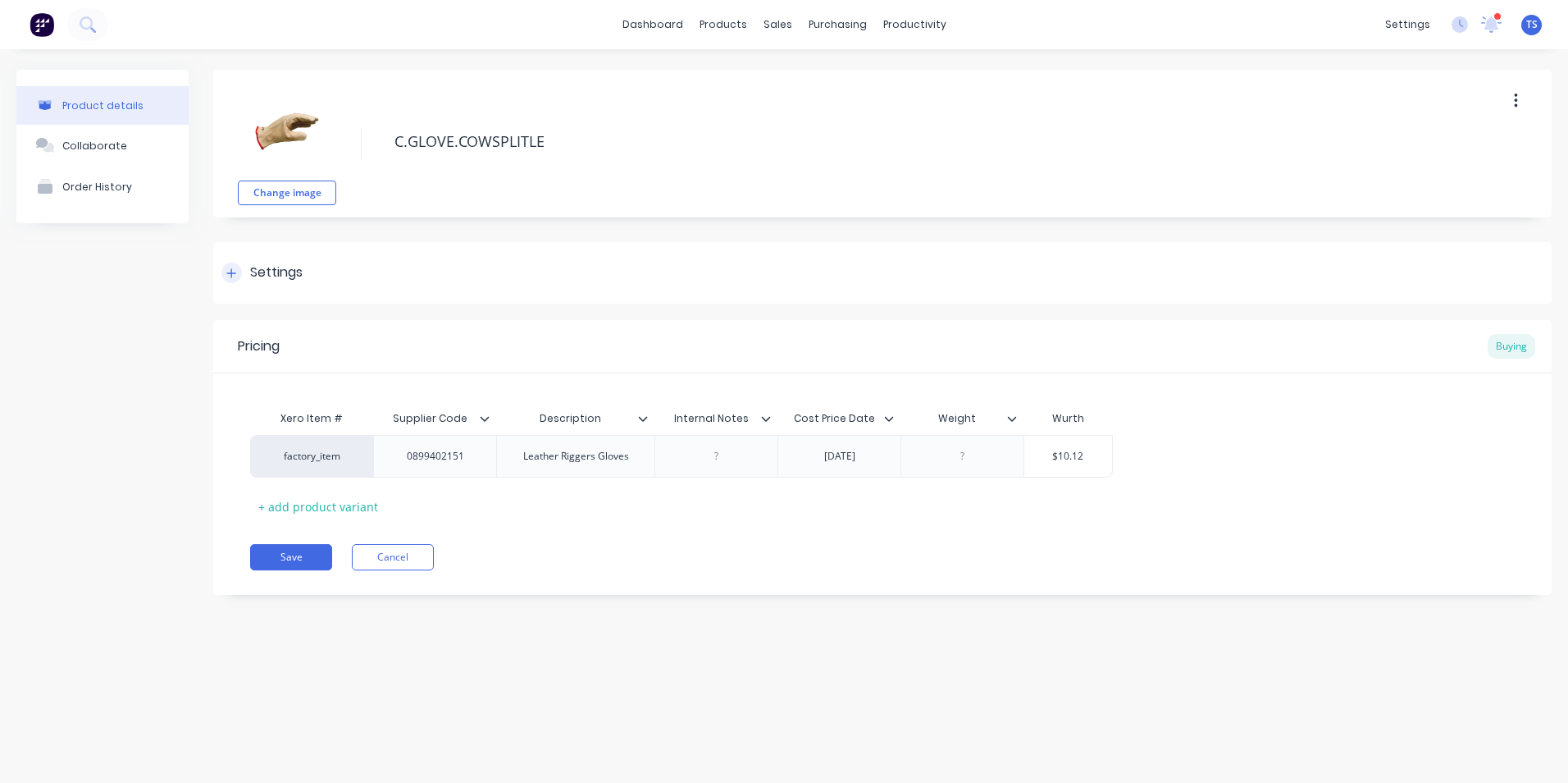
type textarea "x"
type textarea "C.GLOVE.COWSPLITLEA"
type textarea "x"
type textarea "C.GLOVE.COWSPLITLEAT"
type textarea "x"
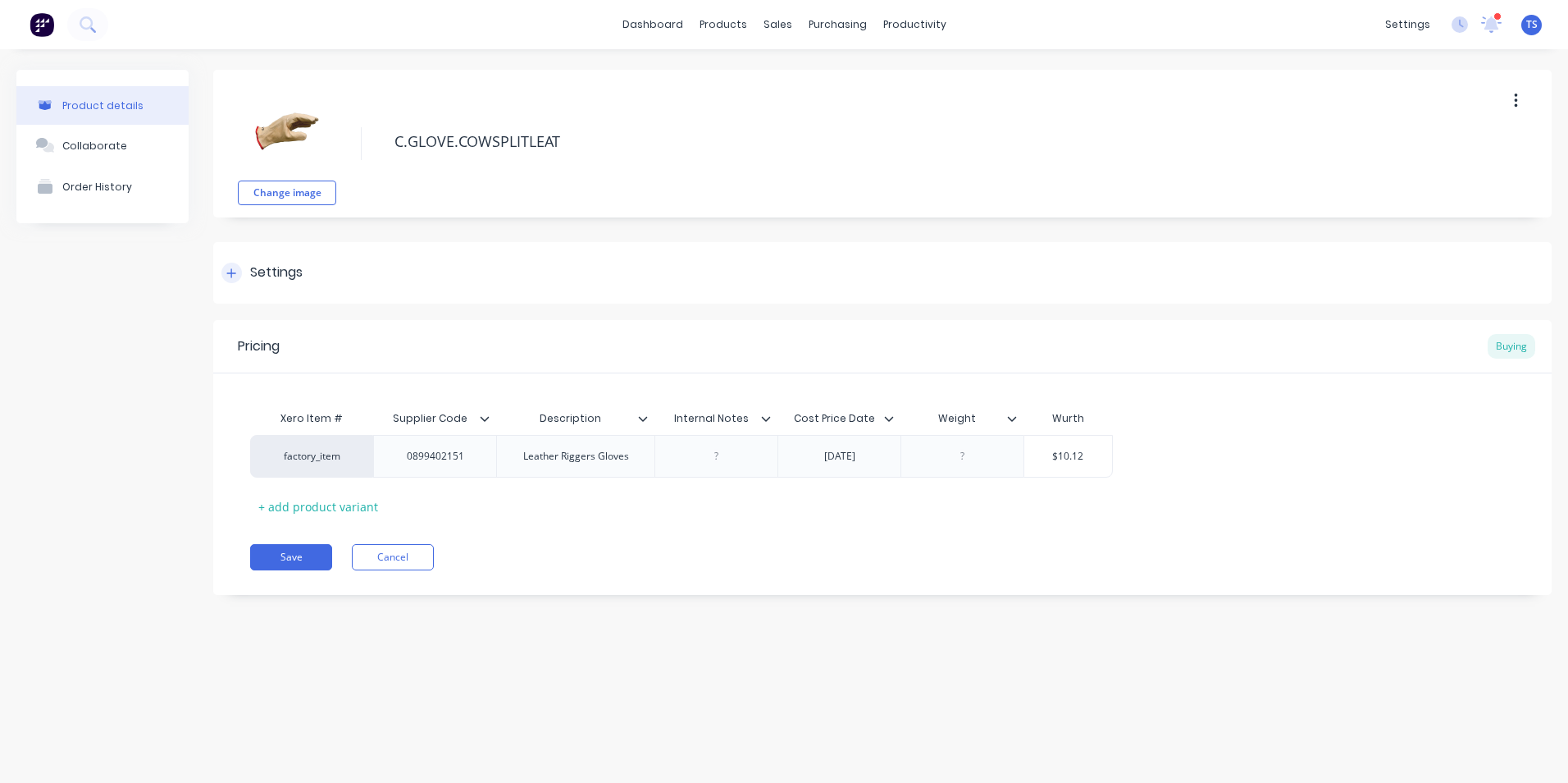
type textarea "C.GLOVE.COWSPLITLEATH"
type textarea "x"
type textarea "C.GLOVE.COWSPLITLEATHE"
type textarea "x"
type textarea "C.GLOVE.COWSPLITLEATHER"
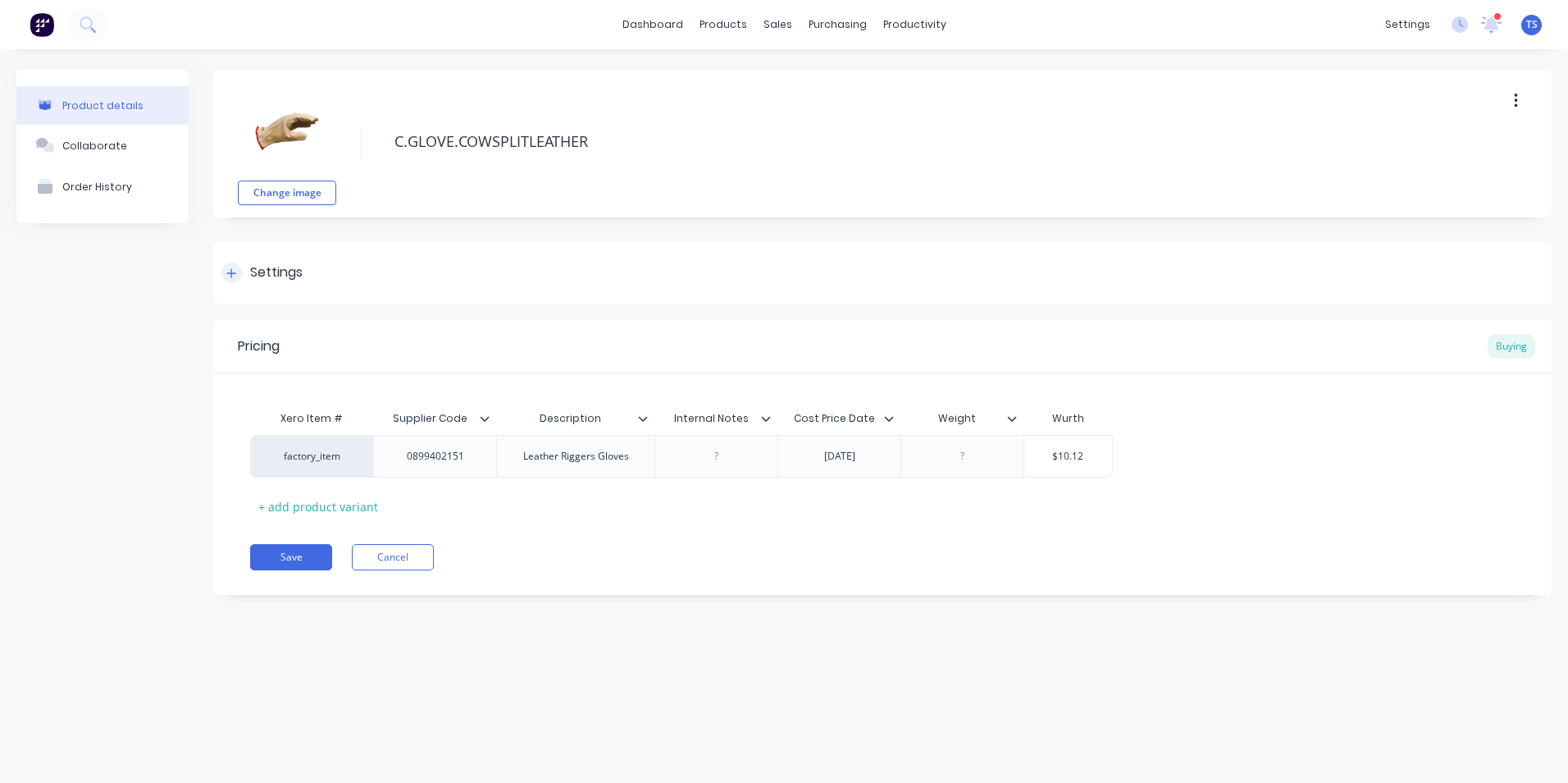
type textarea "x"
type textarea "C.GLOVE.COWSPLITLEATHER."
type textarea "x"
type textarea "C.GLOVE.COWSPLITLEATHER.B"
type textarea "x"
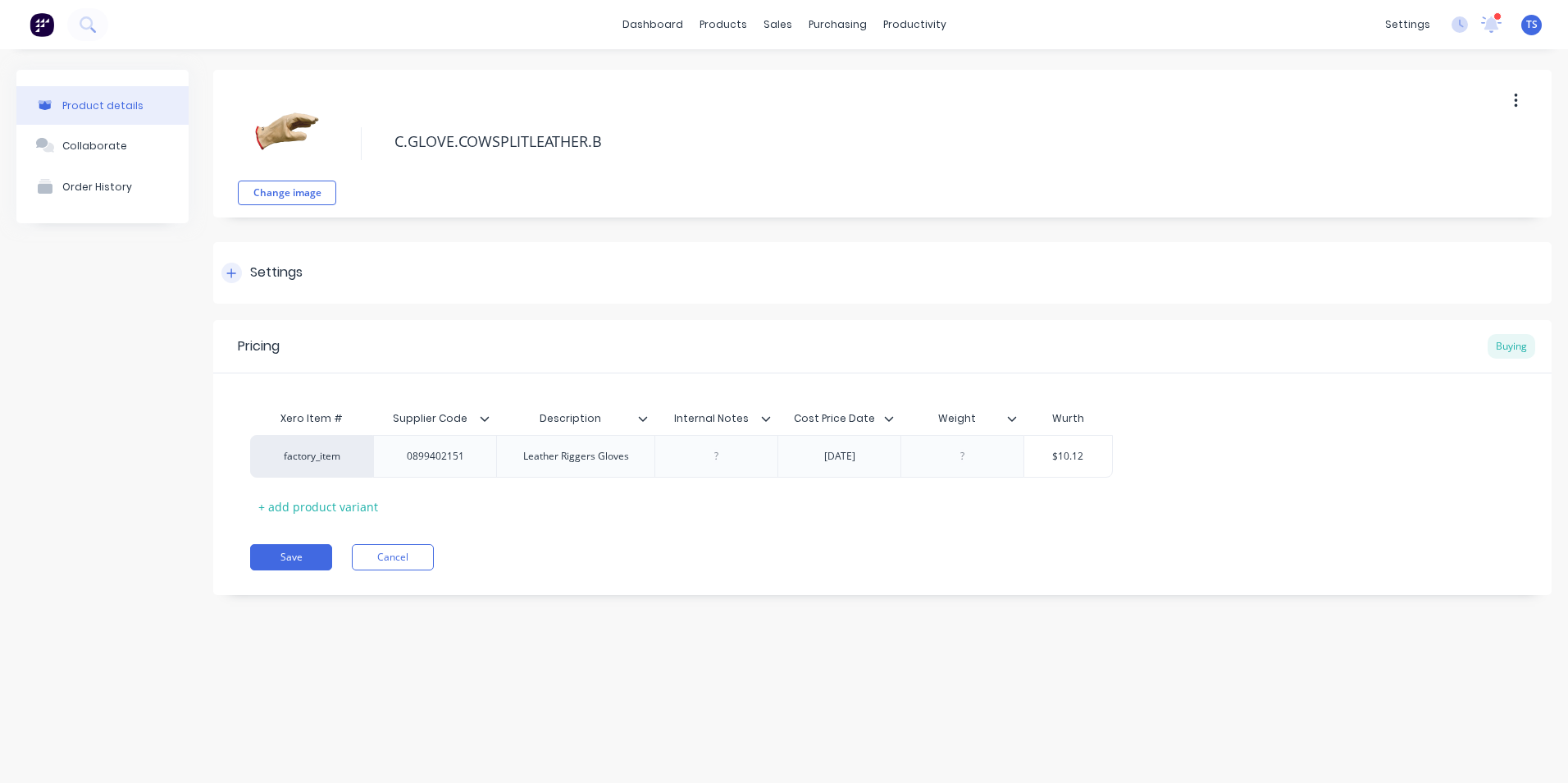
type textarea "C.GLOVE.COWSPLITLEATHER.BL"
type textarea "x"
type textarea "C.GLOVE.COWSPLITLEATHER.BLA"
type textarea "x"
type textarea "C.GLOVE.COWSPLITLEATHER.BLAC"
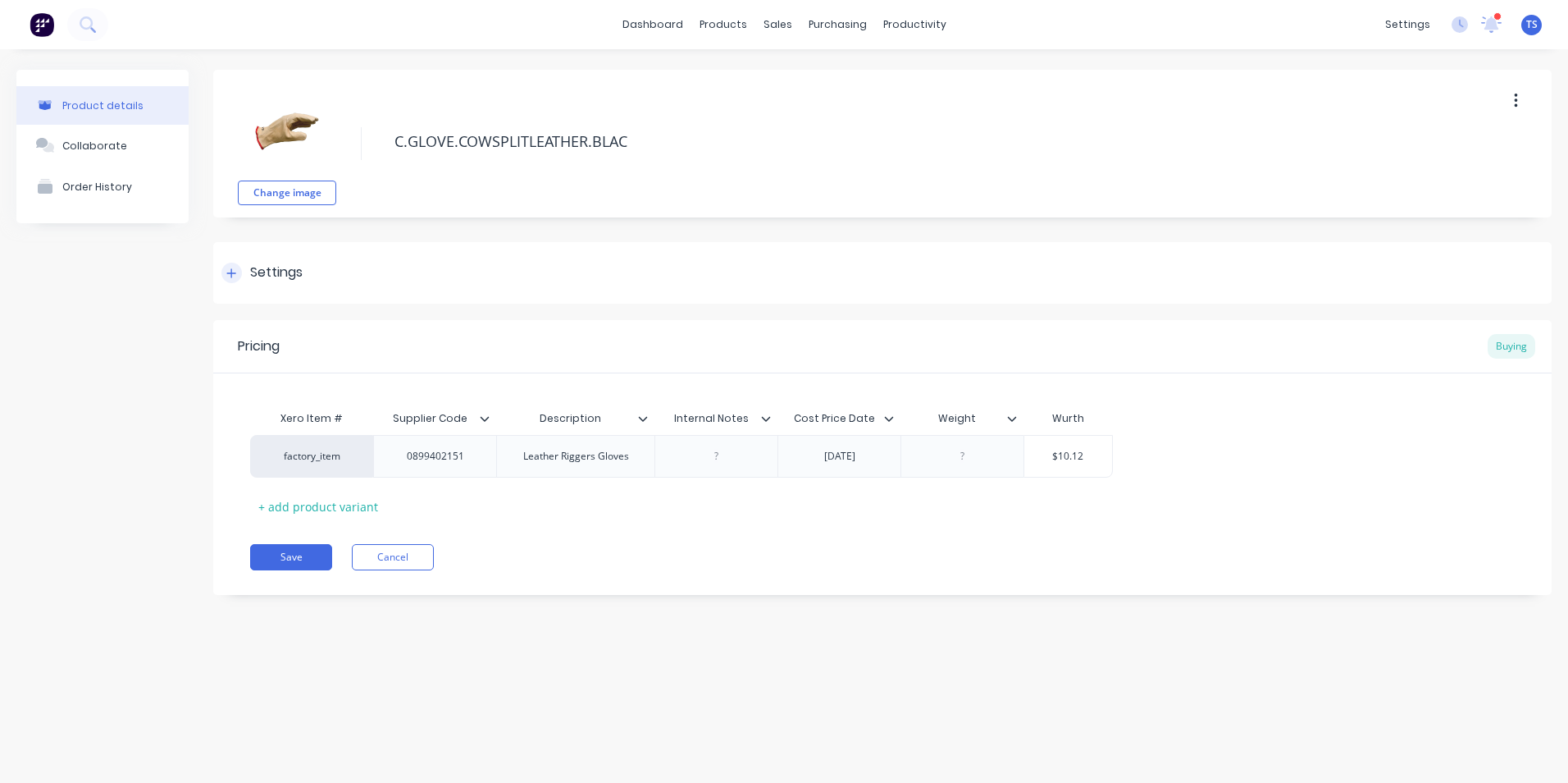
type textarea "x"
type textarea "[DOMAIN_NAME]"
type textarea "x"
type textarea "[DOMAIN_NAME]."
type textarea "x"
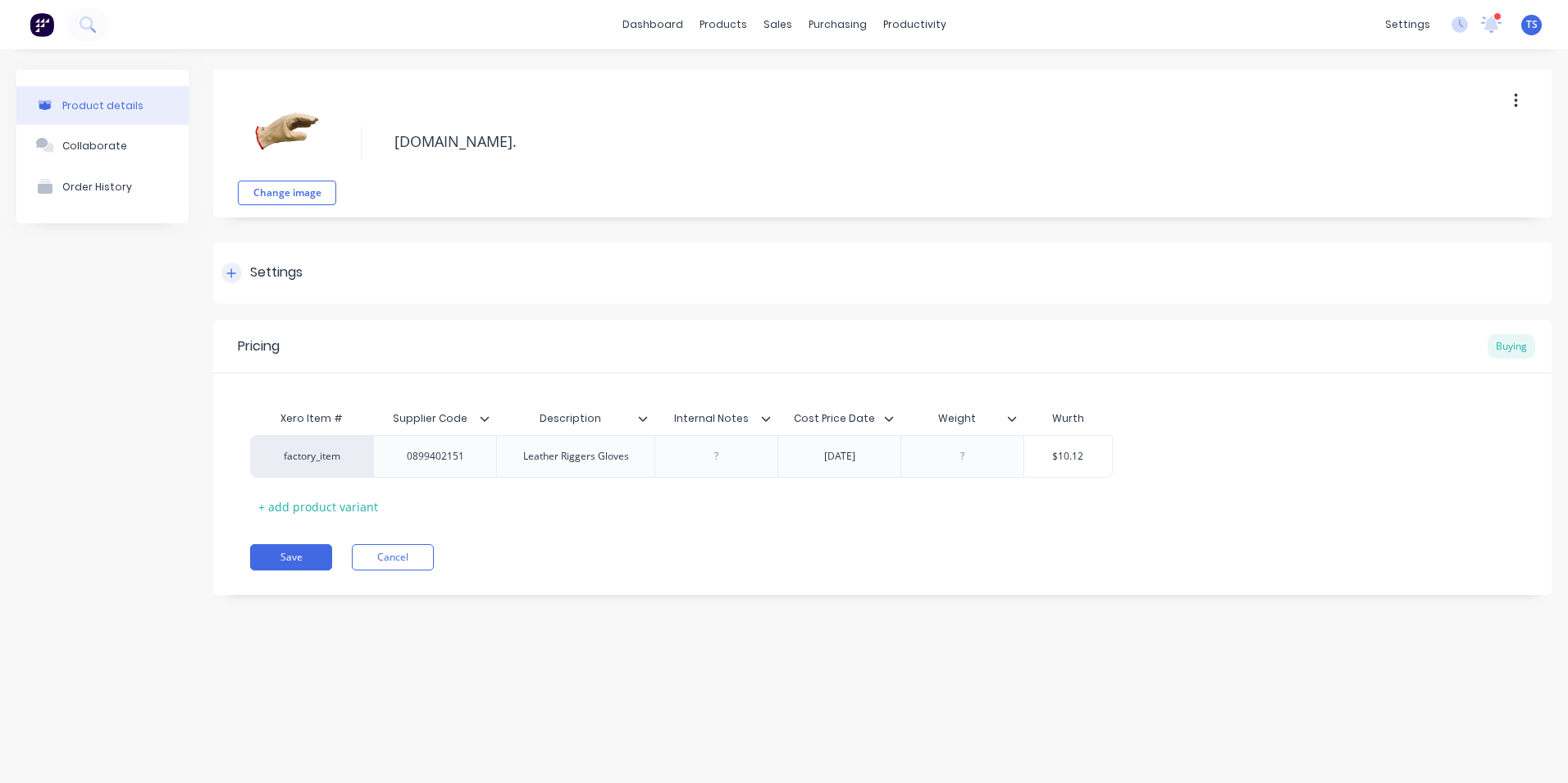
type textarea "C.GLOVE.COWSPLITLEATHER.BLACK.L"
type textarea "x"
type textarea "C.GLOVE.COWSPLITLEATHER.BLACK.LE"
type textarea "x"
type textarea "C.GLOVE.COWSPLITLEATHER.BLACK.LEF"
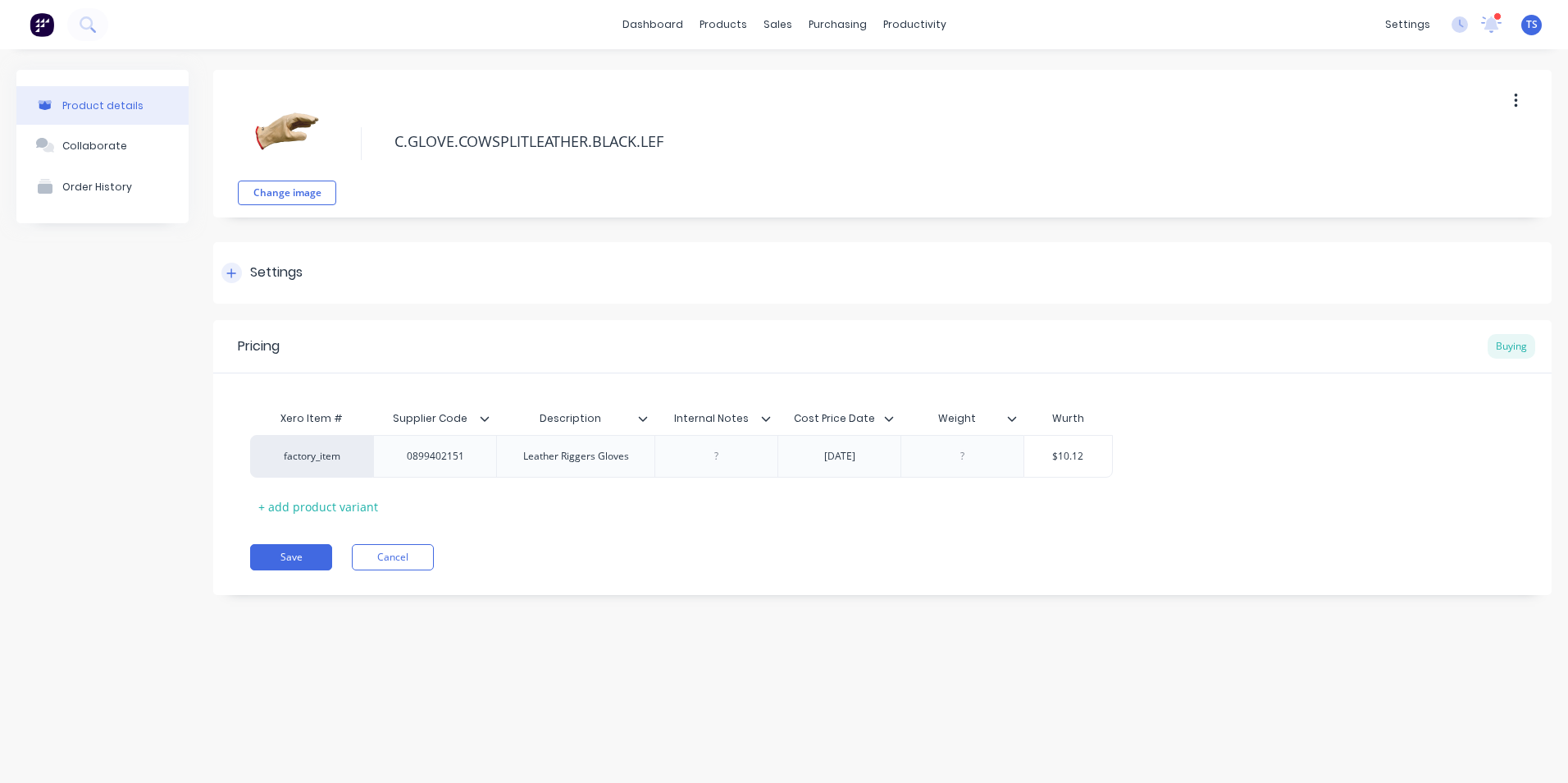
type textarea "x"
type textarea "C.GLOVE.COWSPLITLEATHER.BLACK.LEFT"
type textarea "x"
type textarea "C.GLOVE.COWSPLITLEATHER.BLACK.LEFT"
click at [261, 196] on button "Change image" at bounding box center [287, 192] width 98 height 25
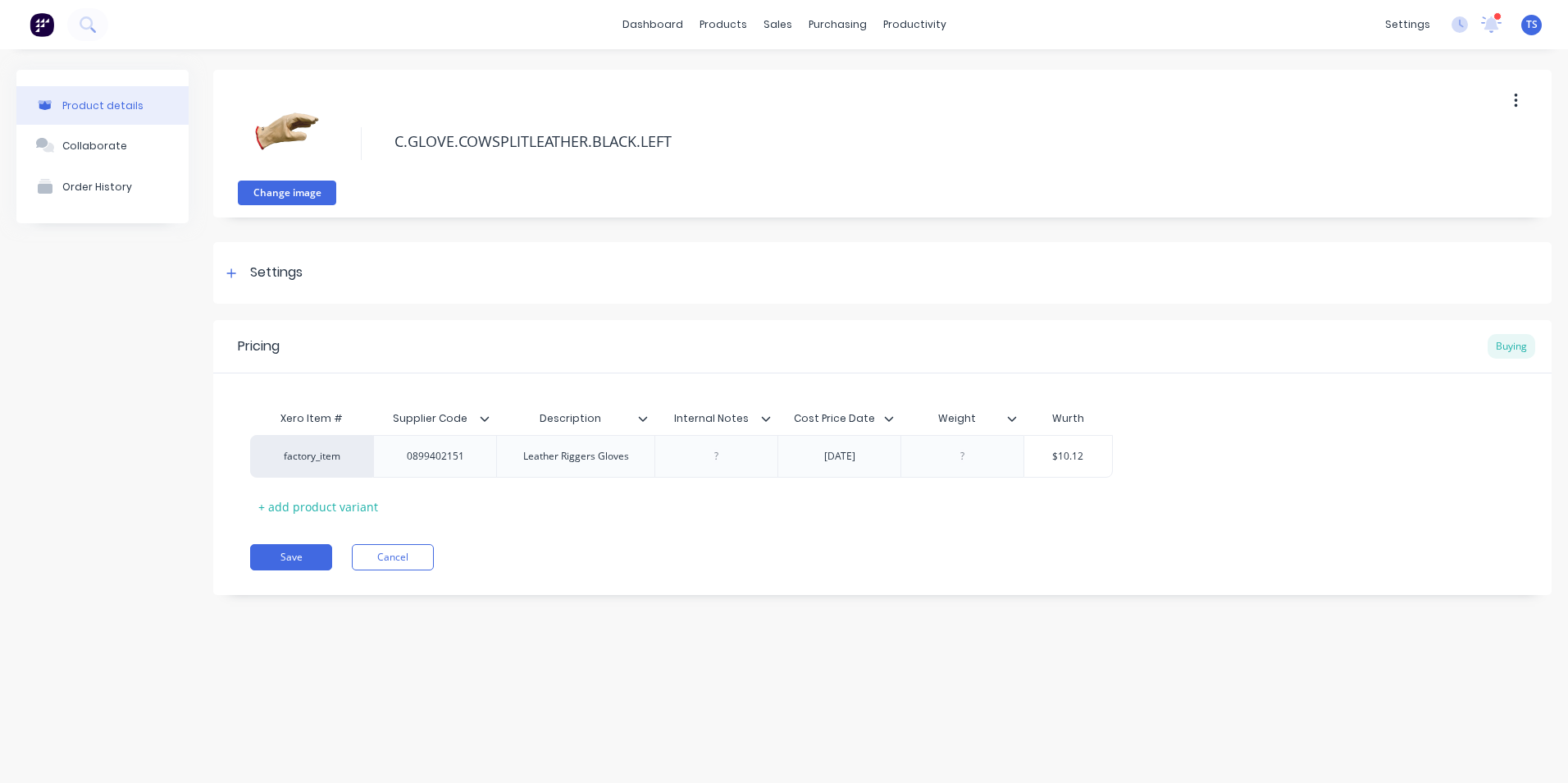
click at [285, 195] on button "Change image" at bounding box center [287, 192] width 98 height 25
type textarea "x"
drag, startPoint x: 471, startPoint y: 460, endPoint x: 404, endPoint y: 454, distance: 67.3
click at [404, 454] on div "0899402151" at bounding box center [436, 456] width 84 height 22
type textarea "x"
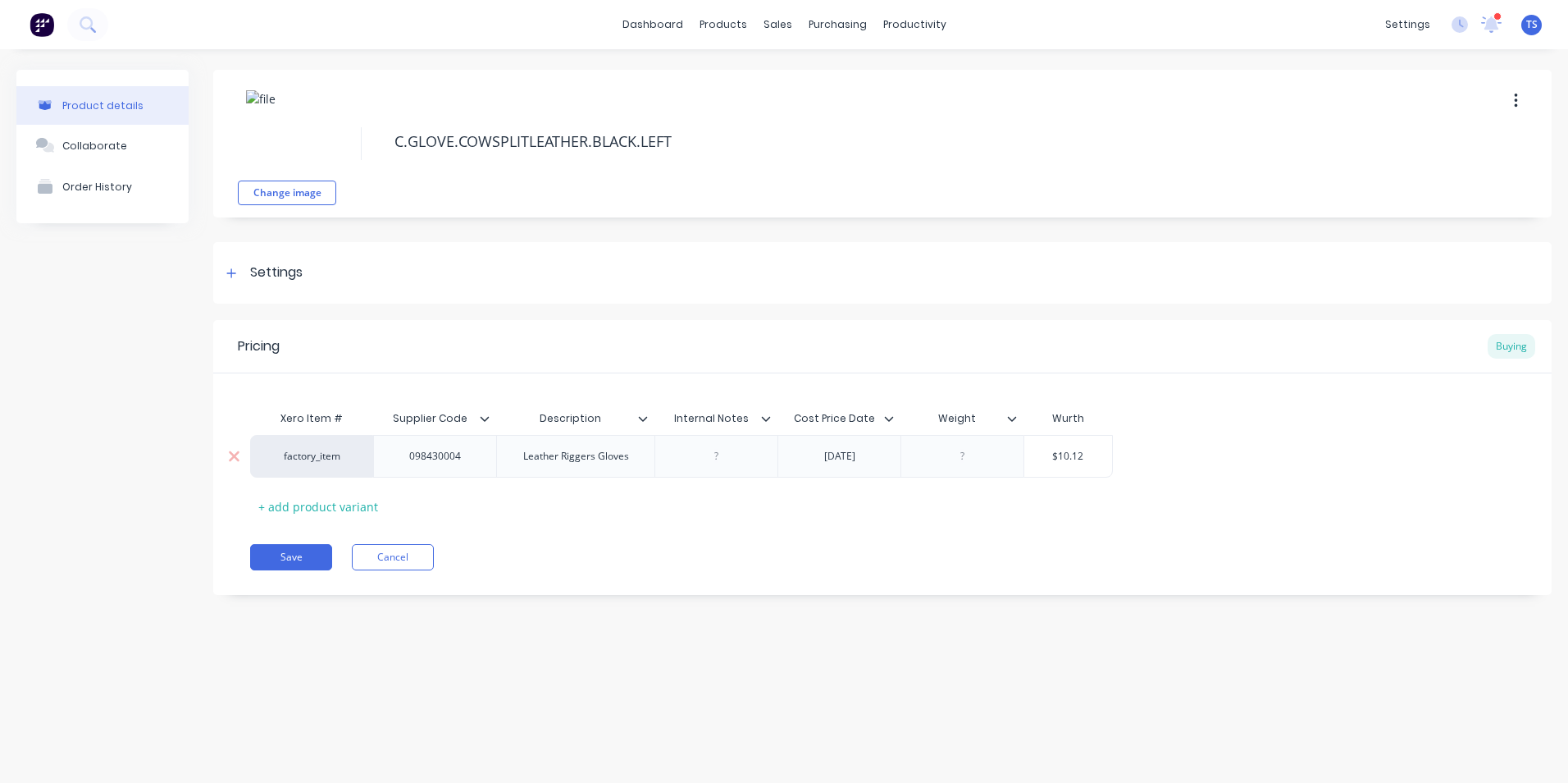
click at [867, 460] on div "[DATE]" at bounding box center [839, 456] width 82 height 22
drag, startPoint x: 863, startPoint y: 455, endPoint x: 814, endPoint y: 460, distance: 49.3
click at [814, 460] on div "[DATE]" at bounding box center [839, 456] width 82 height 22
type textarea "x"
type input "$10.12"
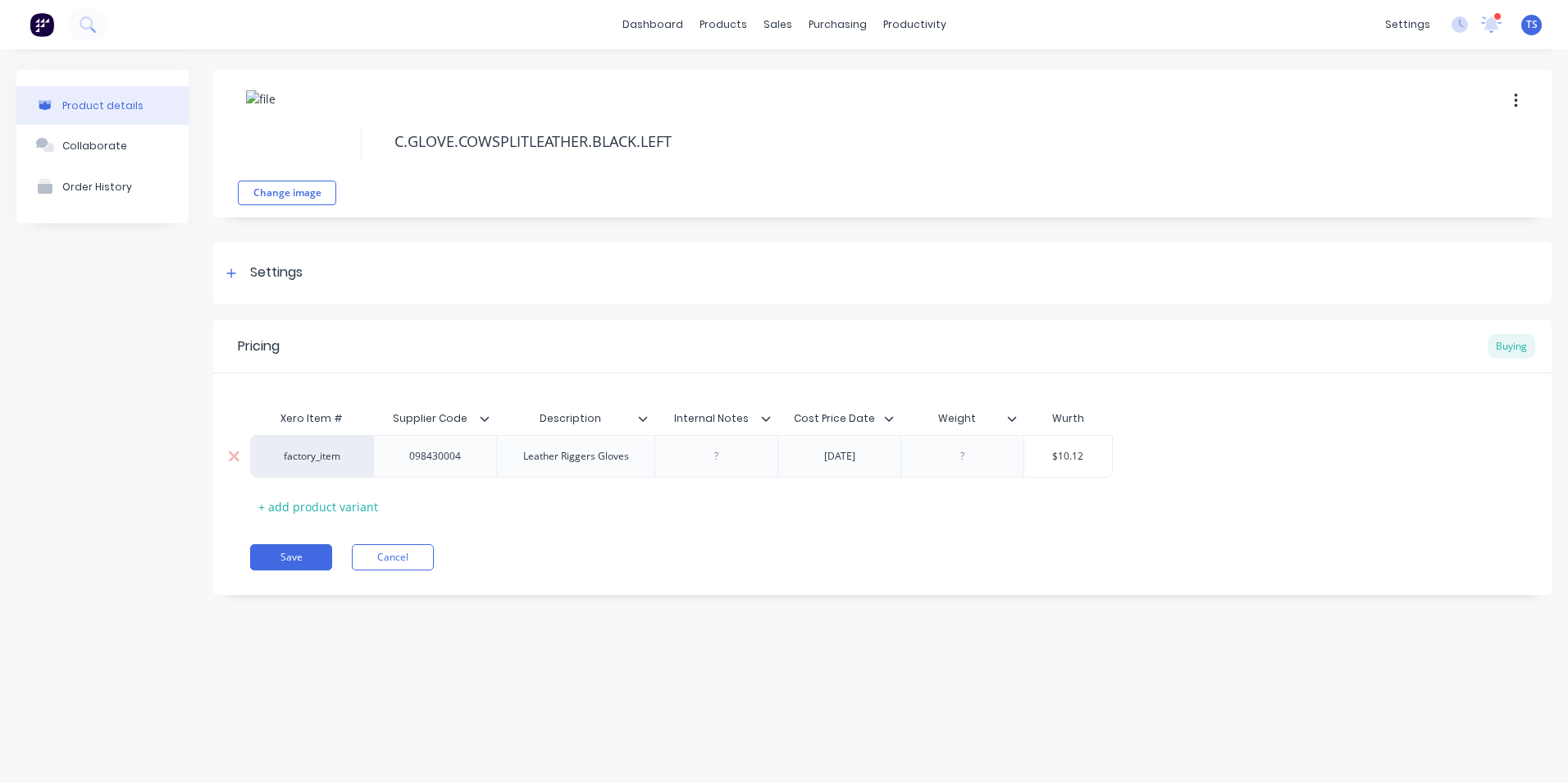
click at [1081, 456] on input "$10.12" at bounding box center [1068, 457] width 88 height 15
drag, startPoint x: 1085, startPoint y: 457, endPoint x: 1046, endPoint y: 455, distance: 39.1
click at [1046, 455] on input "$10.12" at bounding box center [1068, 457] width 88 height 15
type textarea "x"
type input "1"
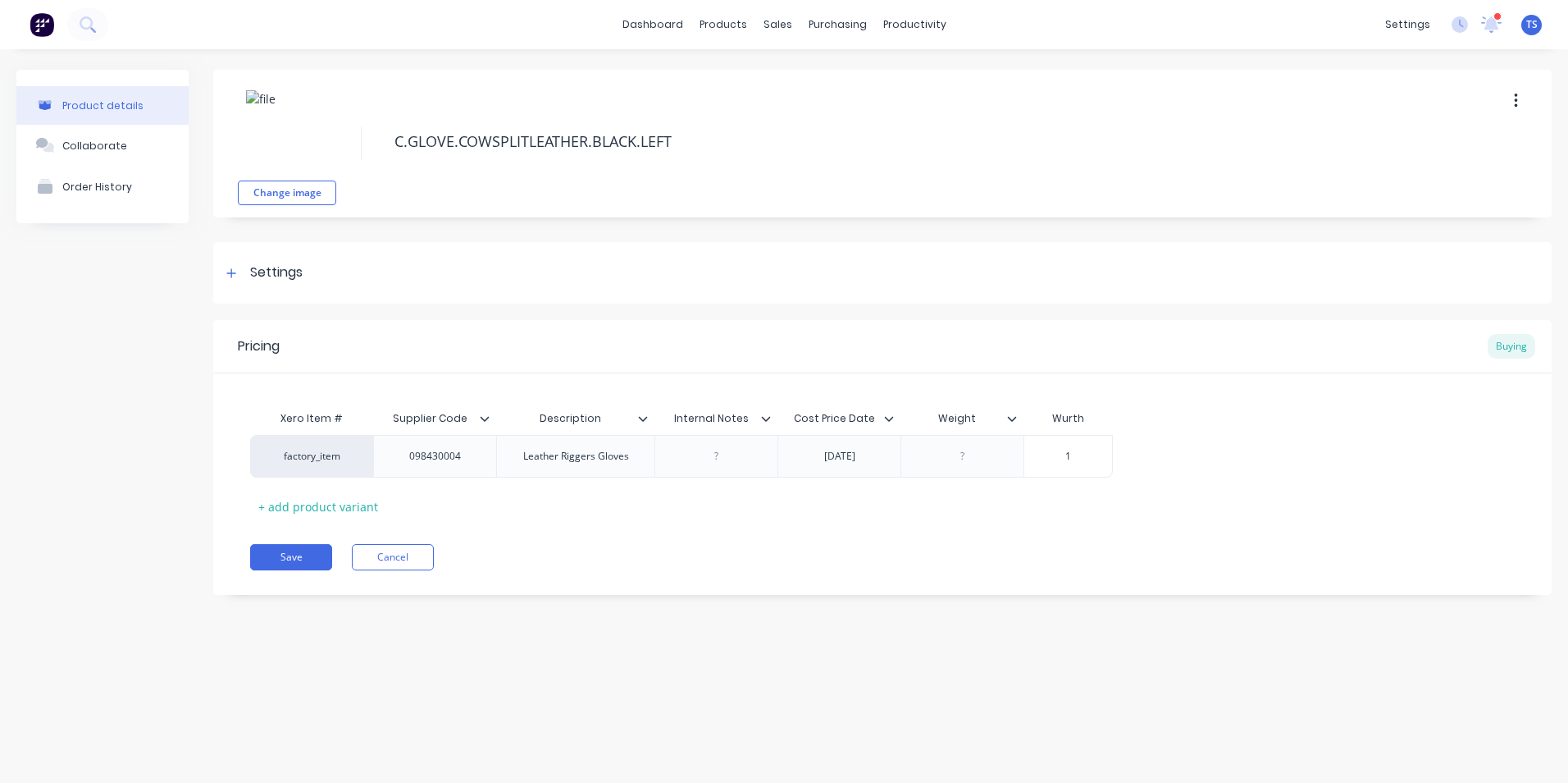
type textarea "x"
type input "18"
type textarea "x"
type input "18."
type textarea "x"
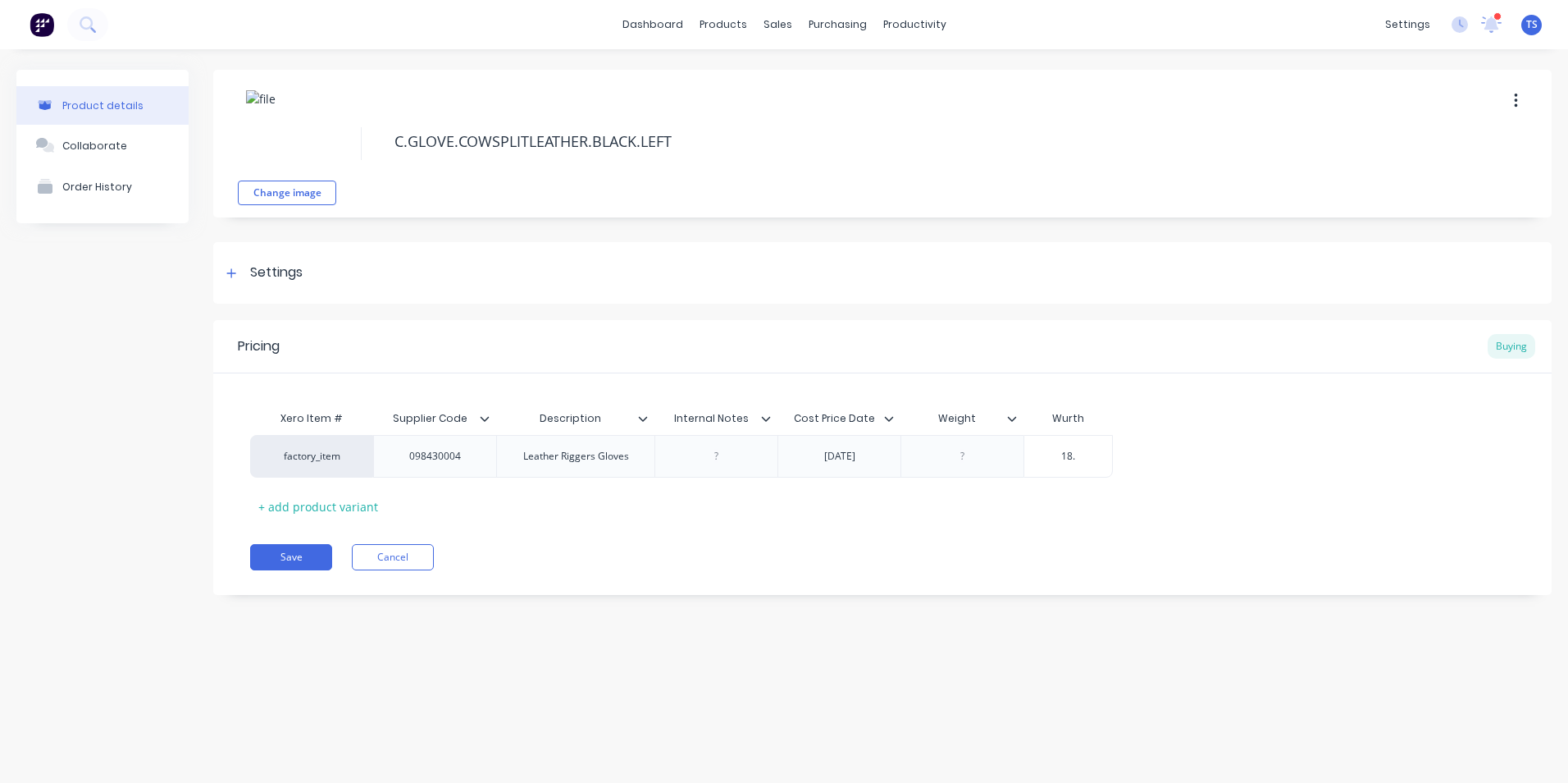
type input "18.7"
type textarea "x"
type input "18.72"
click at [298, 554] on button "Save" at bounding box center [290, 558] width 82 height 26
type textarea "x"
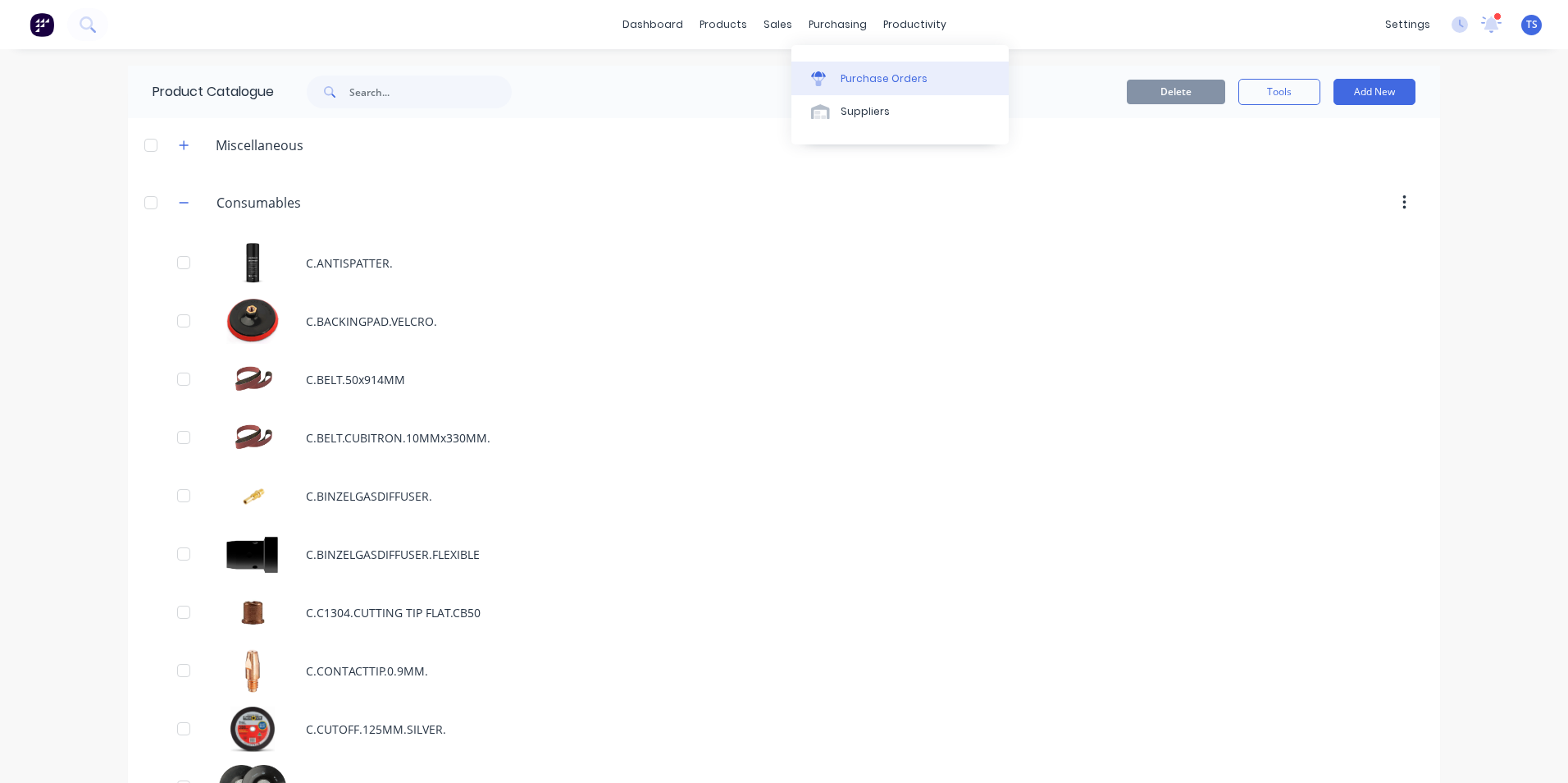
click at [870, 74] on div "Purchase Orders" at bounding box center [884, 79] width 87 height 15
